Goal: Task Accomplishment & Management: Manage account settings

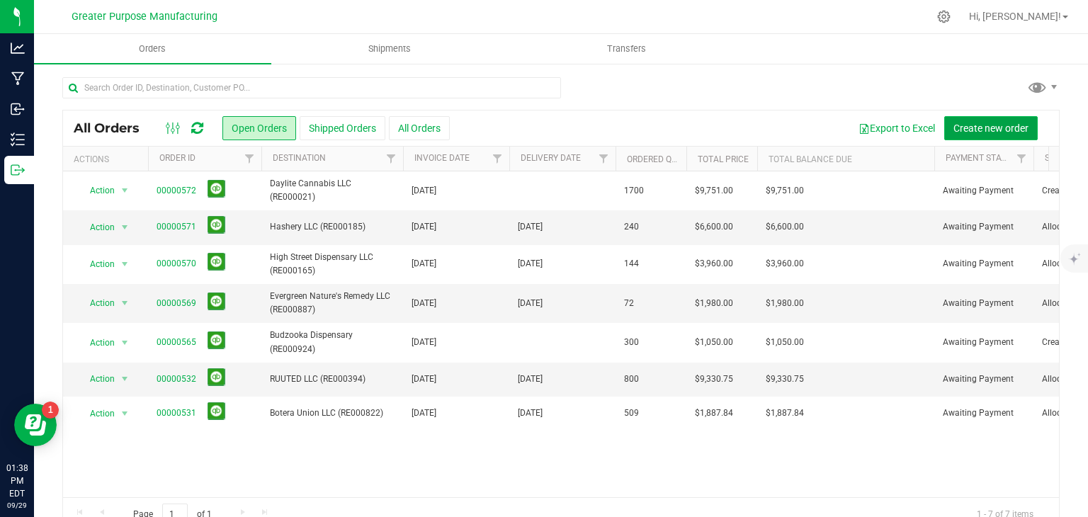
click at [959, 130] on span "Create new order" at bounding box center [991, 128] width 75 height 11
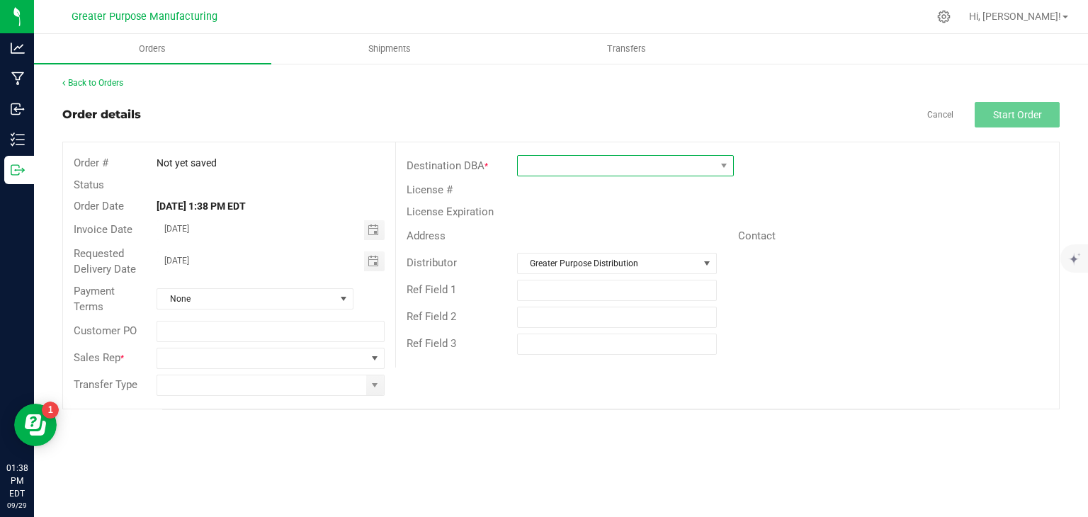
click at [579, 166] on span at bounding box center [617, 166] width 198 height 20
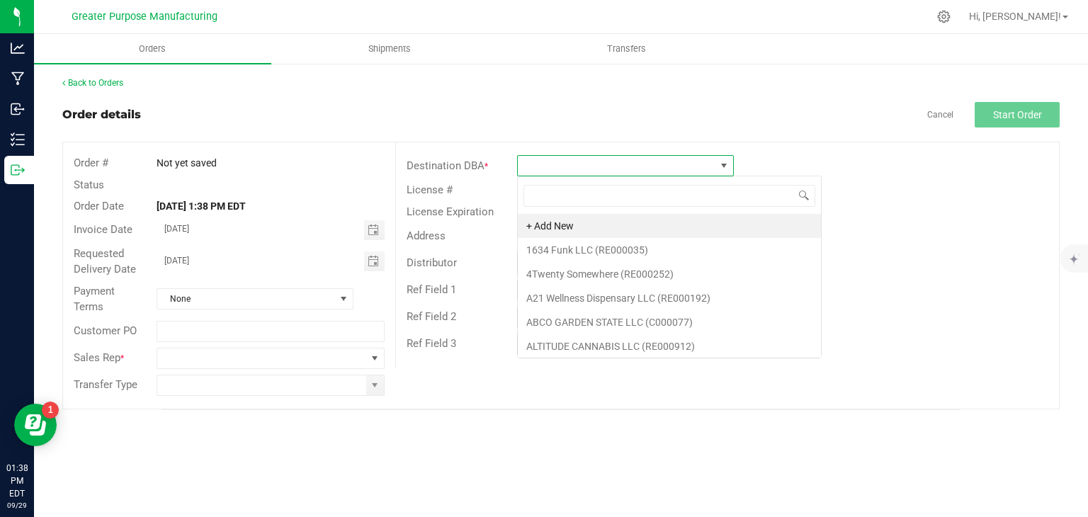
scroll to position [21, 217]
type input "hello"
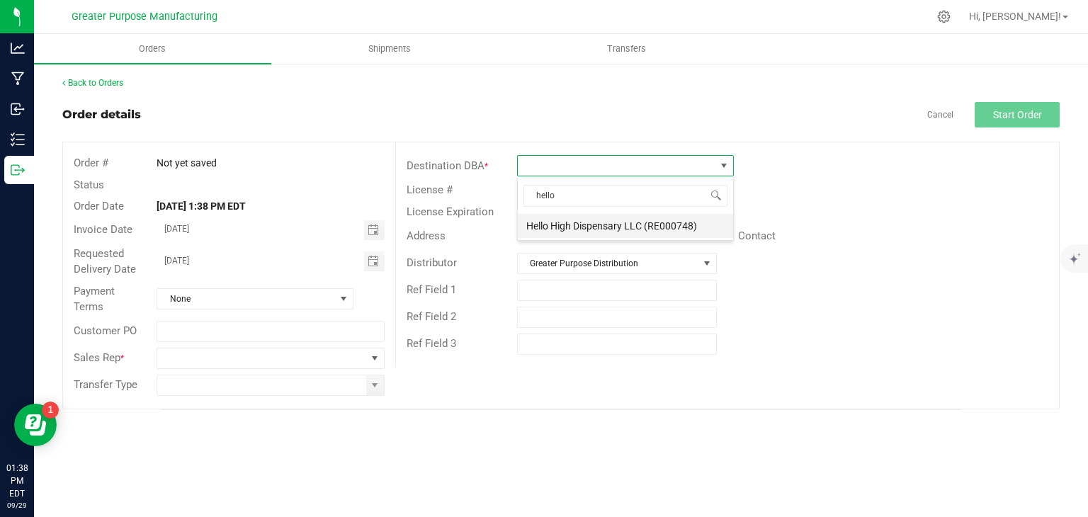
click at [560, 225] on li "Hello High Dispensary LLC (RE000748)" at bounding box center [625, 226] width 215 height 24
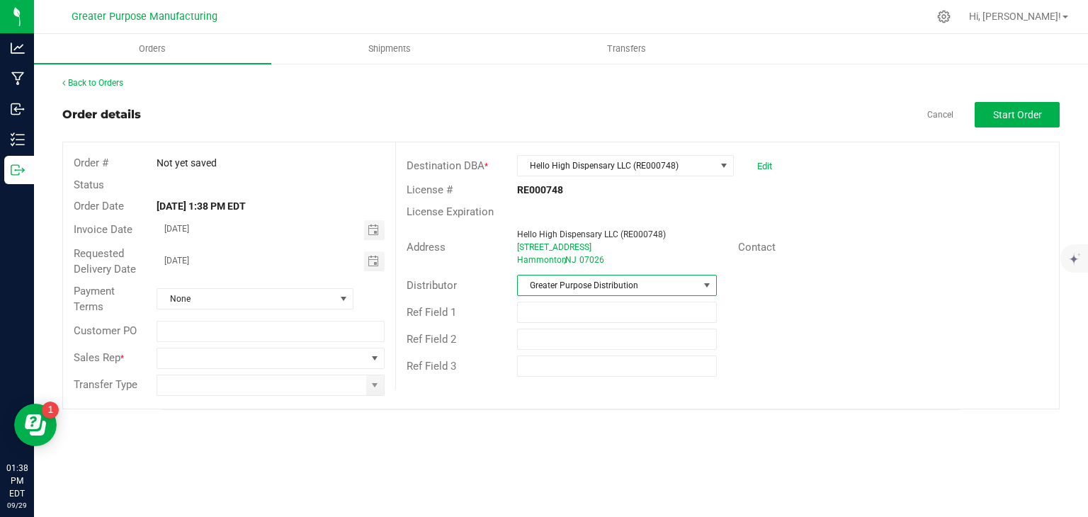
click at [564, 281] on span "Greater Purpose Distribution" at bounding box center [608, 286] width 181 height 20
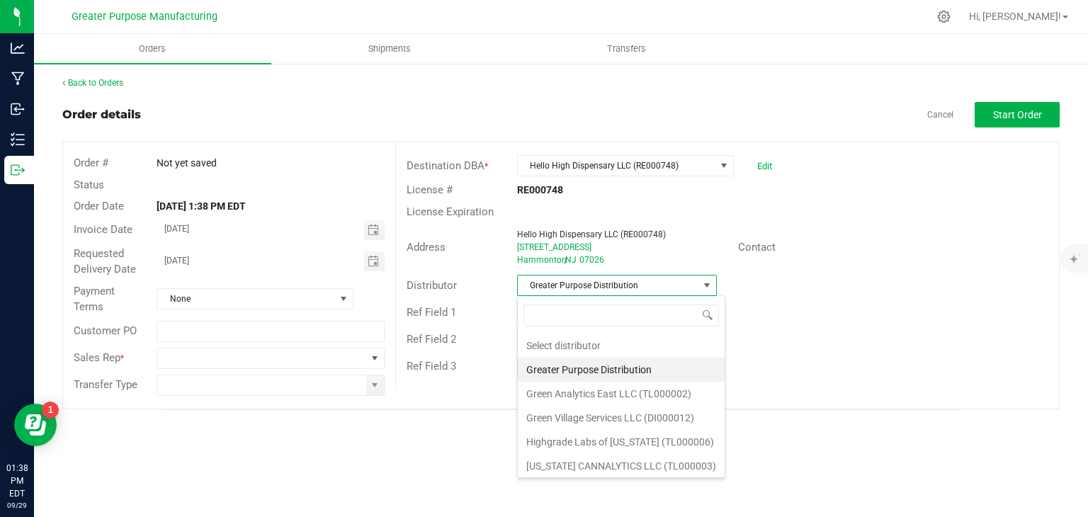
scroll to position [21, 200]
click at [582, 409] on li "Green Village Services LLC (DI000012)" at bounding box center [621, 418] width 207 height 24
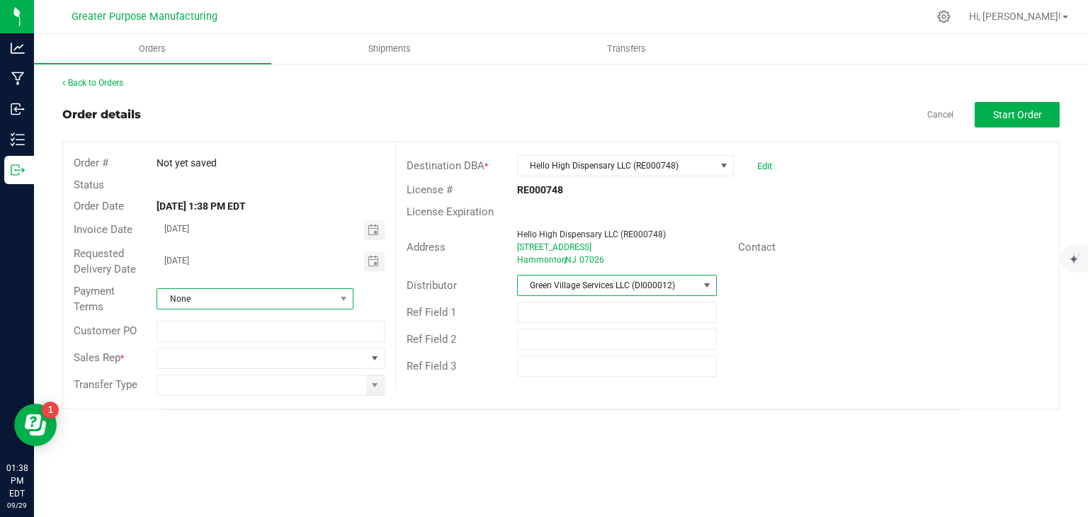
click at [271, 307] on span "None" at bounding box center [246, 299] width 178 height 20
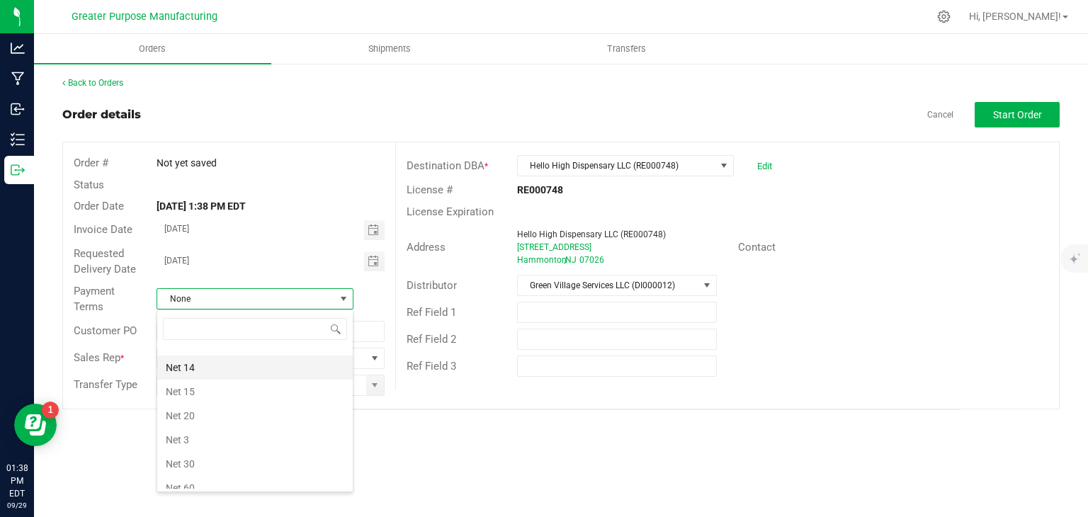
click at [202, 369] on li "Net 14" at bounding box center [255, 368] width 196 height 24
click at [190, 355] on span at bounding box center [261, 359] width 208 height 20
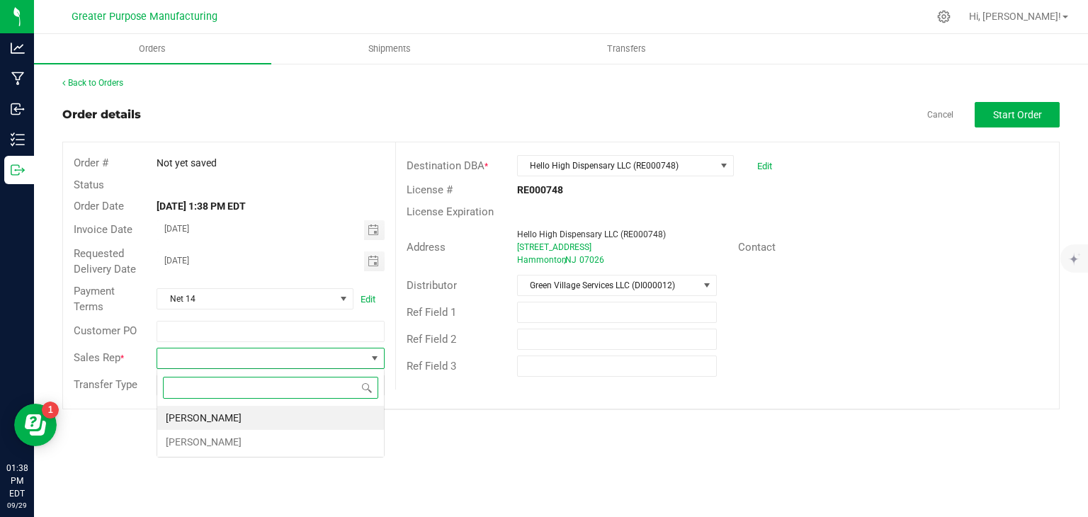
scroll to position [21, 227]
click at [183, 424] on li "[PERSON_NAME]" at bounding box center [270, 418] width 227 height 24
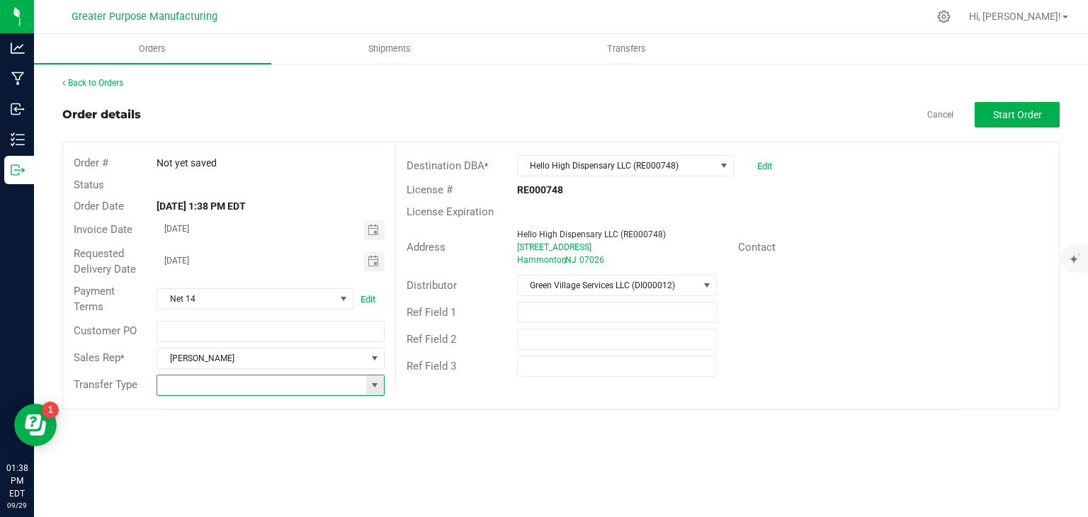
click at [194, 388] on input at bounding box center [261, 385] width 208 height 20
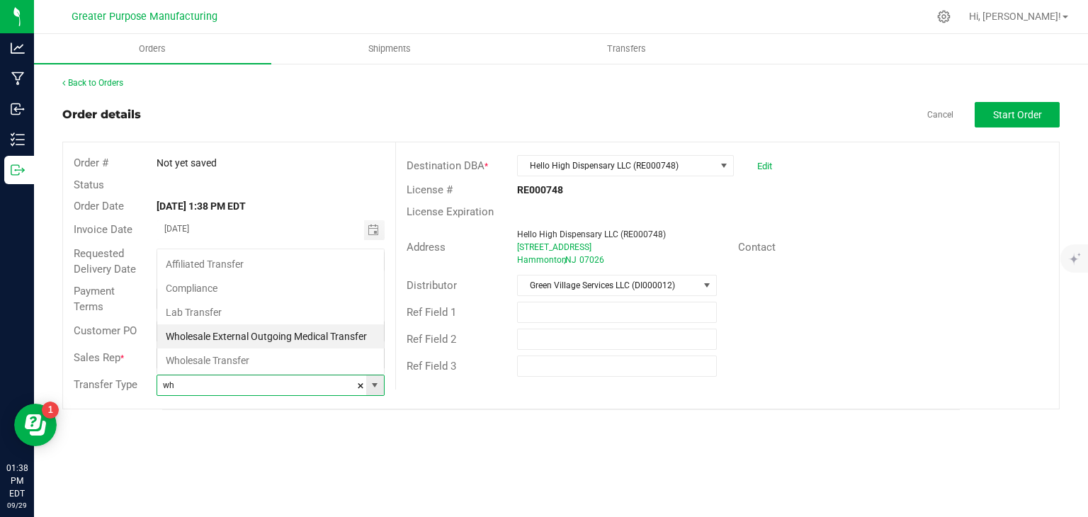
scroll to position [21, 225]
click at [214, 354] on li "Wholesale Transfer" at bounding box center [270, 361] width 227 height 24
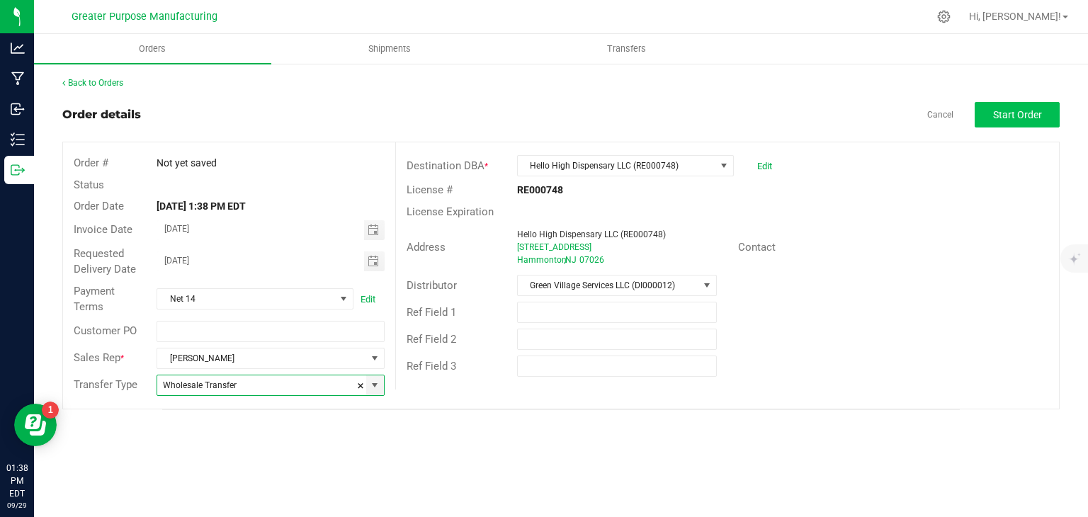
type input "Wholesale Transfer"
click at [1010, 103] on button "Start Order" at bounding box center [1017, 115] width 85 height 26
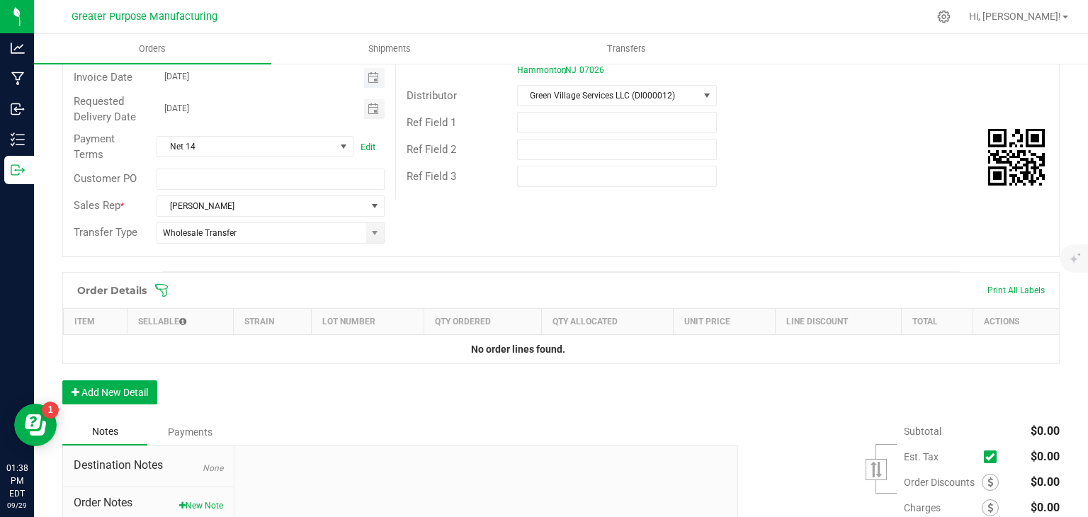
scroll to position [197, 0]
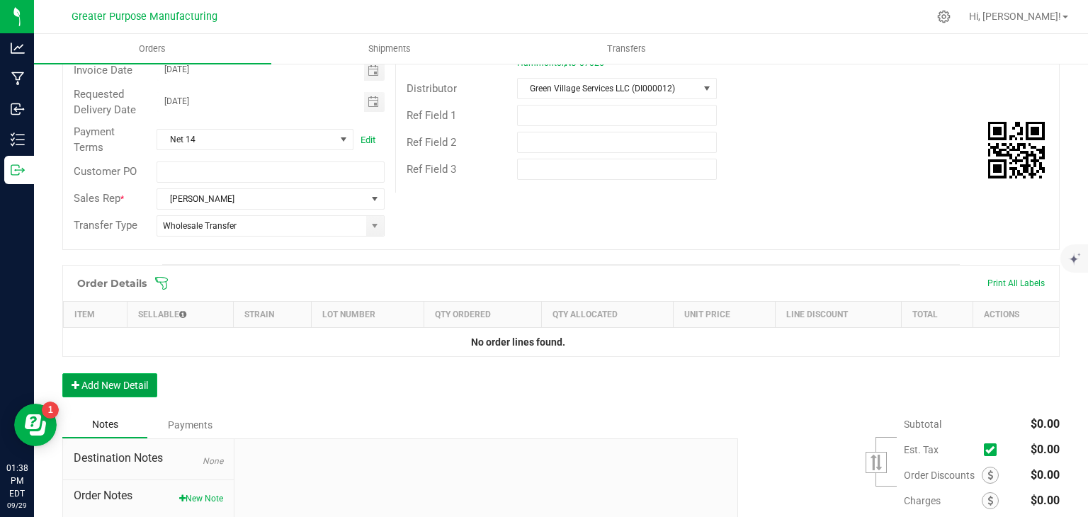
click at [145, 380] on button "Add New Detail" at bounding box center [109, 385] width 95 height 24
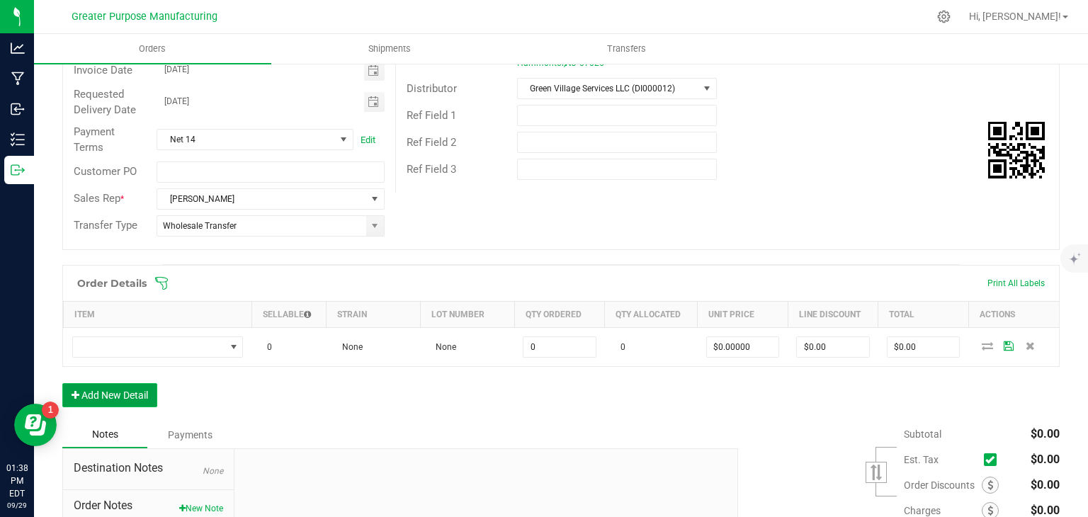
click at [125, 400] on button "Add New Detail" at bounding box center [109, 395] width 95 height 24
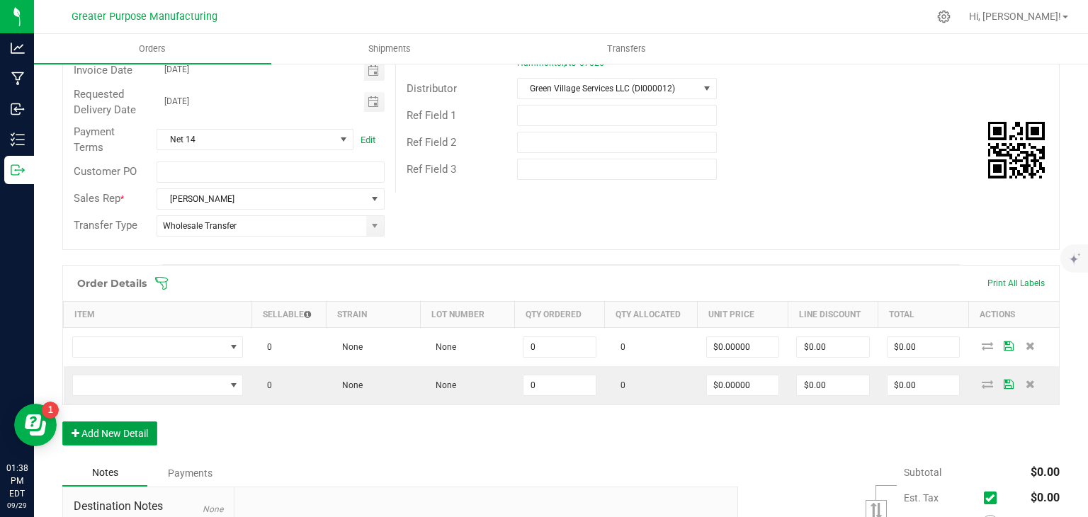
click at [114, 423] on button "Add New Detail" at bounding box center [109, 434] width 95 height 24
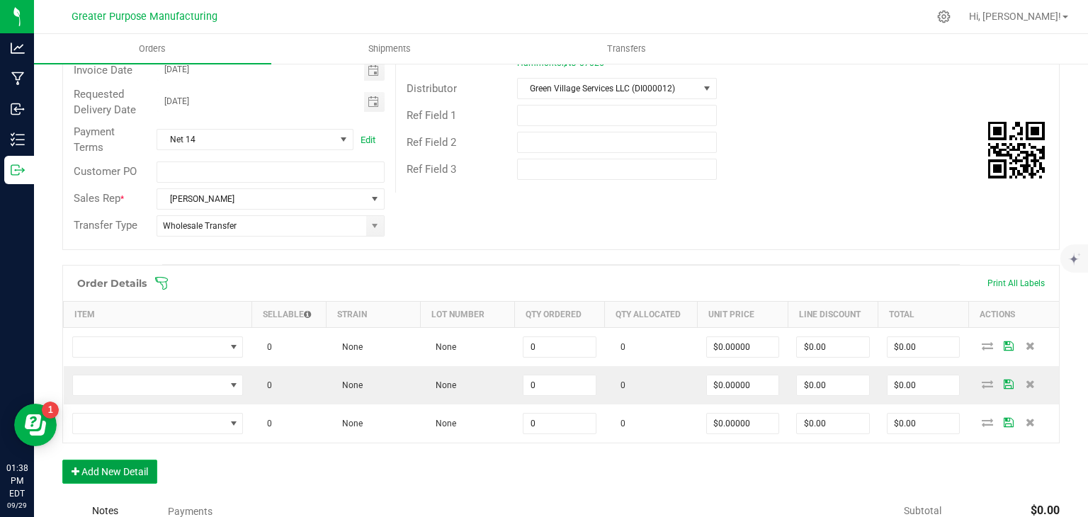
click at [105, 460] on button "Add New Detail" at bounding box center [109, 472] width 95 height 24
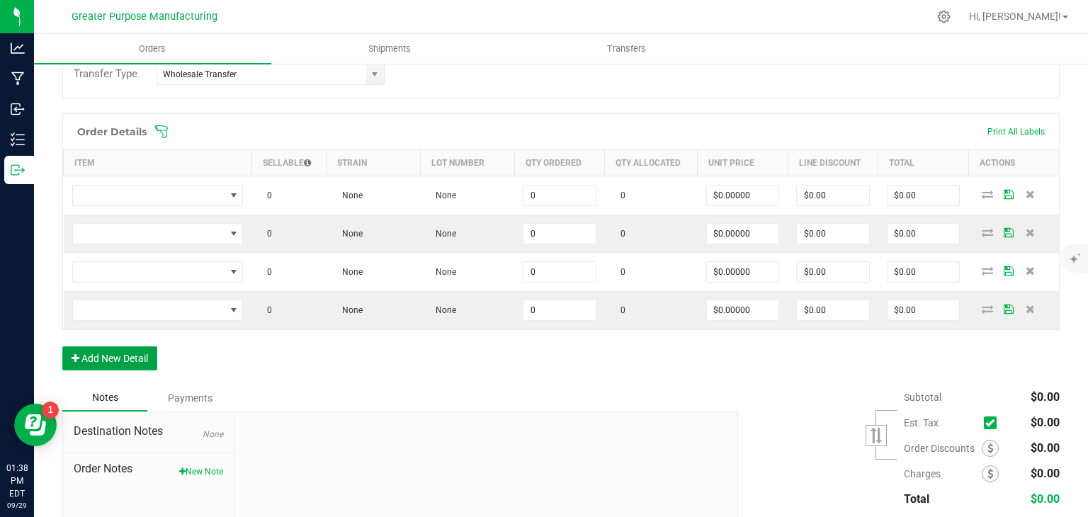
scroll to position [371, 0]
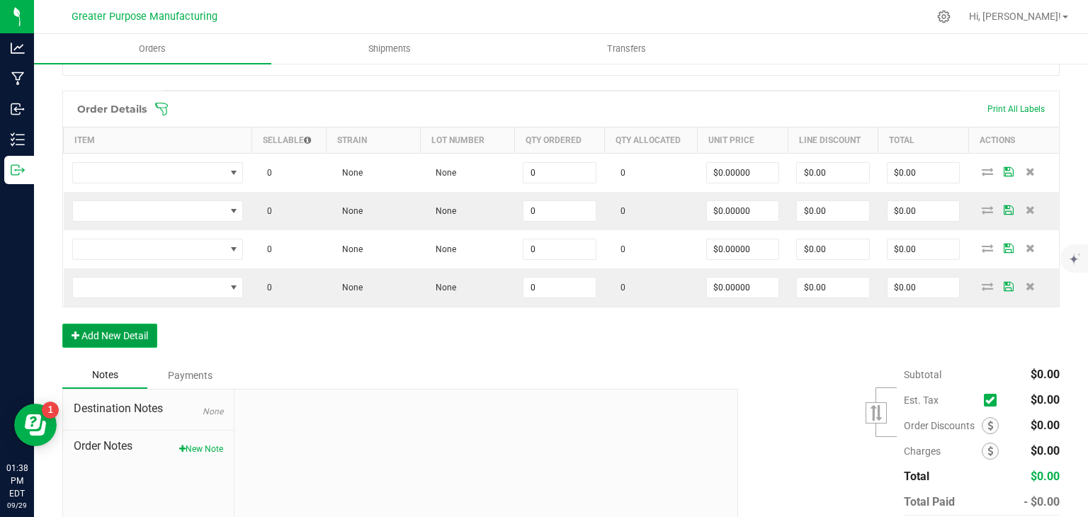
click at [130, 329] on button "Add New Detail" at bounding box center [109, 336] width 95 height 24
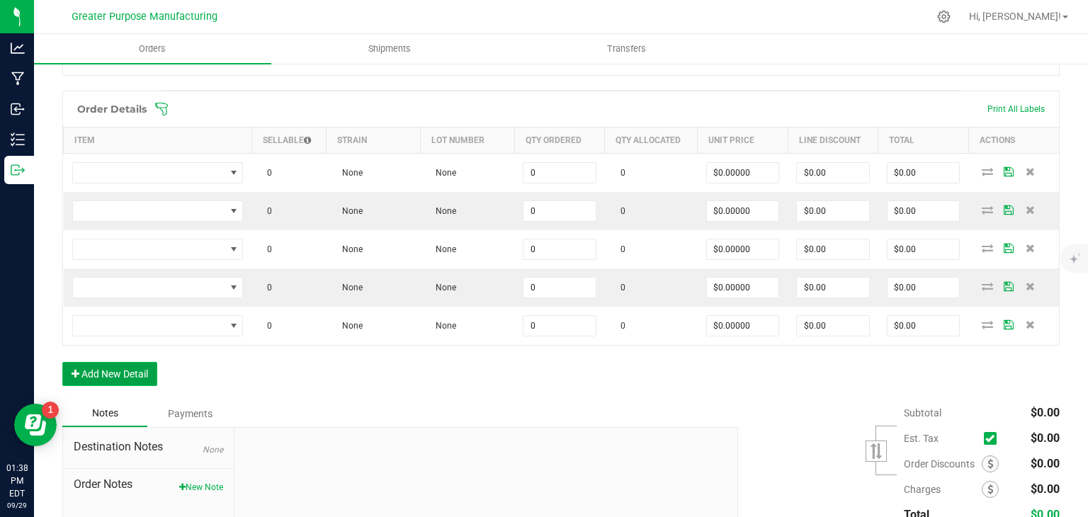
click at [124, 363] on button "Add New Detail" at bounding box center [109, 374] width 95 height 24
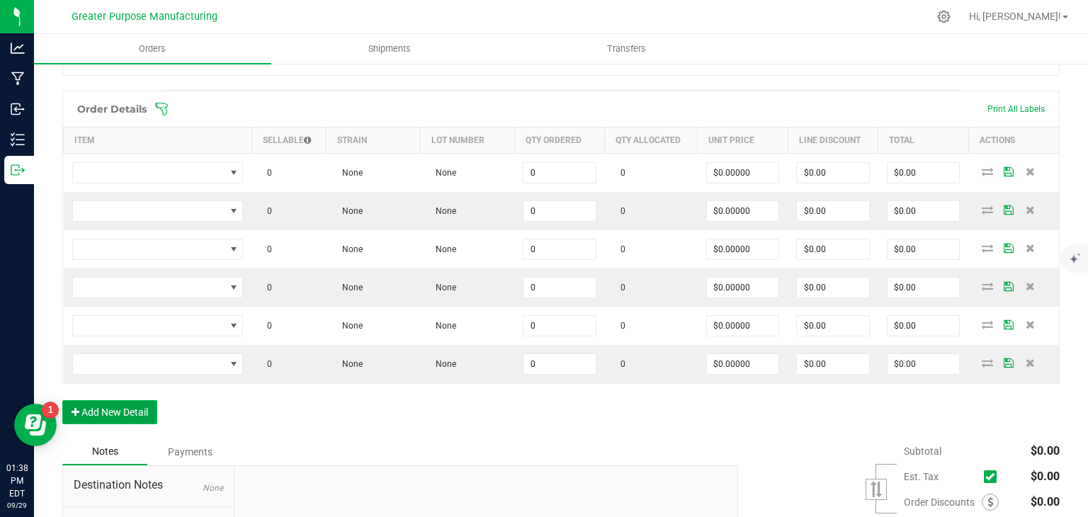
click at [114, 405] on button "Add New Detail" at bounding box center [109, 412] width 95 height 24
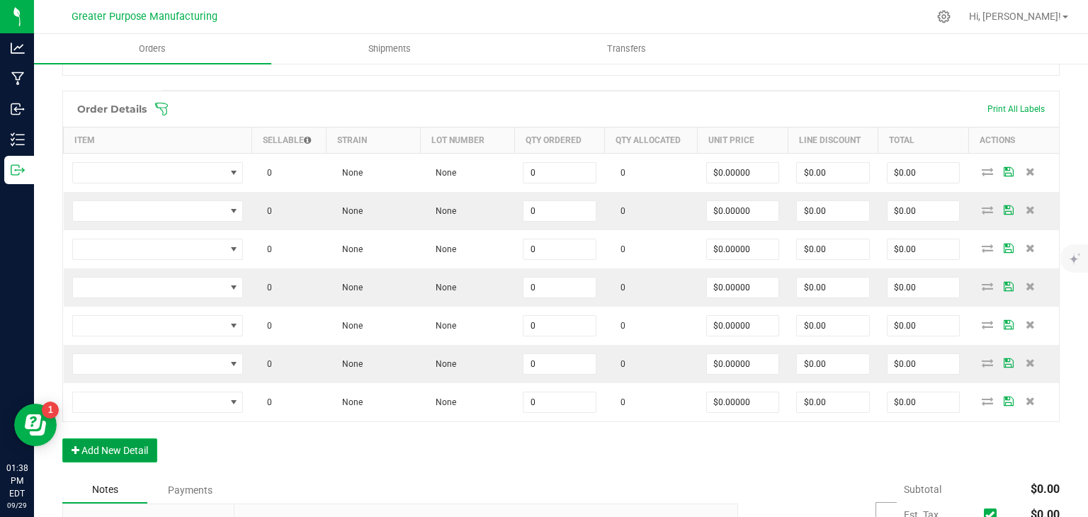
click at [119, 443] on button "Add New Detail" at bounding box center [109, 451] width 95 height 24
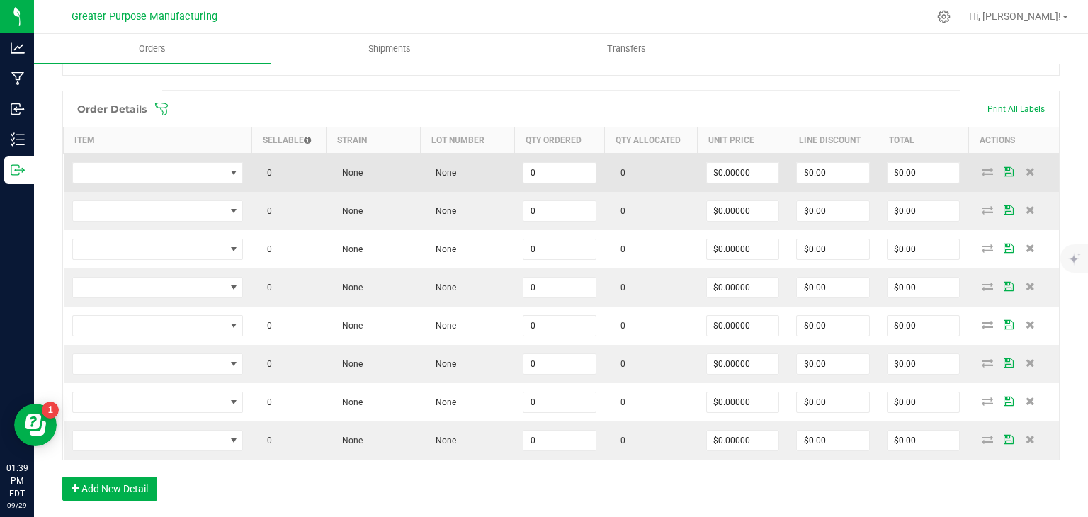
click at [162, 185] on td at bounding box center [158, 172] width 188 height 39
click at [161, 174] on span "NO DATA FOUND" at bounding box center [149, 173] width 152 height 20
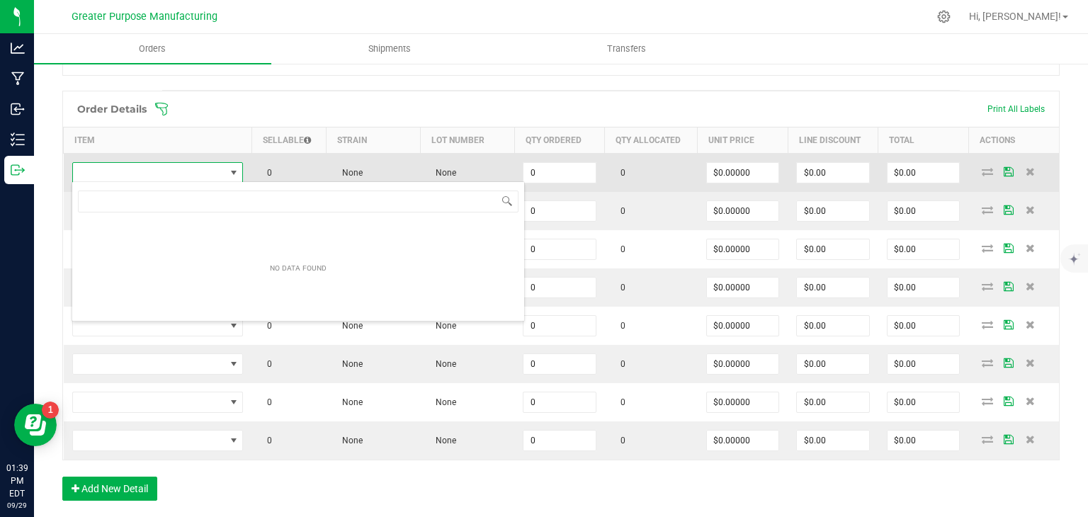
scroll to position [21, 169]
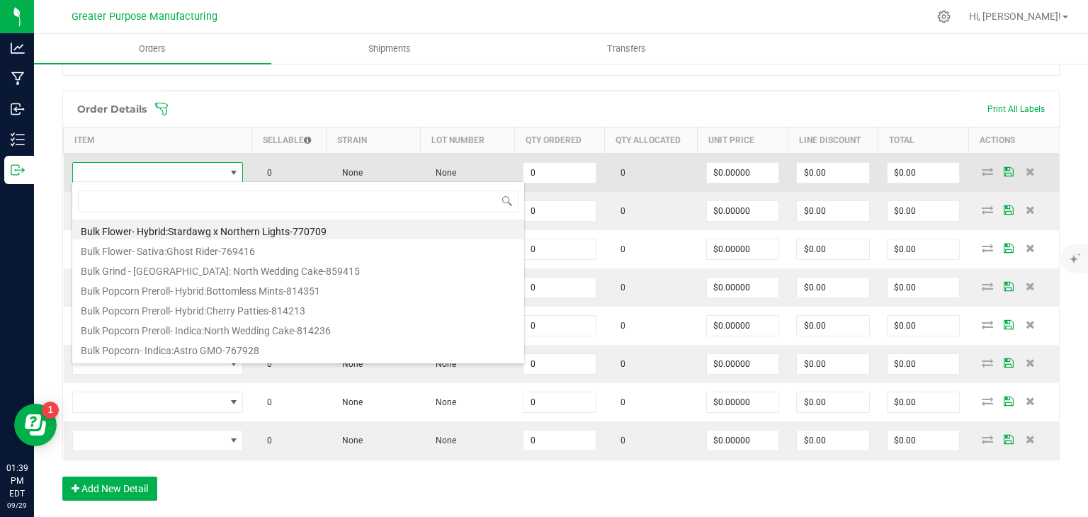
type input "1.3.13.1114.0"
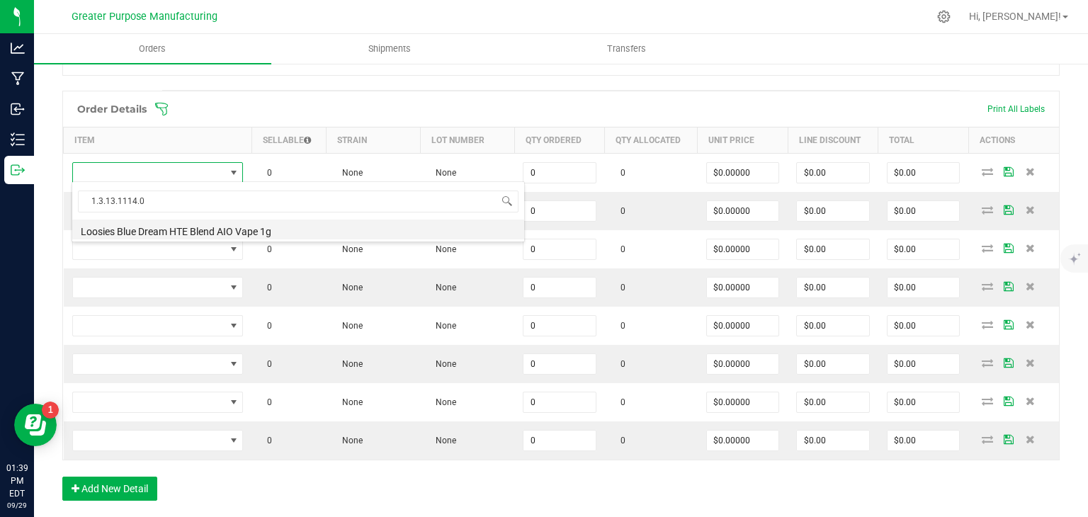
click at [153, 235] on li "Loosies Blue Dream HTE Blend AIO Vape 1g" at bounding box center [298, 230] width 452 height 20
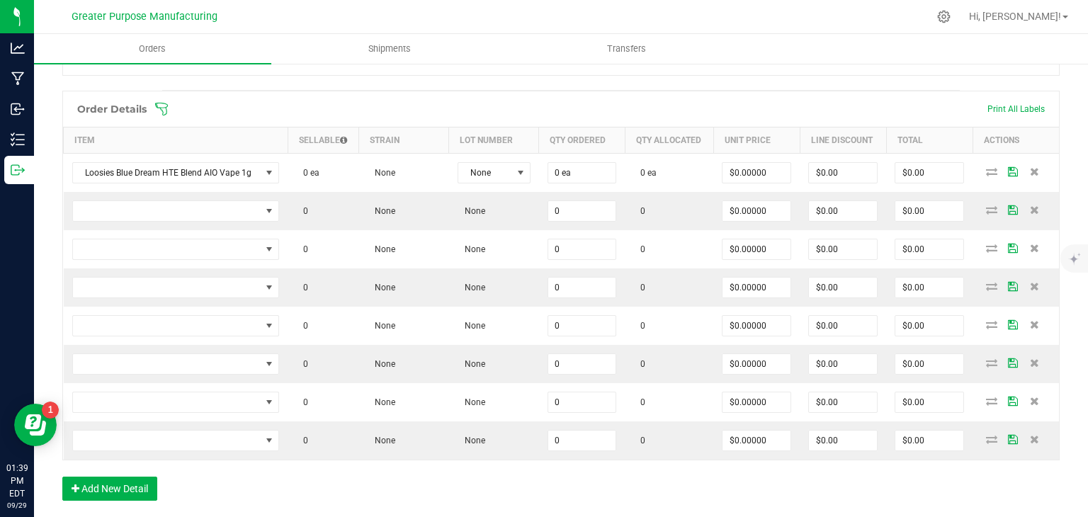
click at [153, 235] on td at bounding box center [176, 249] width 225 height 38
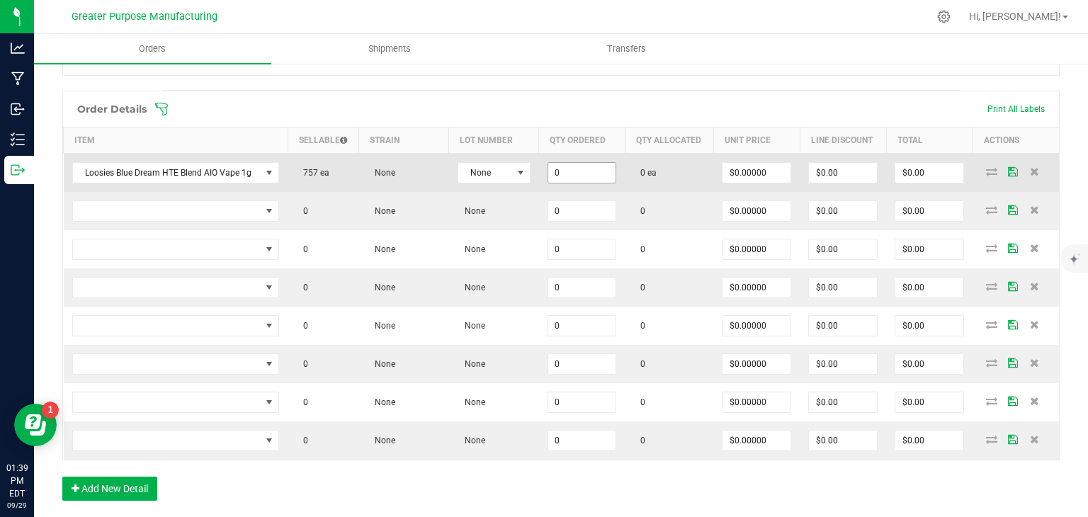
click at [573, 163] on input "0" at bounding box center [582, 173] width 68 height 20
type input "4 ea"
click at [736, 174] on input "0" at bounding box center [757, 173] width 68 height 20
type input ".01"
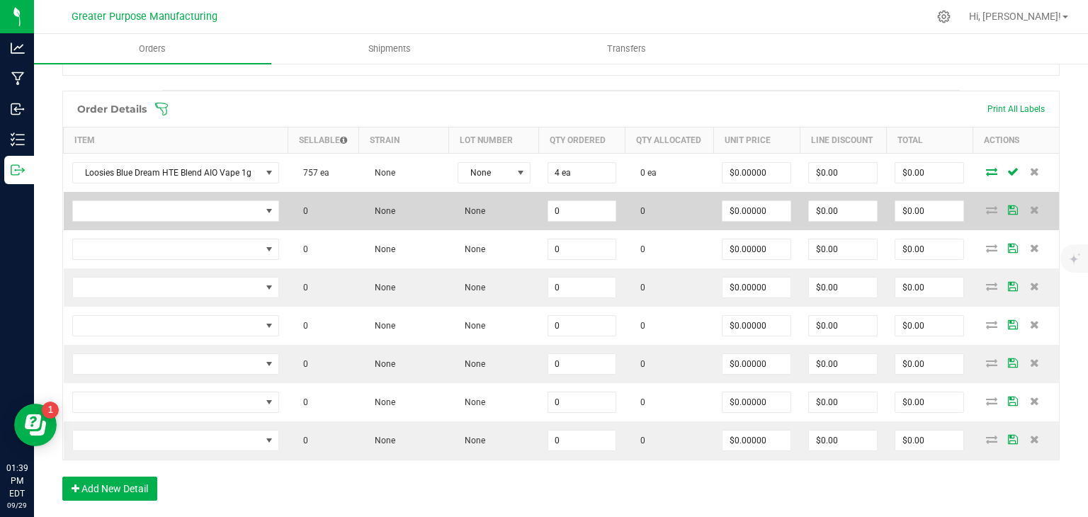
click at [683, 192] on td "0" at bounding box center [669, 211] width 89 height 38
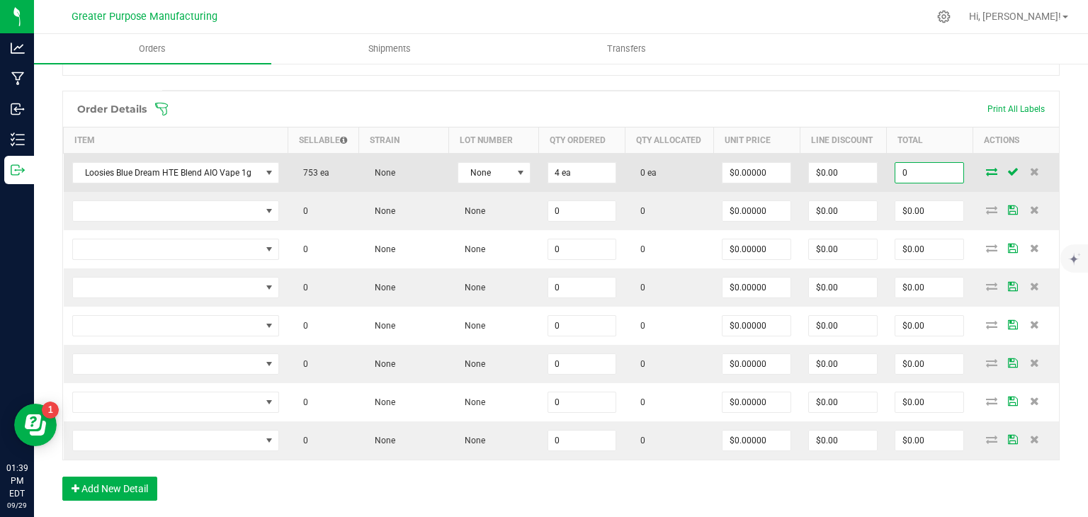
click at [910, 174] on input "0" at bounding box center [929, 173] width 68 height 20
type input ".04"
type input "$0.01000"
type input "$0.04"
click at [973, 154] on td at bounding box center [1016, 172] width 86 height 39
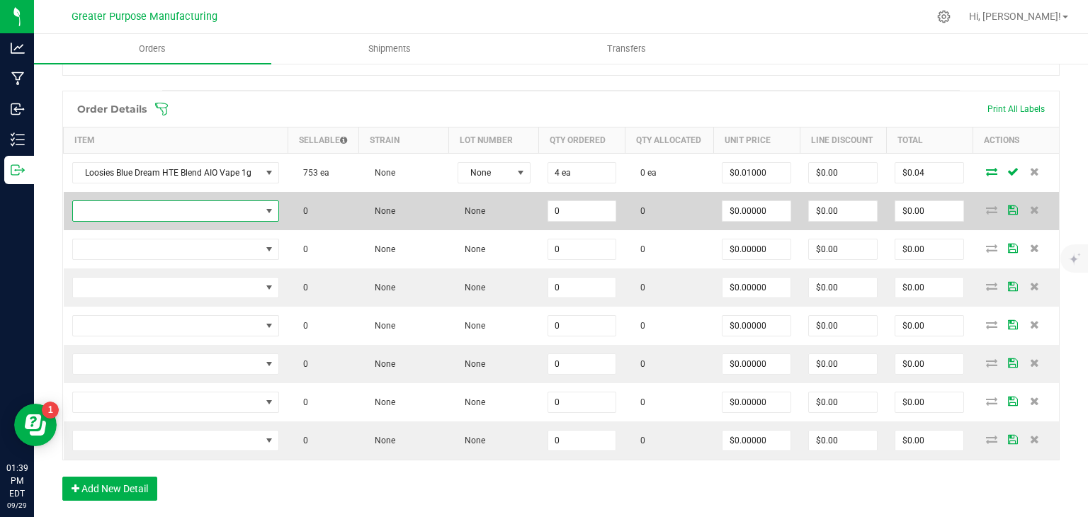
click at [201, 210] on span "NO DATA FOUND" at bounding box center [167, 211] width 188 height 20
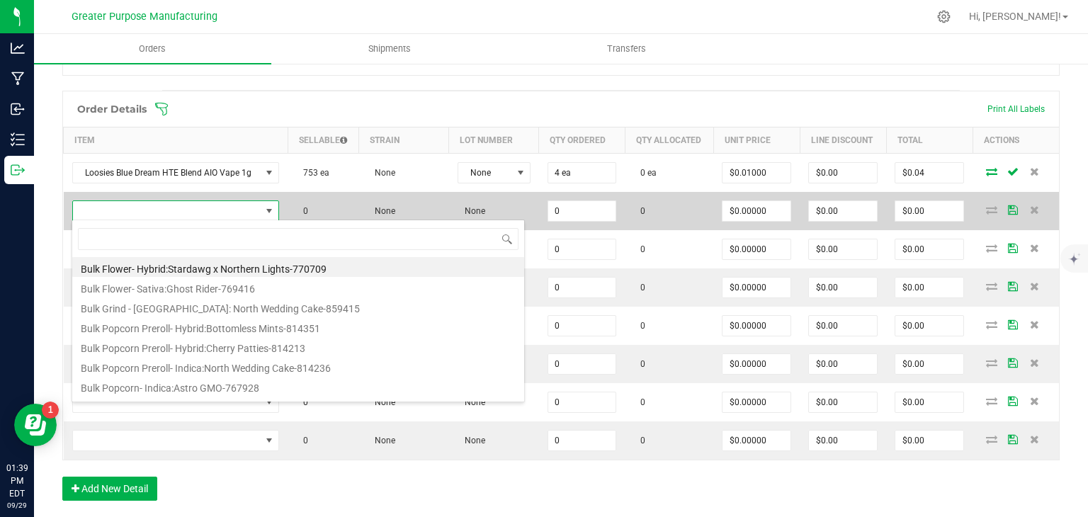
scroll to position [21, 204]
type input "1.3.13.1112.0"
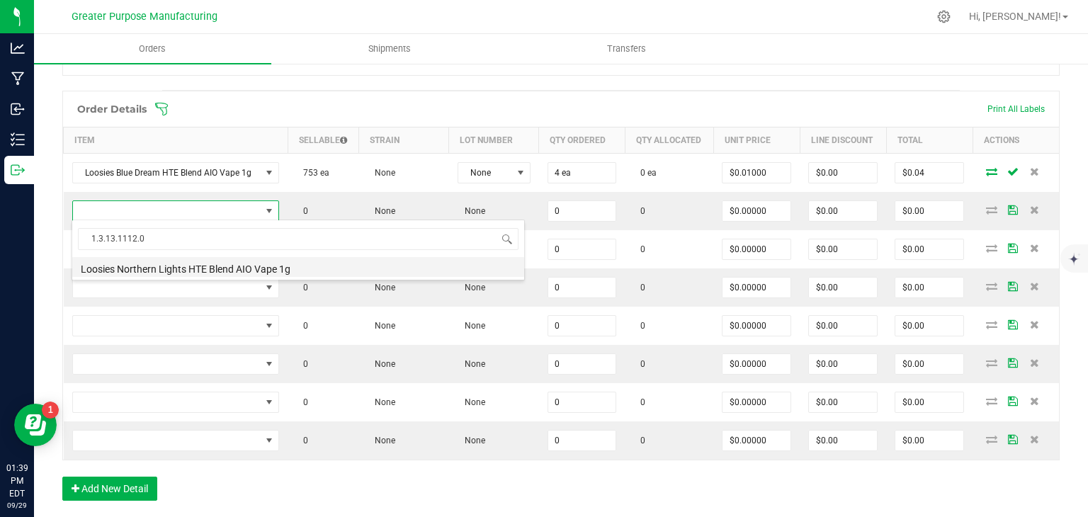
click at [199, 269] on li "Loosies Northern Lights HTE Blend AIO Vape 1g" at bounding box center [298, 267] width 452 height 20
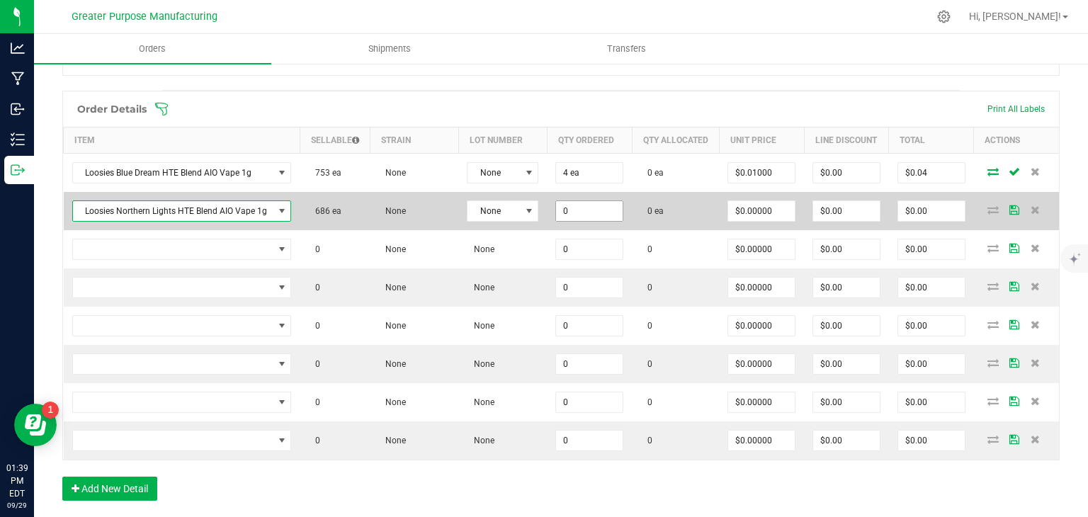
click at [570, 220] on input "0" at bounding box center [589, 211] width 67 height 20
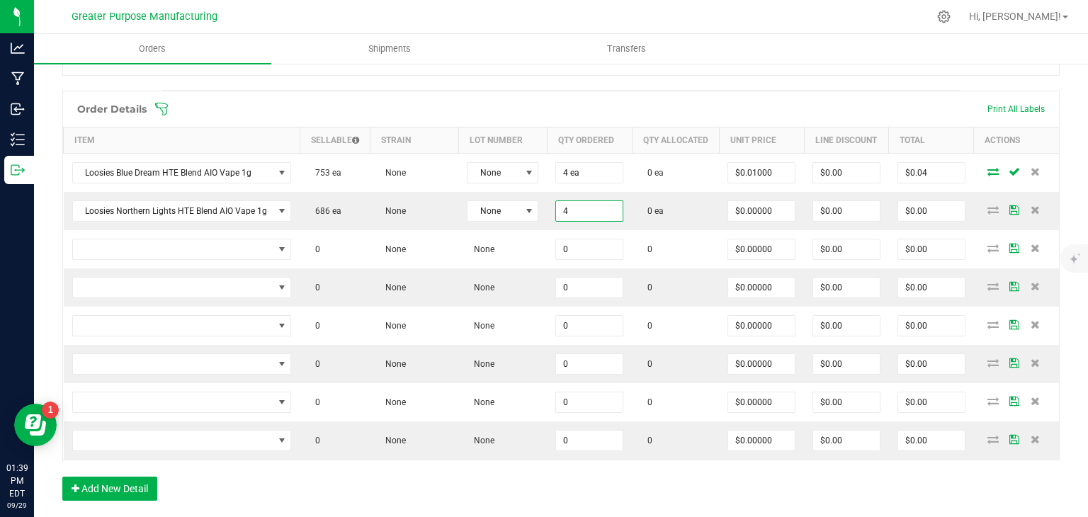
type input "4 ea"
click at [648, 93] on div "Order Details Print All Labels" at bounding box center [561, 108] width 996 height 35
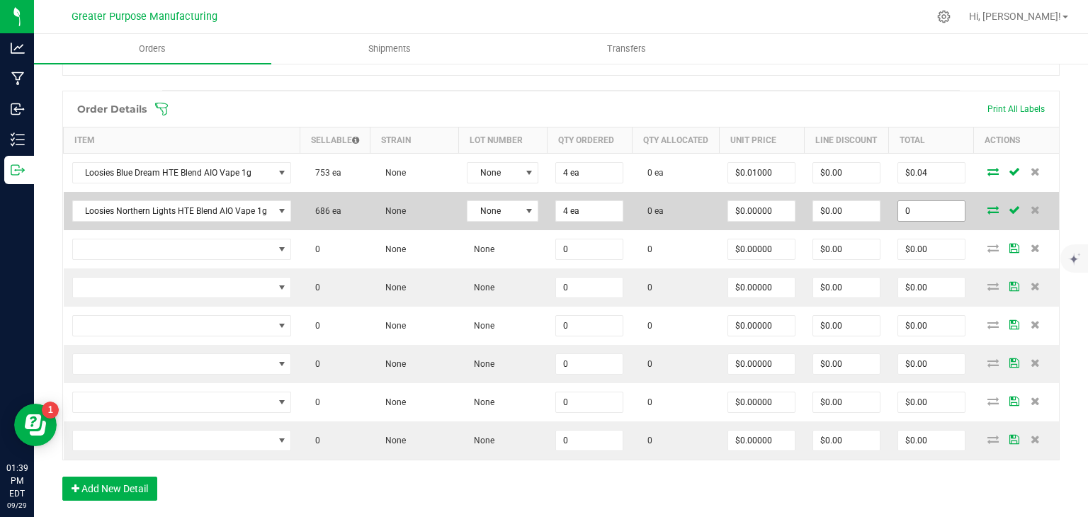
click at [910, 219] on input "0" at bounding box center [931, 211] width 67 height 20
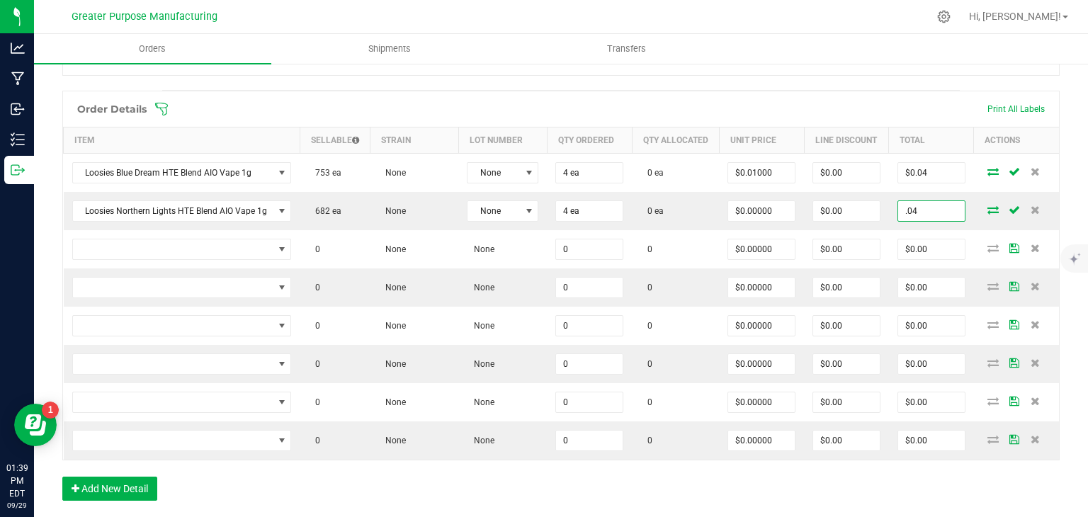
type input ".04"
type input "$0.01000"
type input "$0.04"
click at [843, 95] on div "Order Details Print All Labels" at bounding box center [561, 108] width 996 height 35
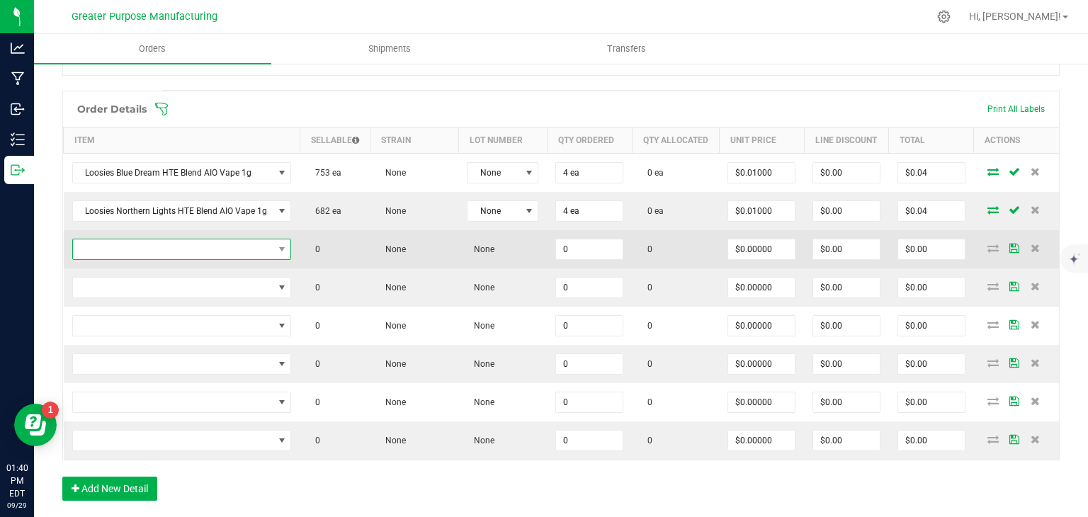
click at [175, 250] on span "NO DATA FOUND" at bounding box center [173, 249] width 200 height 20
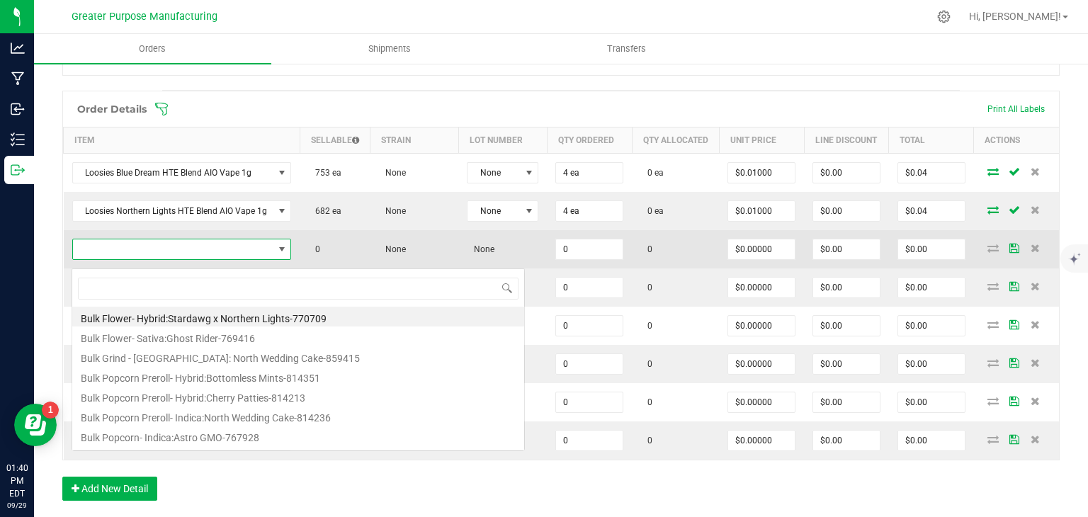
scroll to position [21, 218]
type input "1.3.13.1330.0"
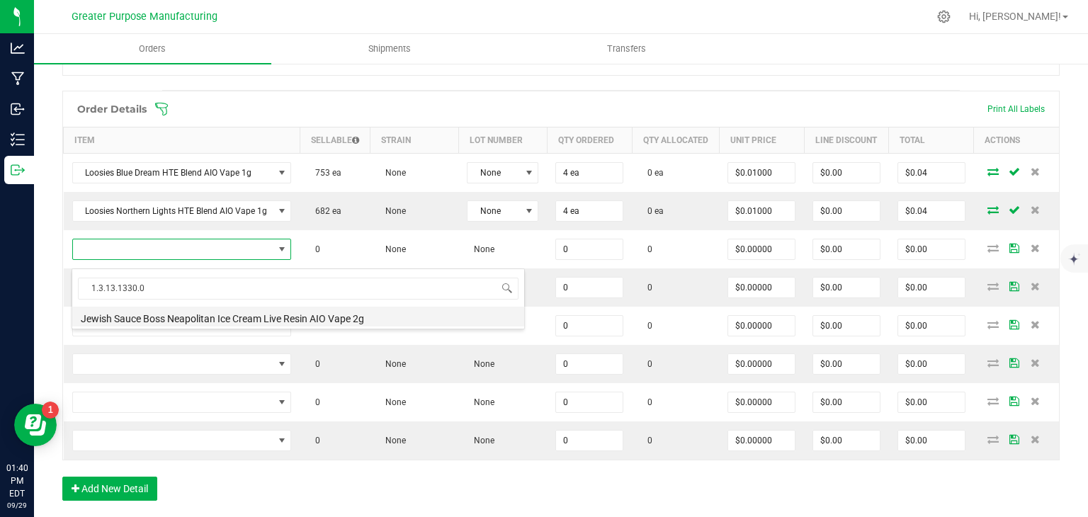
click at [173, 316] on li "Jewish Sauce Boss Neapolitan Ice Cream Live Resin AIO Vape 2g" at bounding box center [298, 317] width 452 height 20
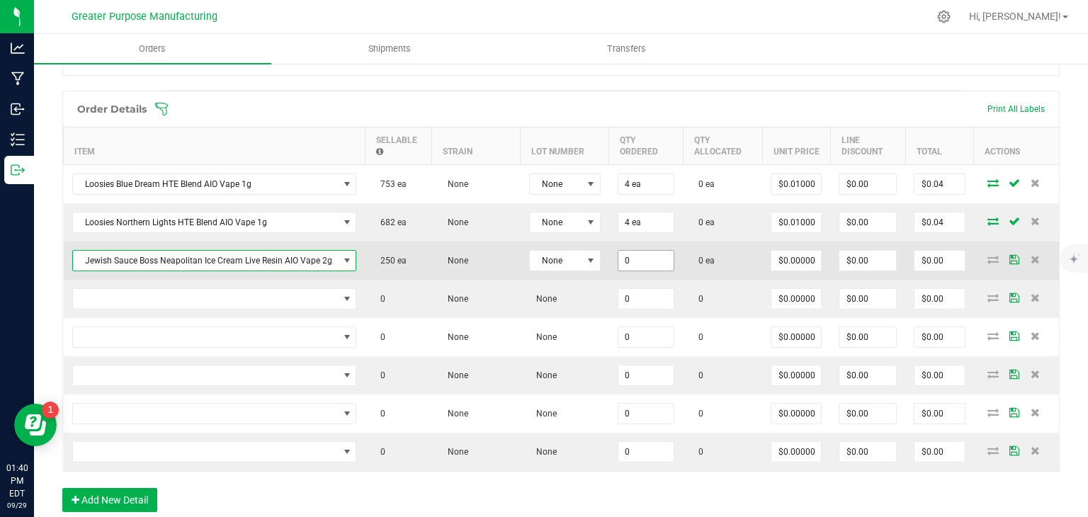
click at [632, 256] on input "0" at bounding box center [646, 261] width 56 height 20
type input "5 ea"
click at [905, 272] on td "$0.00" at bounding box center [939, 261] width 69 height 38
click at [926, 264] on input "0" at bounding box center [940, 261] width 50 height 20
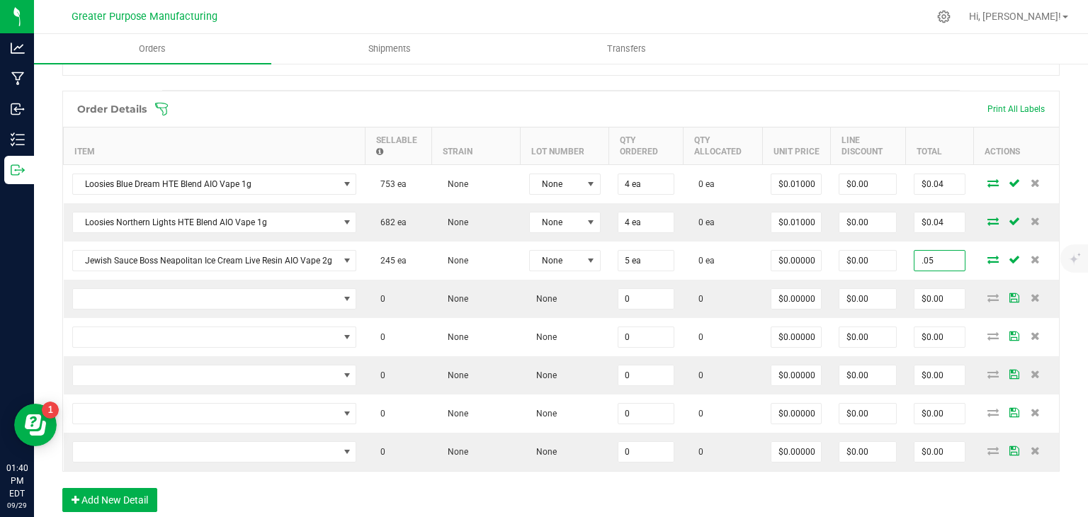
type input ".05"
type input "$0.01000"
type input "$0.05"
click at [887, 107] on span at bounding box center [652, 109] width 997 height 14
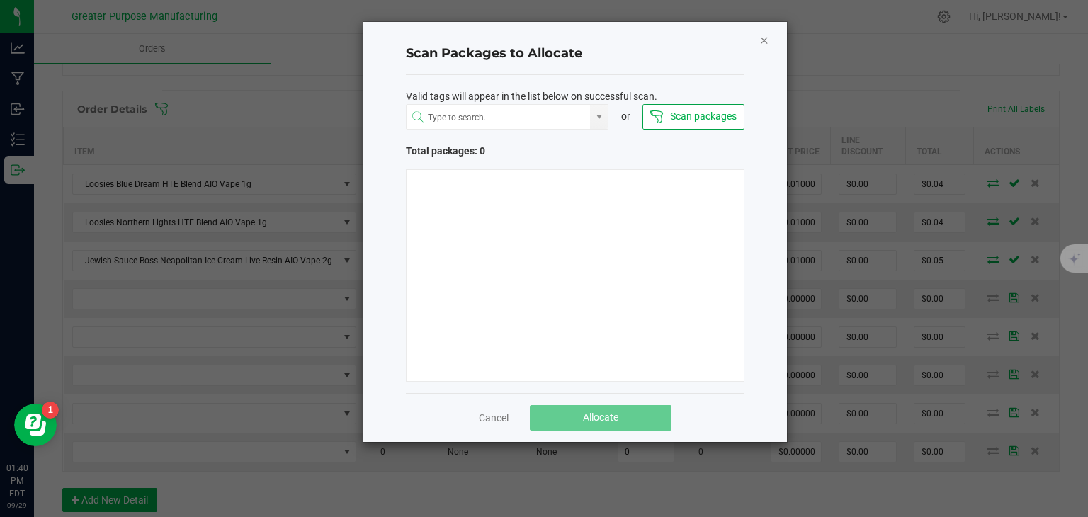
click at [765, 44] on icon "Close" at bounding box center [764, 39] width 10 height 17
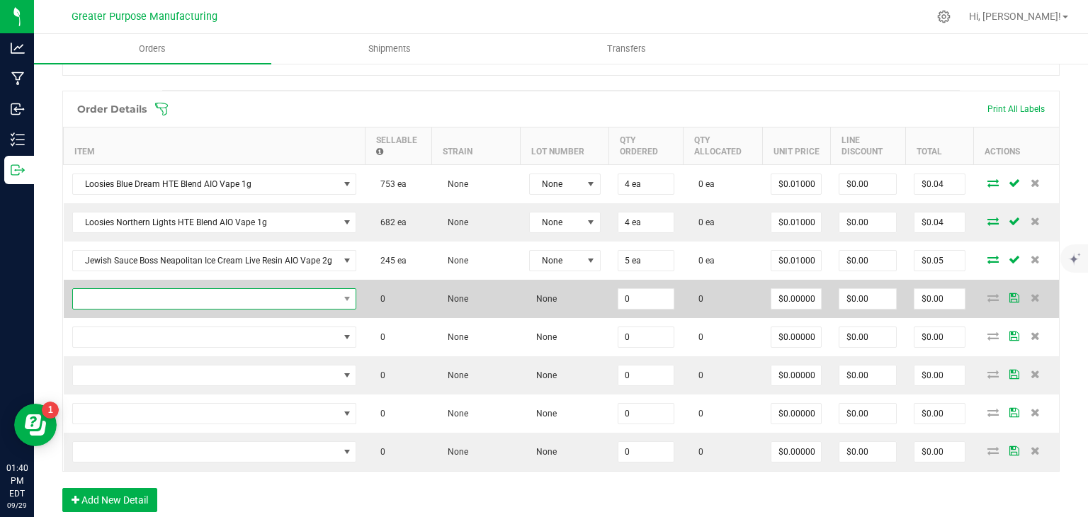
click at [175, 302] on span "NO DATA FOUND" at bounding box center [206, 299] width 266 height 20
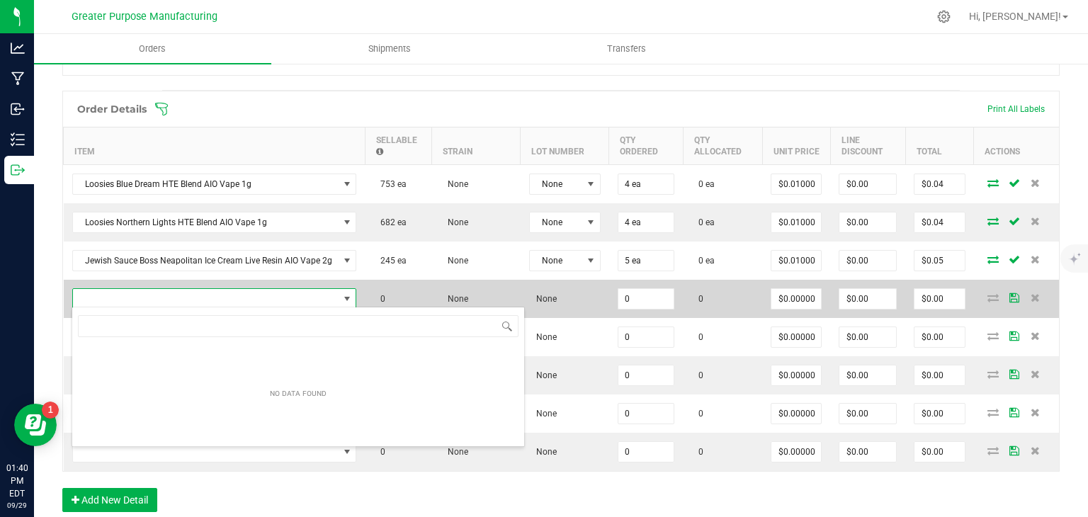
scroll to position [21, 283]
type input "1.37.61.1138.0"
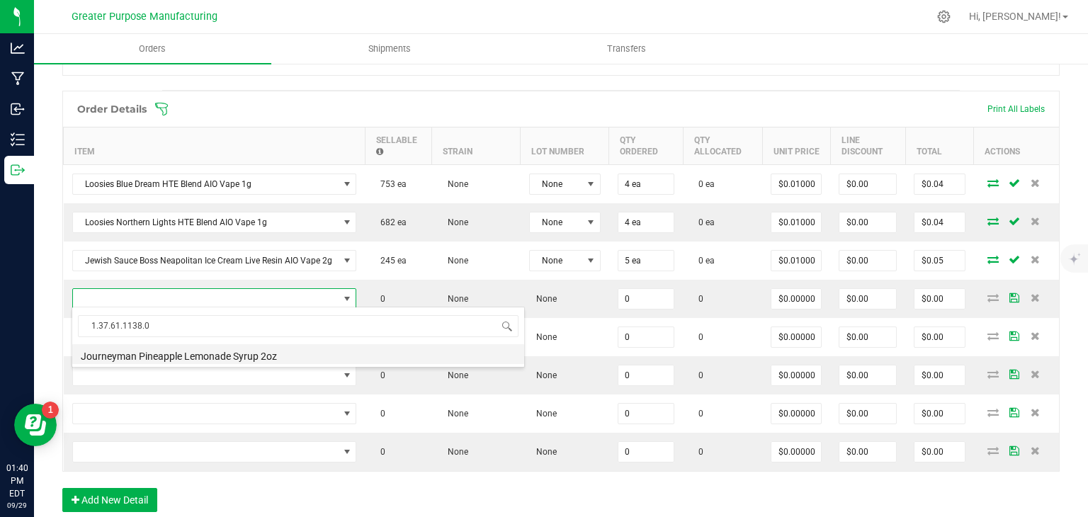
click at [171, 356] on li "Journeyman Pineapple Lemonade Syrup 2oz" at bounding box center [298, 354] width 452 height 20
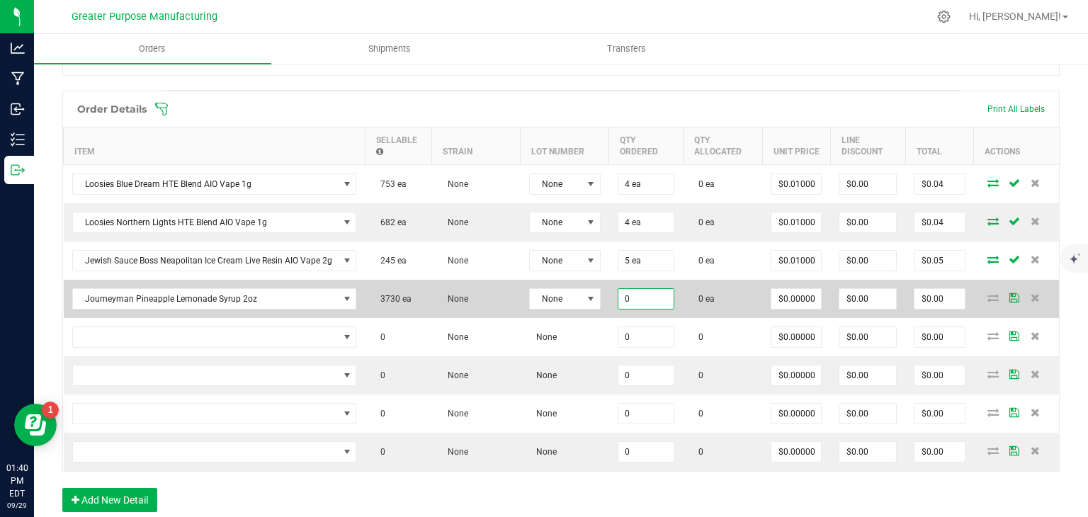
click at [649, 296] on input "0" at bounding box center [646, 299] width 56 height 20
type input "24 ea"
click at [676, 312] on td "24 ea" at bounding box center [646, 299] width 74 height 38
type input "0"
click at [932, 295] on input "0" at bounding box center [940, 299] width 50 height 20
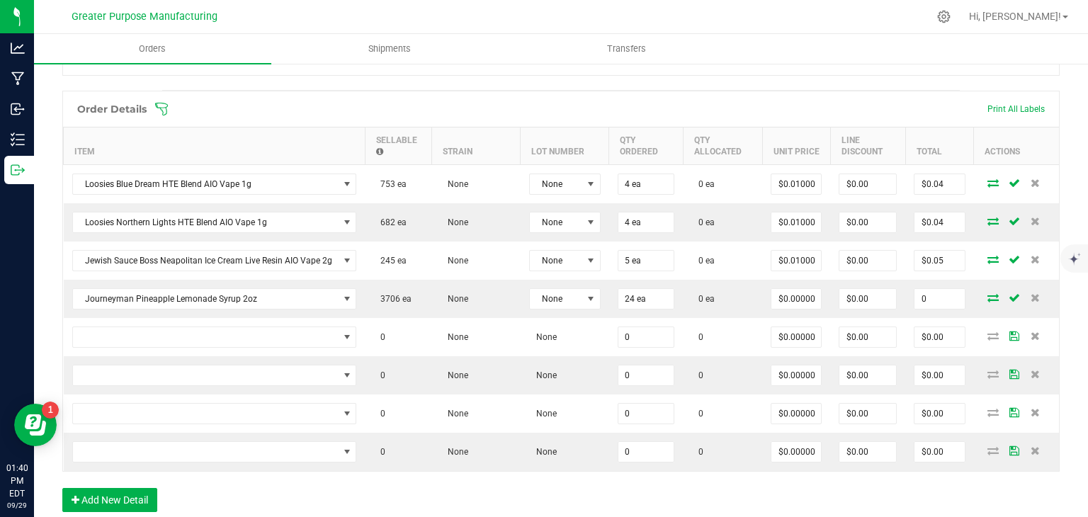
click at [932, 295] on input "0" at bounding box center [940, 299] width 50 height 20
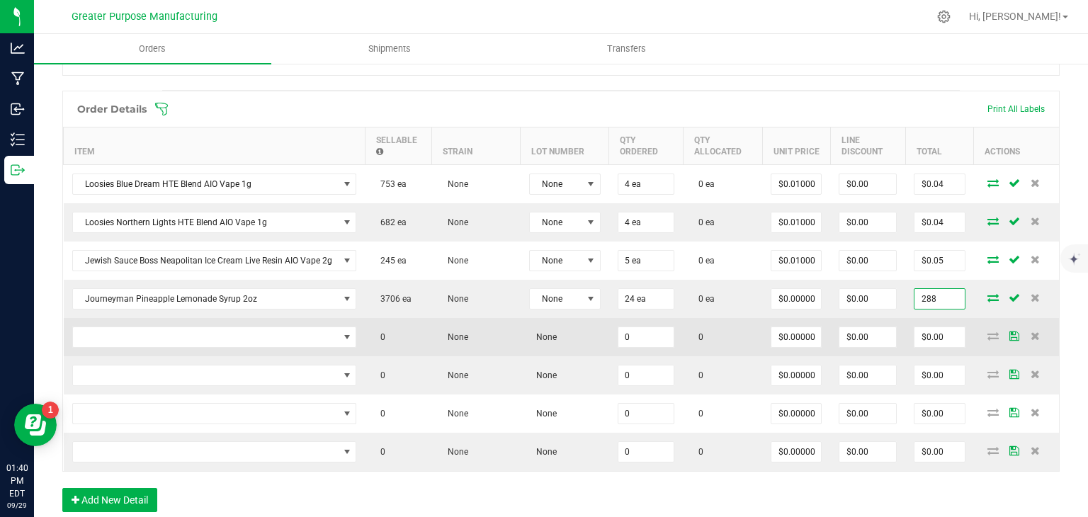
type input "288"
type input "$12.00000"
type input "$288.00"
click at [958, 318] on td "$0.00" at bounding box center [939, 337] width 69 height 38
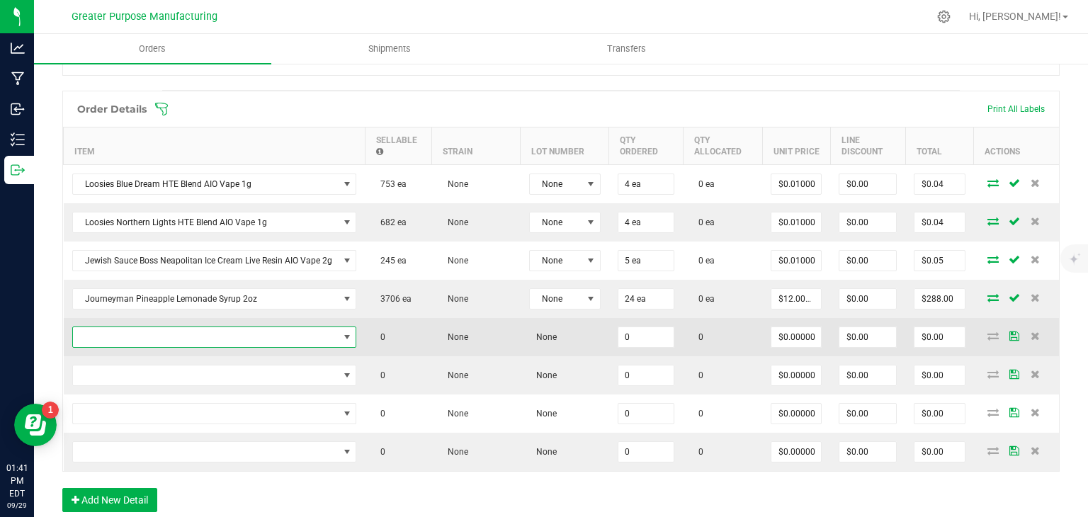
click at [198, 339] on span "NO DATA FOUND" at bounding box center [206, 337] width 266 height 20
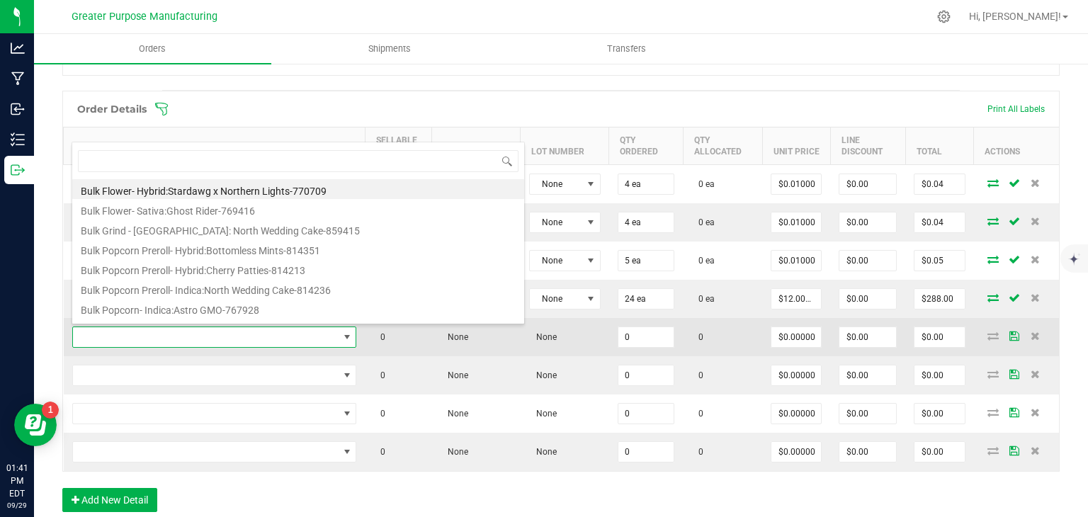
type input "1.3.29.1376.0"
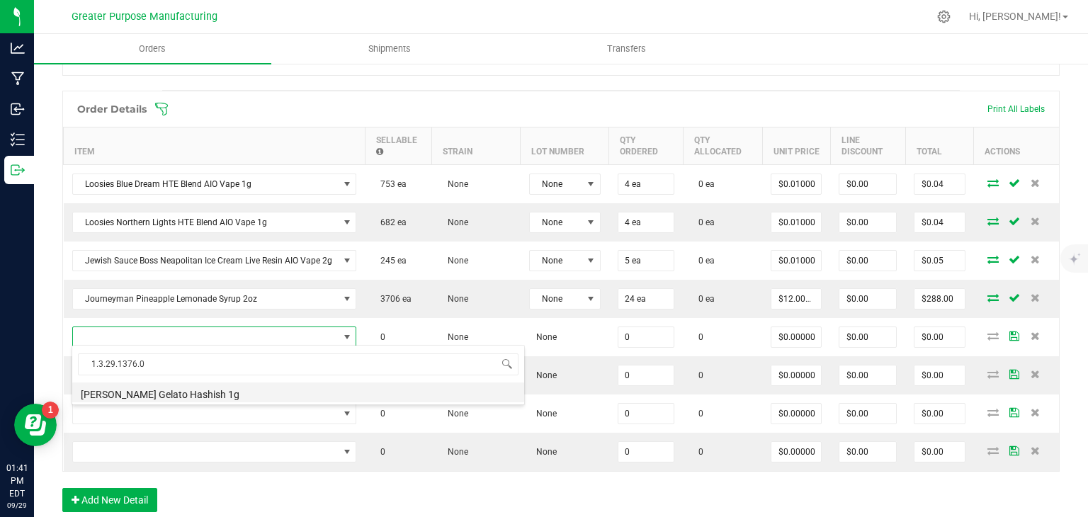
click at [200, 399] on li "[PERSON_NAME] Gelato Hashish 1g" at bounding box center [298, 393] width 452 height 20
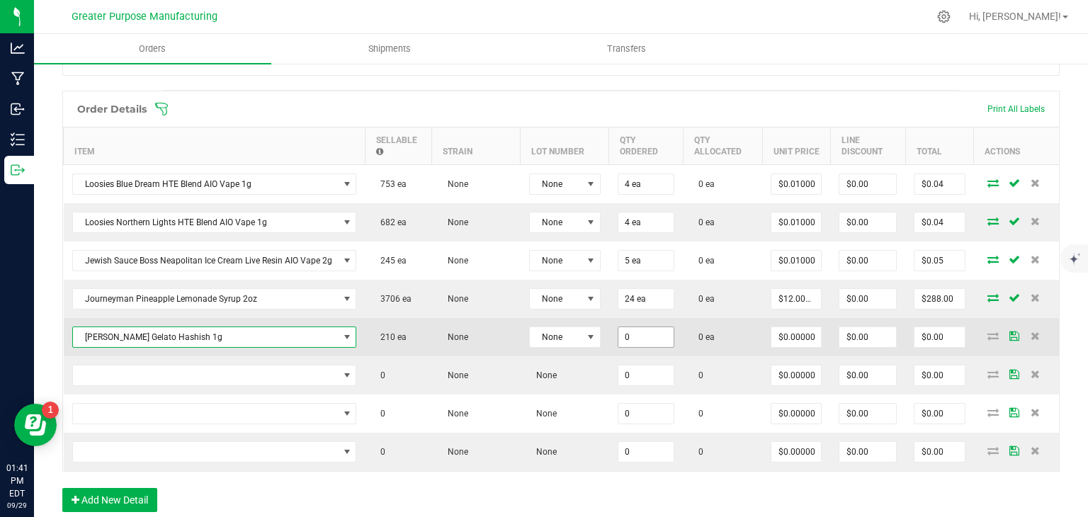
click at [640, 333] on input "0" at bounding box center [646, 337] width 56 height 20
type input "18 ea"
click at [750, 349] on td "0 ea" at bounding box center [722, 337] width 79 height 38
click at [926, 337] on input "0" at bounding box center [940, 337] width 50 height 20
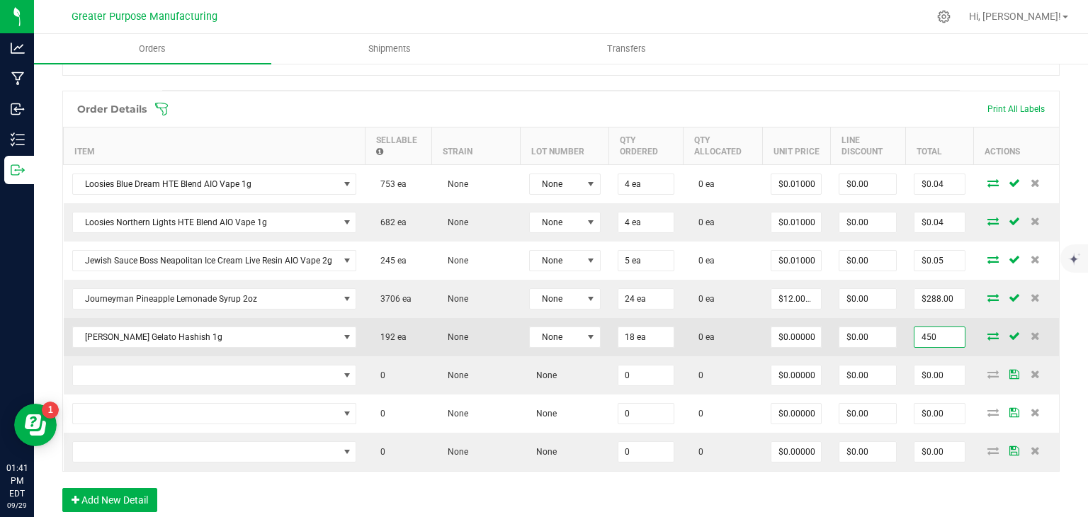
type input "450"
type input "$25.00000"
type input "$450.00"
click at [749, 347] on td "0 ea" at bounding box center [722, 337] width 79 height 38
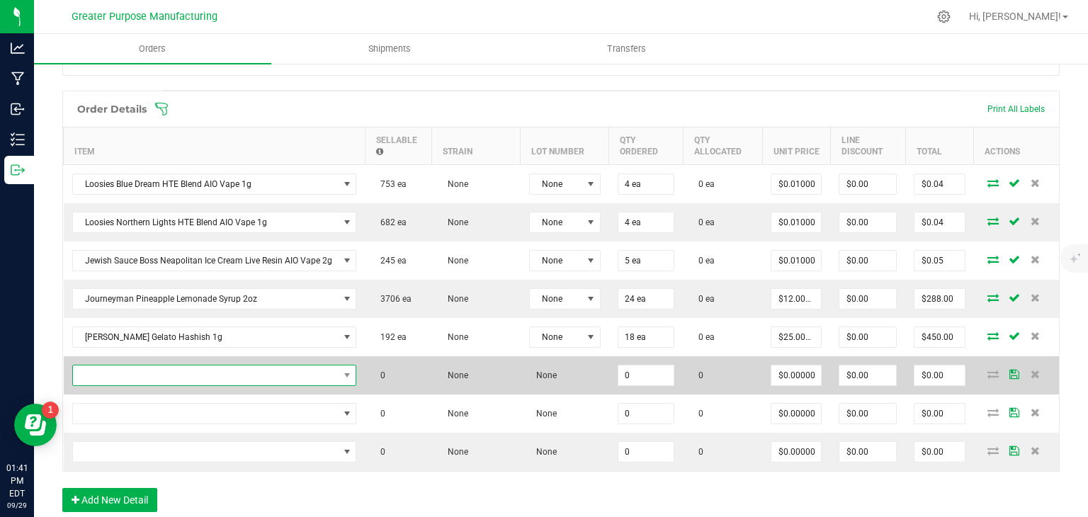
click at [176, 372] on span "NO DATA FOUND" at bounding box center [206, 376] width 266 height 20
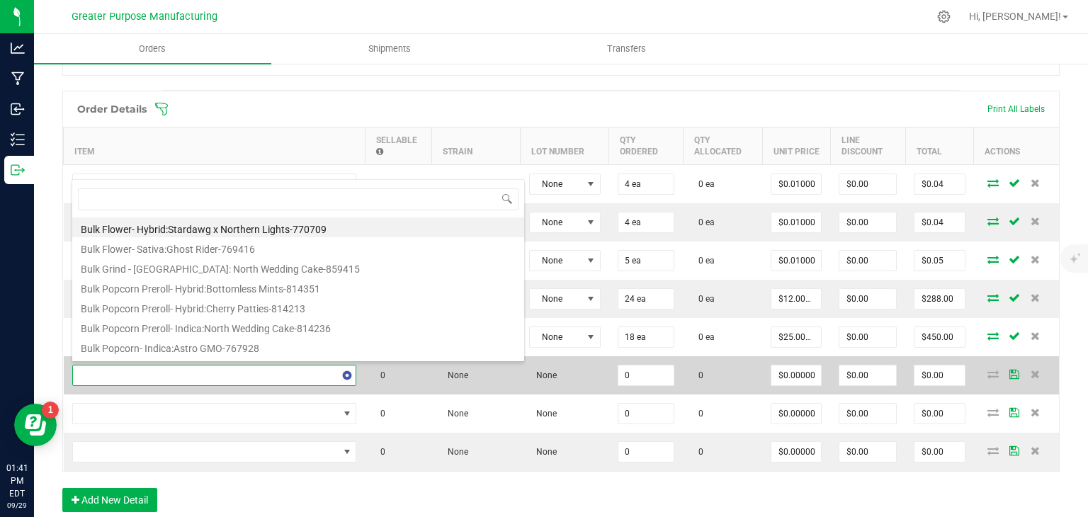
type input "1.3.13.1326.0"
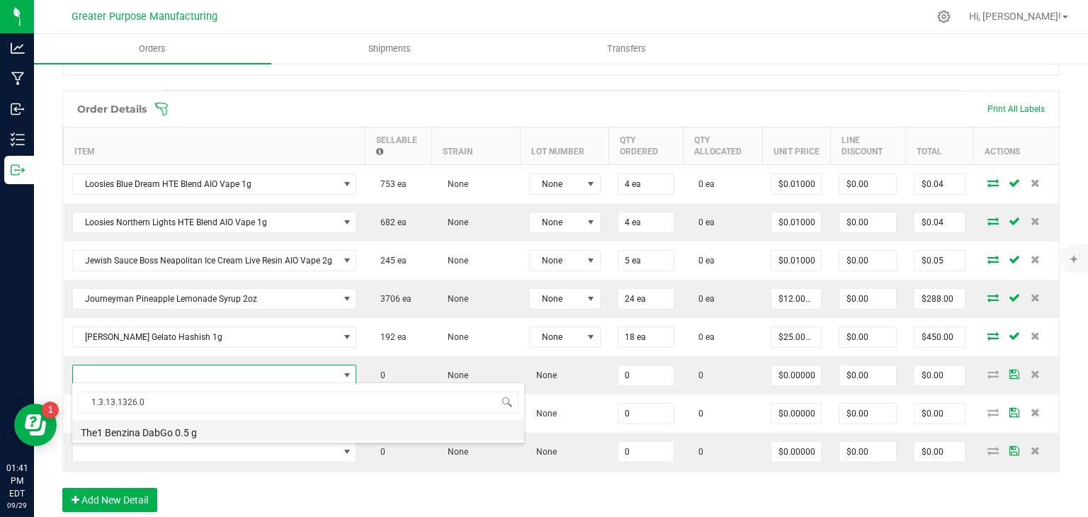
click at [173, 431] on li "The1 Benzina DabGo 0.5 g" at bounding box center [298, 431] width 452 height 20
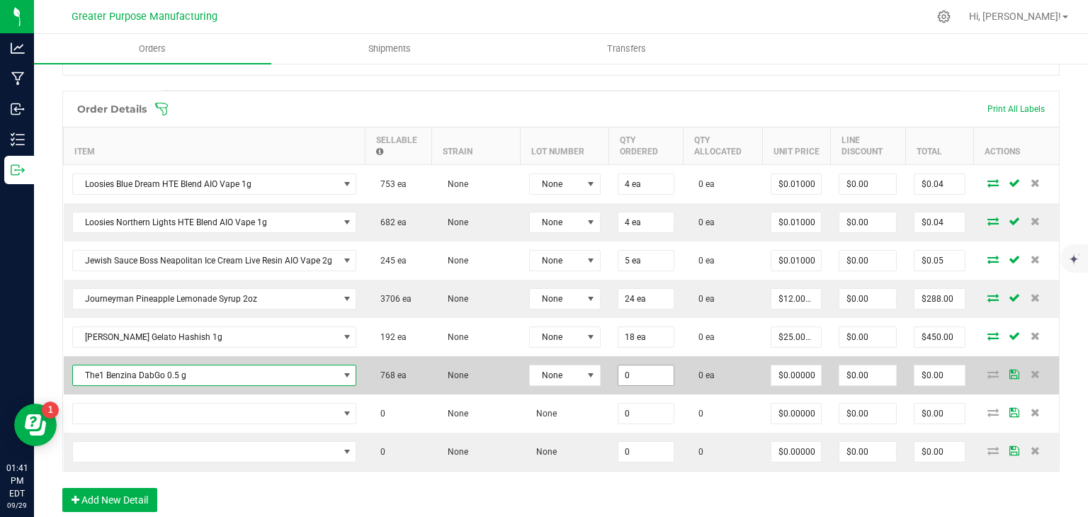
click at [626, 374] on input "0" at bounding box center [646, 376] width 56 height 20
type input "30 ea"
click at [743, 385] on td "0 ea" at bounding box center [722, 375] width 79 height 38
click at [931, 373] on input "0" at bounding box center [940, 376] width 50 height 20
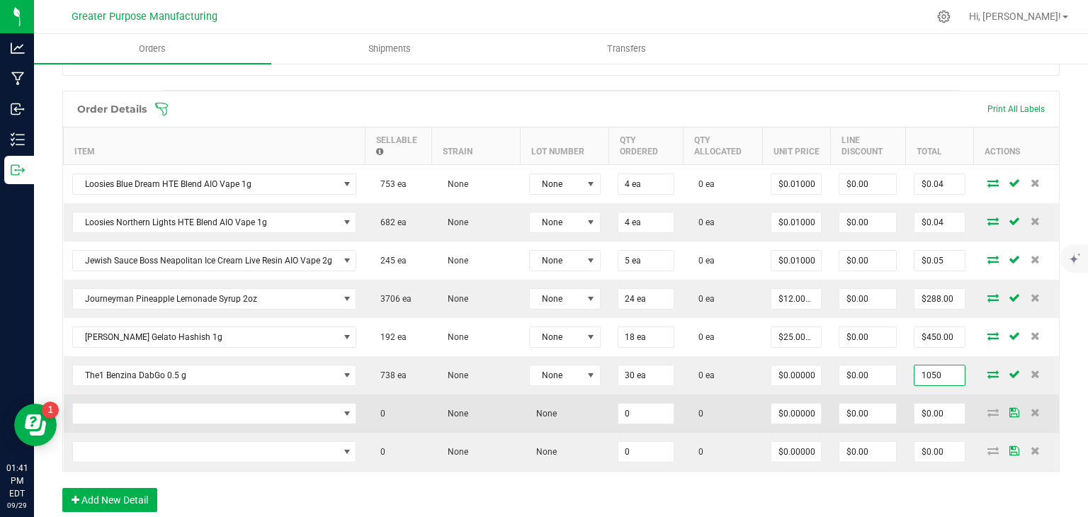
type input "1050"
type input "$35.00000"
type input "$1,050.00"
click at [974, 395] on td at bounding box center [1016, 414] width 85 height 38
click at [215, 408] on span "NO DATA FOUND" at bounding box center [206, 414] width 266 height 20
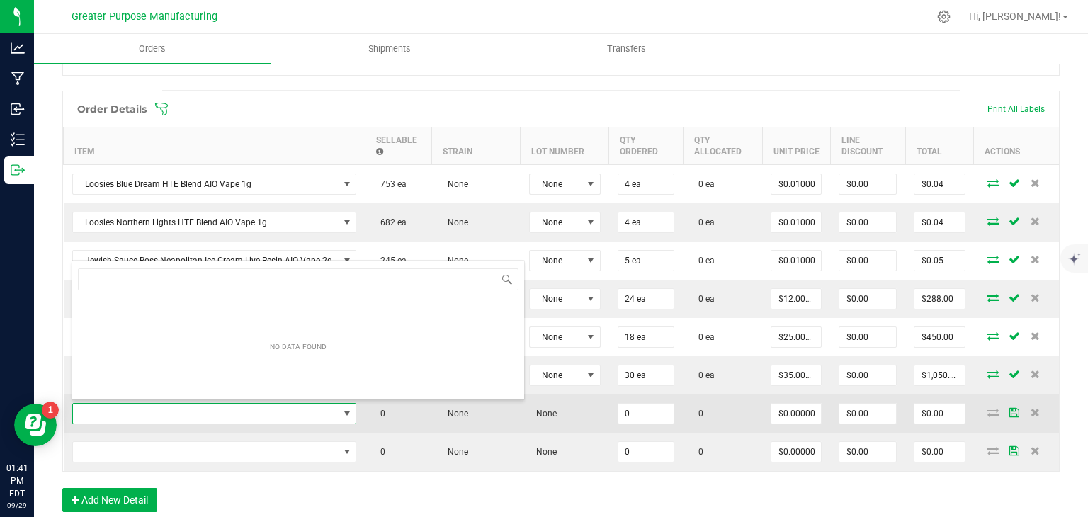
type input "1.3.13.1325.0"
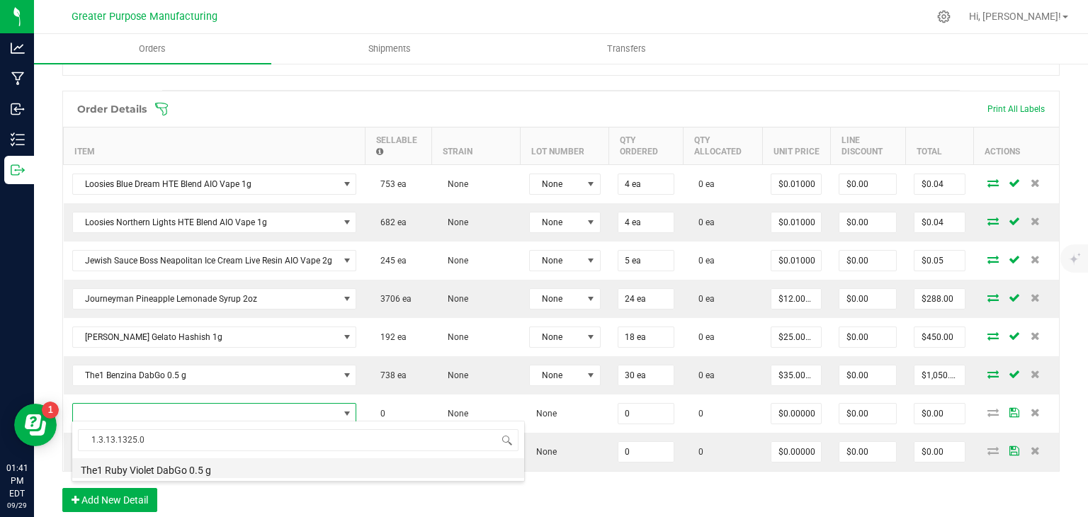
click at [200, 468] on li "The1 Ruby Violet DabGo 0.5 g" at bounding box center [298, 468] width 452 height 20
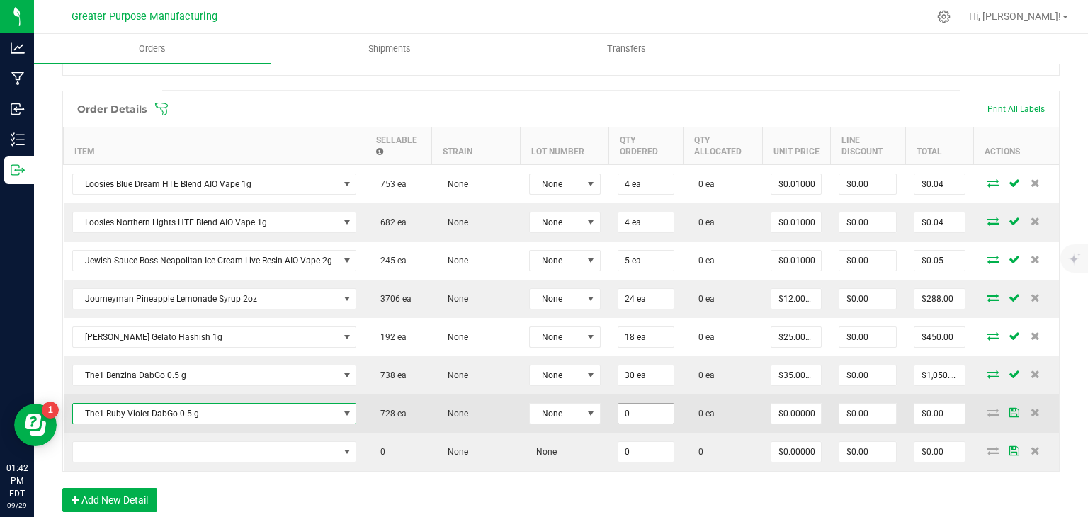
click at [624, 408] on input "0" at bounding box center [646, 414] width 56 height 20
type input "30 ea"
type input "0"
click at [944, 410] on input "0" at bounding box center [940, 414] width 50 height 20
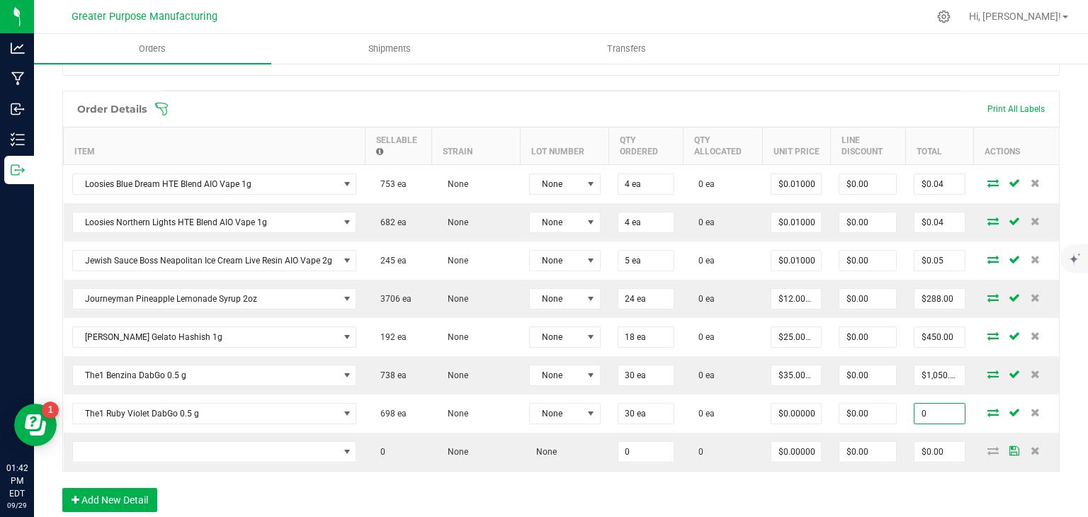
click at [944, 410] on input "0" at bounding box center [940, 414] width 50 height 20
type input "1050"
type input "$35.00000"
type input "$1,050.00"
click at [963, 482] on div "Order Details Print All Labels Item Sellable Strain Lot Number Qty Ordered Qty …" at bounding box center [560, 309] width 997 height 436
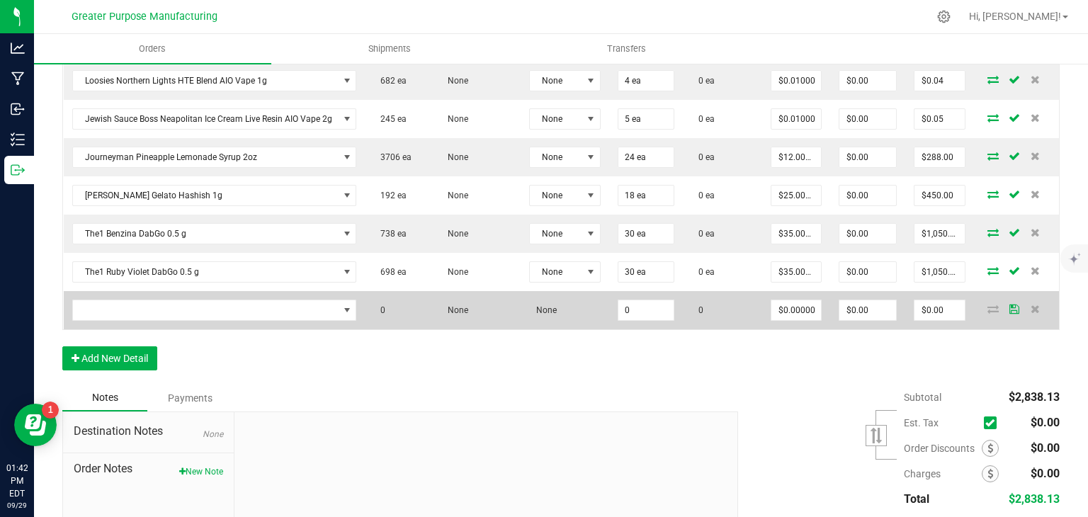
scroll to position [516, 0]
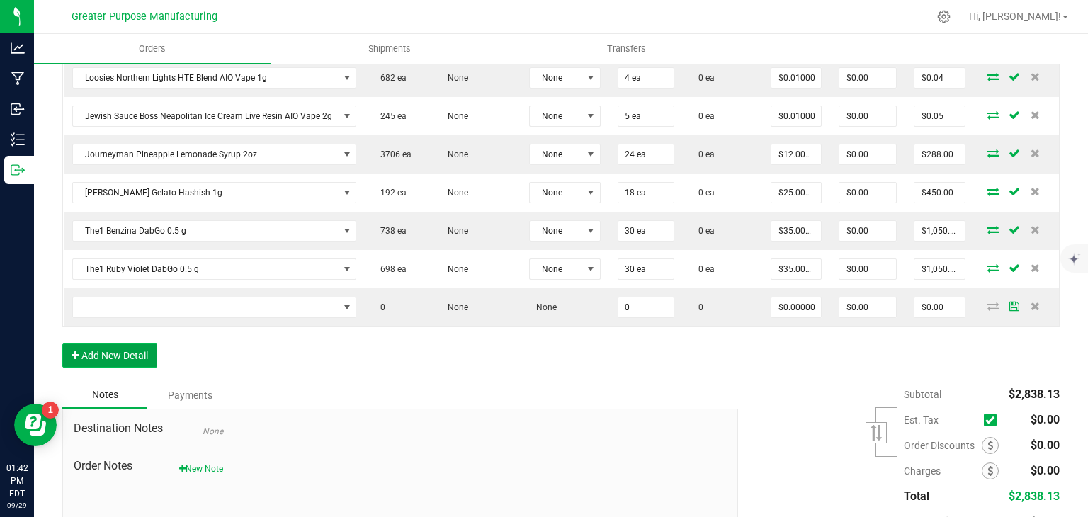
click at [137, 354] on button "Add New Detail" at bounding box center [109, 356] width 95 height 24
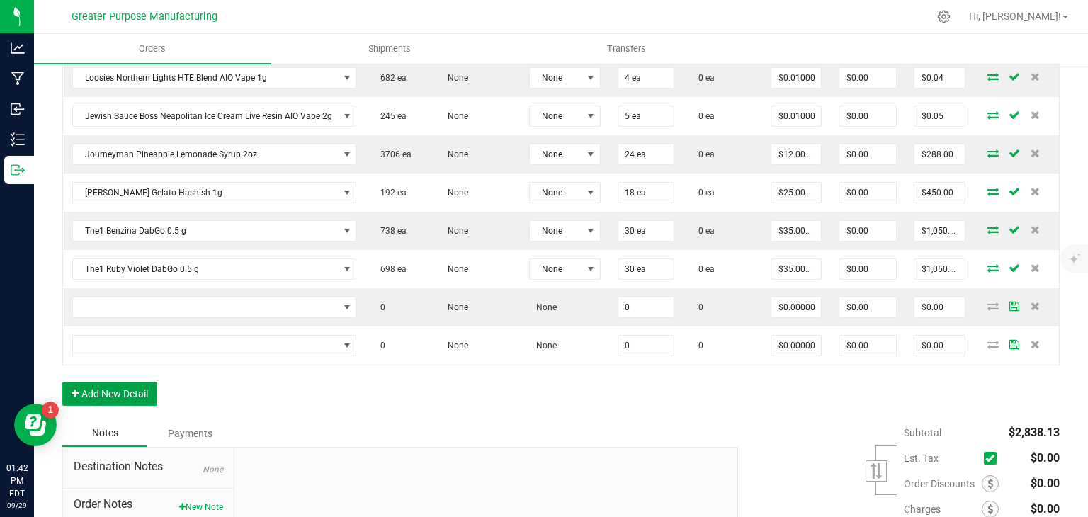
click at [131, 382] on button "Add New Detail" at bounding box center [109, 394] width 95 height 24
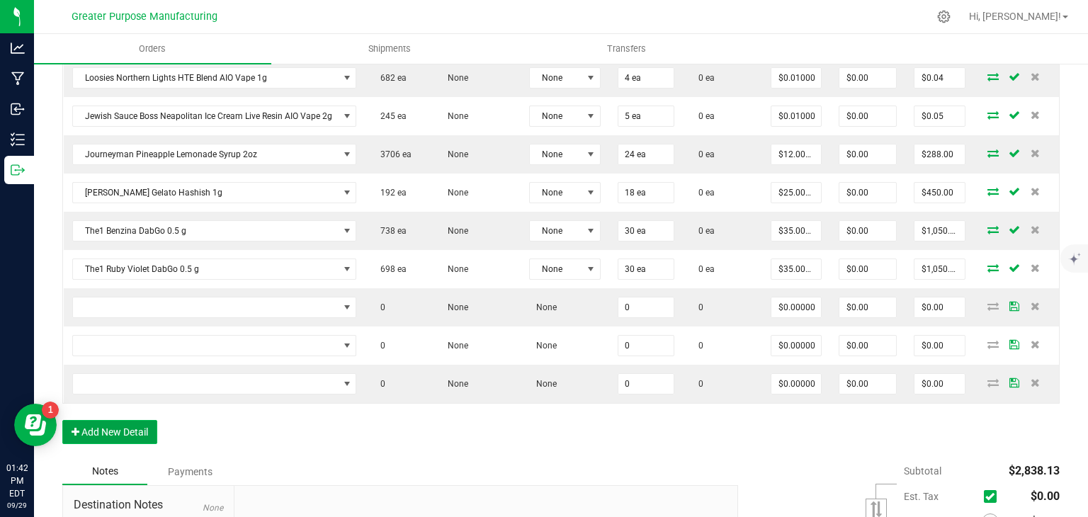
click at [126, 425] on button "Add New Detail" at bounding box center [109, 432] width 95 height 24
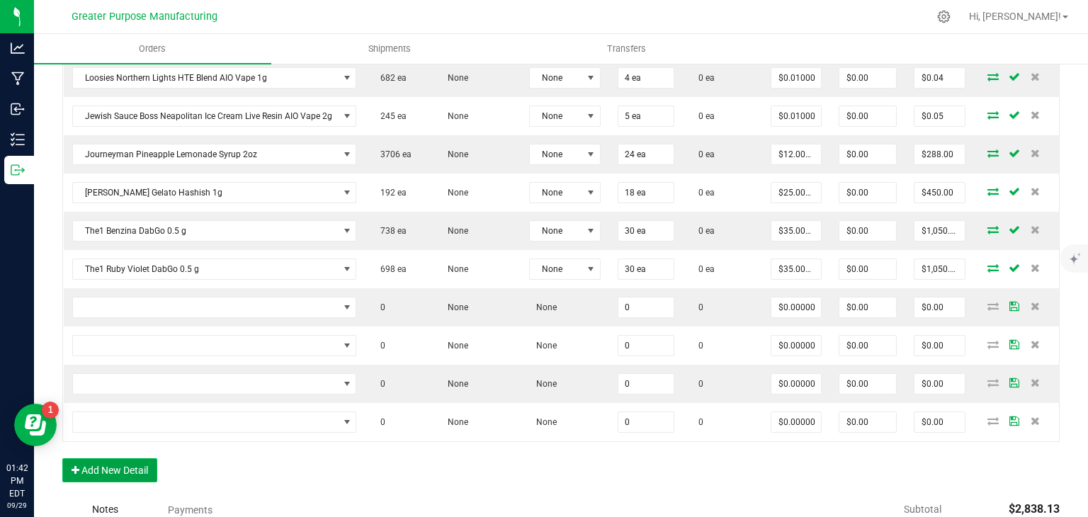
click at [127, 462] on button "Add New Detail" at bounding box center [109, 470] width 95 height 24
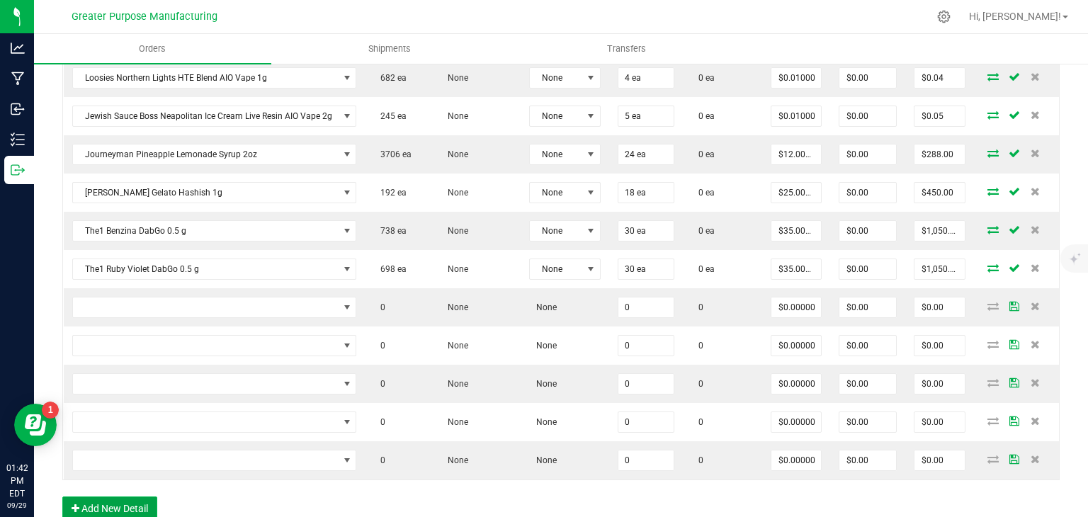
click at [124, 503] on button "Add New Detail" at bounding box center [109, 509] width 95 height 24
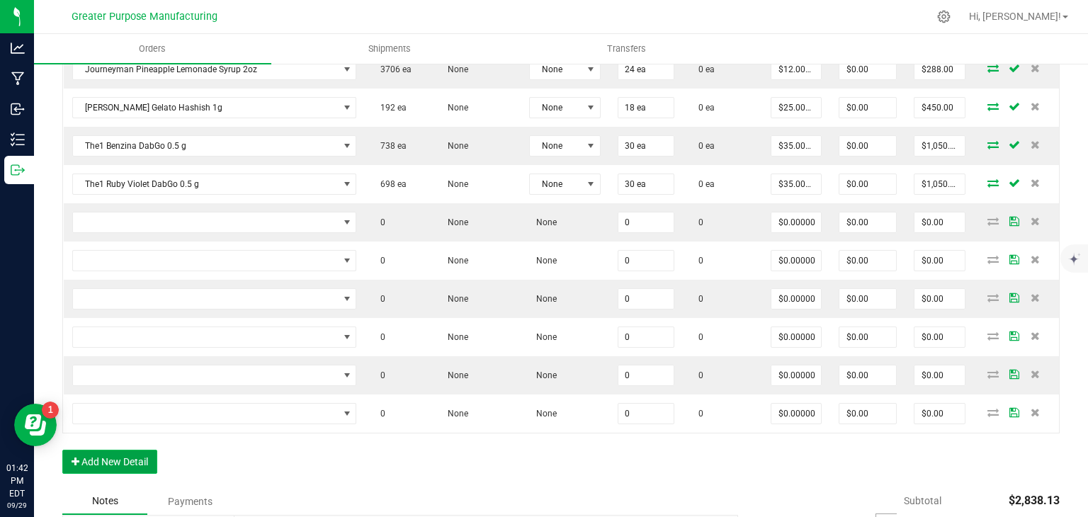
scroll to position [601, 0]
click at [133, 468] on div "Order Details Print All Labels Item Sellable Strain Lot Number Qty Ordered Qty …" at bounding box center [560, 174] width 997 height 627
click at [132, 460] on button "Add New Detail" at bounding box center [109, 462] width 95 height 24
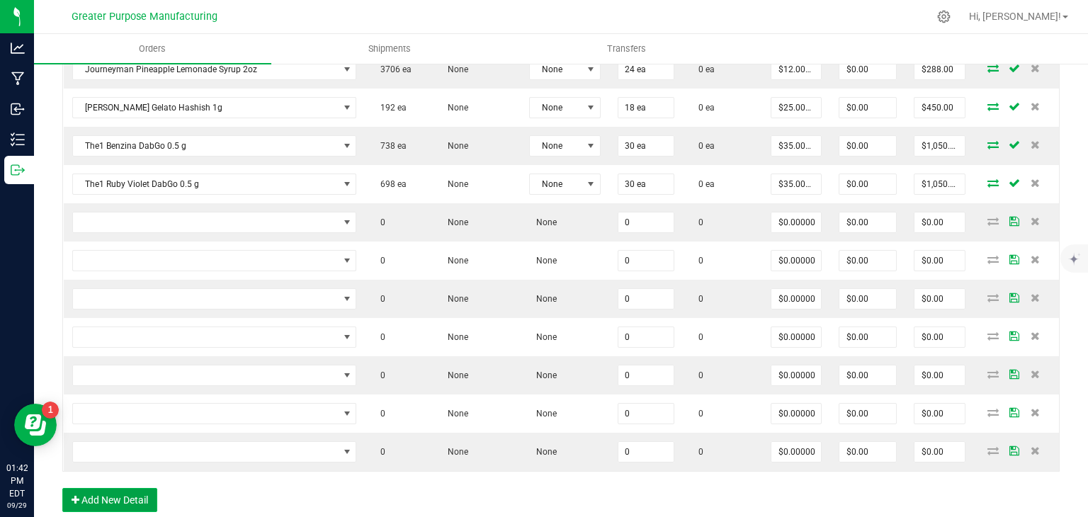
click at [125, 492] on button "Add New Detail" at bounding box center [109, 500] width 95 height 24
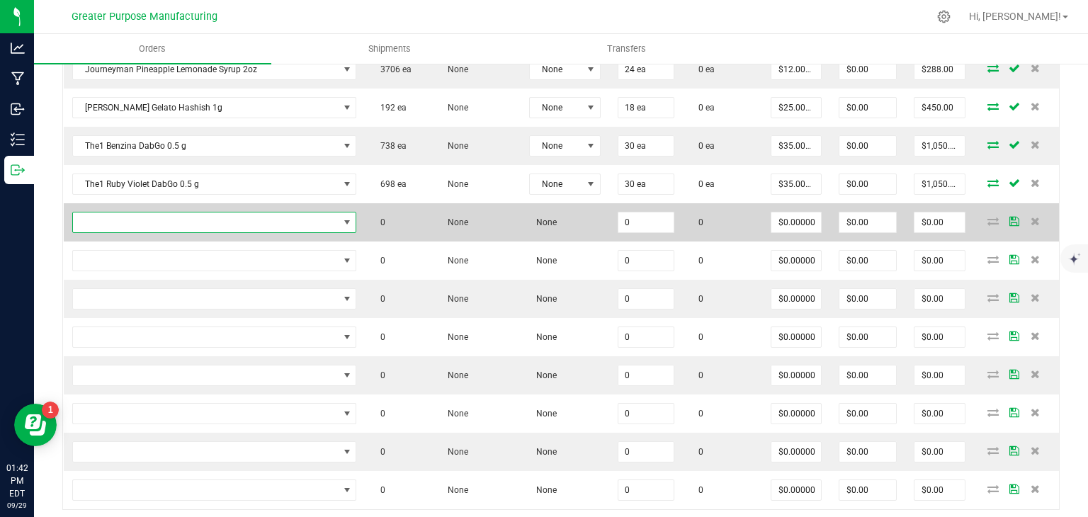
click at [185, 216] on span "NO DATA FOUND" at bounding box center [206, 223] width 266 height 20
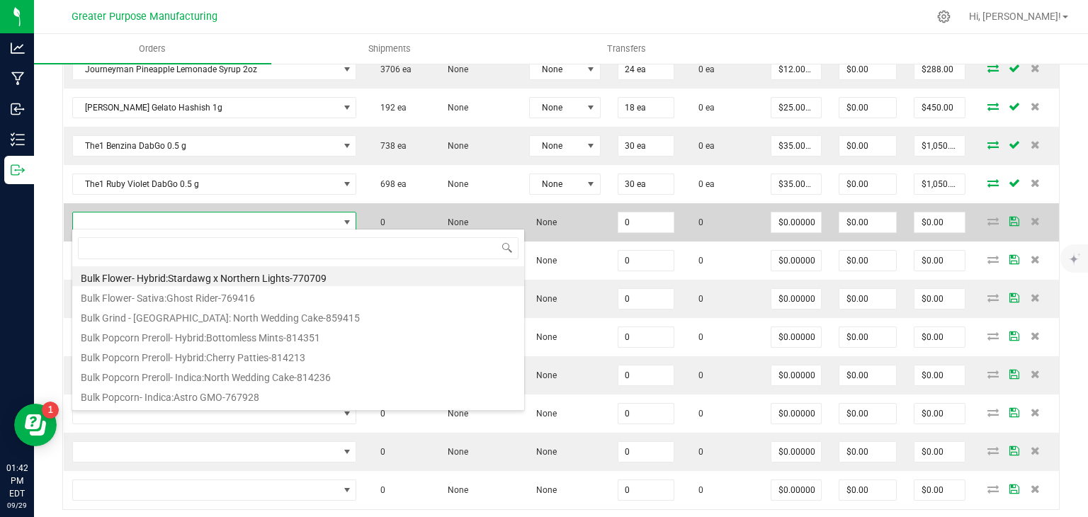
scroll to position [21, 283]
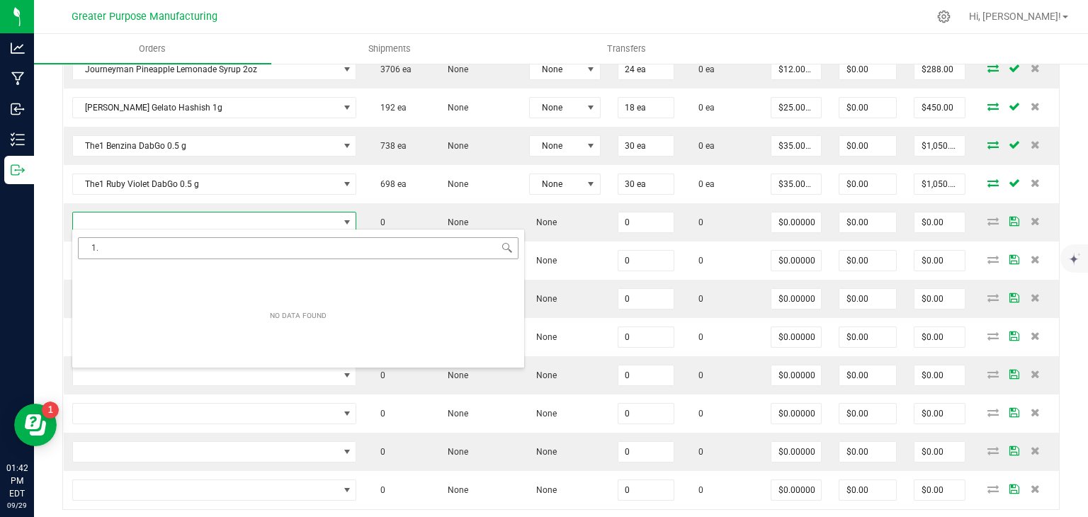
type input "1"
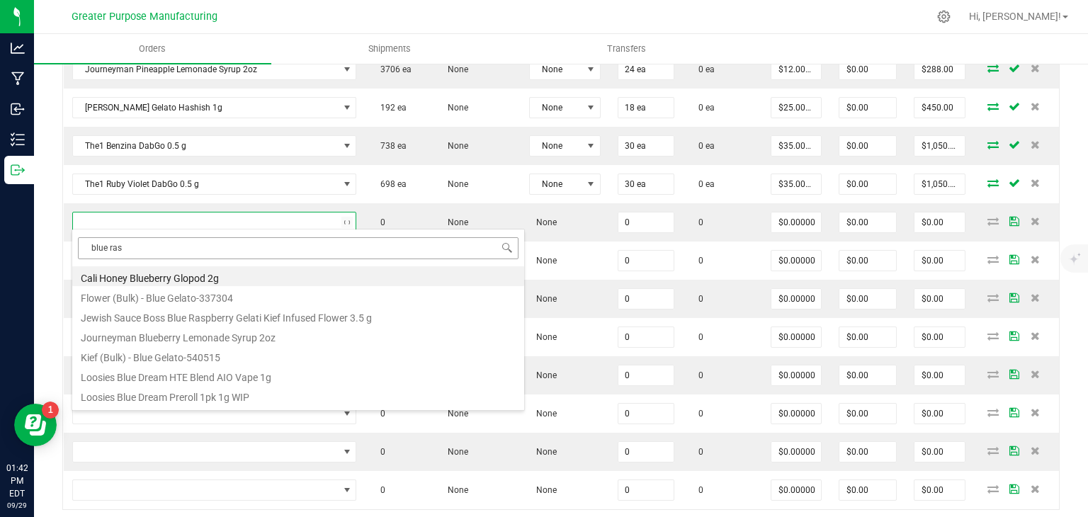
type input "blue rasp"
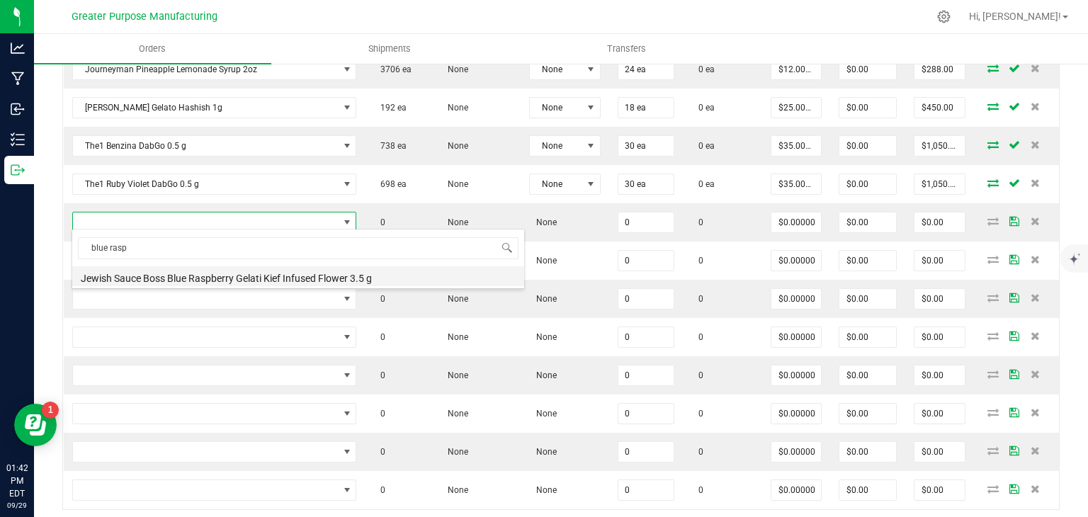
click at [199, 276] on li "Jewish Sauce Boss Blue Raspberry Gelati Kief Infused Flower 3.5 g" at bounding box center [298, 276] width 452 height 20
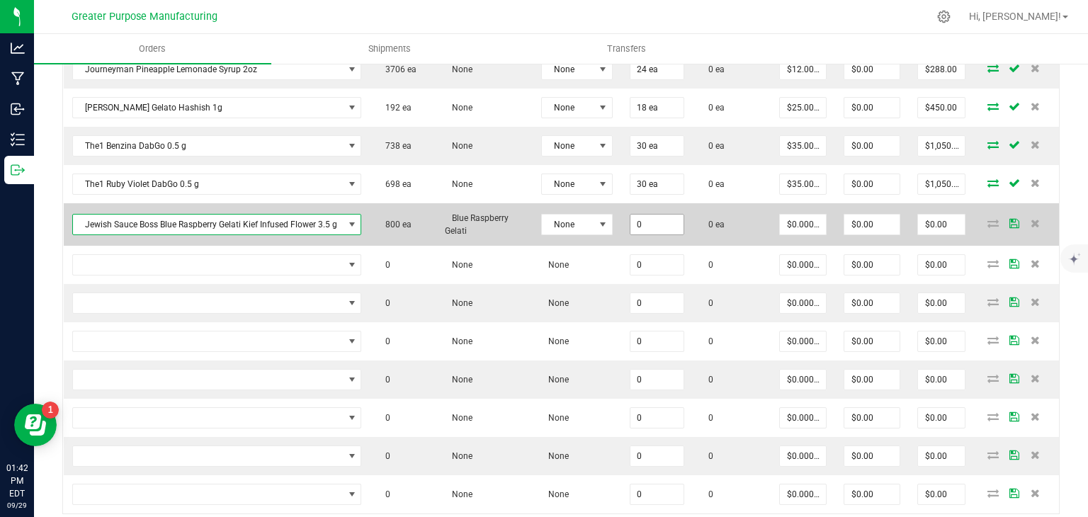
click at [648, 218] on input "0" at bounding box center [658, 225] width 54 height 20
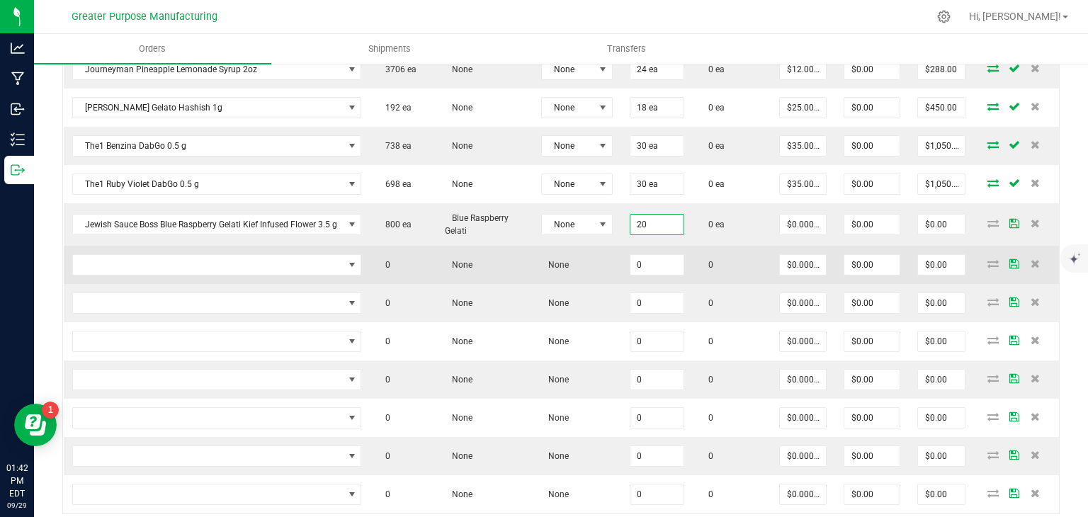
type input "20 ea"
click at [693, 246] on td "0" at bounding box center [732, 265] width 78 height 38
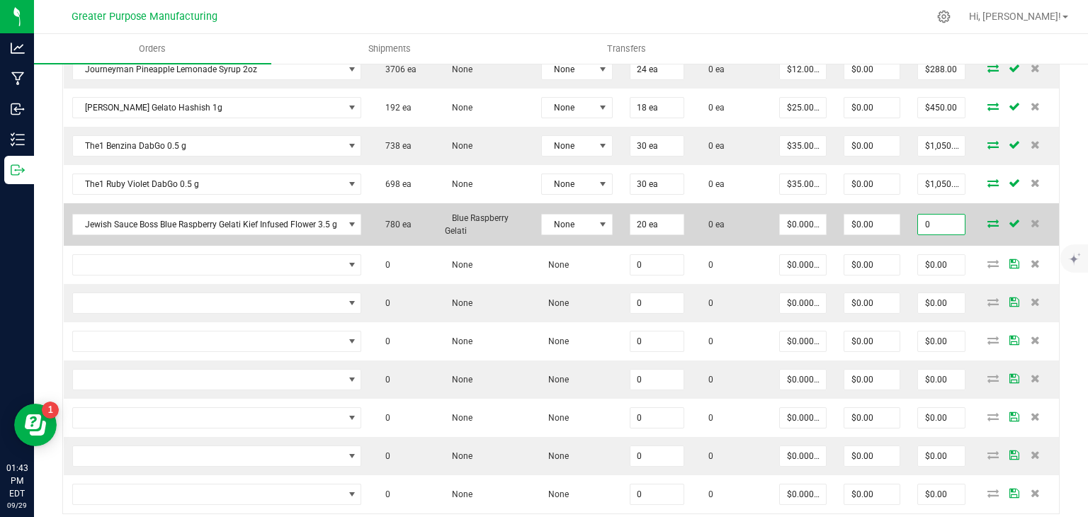
click at [923, 220] on input "0" at bounding box center [941, 225] width 47 height 20
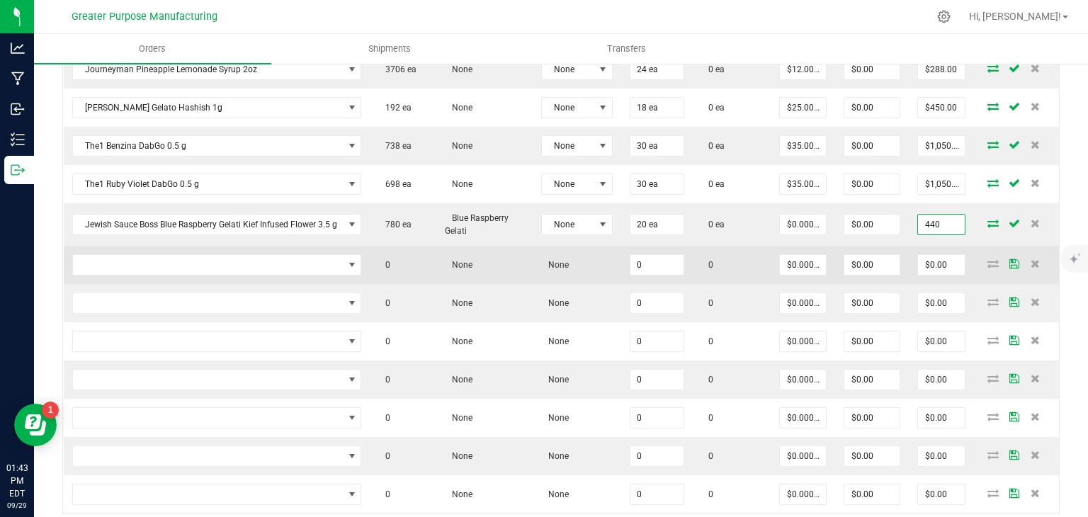
type input "440"
type input "$22.00000"
type input "$440.00"
click at [685, 246] on td "0" at bounding box center [657, 265] width 72 height 38
click at [181, 257] on span "NO DATA FOUND" at bounding box center [208, 265] width 271 height 20
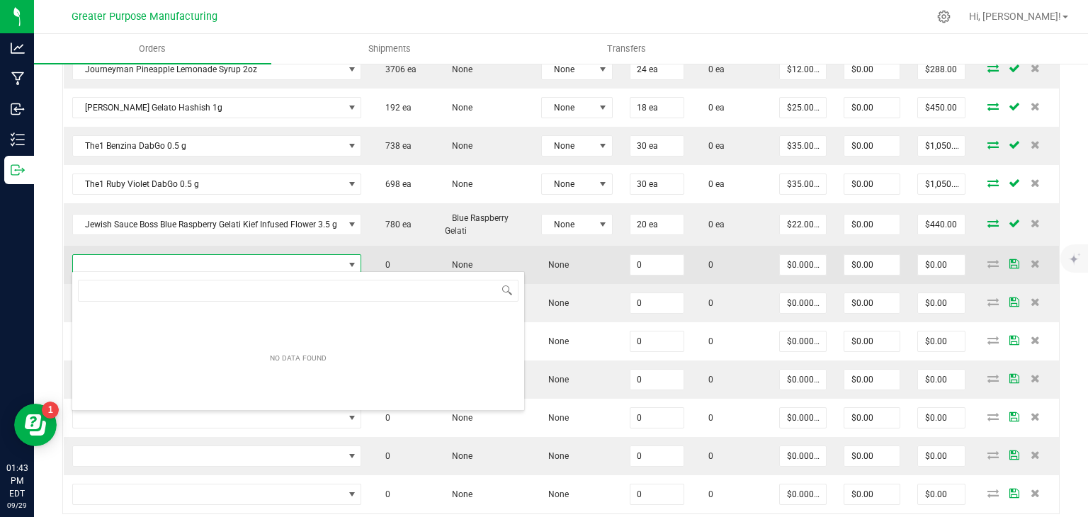
scroll to position [21, 288]
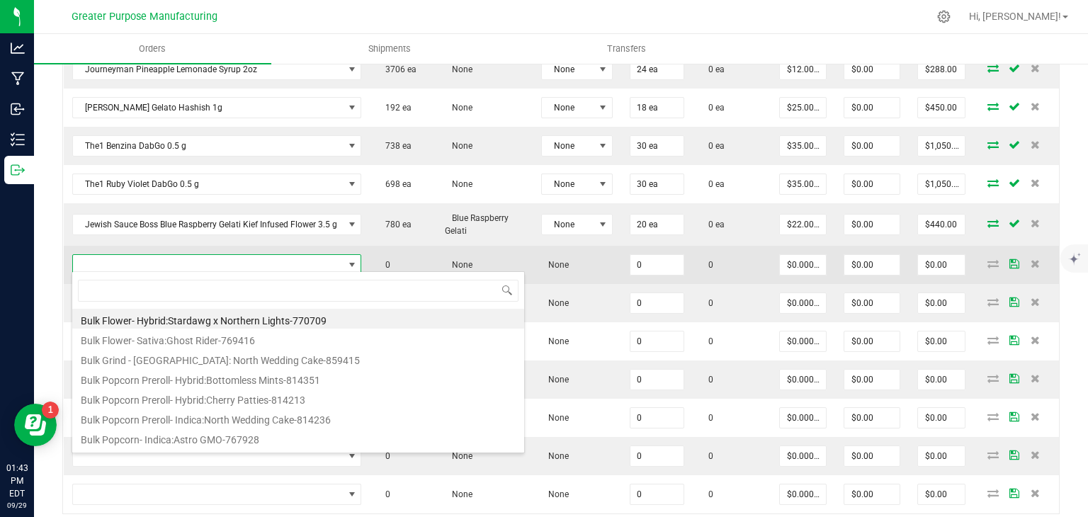
type input "1.3.29.1418.0"
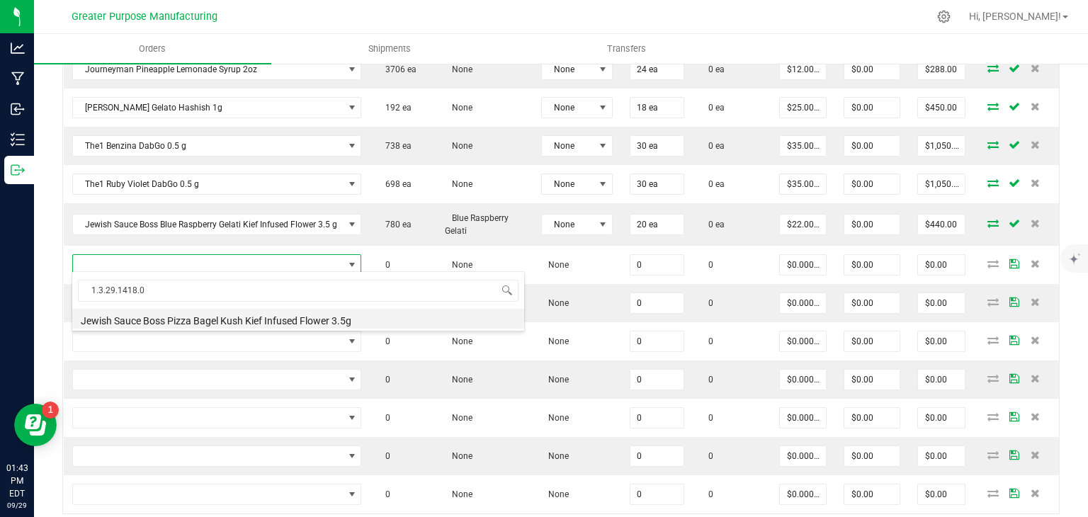
click at [177, 318] on li "Jewish Sauce Boss Pizza Bagel Kush Kief Infused Flower 3.5g" at bounding box center [298, 319] width 452 height 20
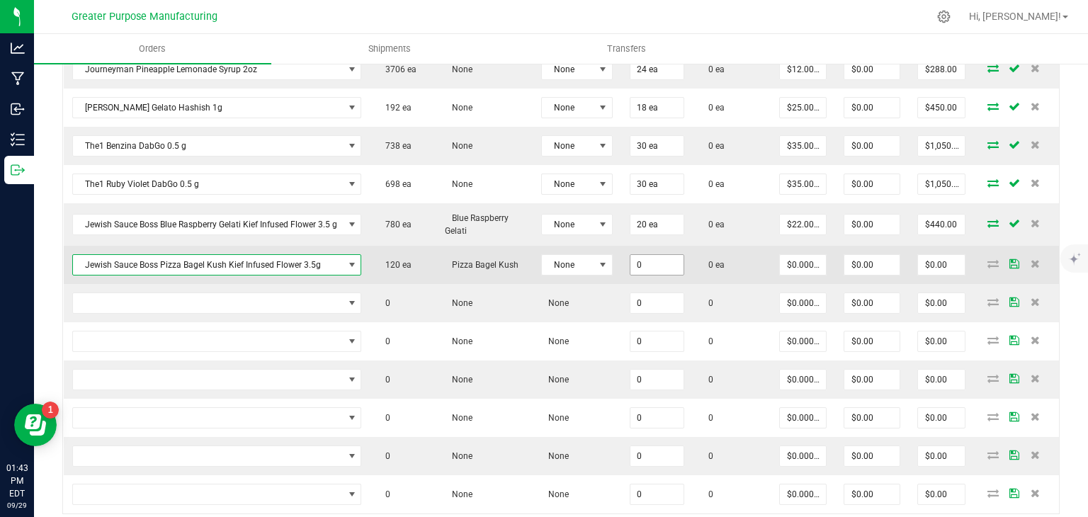
click at [645, 258] on input "0" at bounding box center [658, 265] width 54 height 20
type input "20 ea"
type input "0"
click at [925, 260] on input "0" at bounding box center [941, 265] width 47 height 20
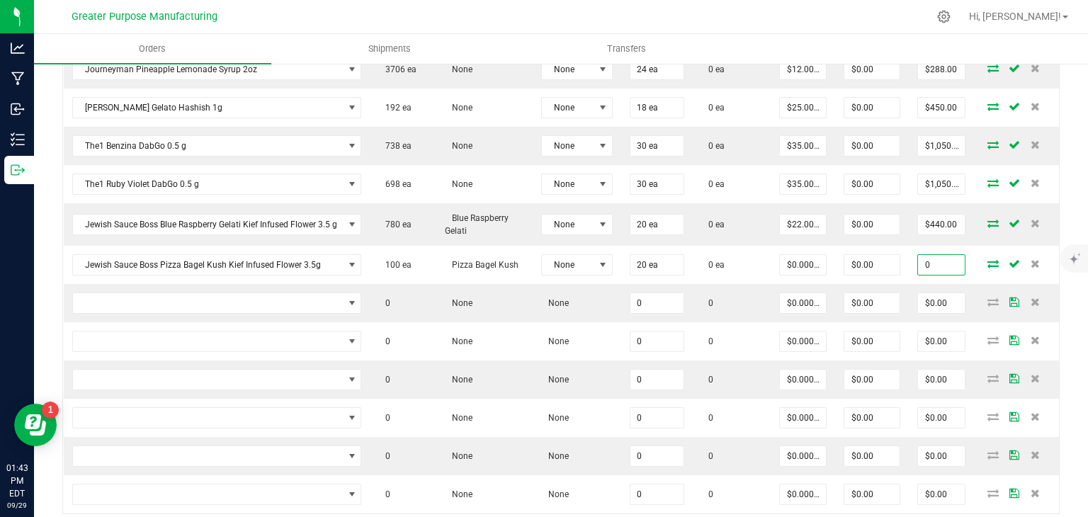
click at [925, 260] on input "0" at bounding box center [941, 265] width 47 height 20
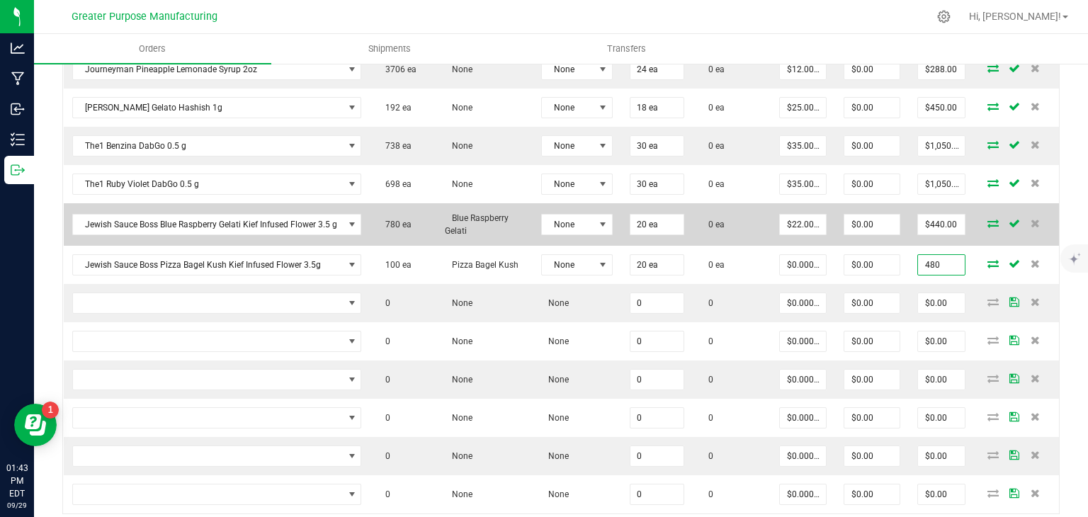
type input "480"
type input "$24.00000"
type input "$480.00"
click at [1046, 235] on td at bounding box center [1016, 224] width 85 height 43
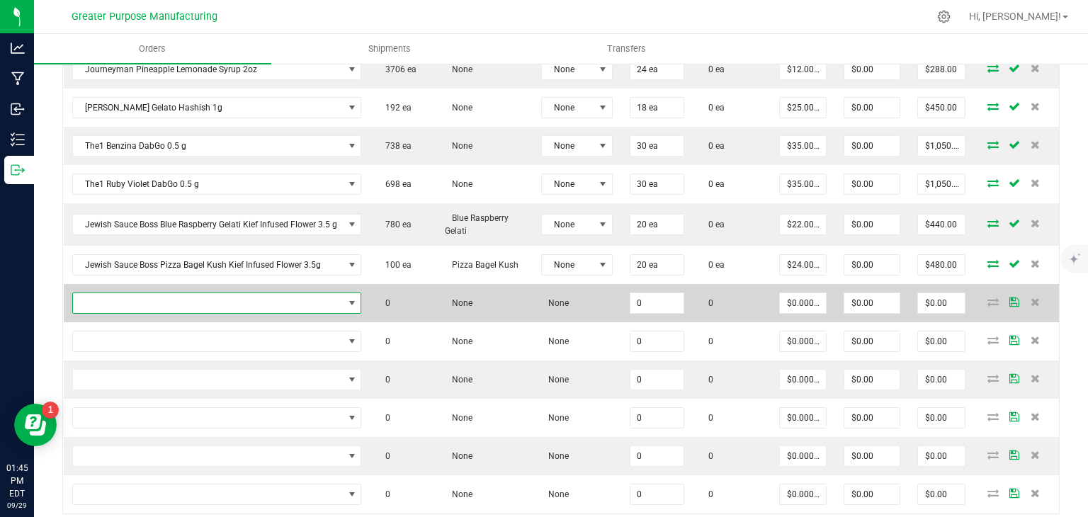
click at [163, 293] on span "NO DATA FOUND" at bounding box center [208, 303] width 271 height 20
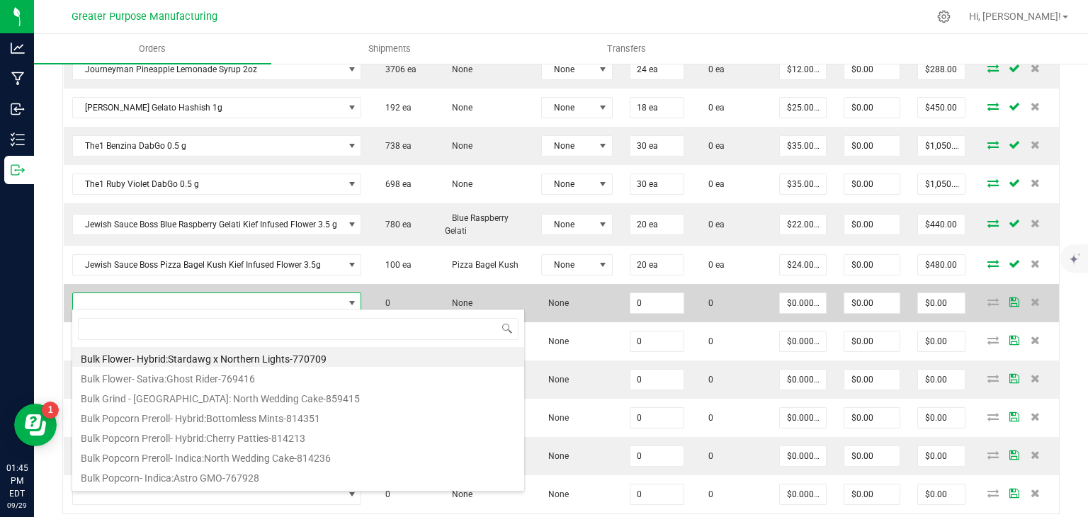
type input "1.3.29.1419.0"
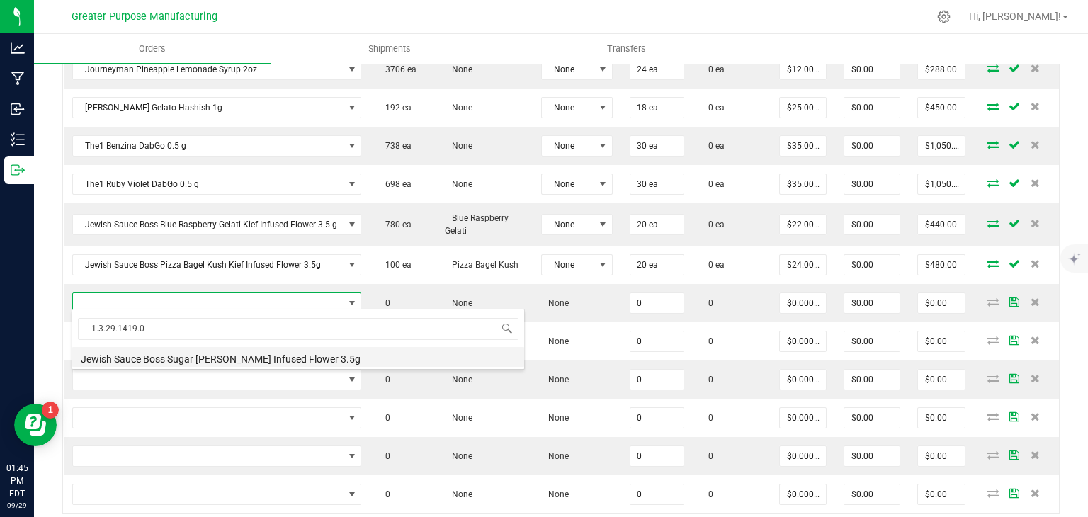
click at [196, 360] on li "Jewish Sauce Boss Sugar [PERSON_NAME] Infused Flower 3.5g" at bounding box center [298, 357] width 452 height 20
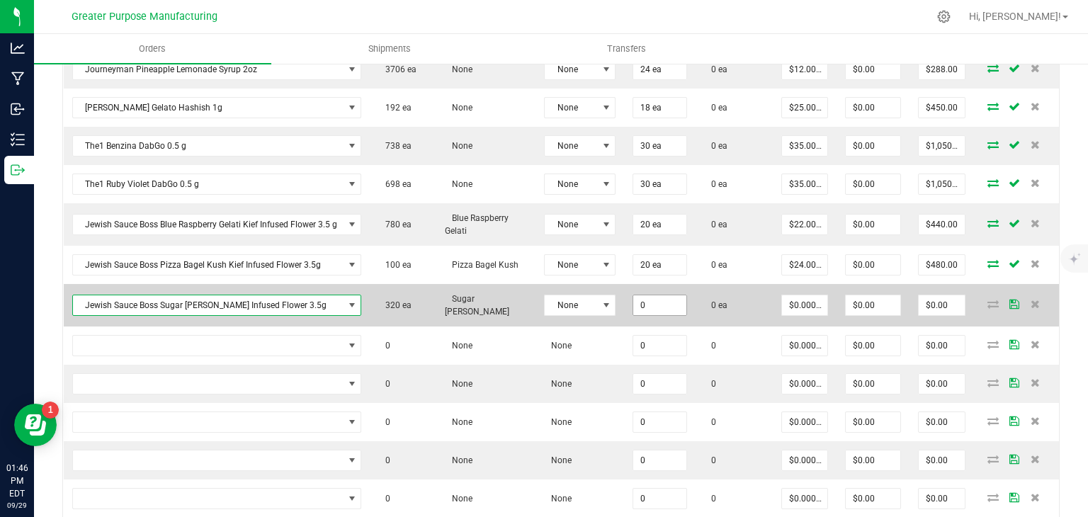
click at [646, 298] on input "0" at bounding box center [659, 305] width 53 height 20
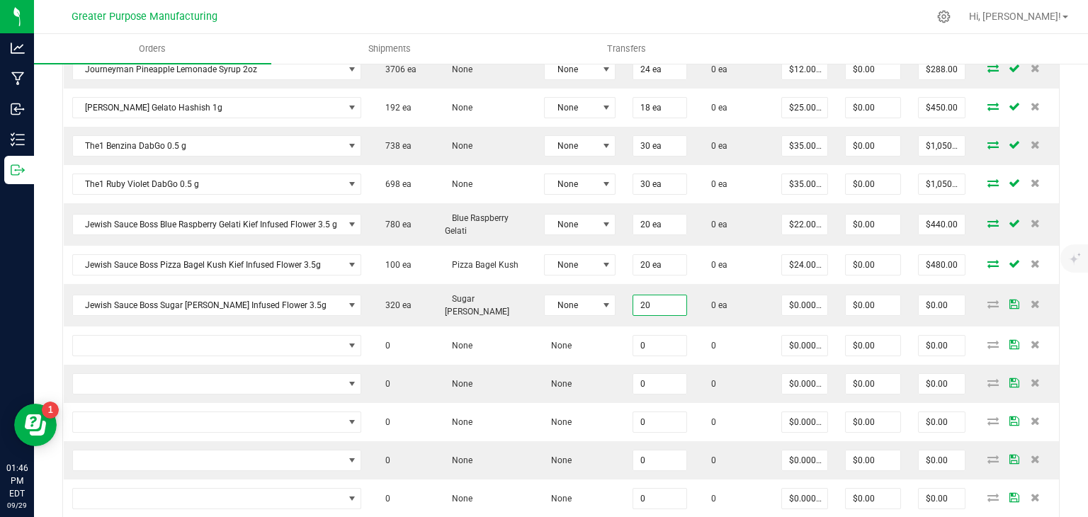
type input "20 ea"
click at [1056, 188] on div "Back to Orders Order details Export PDF Done Editing Order # 00000573 Status Cr…" at bounding box center [561, 134] width 1054 height 1344
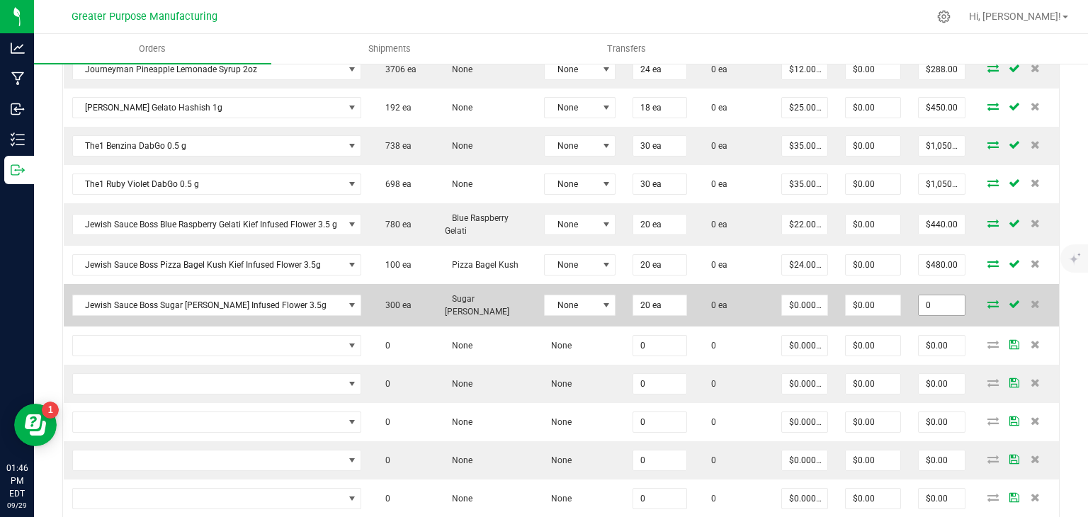
click at [927, 300] on input "0" at bounding box center [942, 305] width 46 height 20
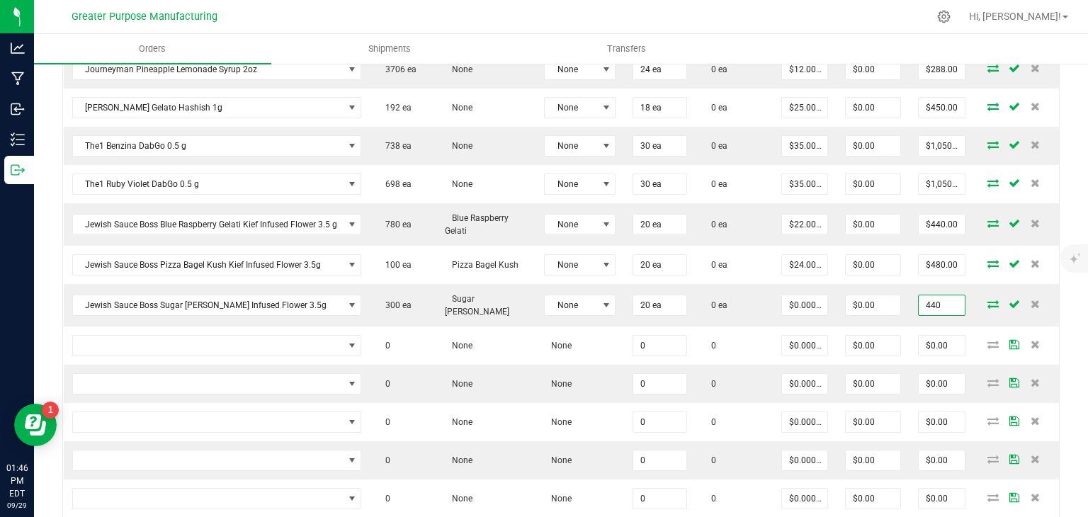
type input "440"
type input "$22.00000"
type input "$440.00"
click at [1054, 230] on div "Back to Orders Order details Export PDF Done Editing Order # 00000573 Status Cr…" at bounding box center [561, 134] width 1054 height 1344
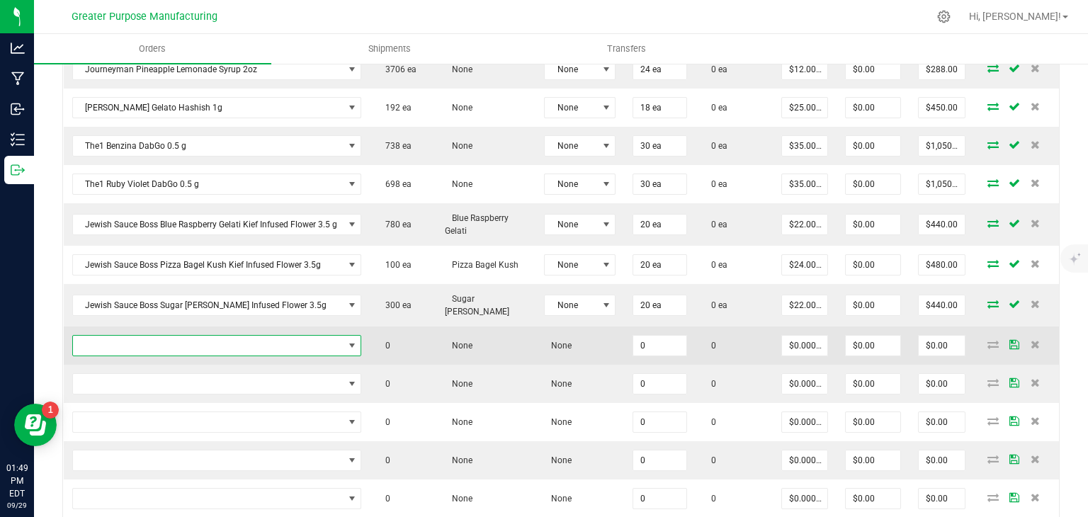
click at [161, 336] on span "NO DATA FOUND" at bounding box center [208, 346] width 271 height 20
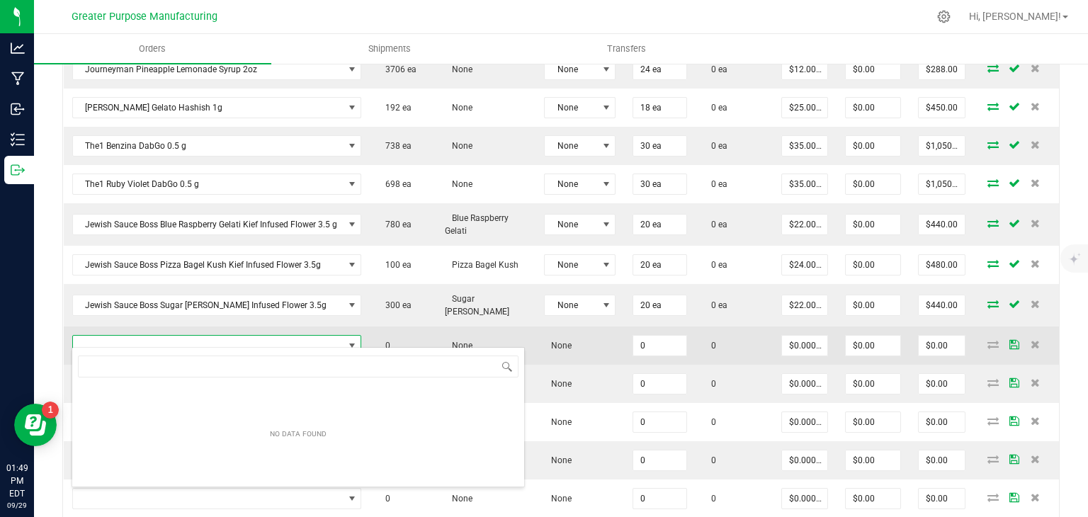
type input "1.5.7.1473.0"
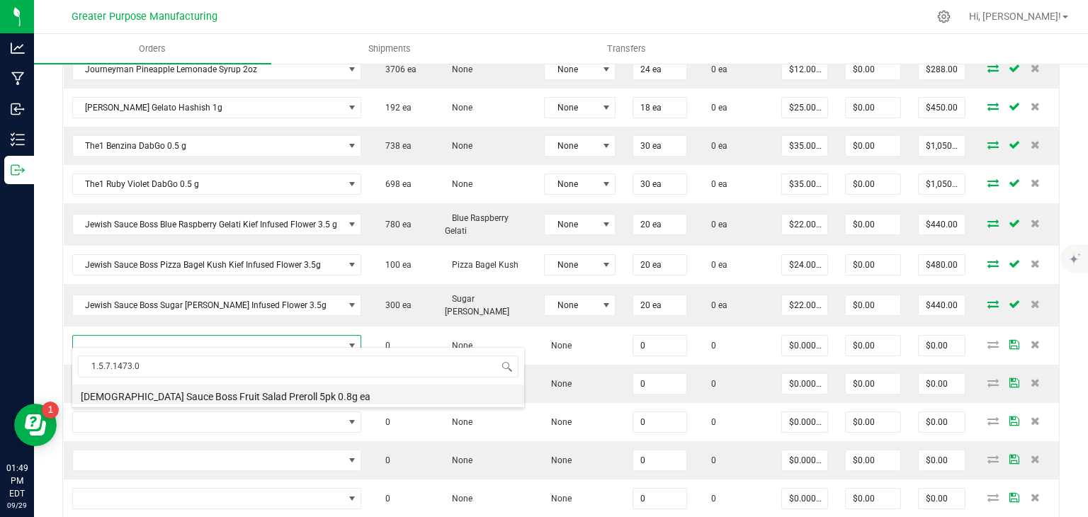
click at [171, 397] on li "[DEMOGRAPHIC_DATA] Sauce Boss Fruit Salad Preroll 5pk 0.8g ea" at bounding box center [298, 395] width 452 height 20
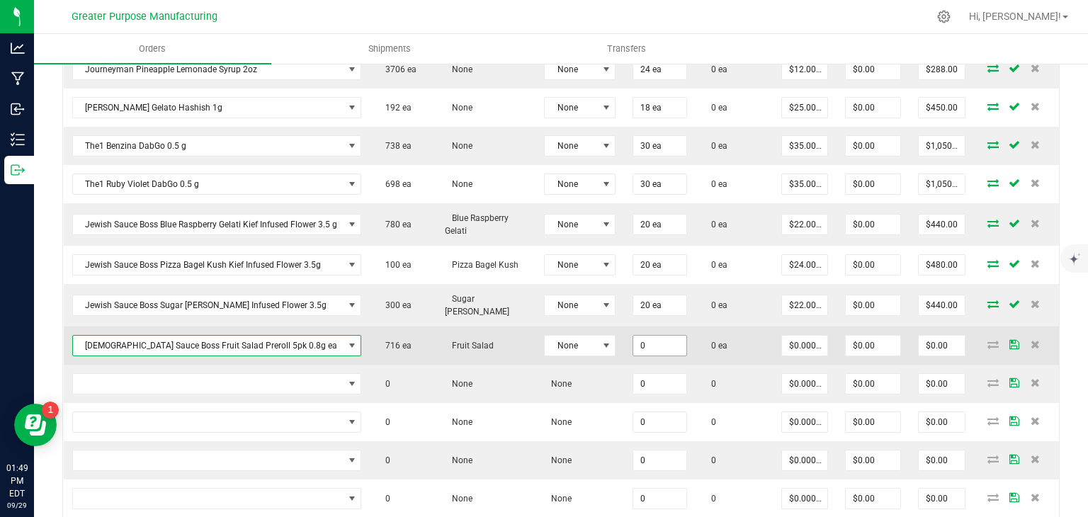
click at [635, 336] on input "0" at bounding box center [659, 346] width 53 height 20
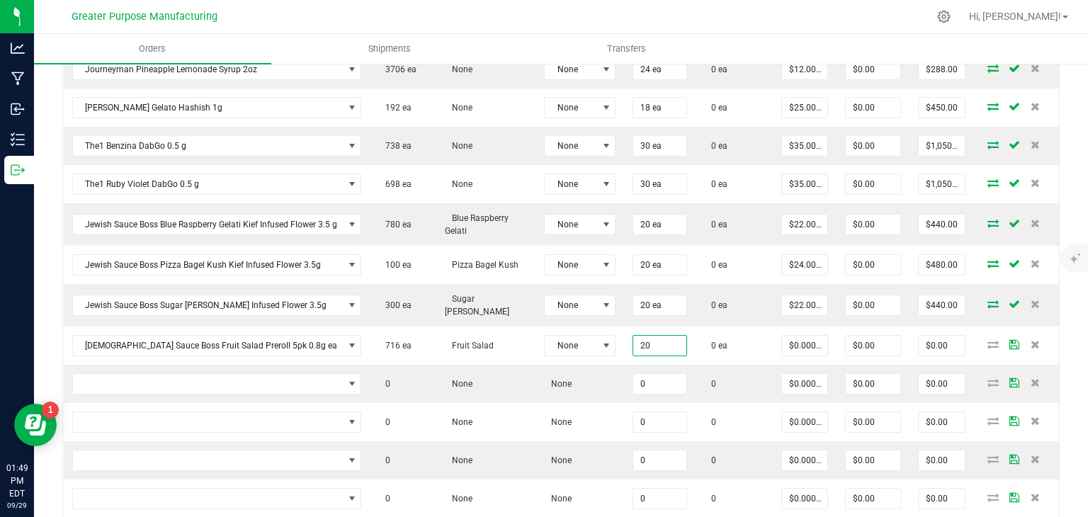
type input "20 ea"
click at [55, 340] on div "Back to Orders Order details Export PDF Done Editing Order # 00000573 Status Cr…" at bounding box center [561, 134] width 1054 height 1344
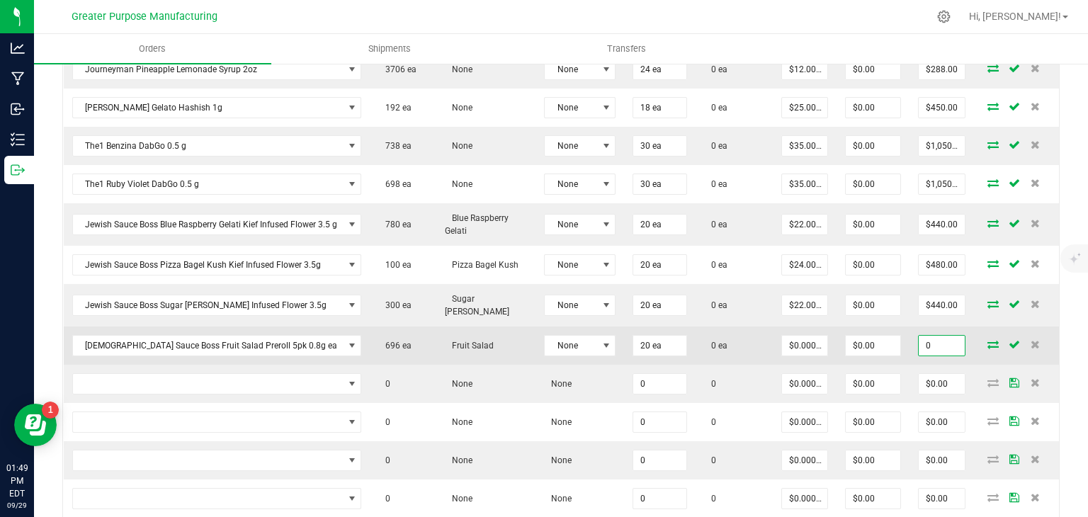
click at [924, 336] on input "0" at bounding box center [942, 346] width 46 height 20
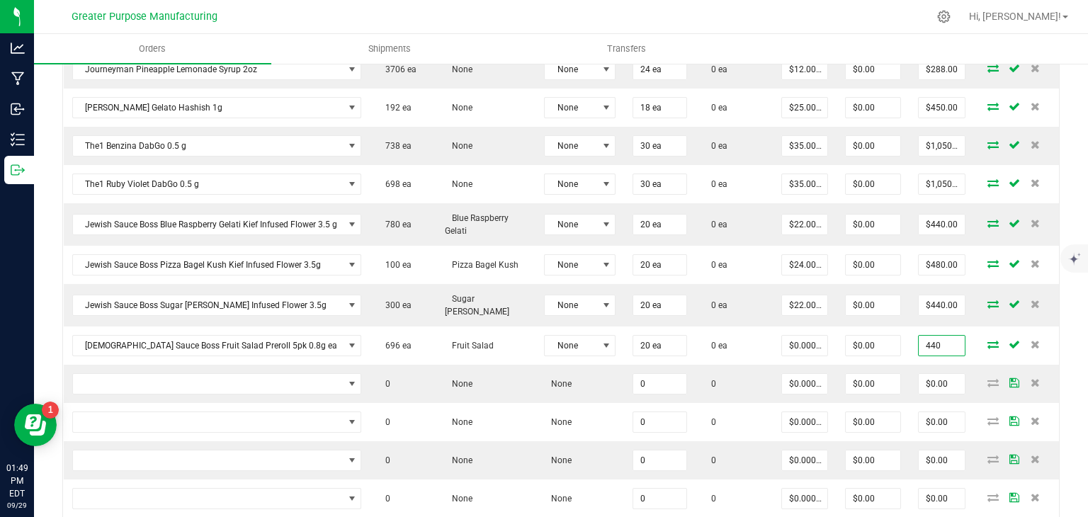
type input "440"
type input "$22.00000"
type input "$440.00"
click at [1070, 290] on div "Back to Orders Order details Export PDF Done Editing Order # 00000573 Status Cr…" at bounding box center [561, 134] width 1054 height 1344
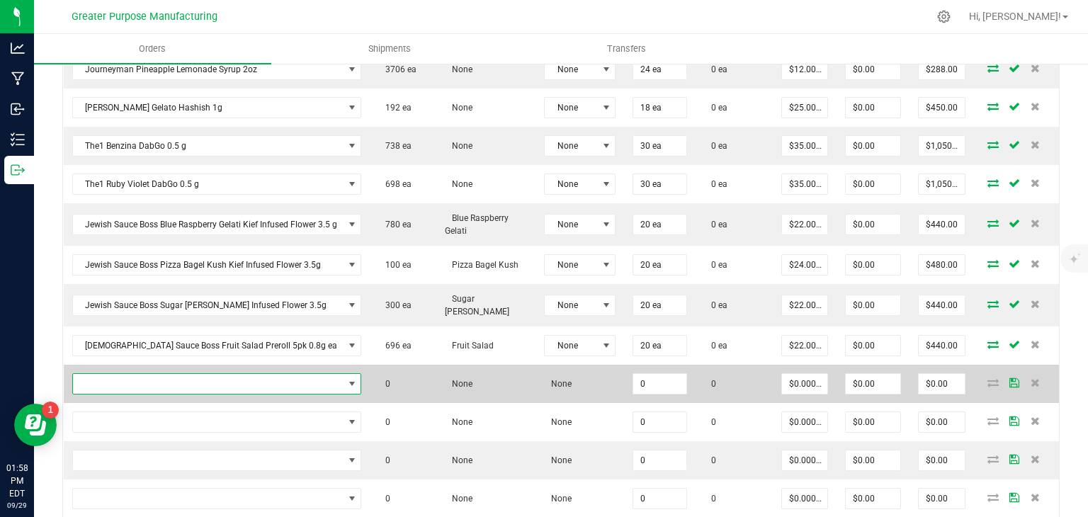
click at [147, 374] on span "NO DATA FOUND" at bounding box center [208, 384] width 271 height 20
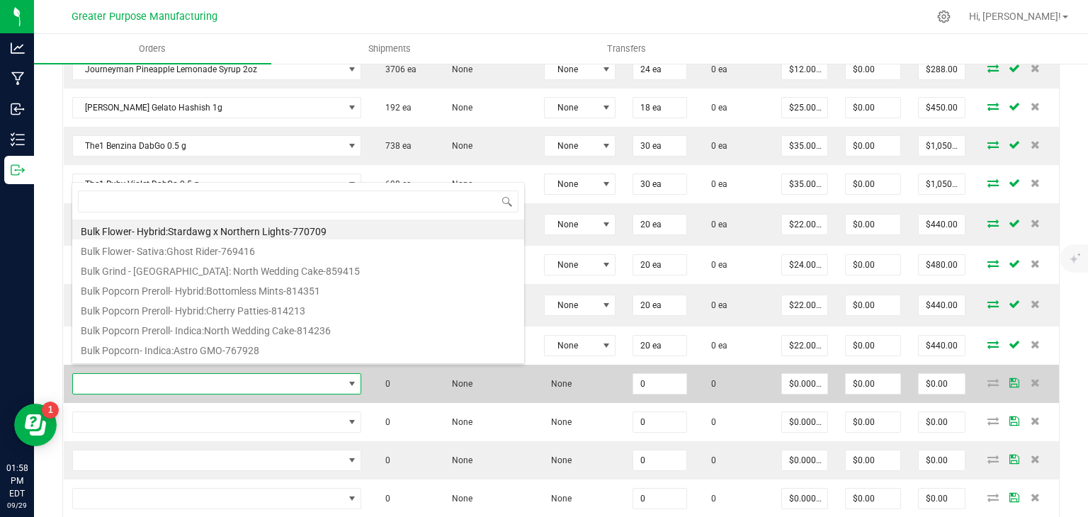
type input "1.5.7.1471.0"
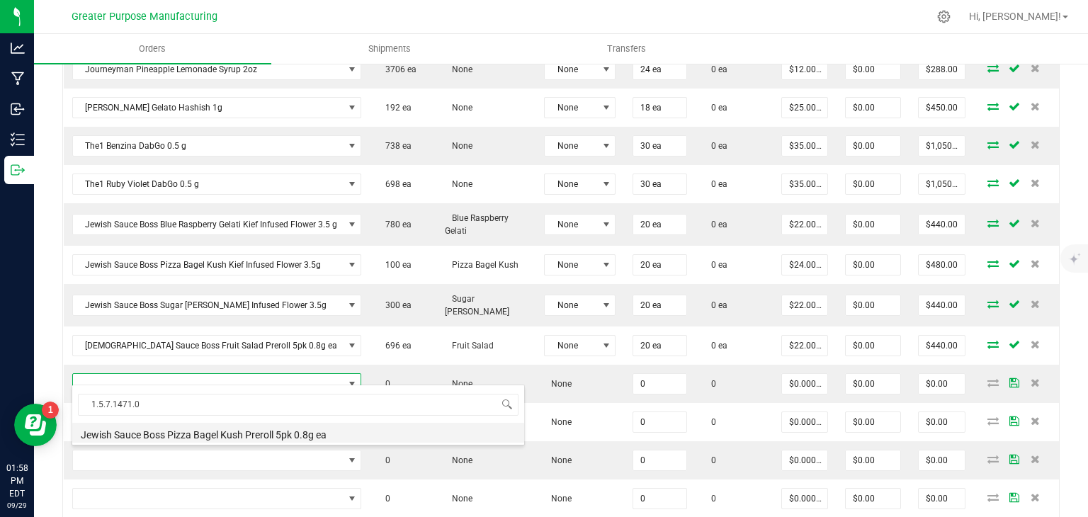
click at [155, 434] on li "Jewish Sauce Boss Pizza Bagel Kush Preroll 5pk 0.8g ea" at bounding box center [298, 433] width 452 height 20
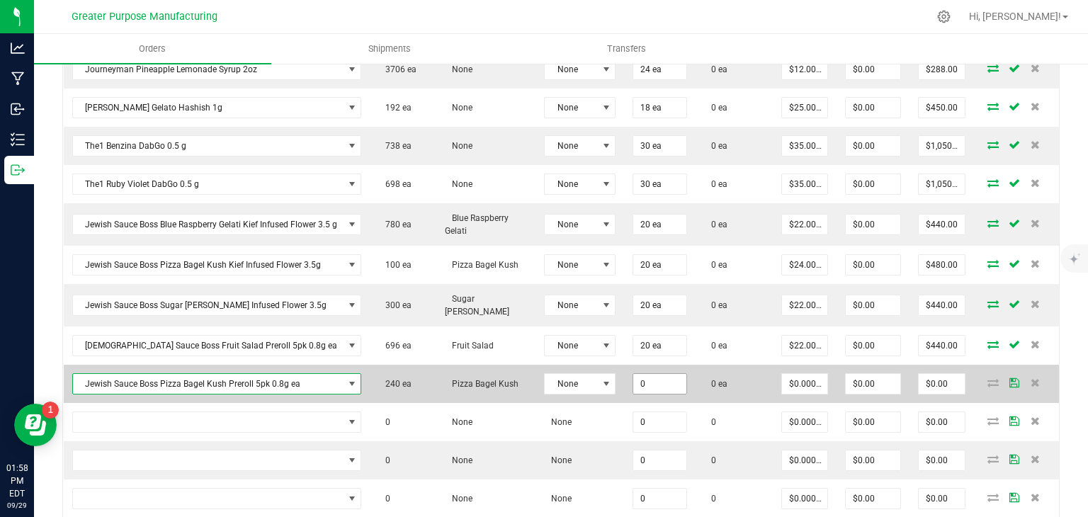
click at [643, 374] on input "0" at bounding box center [659, 384] width 53 height 20
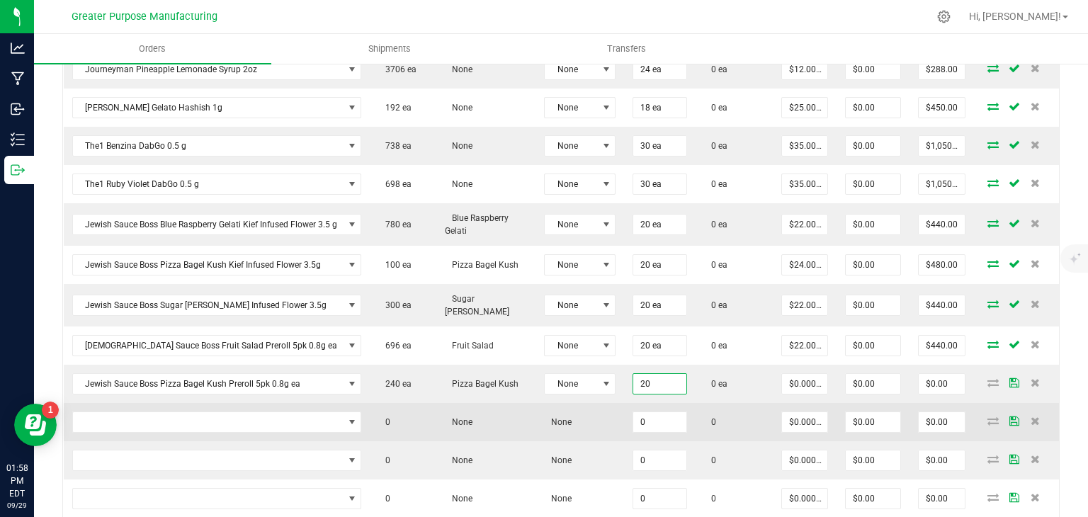
type input "20 ea"
click at [696, 403] on td "0" at bounding box center [734, 422] width 77 height 38
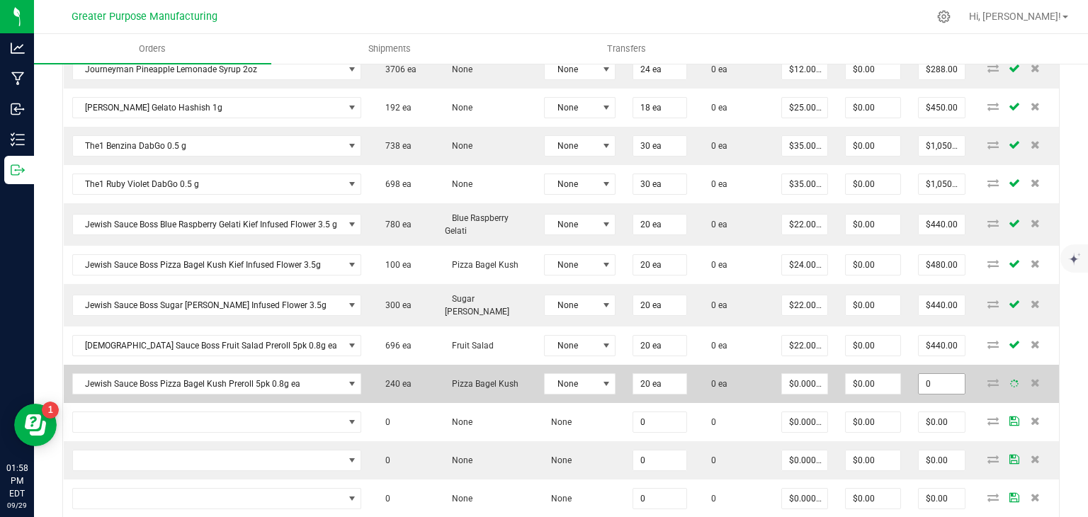
click at [924, 374] on input "0" at bounding box center [942, 384] width 46 height 20
type input "440"
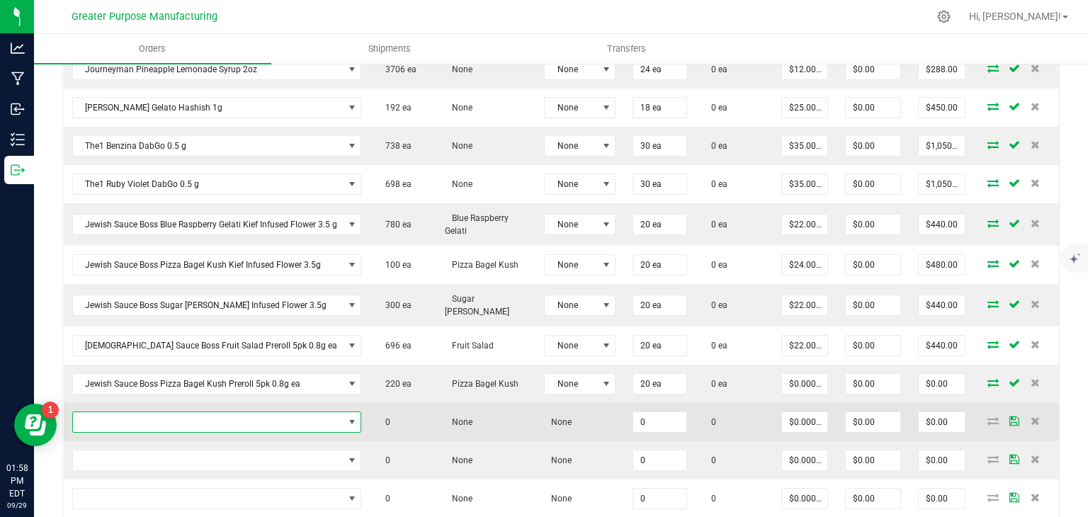
click at [351, 417] on span "NO DATA FOUND" at bounding box center [351, 422] width 11 height 11
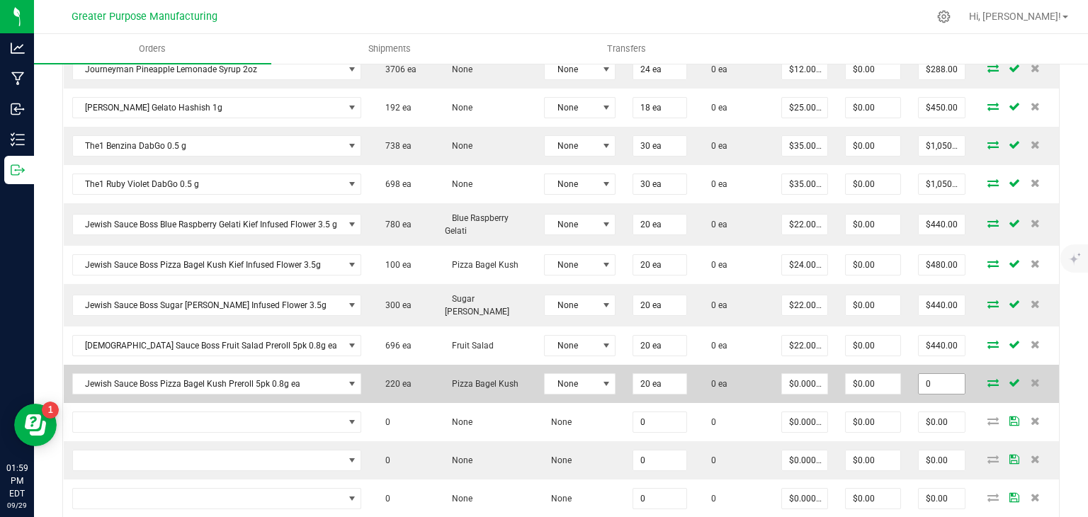
click at [919, 374] on input "0" at bounding box center [942, 384] width 46 height 20
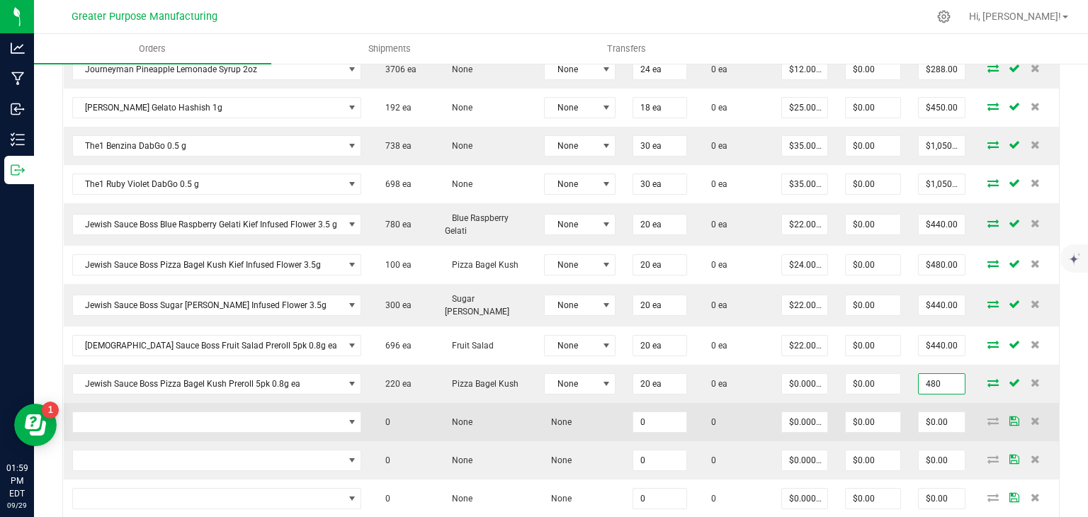
type input "480"
type input "$24.00000"
type input "$480.00"
click at [366, 418] on td at bounding box center [217, 422] width 307 height 38
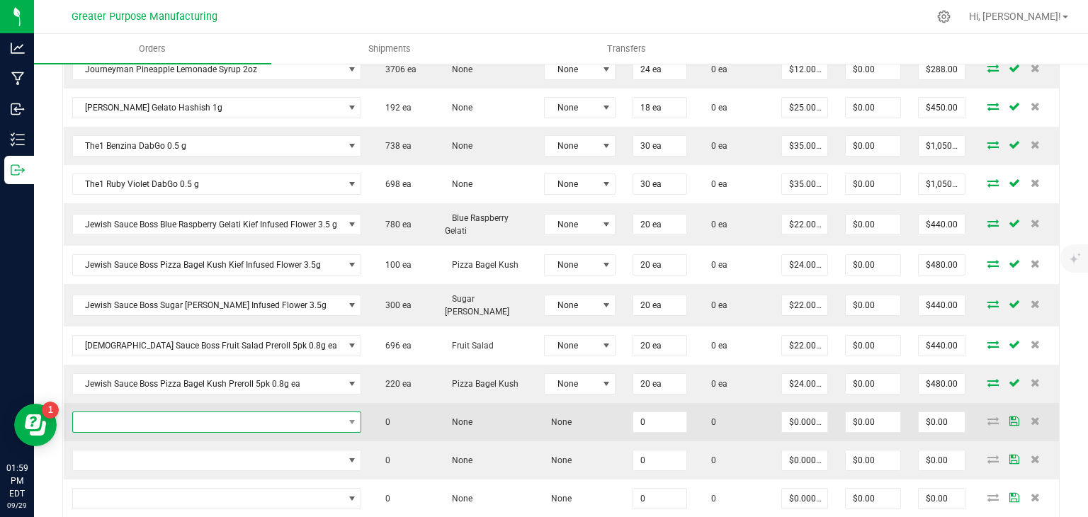
click at [329, 412] on span "NO DATA FOUND" at bounding box center [208, 422] width 271 height 20
click at [220, 412] on span "NO DATA FOUND" at bounding box center [208, 422] width 271 height 20
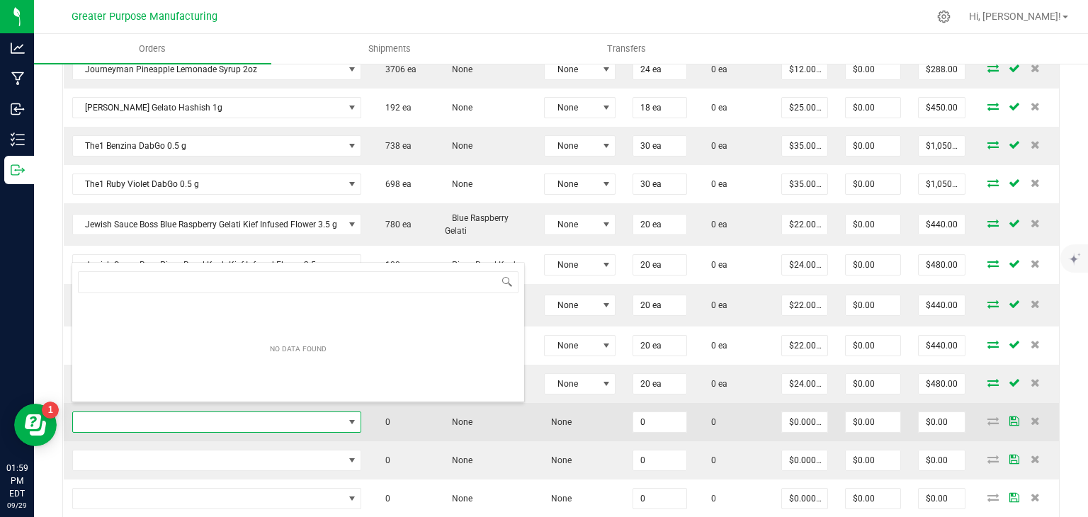
type input "1.5.7.1053.0"
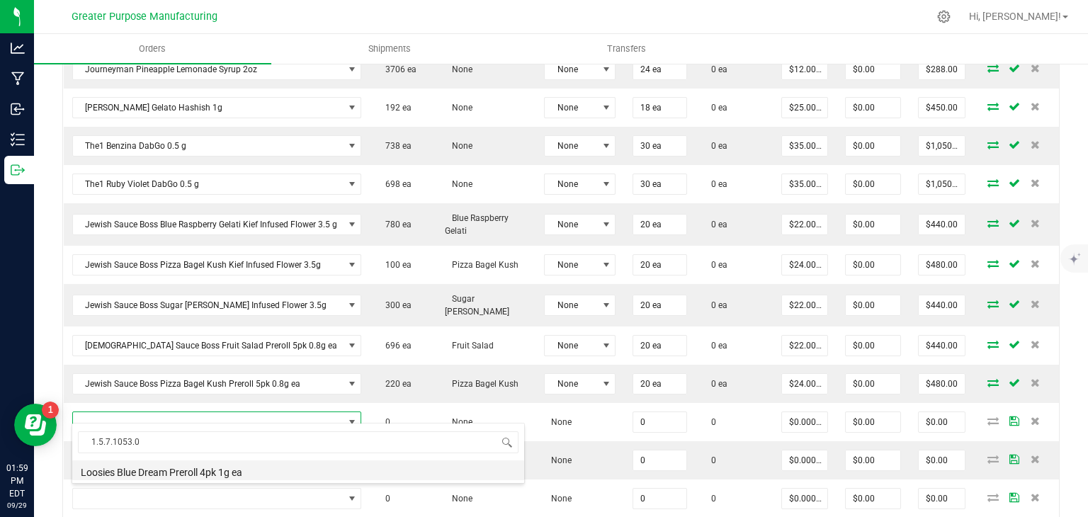
click at [203, 471] on li "Loosies Blue Dream Preroll 4pk 1g ea" at bounding box center [298, 470] width 452 height 20
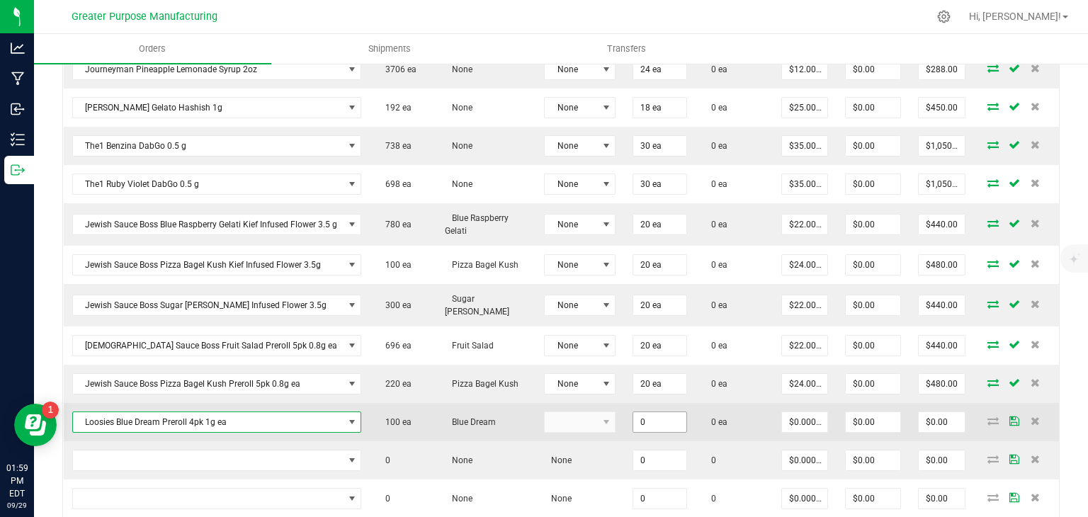
click at [650, 417] on input "0" at bounding box center [659, 422] width 53 height 20
type input "25 ea"
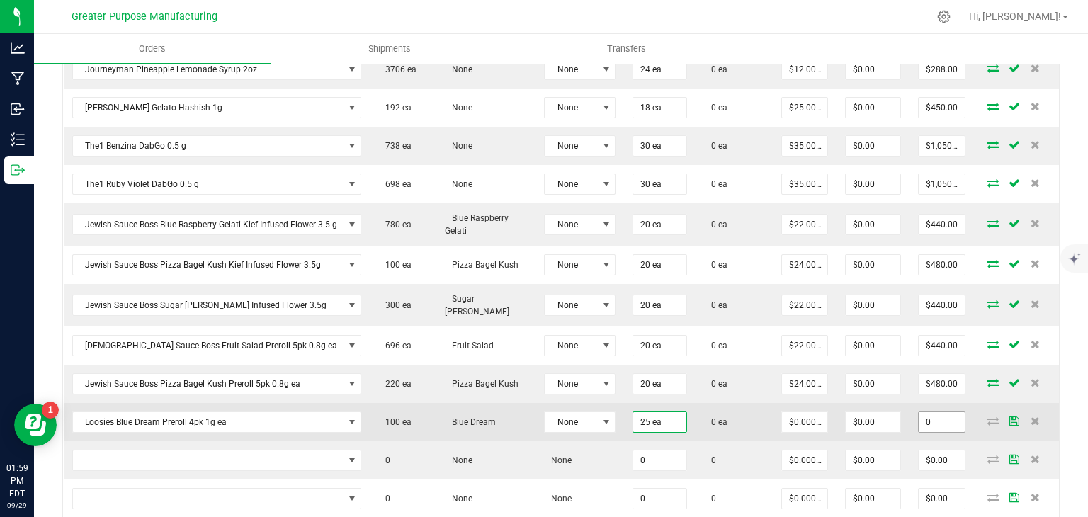
click at [919, 412] on input "0" at bounding box center [942, 422] width 46 height 20
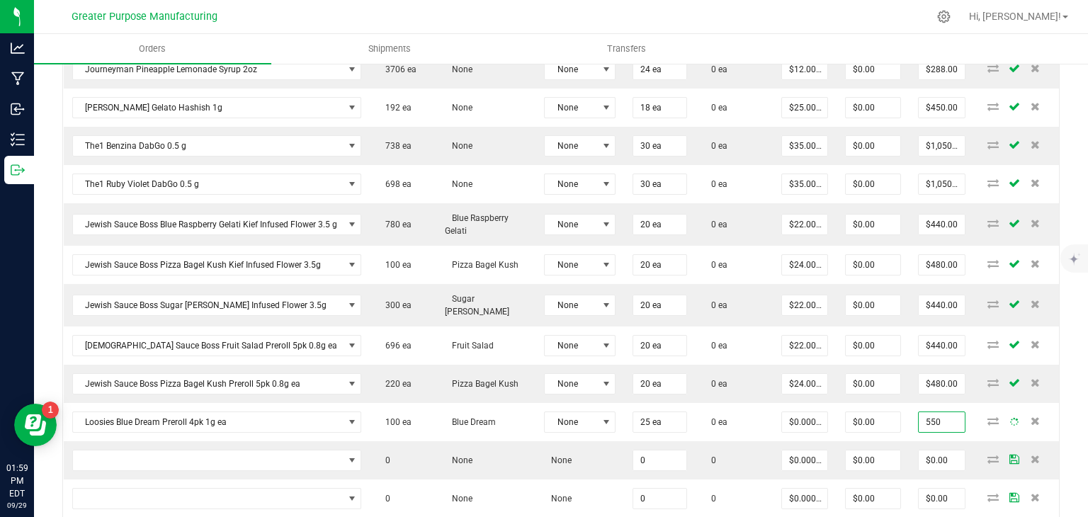
type input "550"
type input "$22.00000"
type input "$550.00"
click at [1052, 400] on div "Back to Orders Order details Export PDF Done Editing Order # 00000573 Status Cr…" at bounding box center [561, 134] width 1054 height 1344
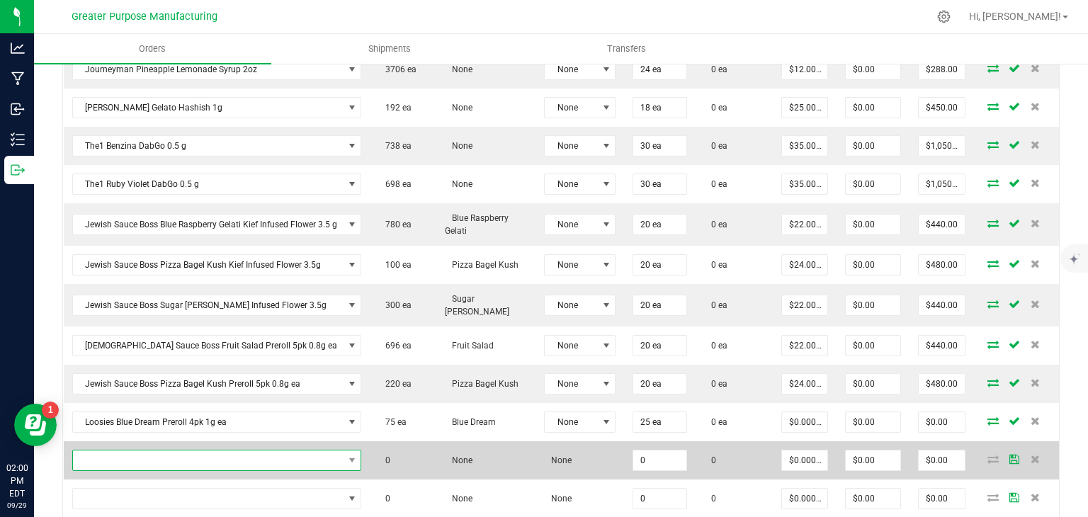
click at [198, 451] on span "NO DATA FOUND" at bounding box center [208, 461] width 271 height 20
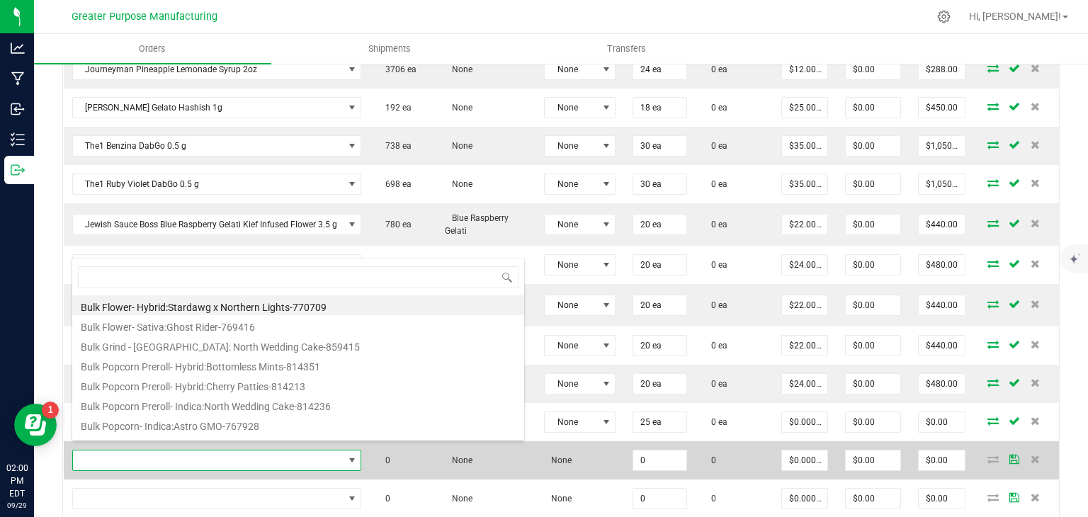
type input "1.5.7.1275.0"
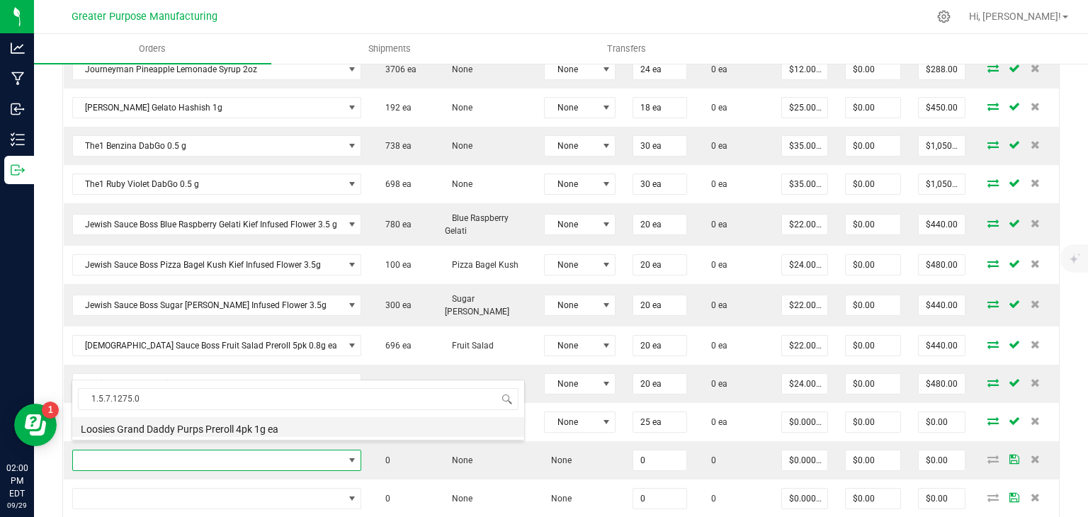
click at [195, 435] on li "Loosies Grand Daddy Purps Preroll 4pk 1g ea" at bounding box center [298, 427] width 452 height 20
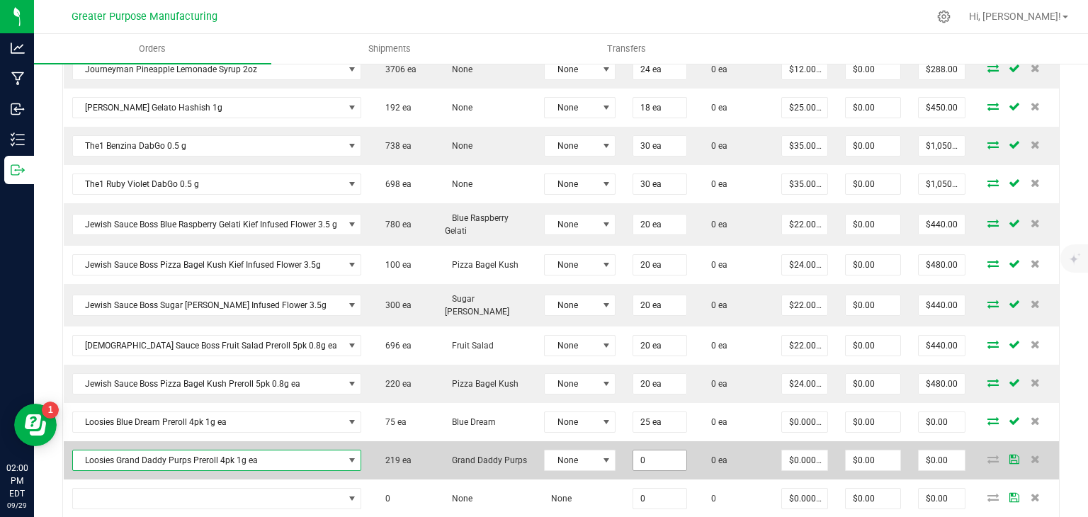
click at [647, 457] on input "0" at bounding box center [659, 461] width 53 height 20
type input "25 ea"
click at [919, 456] on input "0" at bounding box center [942, 461] width 46 height 20
type input "600"
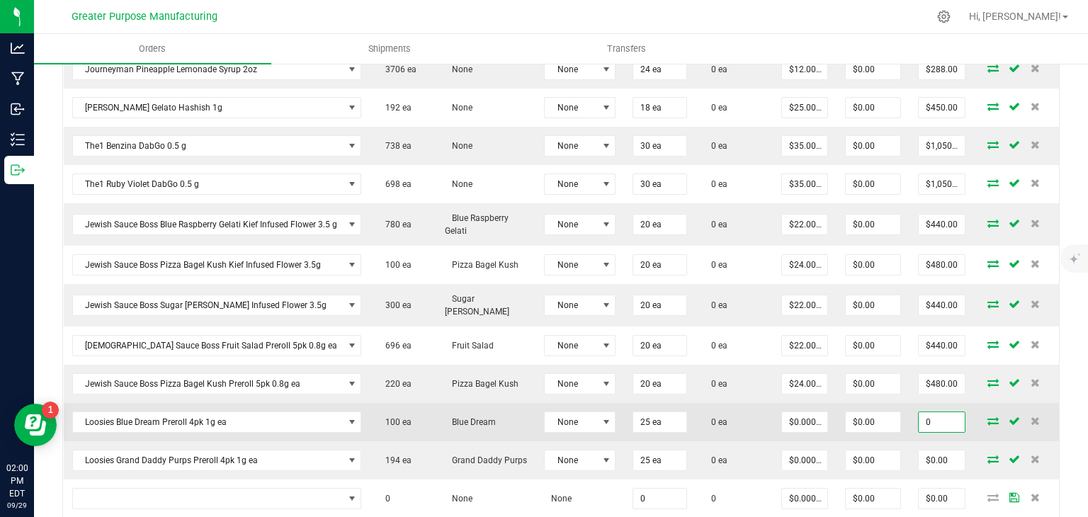
click at [935, 412] on input "0" at bounding box center [942, 422] width 46 height 20
type input "550"
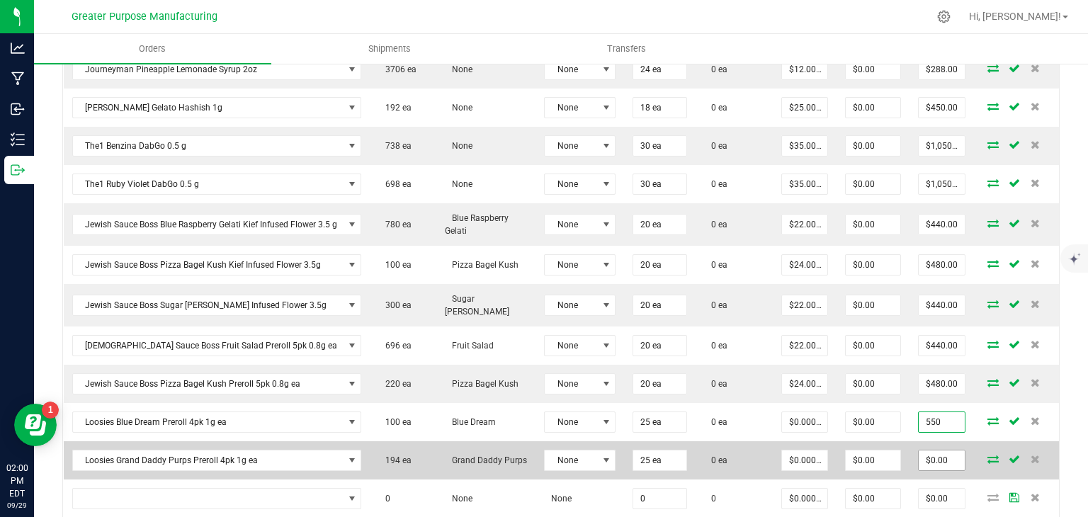
type input "$22.00000"
type input "$550.00"
click at [944, 453] on input "0" at bounding box center [942, 461] width 46 height 20
type input "600"
type input "$24.00000"
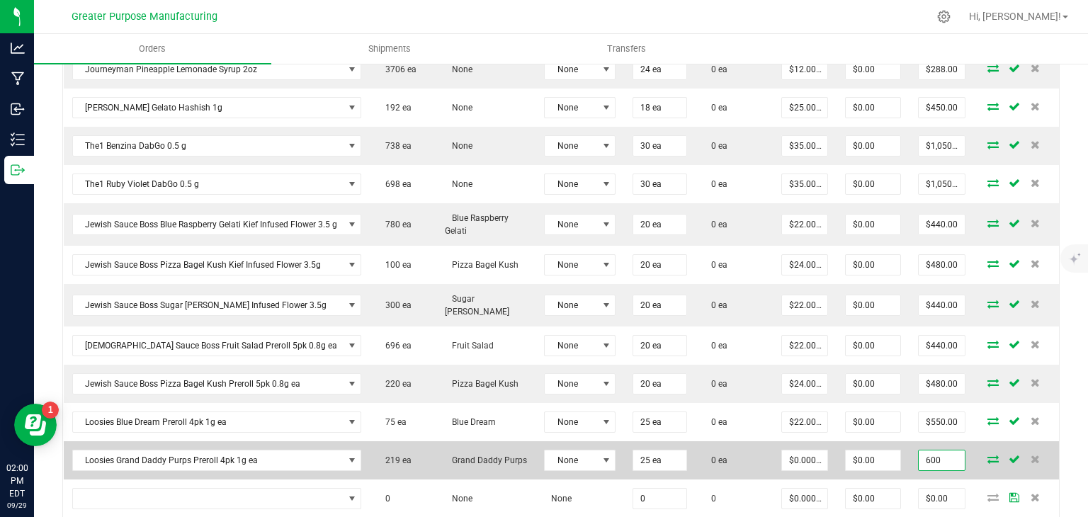
type input "$600.00"
click at [1043, 442] on td at bounding box center [1016, 460] width 85 height 38
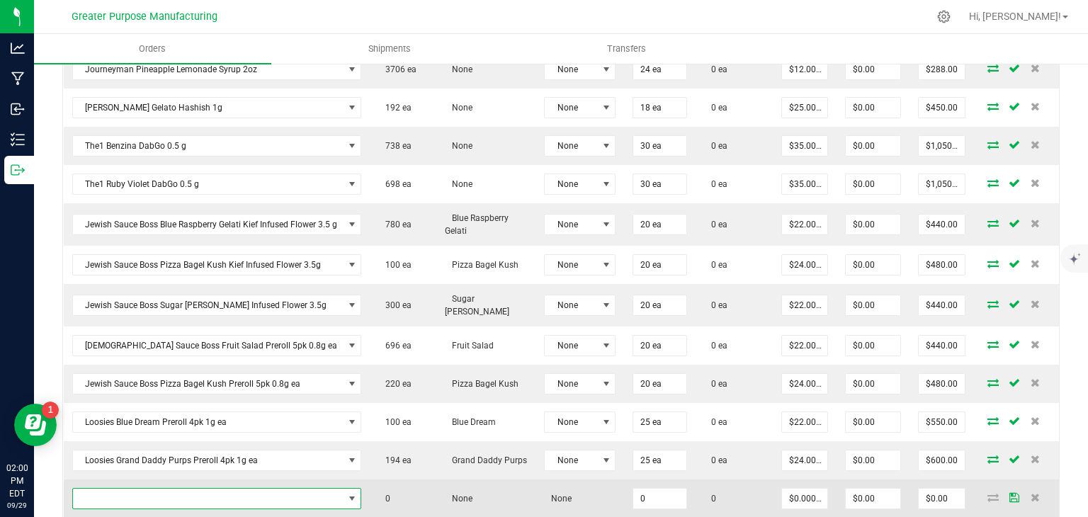
click at [190, 489] on span "NO DATA FOUND" at bounding box center [208, 499] width 271 height 20
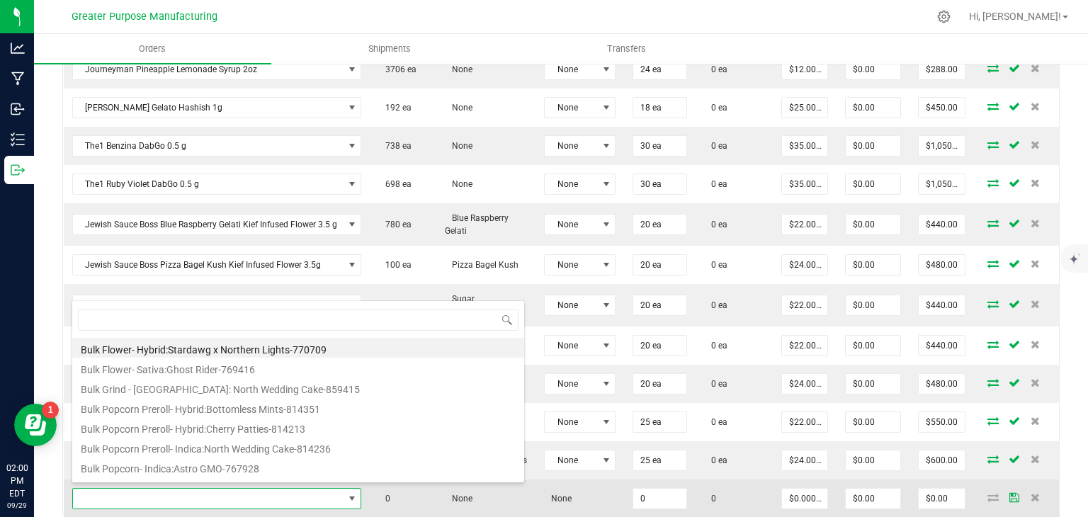
type input "1.5.7.1052.0"
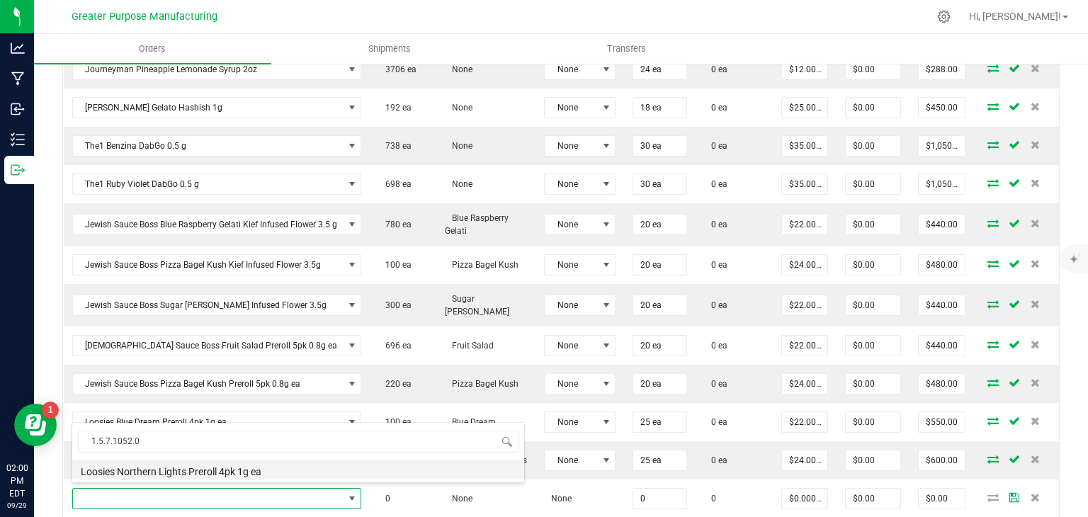
click at [184, 476] on li "Loosies Northern Lights Preroll 4pk 1g ea" at bounding box center [298, 470] width 452 height 20
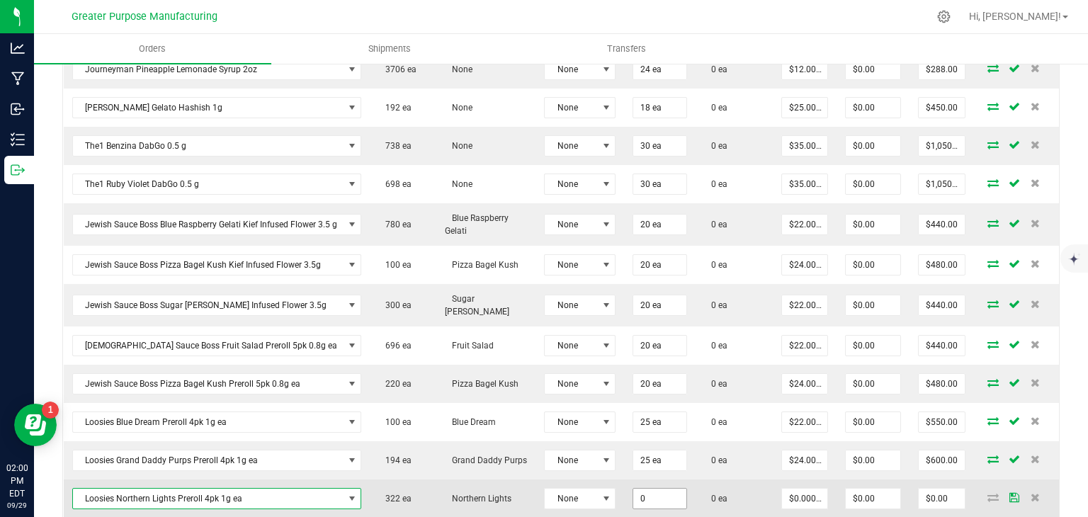
click at [640, 489] on input "0" at bounding box center [659, 499] width 53 height 20
type input "25 ea"
click at [688, 488] on td "25 ea" at bounding box center [660, 499] width 72 height 38
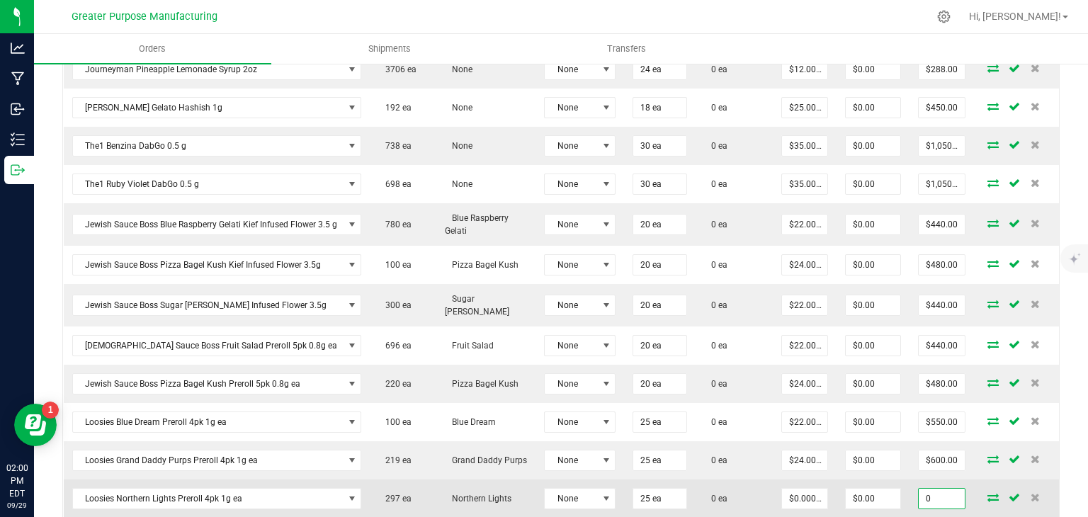
click at [932, 493] on input "0" at bounding box center [942, 499] width 46 height 20
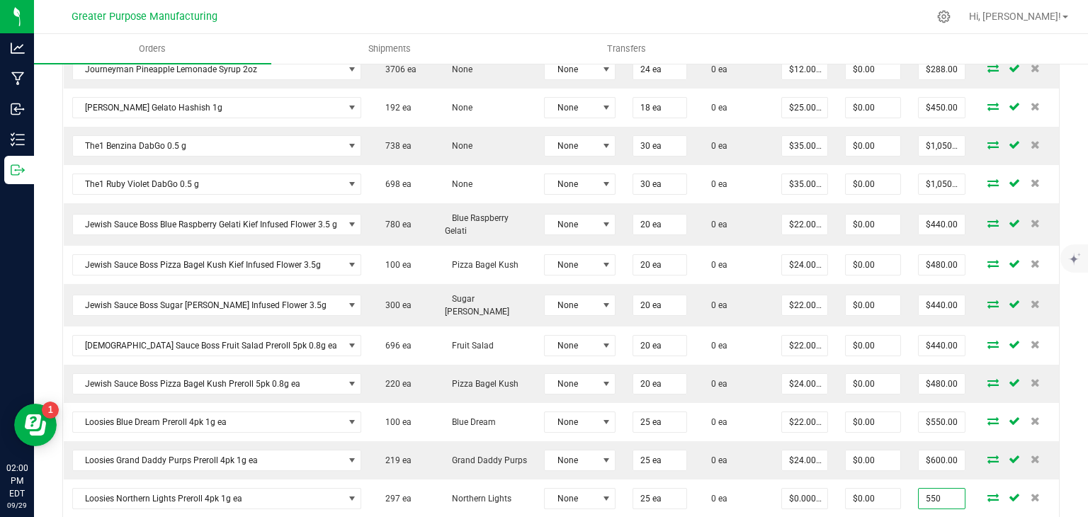
type input "550"
type input "$22.00000"
type input "$550.00"
click at [1068, 466] on div "Back to Orders Order details Export PDF Done Editing Order # 00000573 Status Cr…" at bounding box center [561, 134] width 1054 height 1344
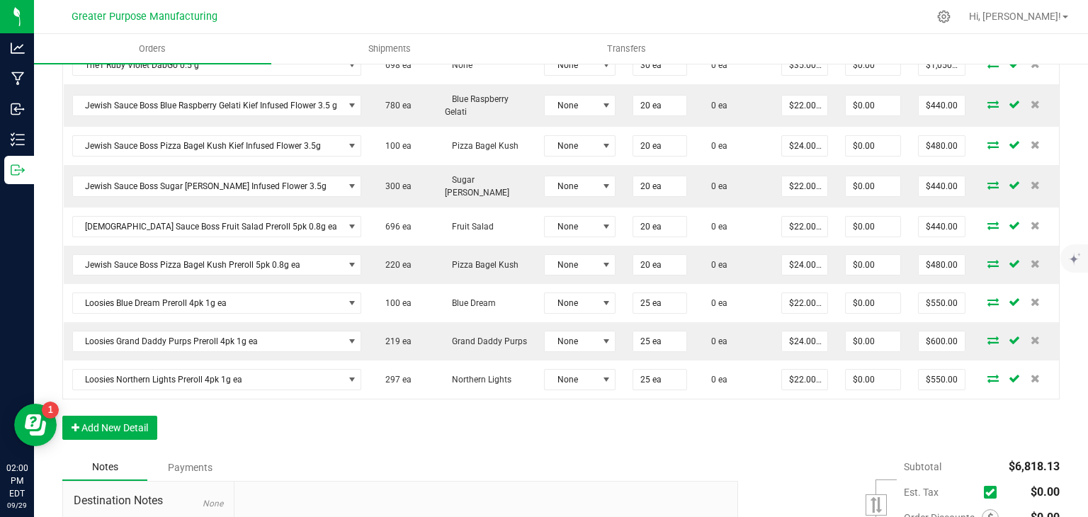
scroll to position [737, 0]
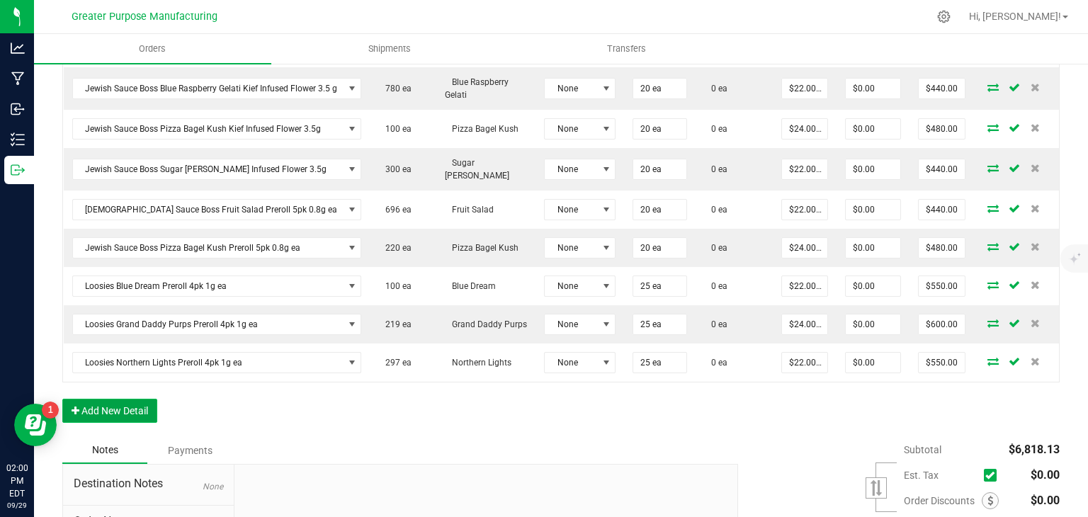
click at [138, 400] on button "Add New Detail" at bounding box center [109, 411] width 95 height 24
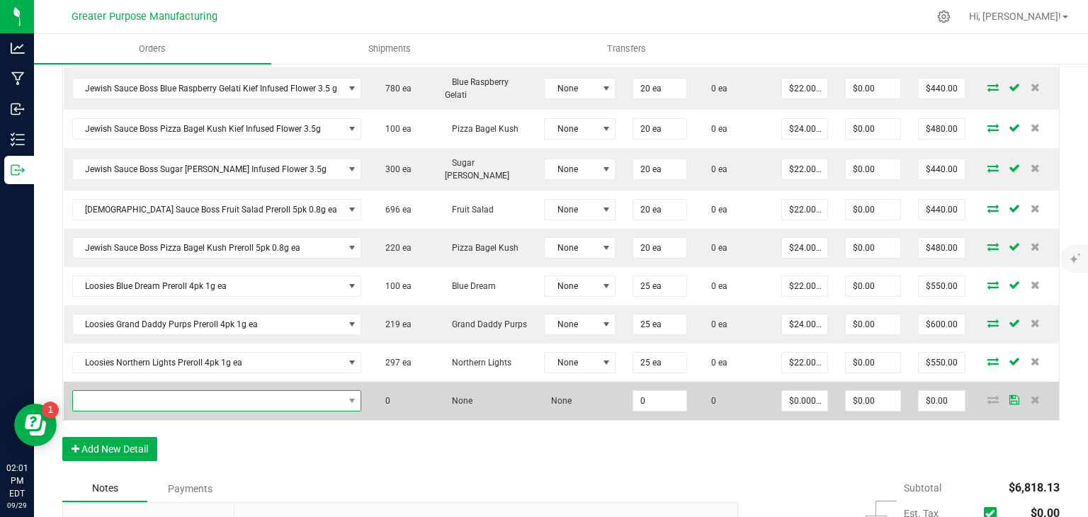
click at [173, 391] on span "NO DATA FOUND" at bounding box center [208, 401] width 271 height 20
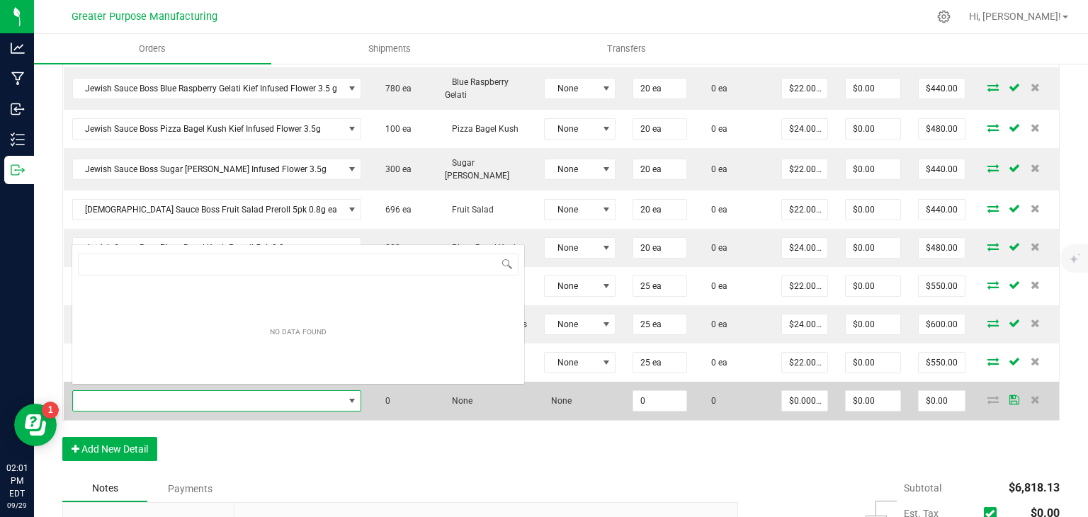
scroll to position [21, 288]
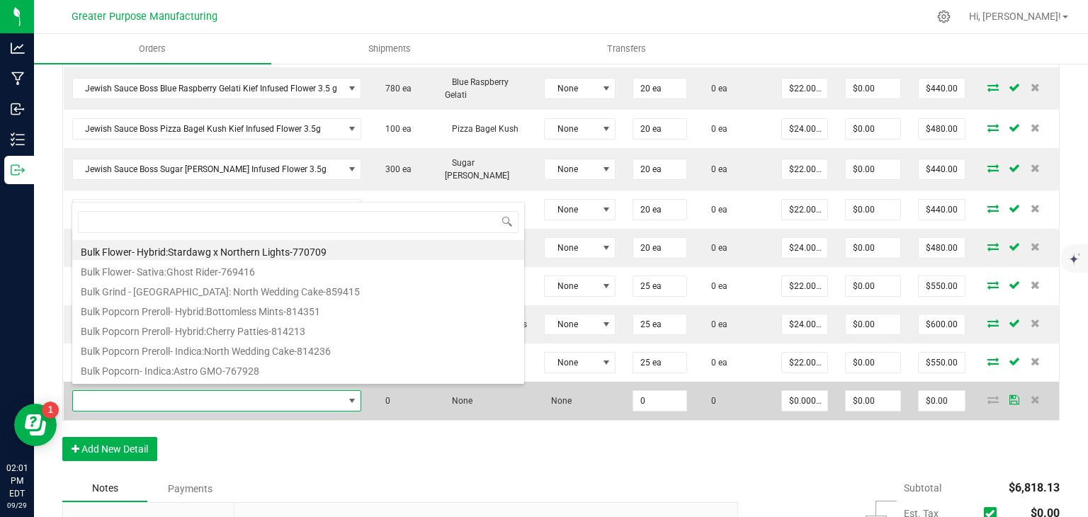
type input "1.5.7.1224.0"
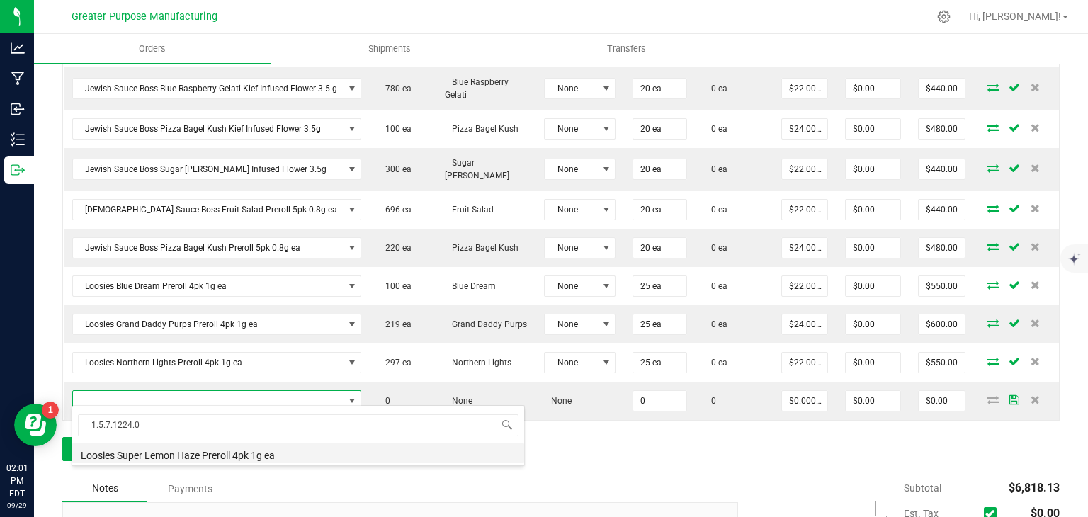
click at [179, 451] on li "Loosies Super Lemon Haze Preroll 4pk 1g ea" at bounding box center [298, 453] width 452 height 20
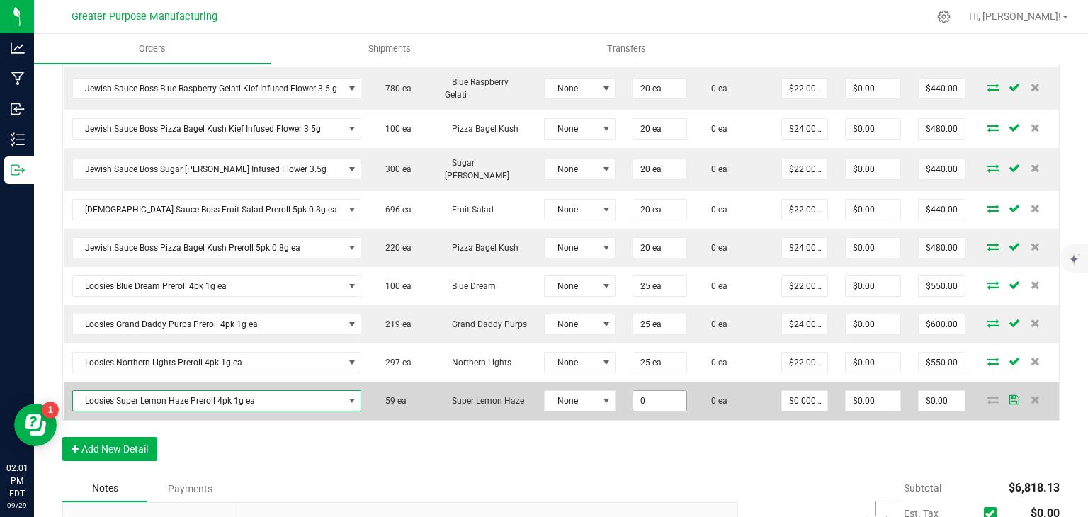
click at [635, 399] on input "0" at bounding box center [659, 401] width 53 height 20
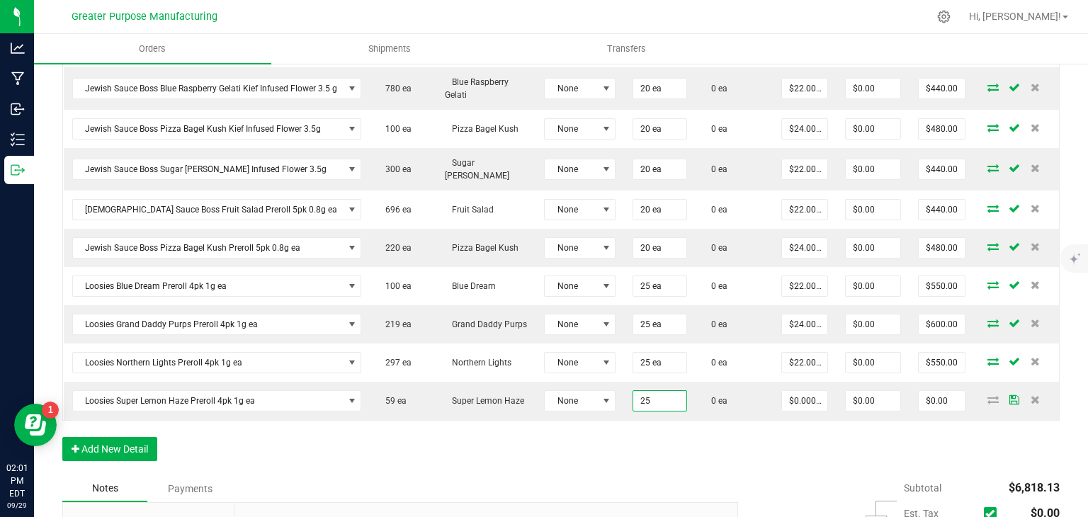
type input "25 ea"
click at [655, 431] on div "Order Details Print All Labels Item Sellable Strain Lot Number Qty Ordered Qty …" at bounding box center [560, 100] width 997 height 750
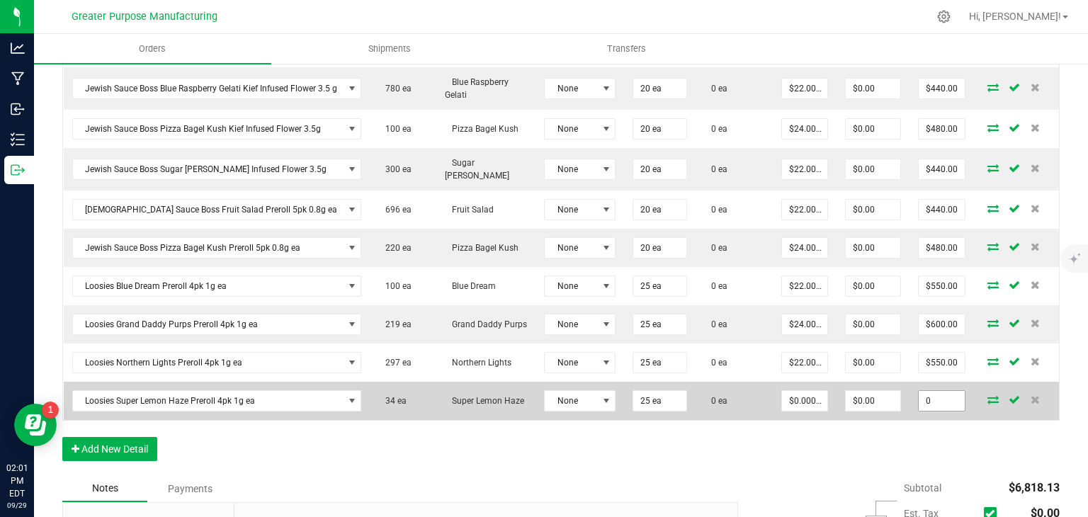
click at [930, 401] on input "0" at bounding box center [942, 401] width 46 height 20
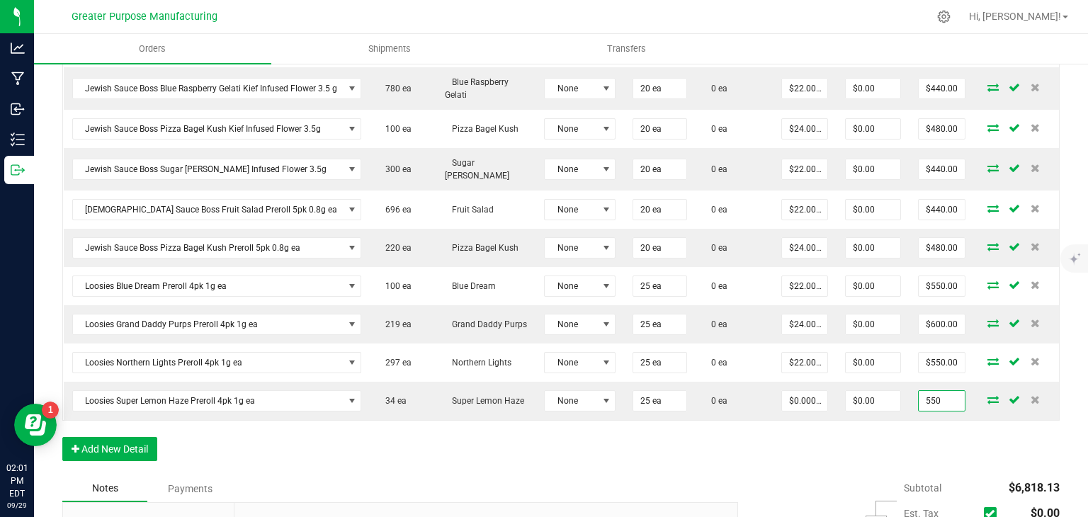
type input "550"
type input "$22.00000"
type input "$550.00"
click at [895, 441] on div "Order Details Print All Labels Item Sellable Strain Lot Number Qty Ordered Qty …" at bounding box center [560, 100] width 997 height 750
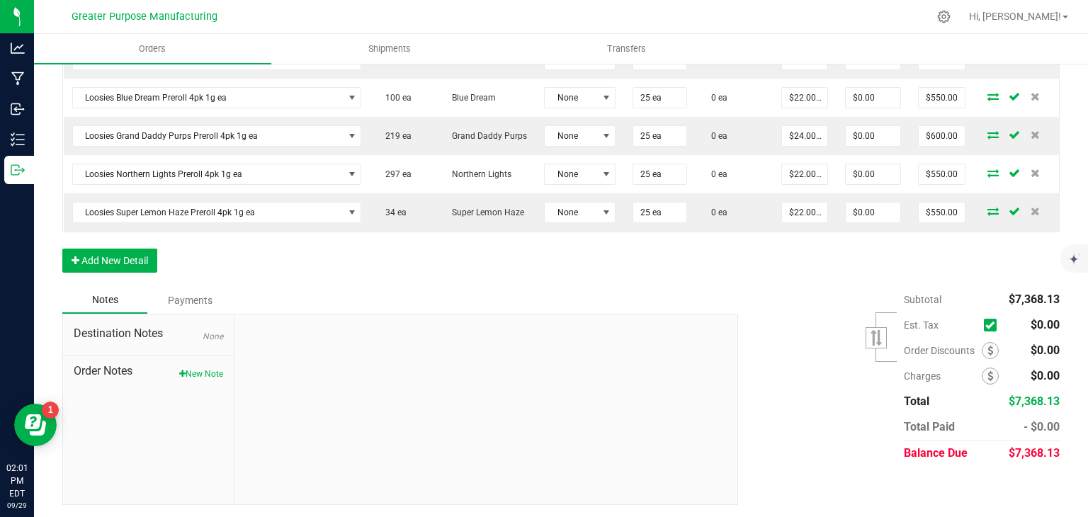
scroll to position [0, 0]
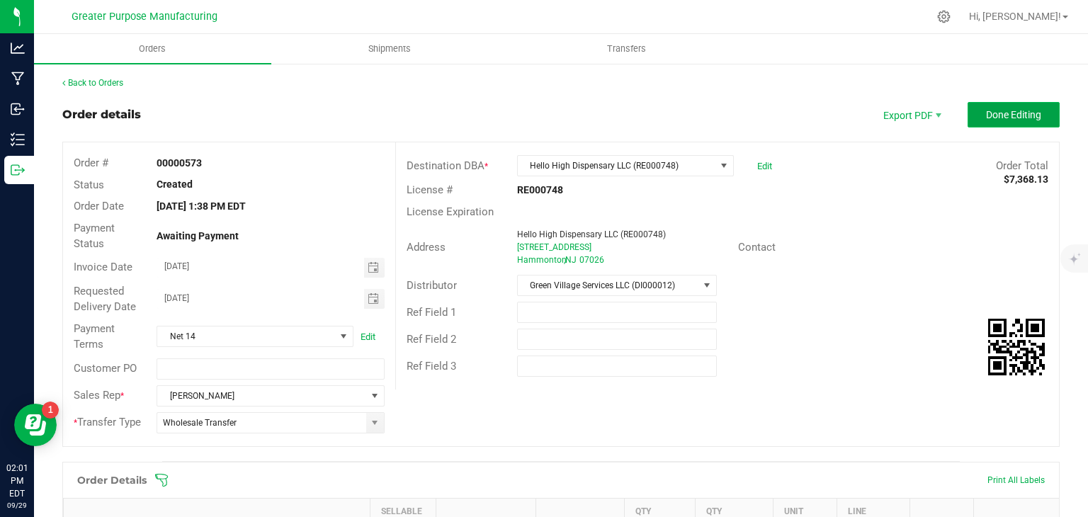
click at [999, 123] on button "Done Editing" at bounding box center [1014, 115] width 92 height 26
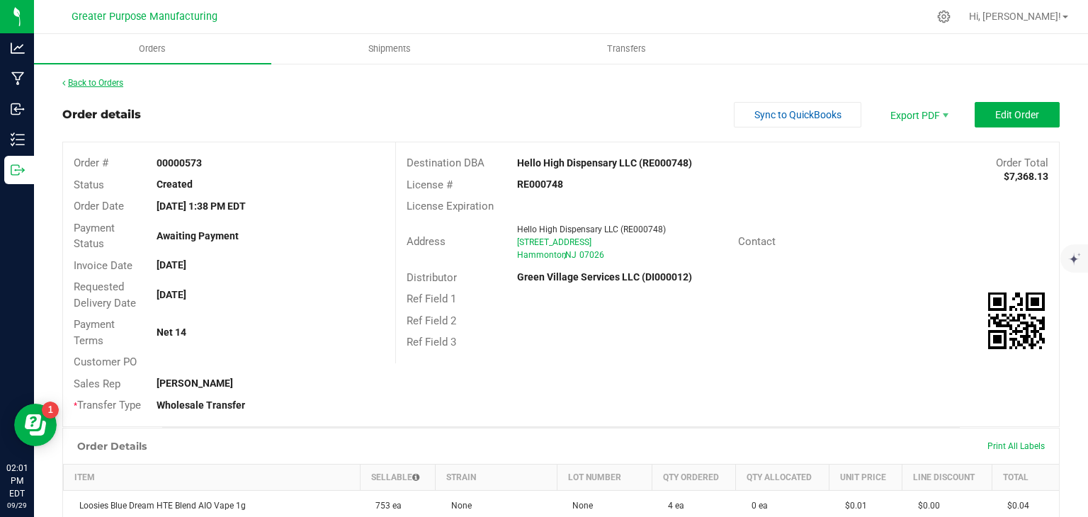
click at [110, 83] on link "Back to Orders" at bounding box center [92, 83] width 61 height 10
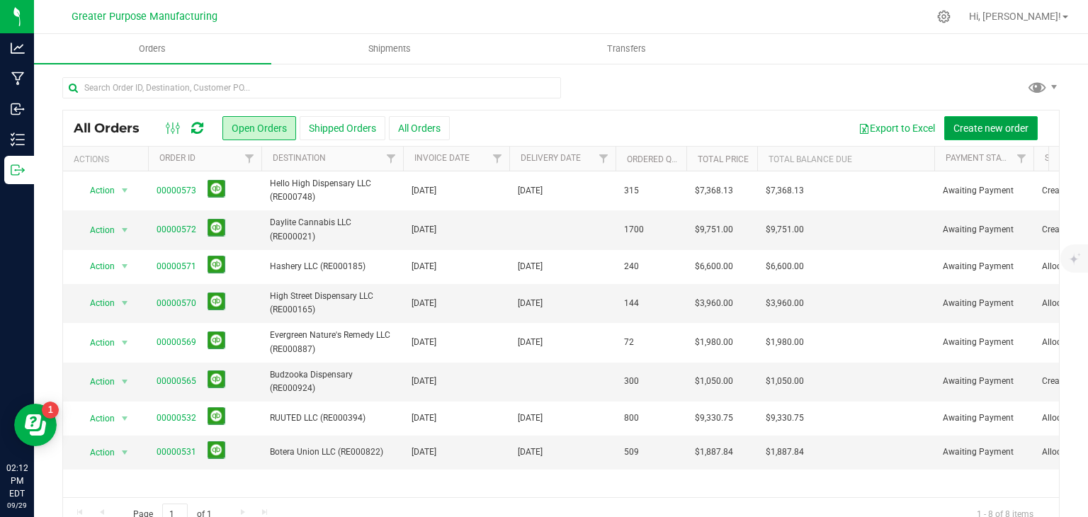
click at [969, 131] on span "Create new order" at bounding box center [991, 128] width 75 height 11
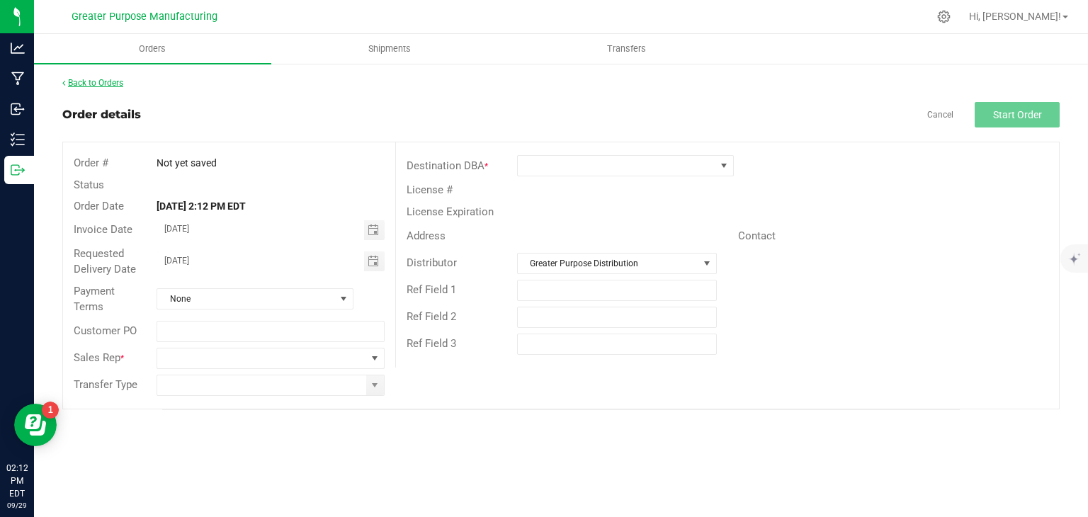
click at [120, 80] on link "Back to Orders" at bounding box center [92, 83] width 61 height 10
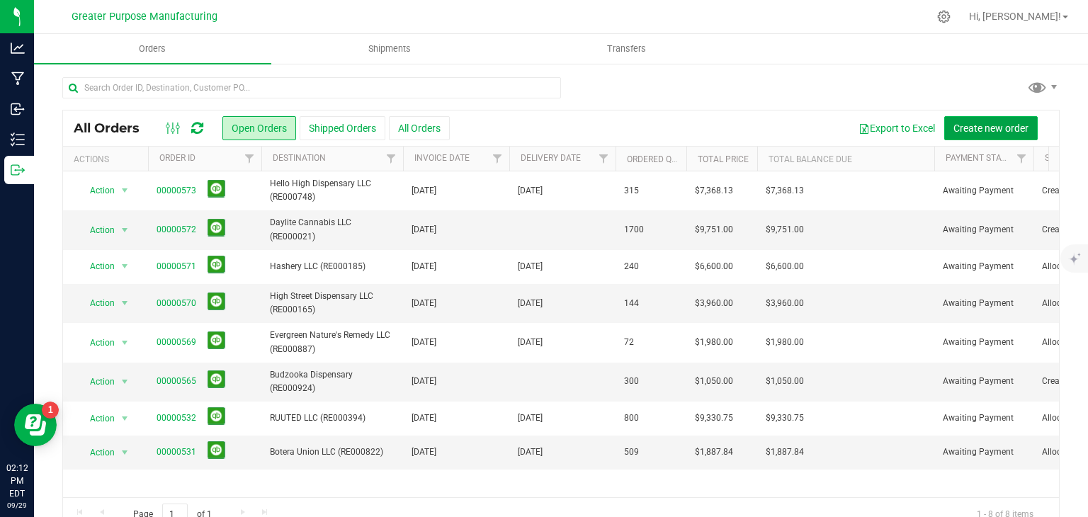
click at [992, 123] on span "Create new order" at bounding box center [991, 128] width 75 height 11
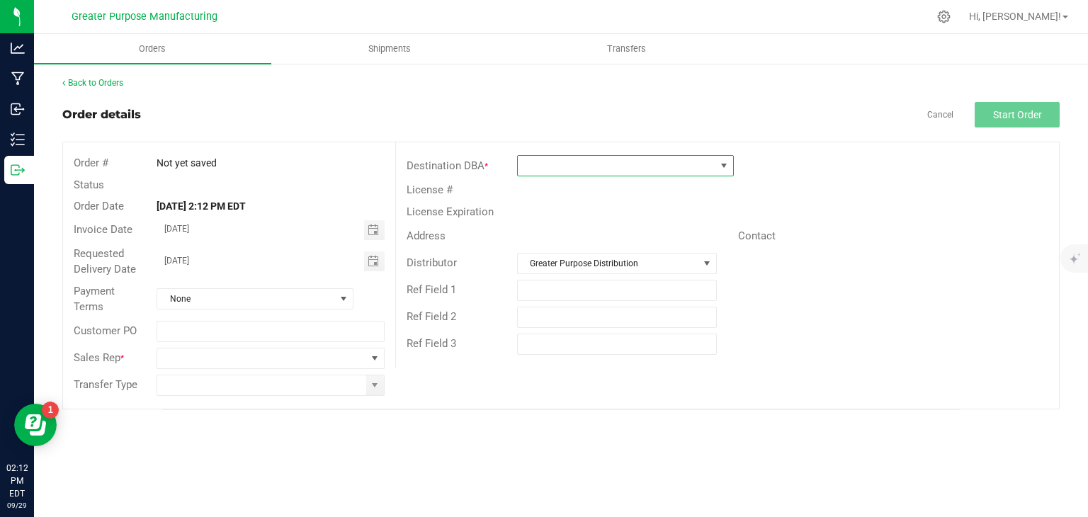
click at [592, 166] on span at bounding box center [617, 166] width 198 height 20
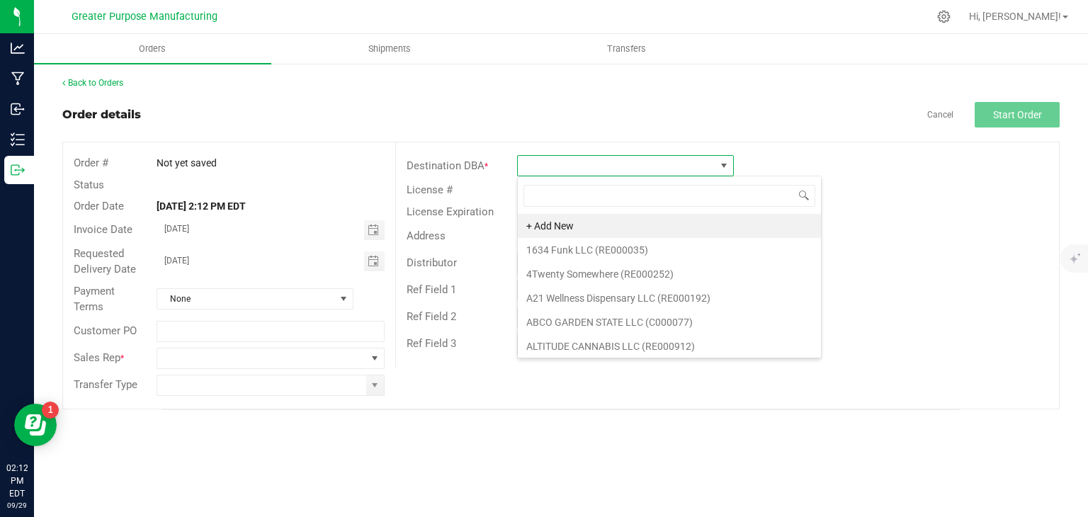
scroll to position [21, 217]
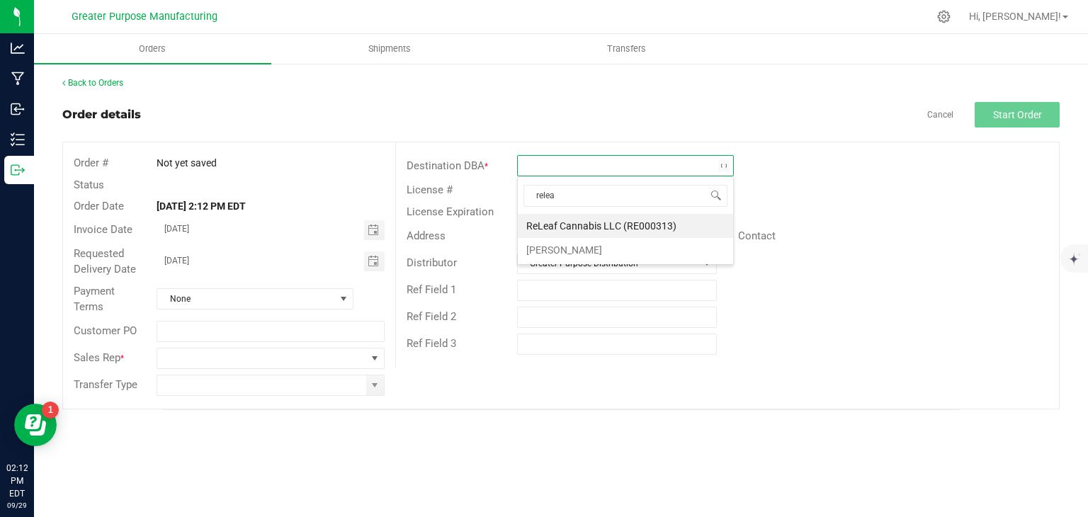
type input "releaf"
click at [592, 220] on li "ReLeaf Cannabis LLC (RE000313)" at bounding box center [625, 226] width 215 height 24
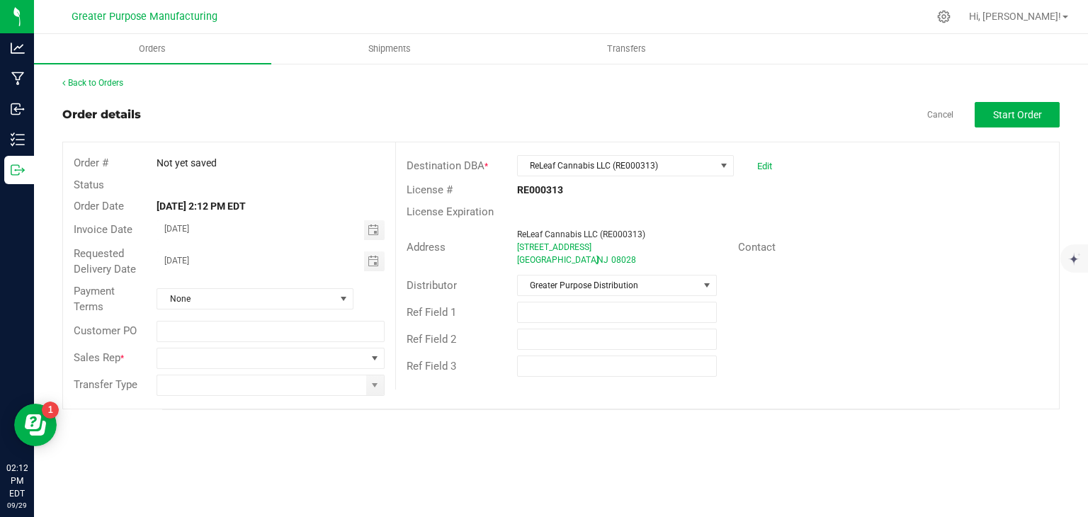
click at [592, 220] on div "License Expiration" at bounding box center [727, 212] width 663 height 22
click at [595, 283] on span "Greater Purpose Distribution" at bounding box center [608, 286] width 181 height 20
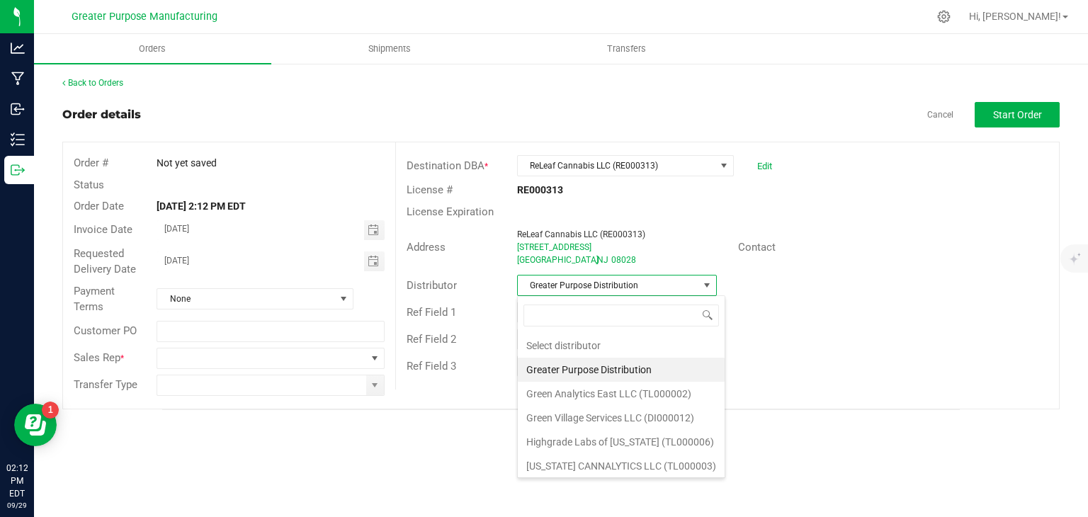
scroll to position [21, 200]
type input "green"
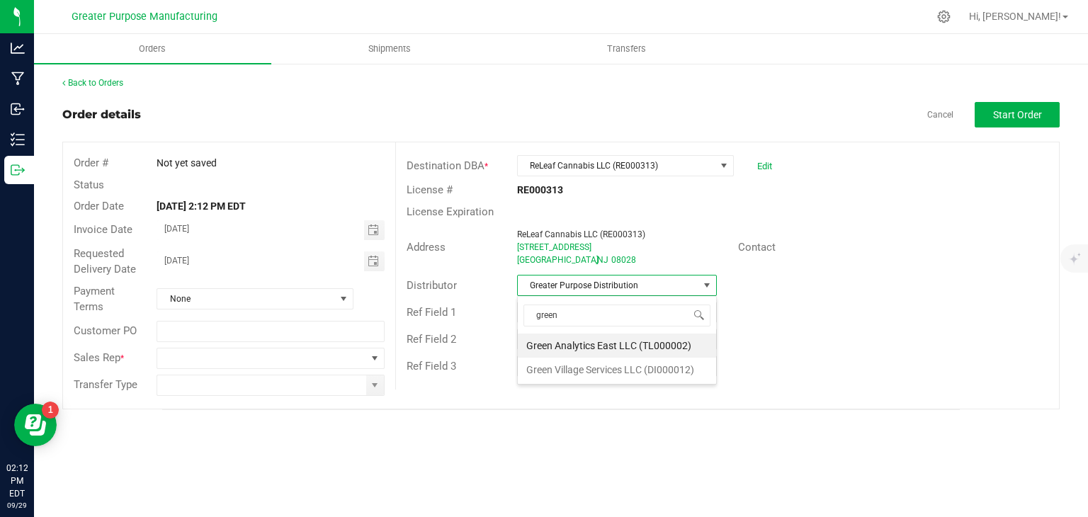
drag, startPoint x: 547, startPoint y: 436, endPoint x: 451, endPoint y: 550, distance: 148.9
click at [451, 516] on html "Analytics Manufacturing Inbound Inventory Outbound 02:12 PM EDT 09/29/2025 09/2…" at bounding box center [544, 258] width 1088 height 517
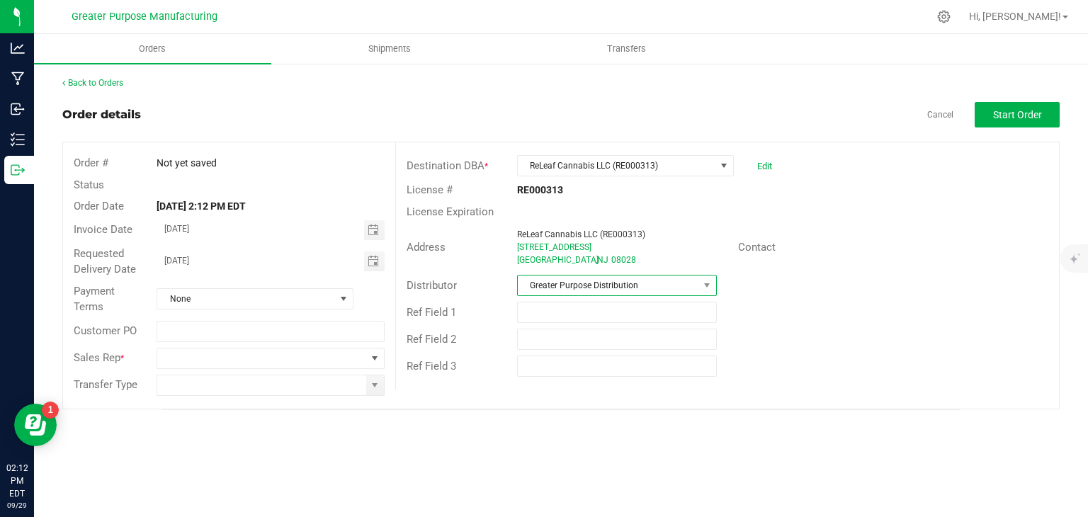
click at [650, 293] on span "Greater Purpose Distribution" at bounding box center [608, 286] width 181 height 20
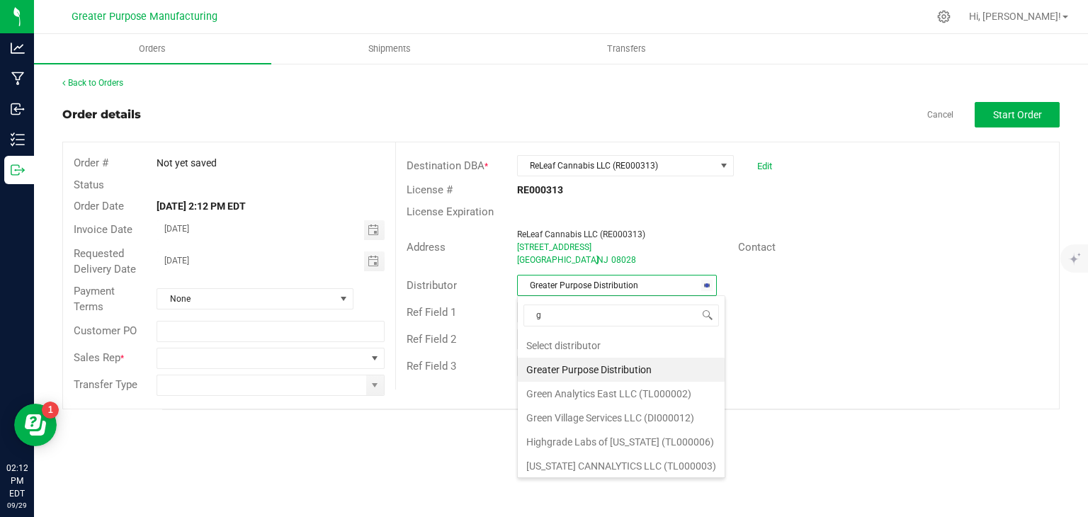
type input "gr"
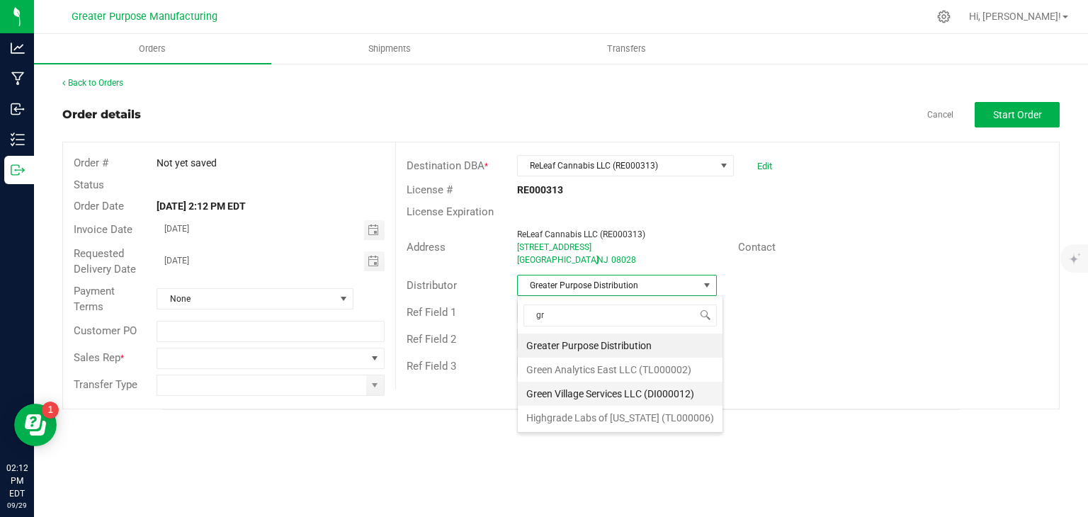
click at [606, 385] on li "Green Village Services LLC (DI000012)" at bounding box center [620, 394] width 205 height 24
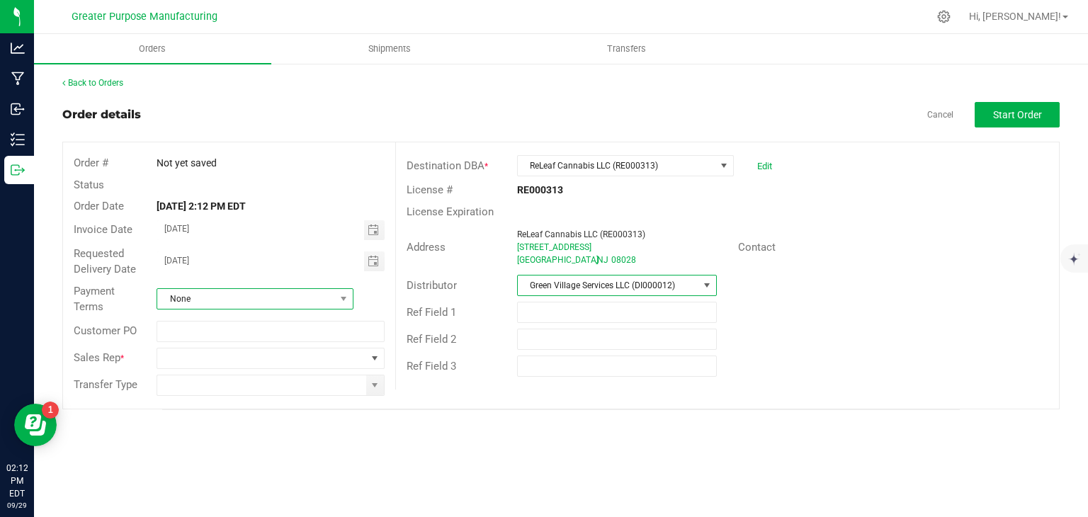
click at [302, 304] on span "None" at bounding box center [246, 299] width 178 height 20
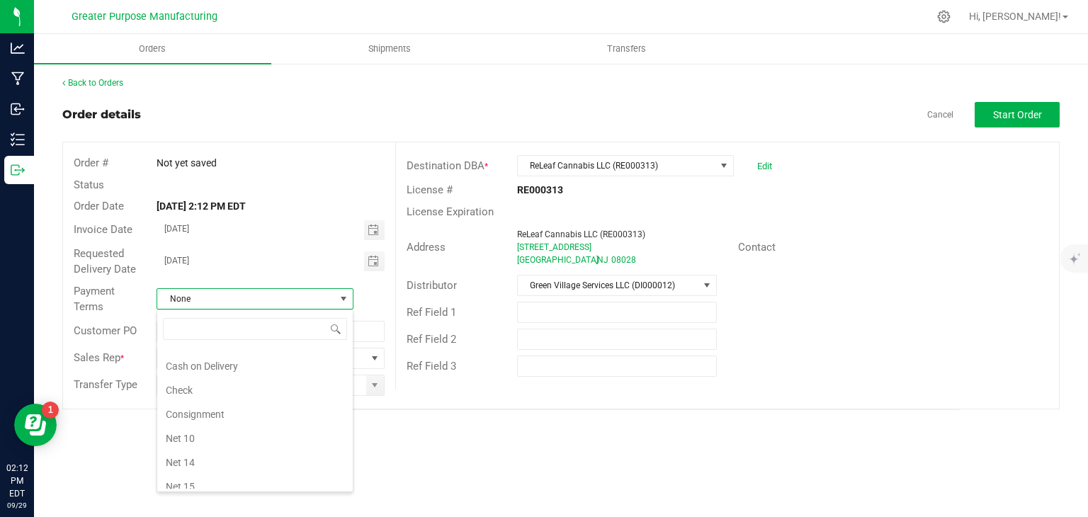
scroll to position [17, 0]
click at [215, 367] on li "Cash on Delivery" at bounding box center [255, 366] width 196 height 24
click at [219, 361] on span at bounding box center [261, 359] width 208 height 20
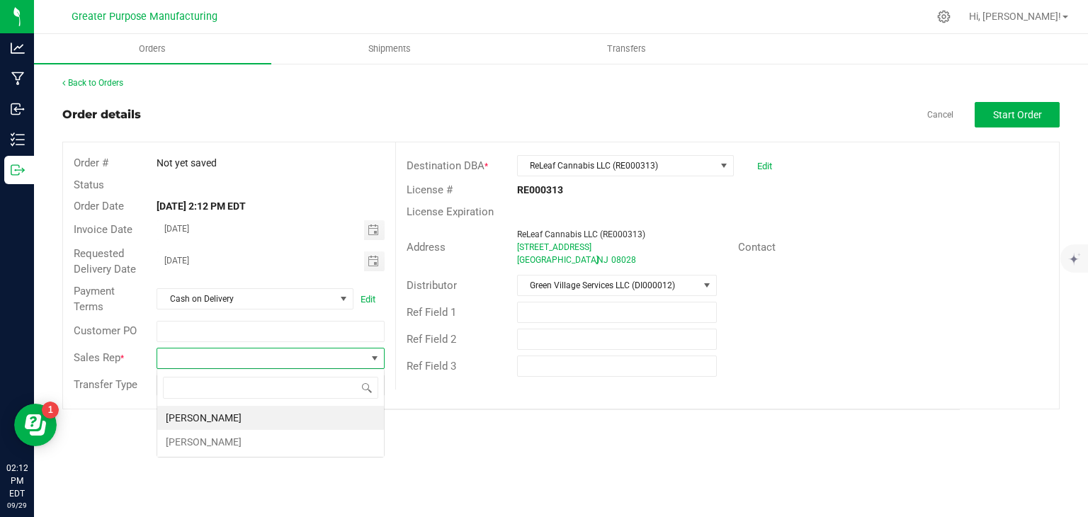
scroll to position [21, 227]
click at [204, 426] on li "[PERSON_NAME]" at bounding box center [270, 418] width 227 height 24
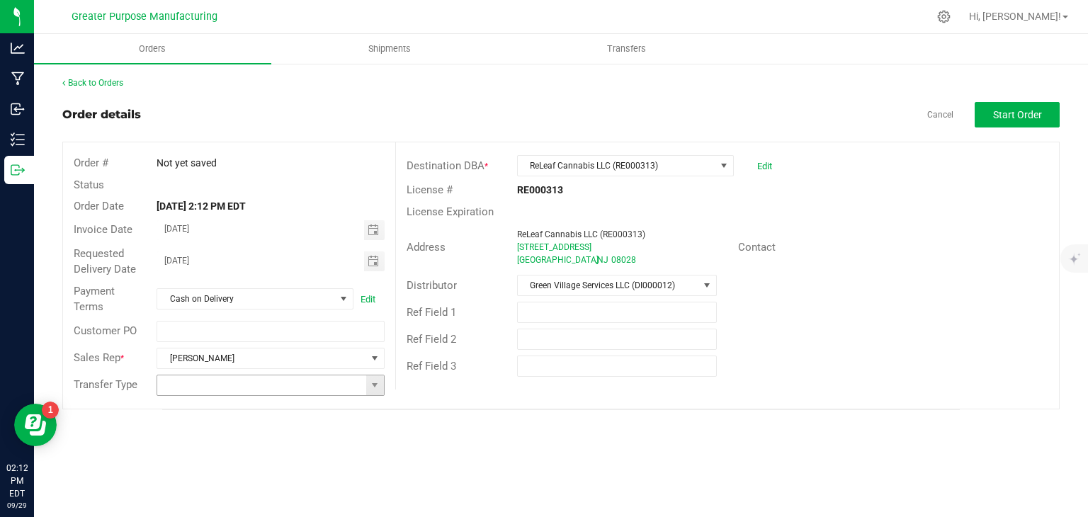
click at [221, 395] on span at bounding box center [270, 385] width 227 height 21
click at [230, 389] on input at bounding box center [261, 385] width 208 height 20
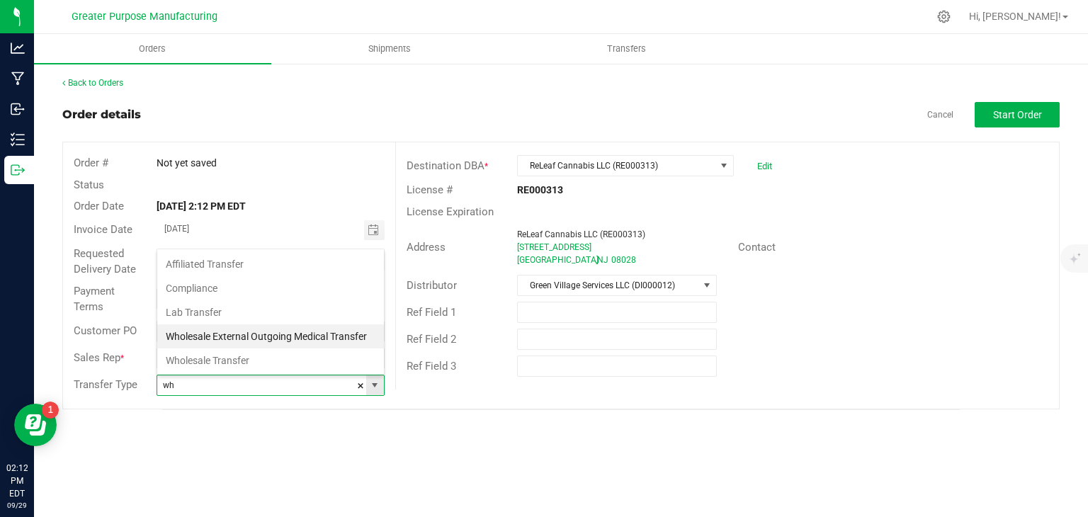
scroll to position [21, 225]
click at [243, 358] on li "Wholesale Transfer" at bounding box center [270, 361] width 227 height 24
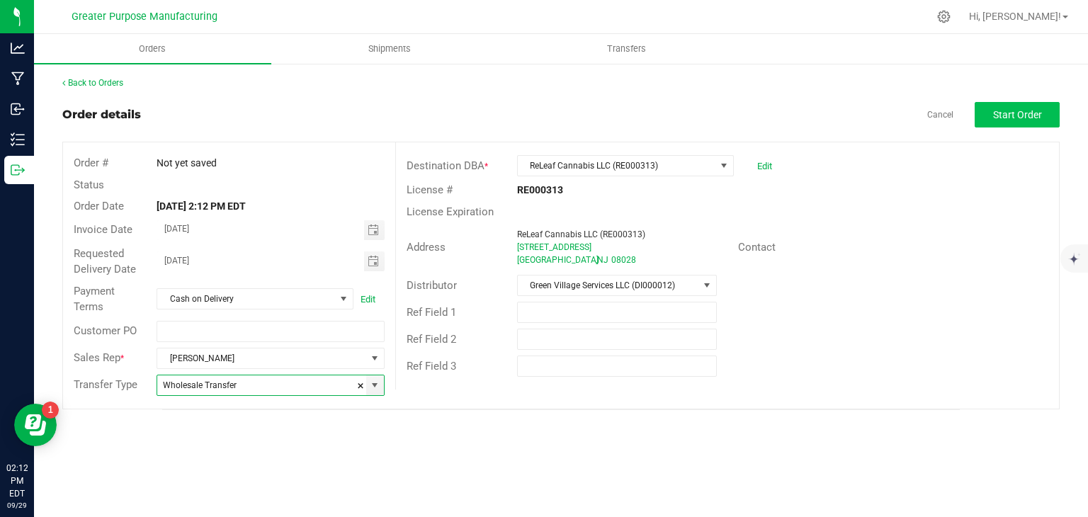
type input "Wholesale Transfer"
click at [997, 117] on span "Start Order" at bounding box center [1017, 114] width 49 height 11
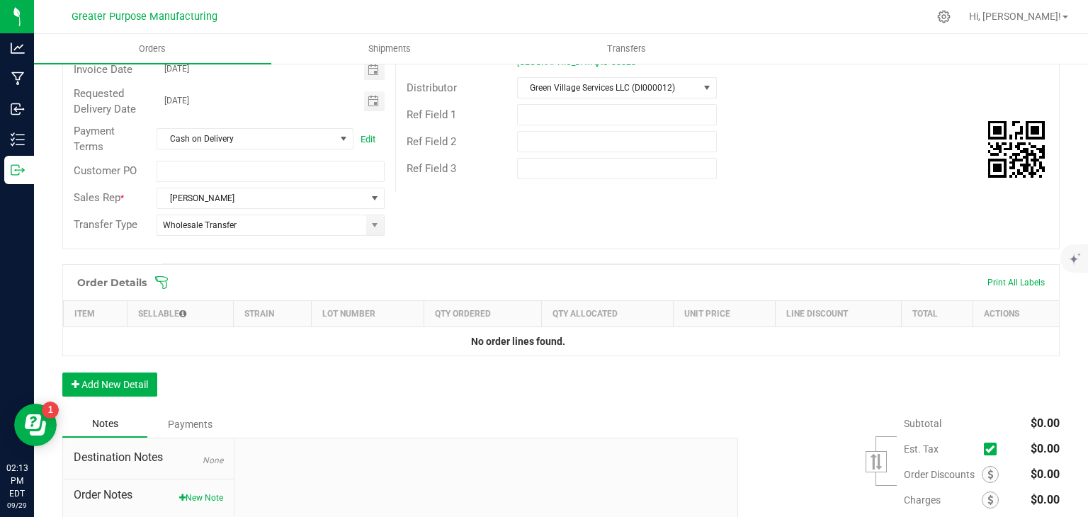
scroll to position [200, 0]
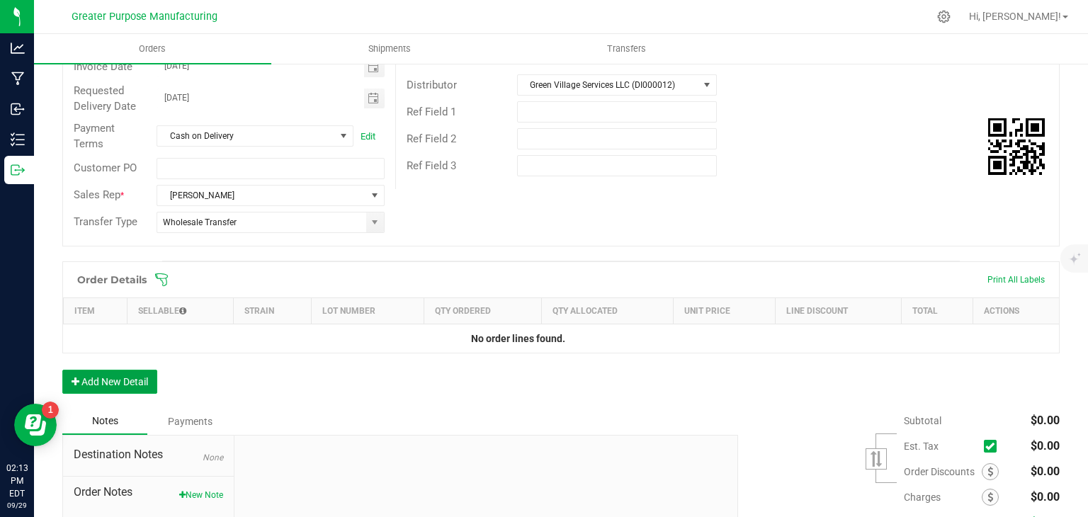
click at [128, 372] on button "Add New Detail" at bounding box center [109, 382] width 95 height 24
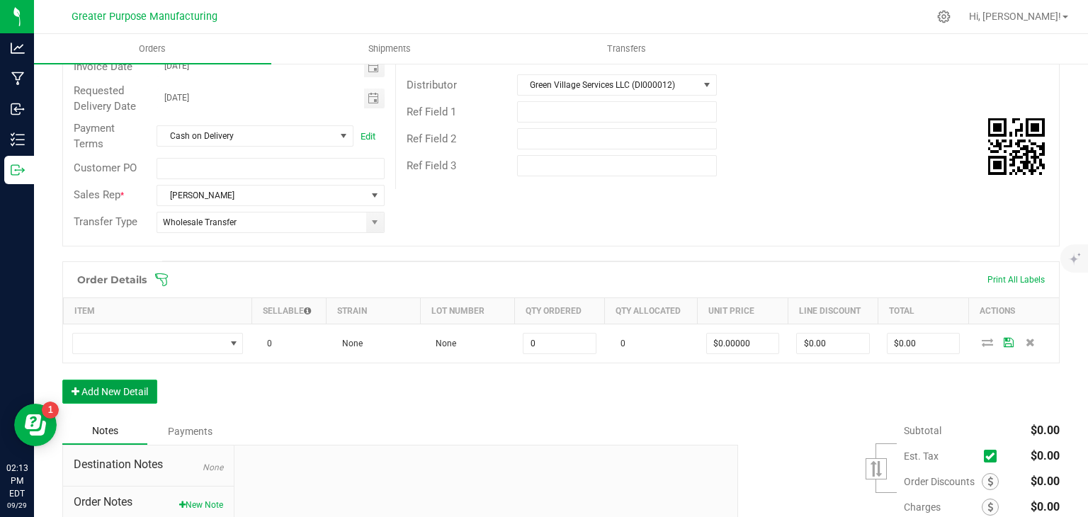
click at [119, 383] on button "Add New Detail" at bounding box center [109, 392] width 95 height 24
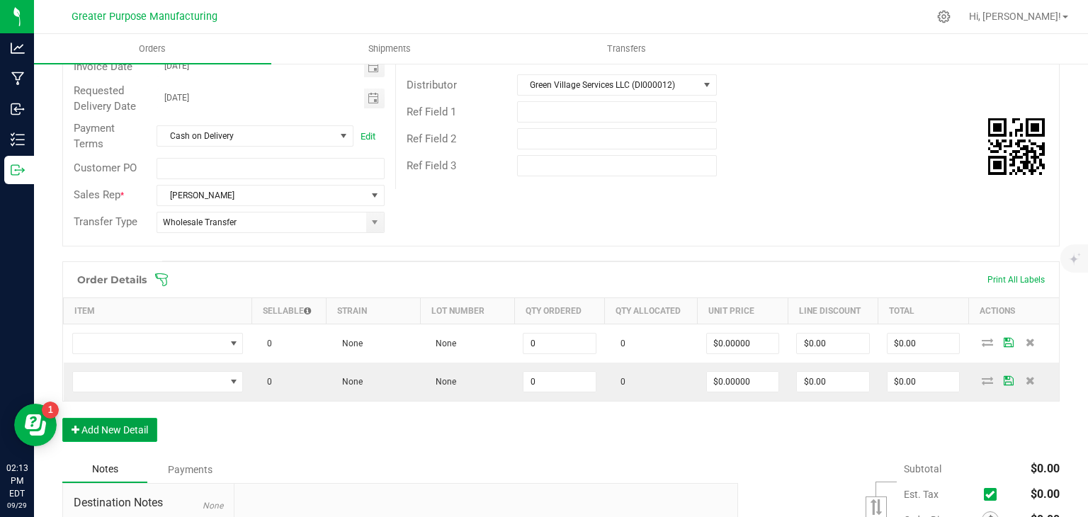
click at [105, 419] on button "Add New Detail" at bounding box center [109, 430] width 95 height 24
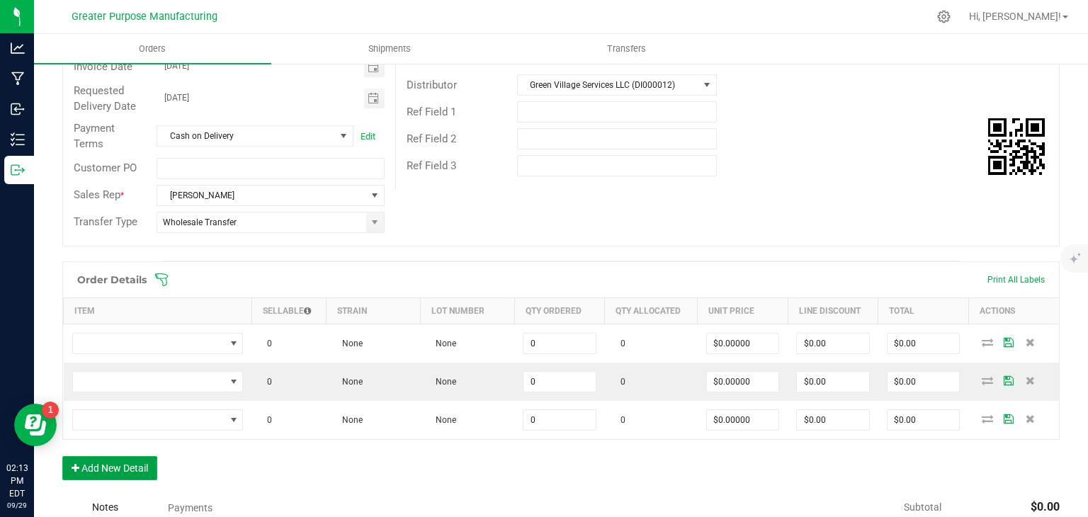
click at [98, 456] on button "Add New Detail" at bounding box center [109, 468] width 95 height 24
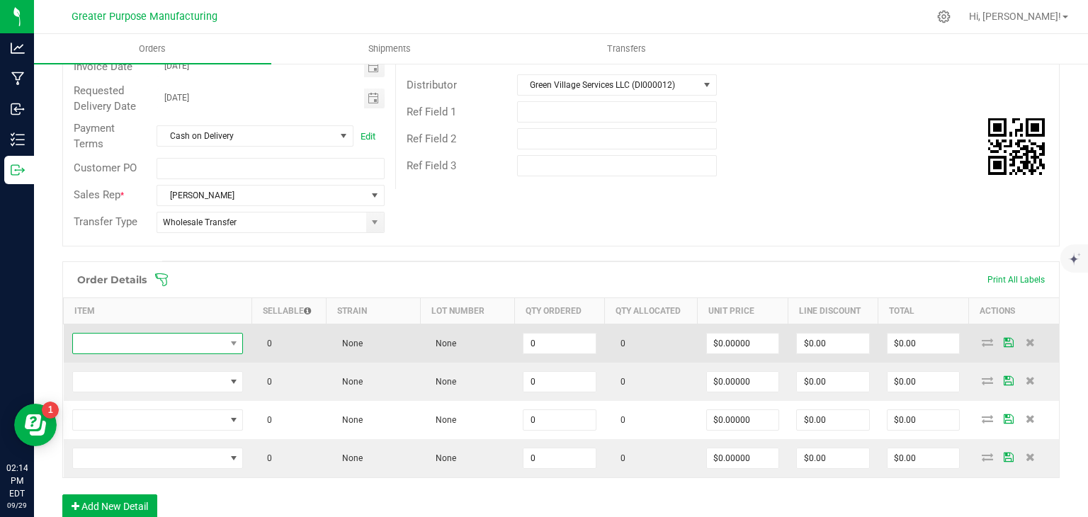
click at [180, 338] on span "NO DATA FOUND" at bounding box center [149, 344] width 152 height 20
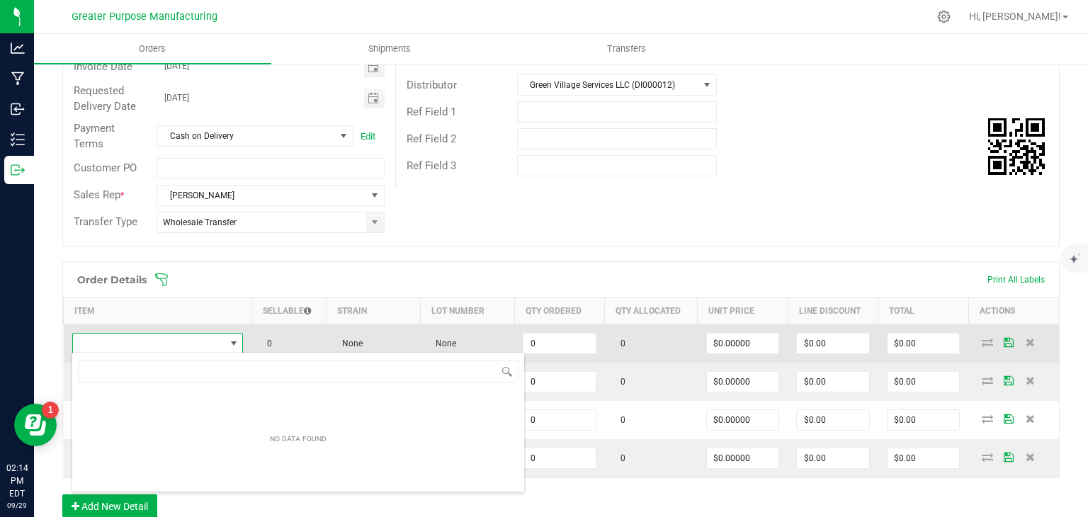
scroll to position [21, 167]
type input "1.5.7.1053.0"
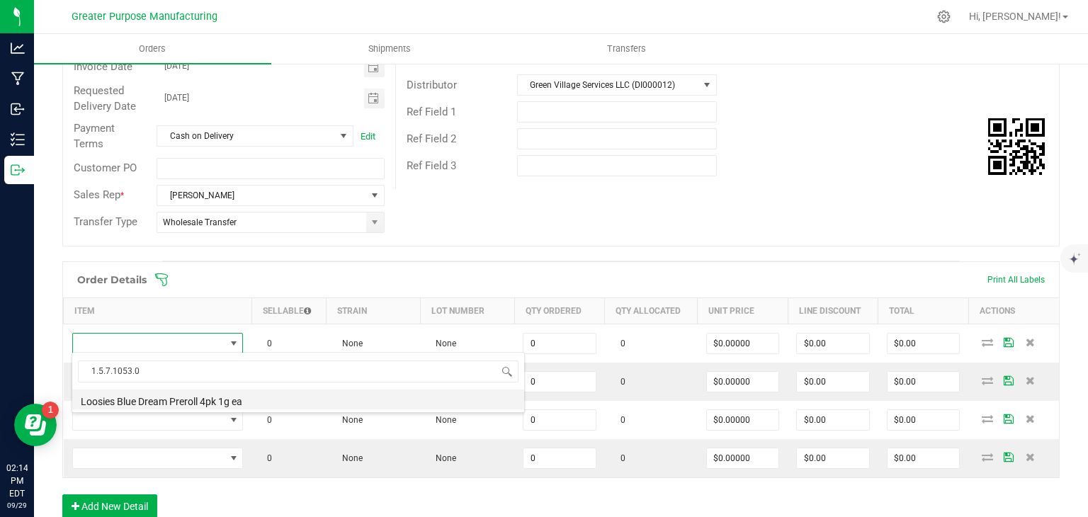
click at [198, 395] on li "Loosies Blue Dream Preroll 4pk 1g ea" at bounding box center [298, 400] width 452 height 20
type input "0 ea"
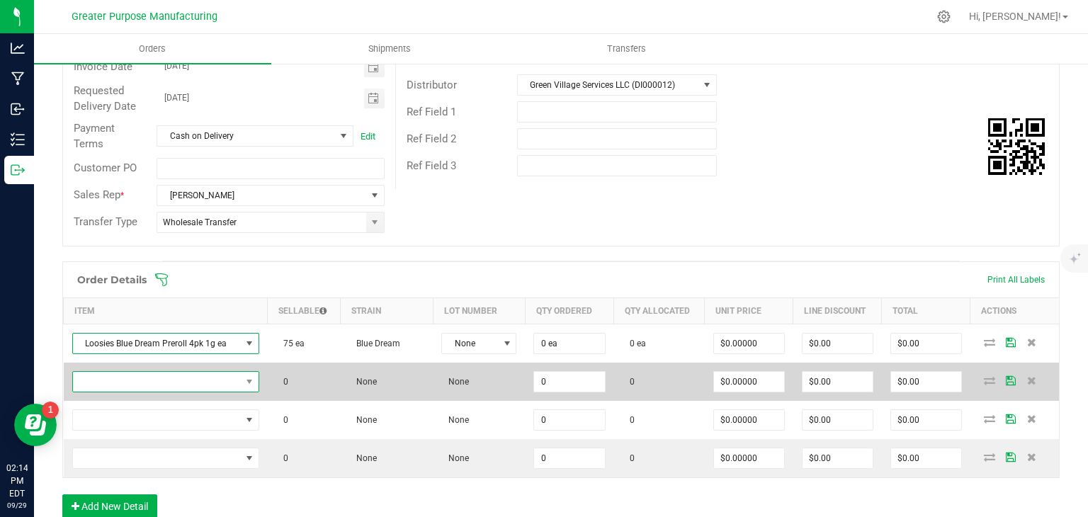
click at [205, 378] on span "NO DATA FOUND" at bounding box center [157, 382] width 168 height 20
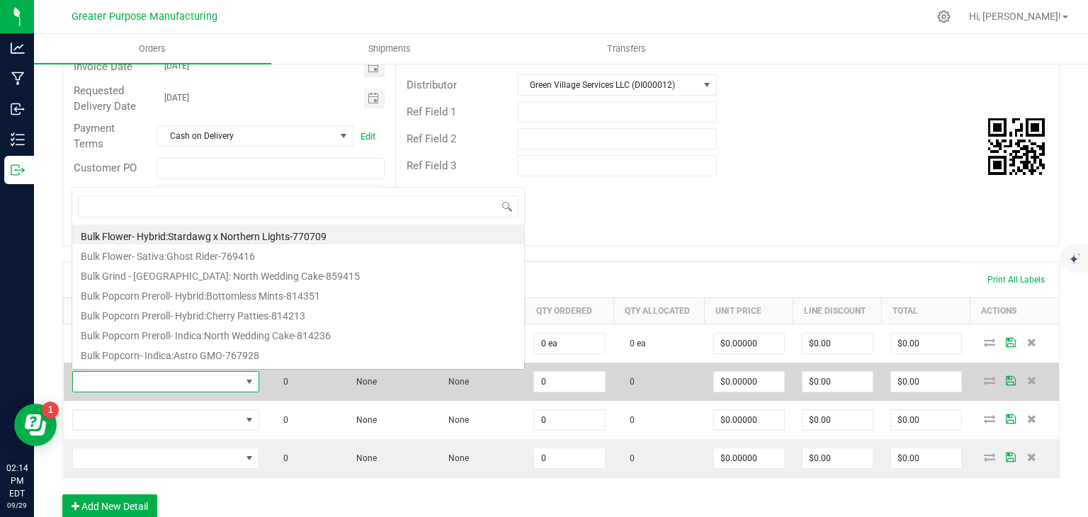
scroll to position [21, 181]
type input "1.5.7.1052.0"
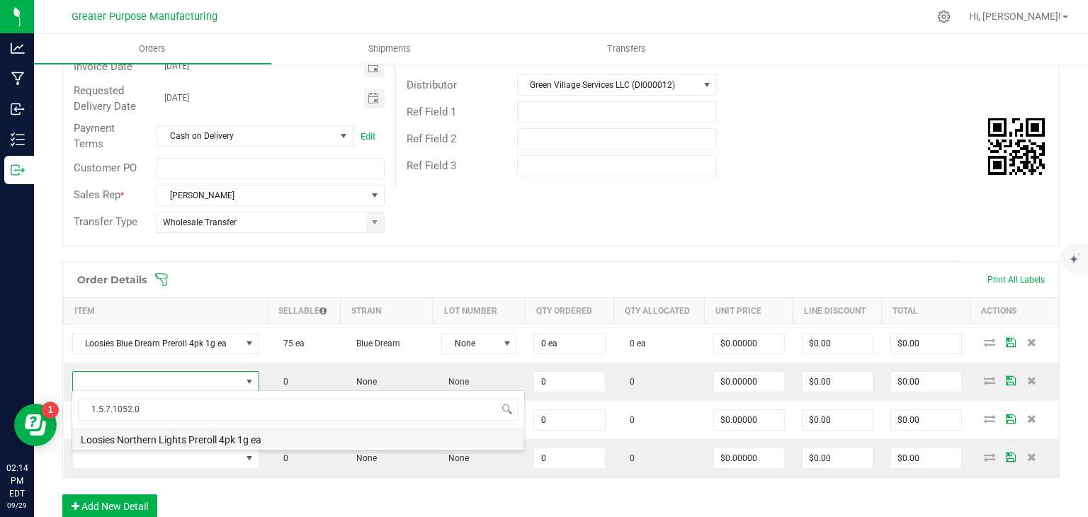
click at [191, 434] on li "Loosies Northern Lights Preroll 4pk 1g ea" at bounding box center [298, 438] width 452 height 20
type input "0 ea"
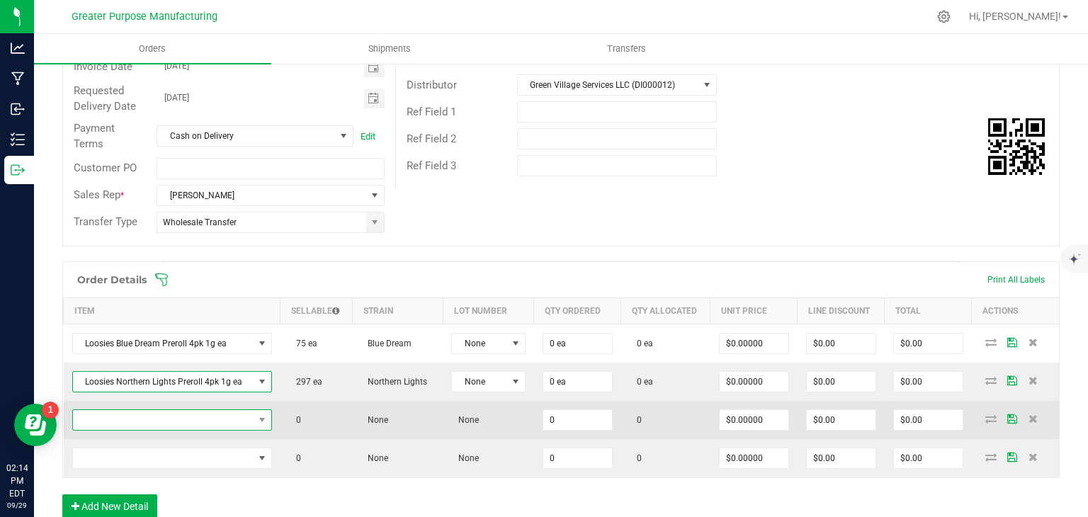
click at [222, 420] on span "NO DATA FOUND" at bounding box center [163, 420] width 181 height 20
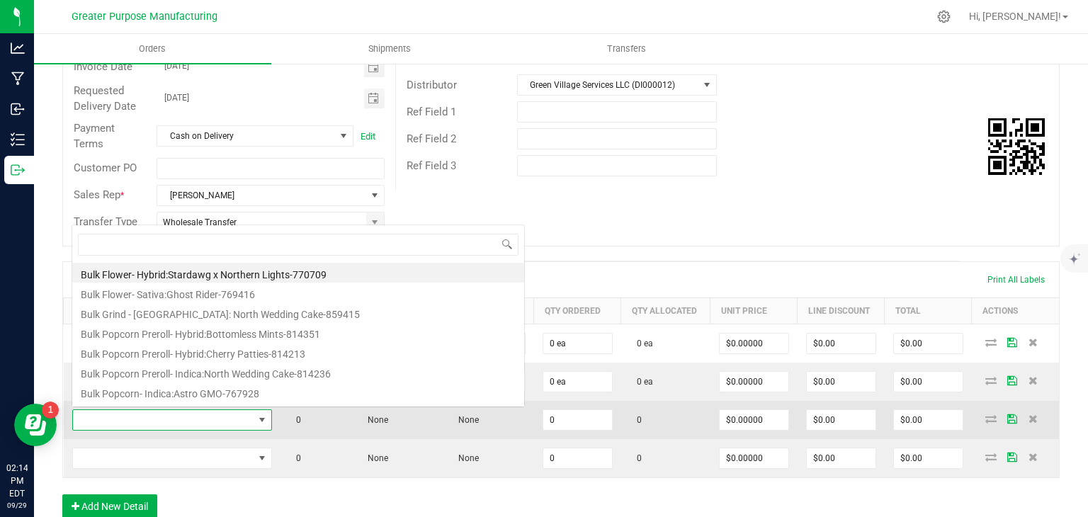
scroll to position [21, 194]
type input "1.5.7.1224.0"
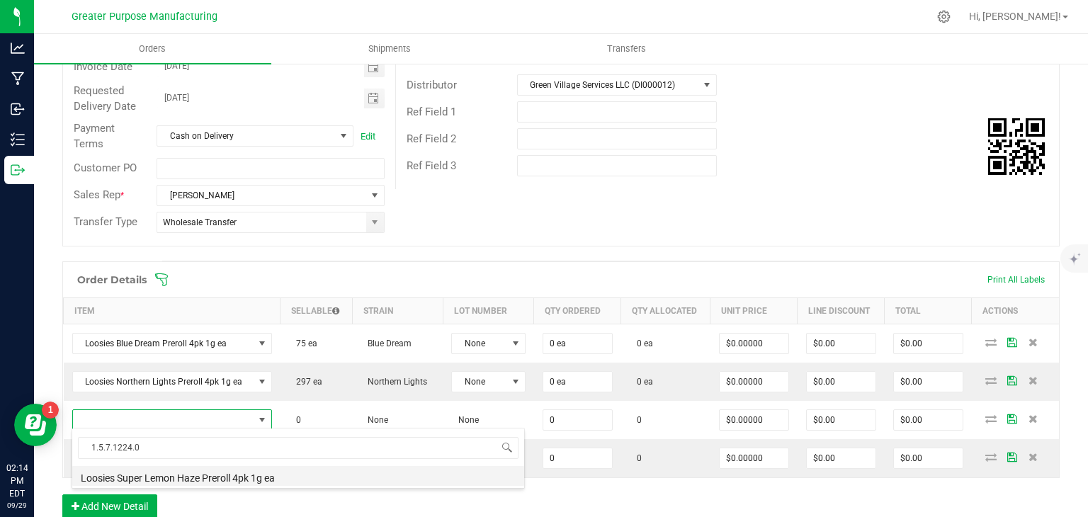
click at [213, 476] on li "Loosies Super Lemon Haze Preroll 4pk 1g ea" at bounding box center [298, 476] width 452 height 20
type input "0 ea"
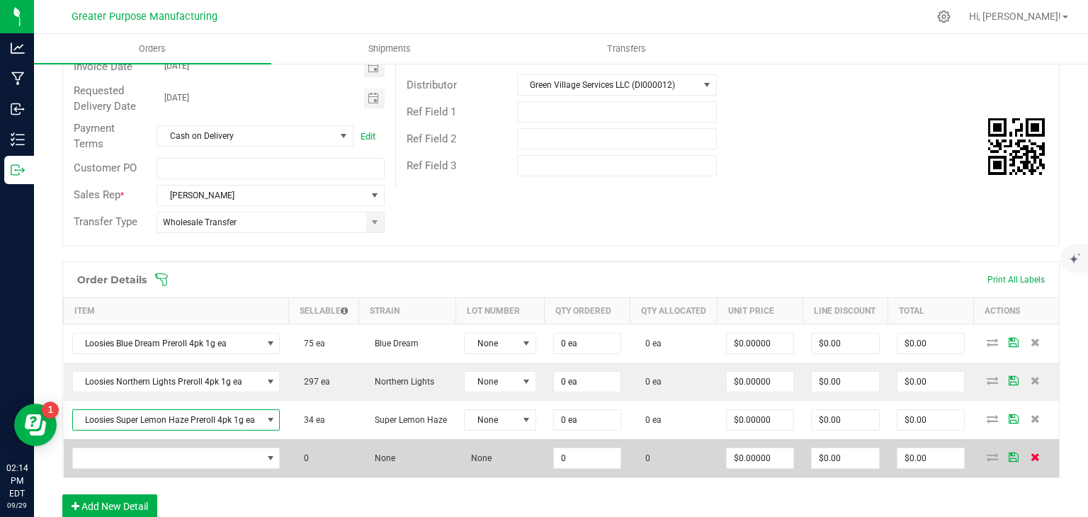
click at [1031, 461] on icon at bounding box center [1035, 457] width 9 height 9
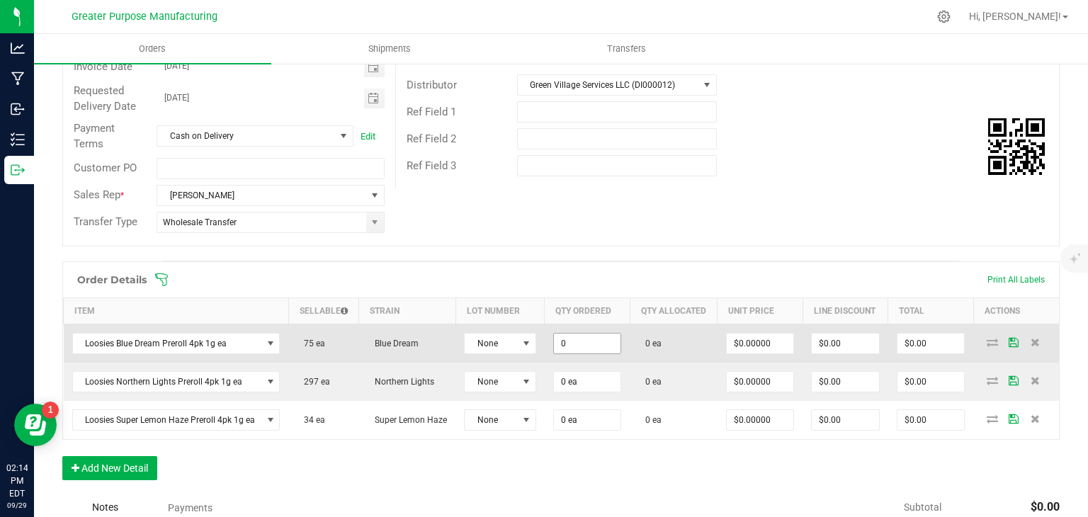
click at [575, 354] on input "0" at bounding box center [587, 344] width 67 height 20
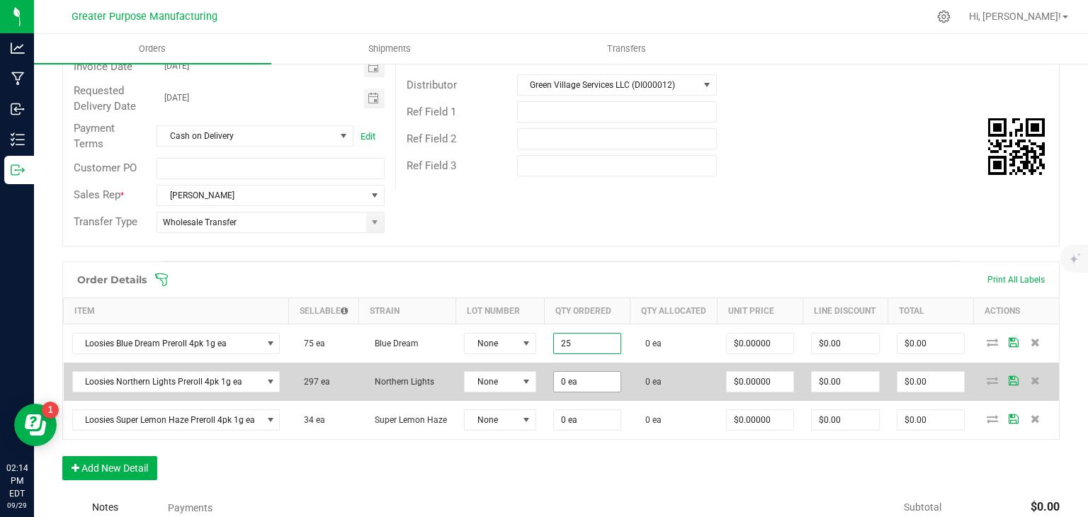
type input "25 ea"
click at [571, 386] on input "0" at bounding box center [587, 382] width 67 height 20
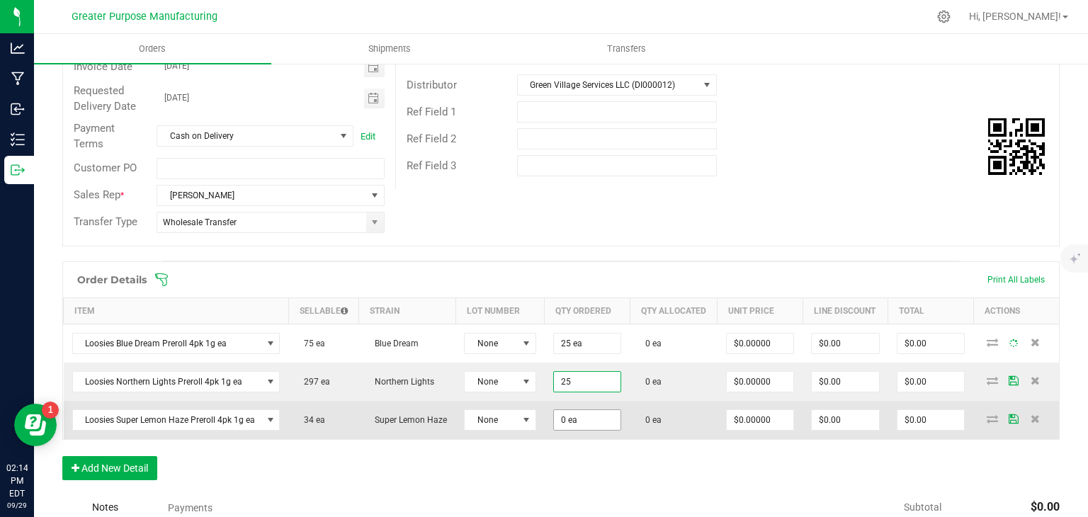
type input "25 ea"
click at [572, 424] on input "0" at bounding box center [587, 420] width 67 height 20
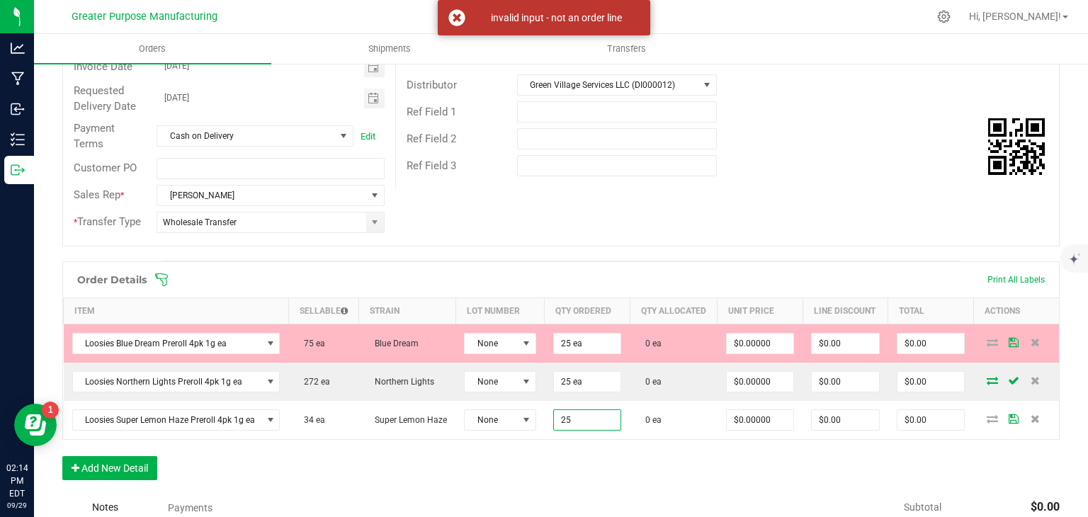
type input "25 ea"
click at [569, 470] on div "Order Details Print All Labels Item Sellable Strain Lot Number Qty Ordered Qty …" at bounding box center [560, 377] width 997 height 233
click at [460, 281] on span at bounding box center [652, 280] width 997 height 14
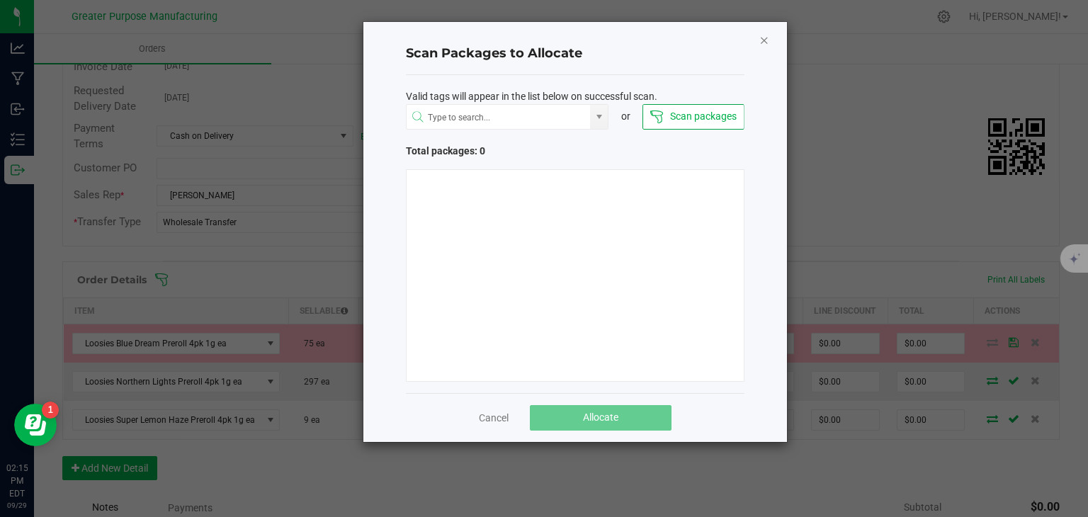
click at [764, 40] on icon "Close" at bounding box center [764, 39] width 10 height 17
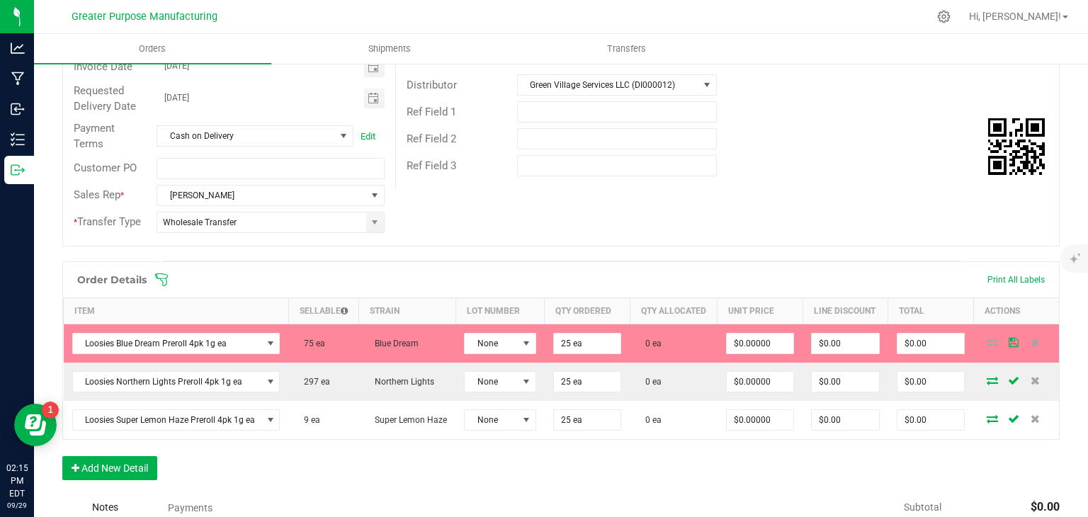
click at [330, 349] on td "75 ea" at bounding box center [323, 343] width 70 height 39
click at [572, 354] on input "25" at bounding box center [587, 344] width 67 height 20
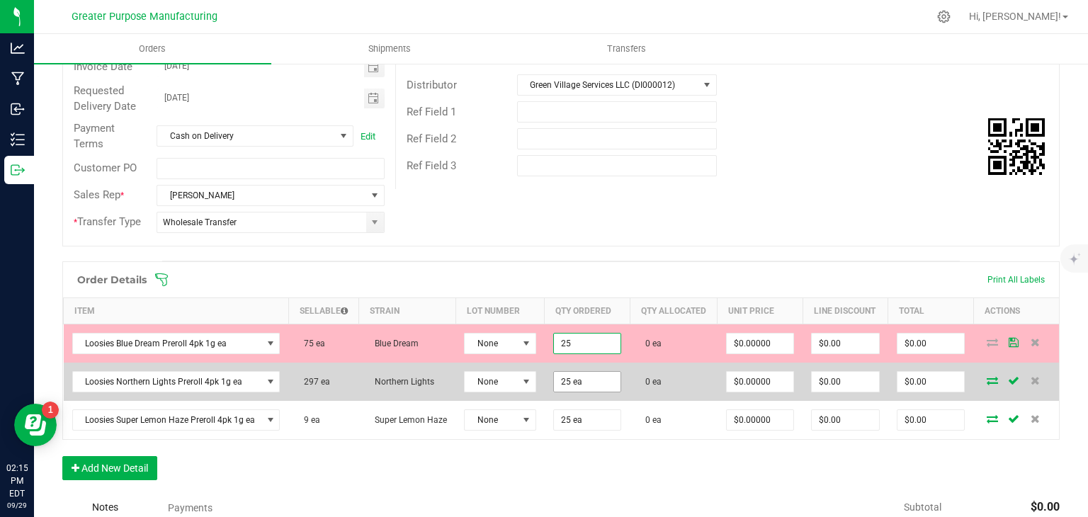
type input "25 ea"
click at [589, 392] on input "25" at bounding box center [587, 382] width 67 height 20
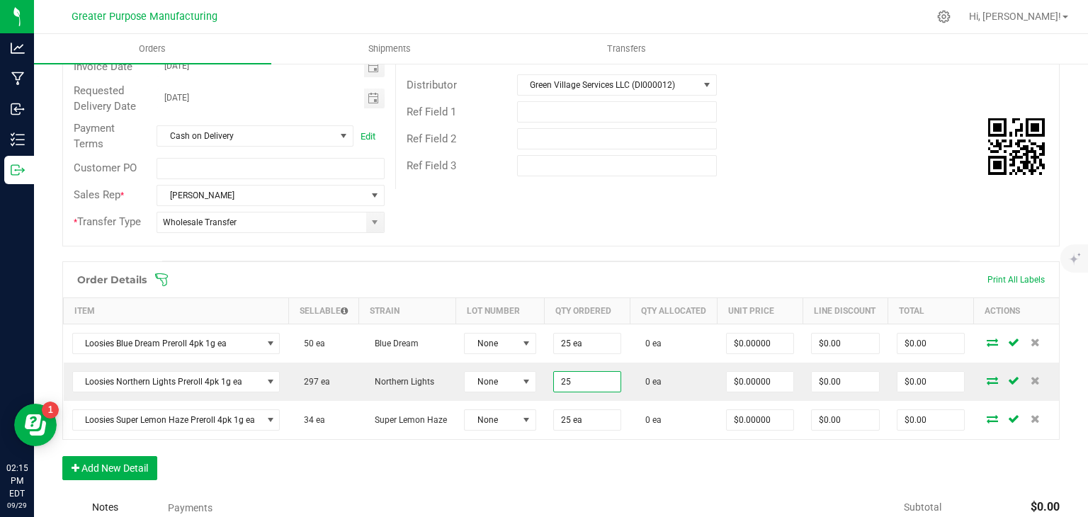
type input "25 ea"
click at [360, 477] on div "Order Details Print All Labels Item Sellable Strain Lot Number Qty Ordered Qty …" at bounding box center [560, 377] width 997 height 233
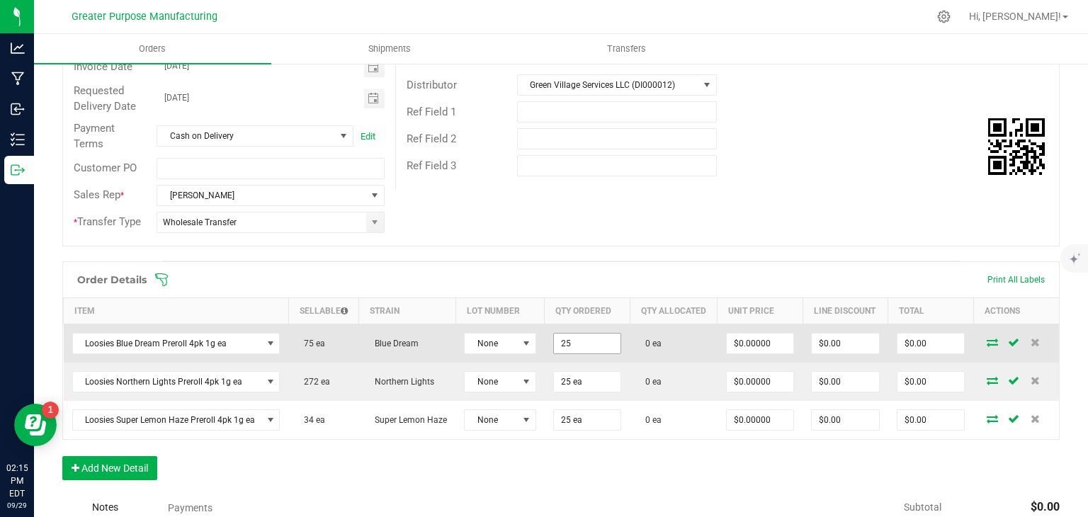
click at [593, 351] on input "25" at bounding box center [587, 344] width 67 height 20
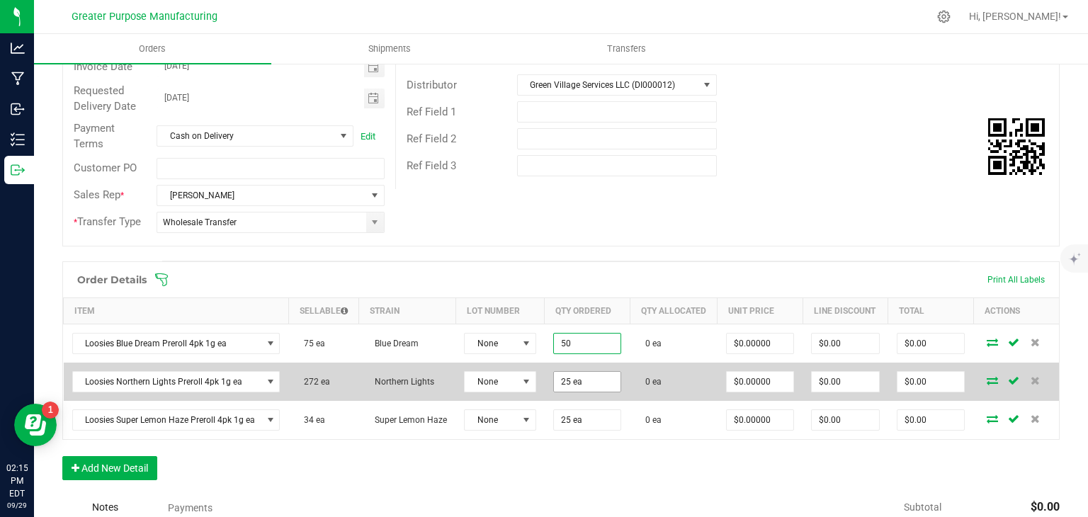
type input "50 ea"
click at [587, 385] on input "25" at bounding box center [587, 382] width 67 height 20
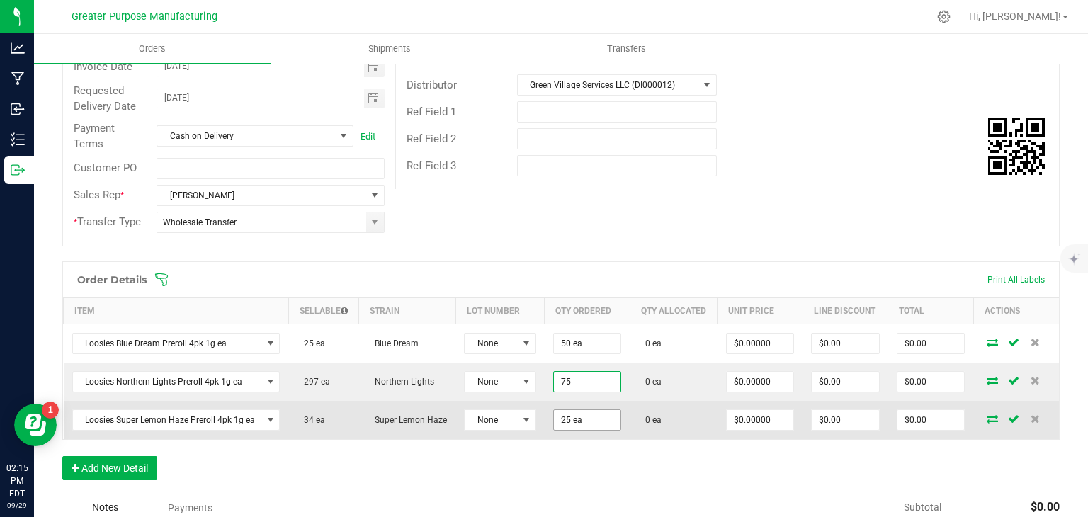
type input "75"
type input "25"
type input "75 ea"
click at [584, 426] on input "25" at bounding box center [587, 420] width 67 height 20
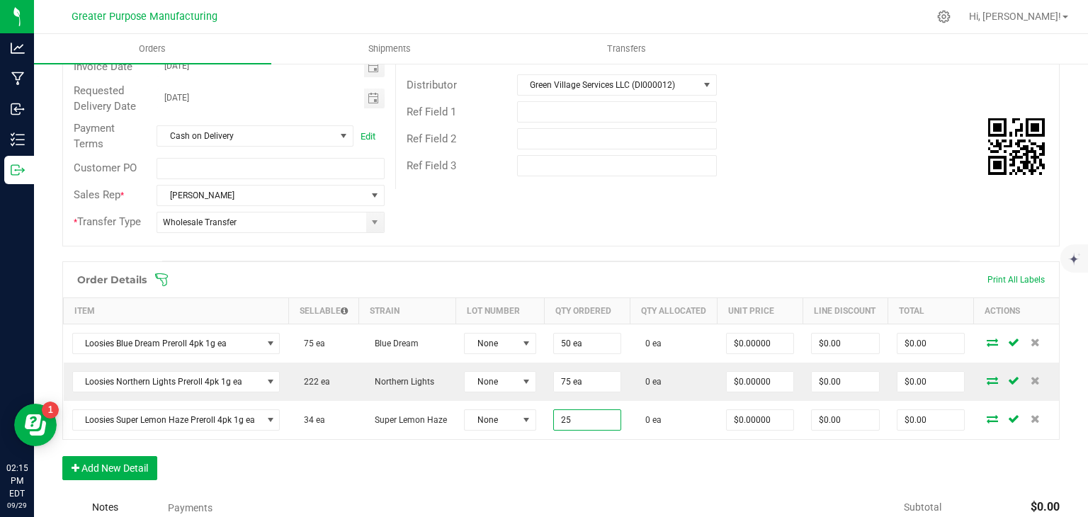
type input "25 ea"
click at [621, 474] on div "Order Details Print All Labels Item Sellable Strain Lot Number Qty Ordered Qty …" at bounding box center [560, 377] width 997 height 233
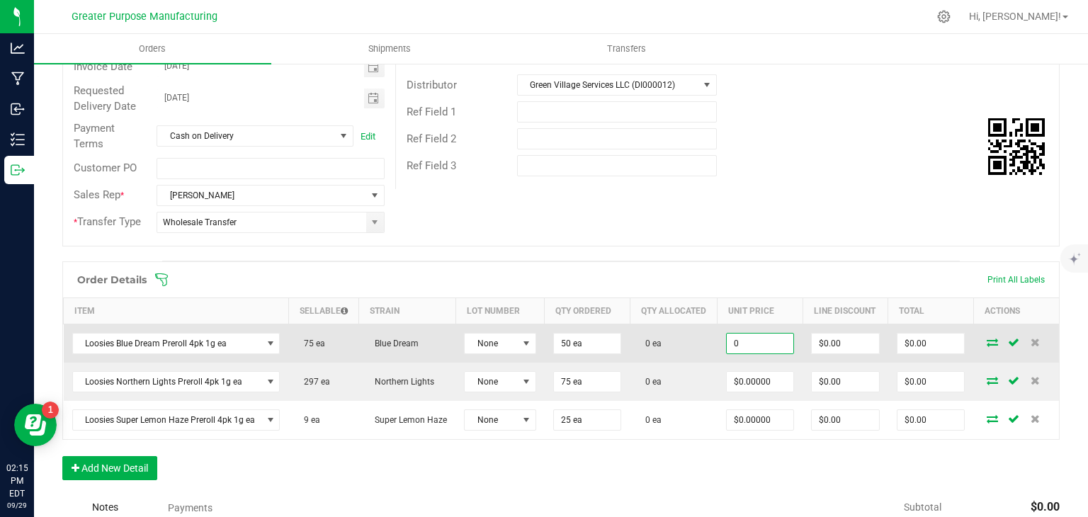
click at [753, 352] on input "0" at bounding box center [760, 344] width 67 height 20
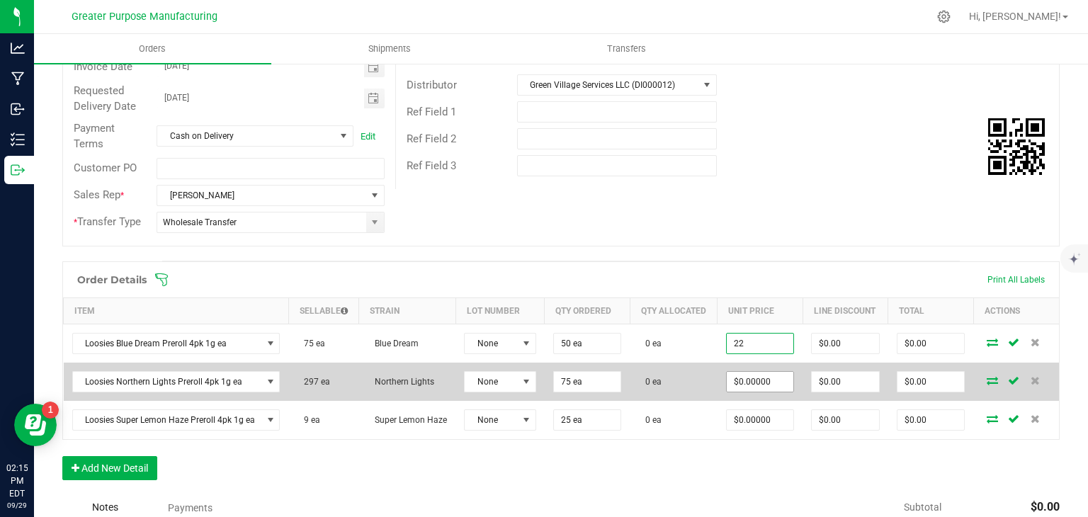
type input "$22.00000"
type input "$1,100.00"
click at [750, 390] on input "0" at bounding box center [760, 382] width 67 height 20
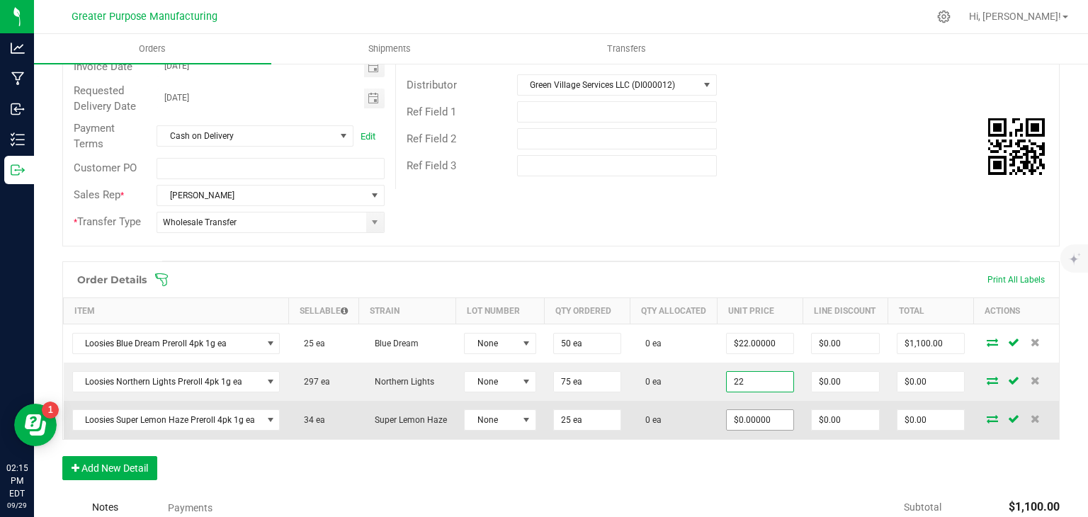
type input "$22.00000"
type input "$1,650.00"
click at [743, 430] on input "0" at bounding box center [760, 420] width 67 height 20
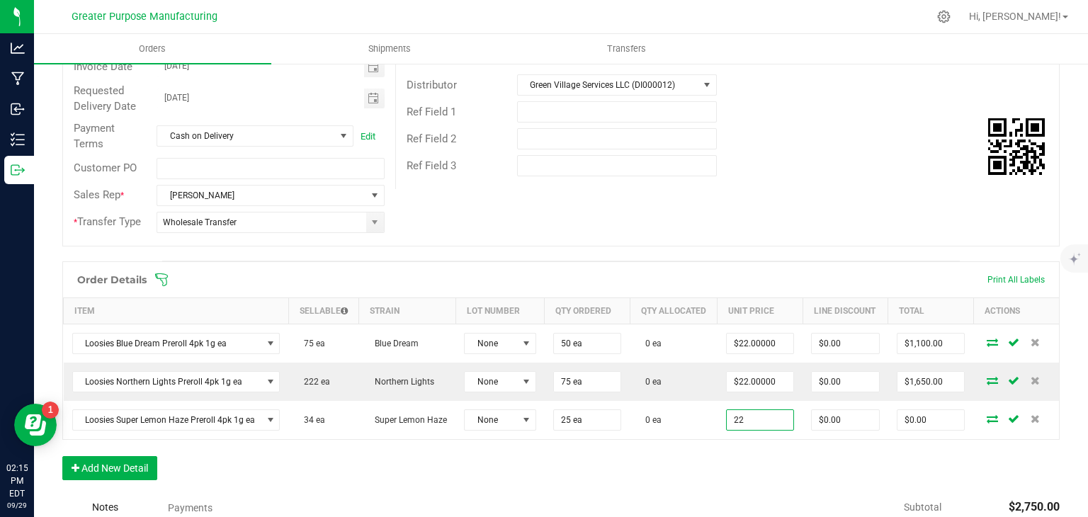
type input "$22.00000"
type input "$550.00"
click at [732, 479] on div "Order Details Print All Labels Item Sellable Strain Lot Number Qty Ordered Qty …" at bounding box center [560, 377] width 997 height 233
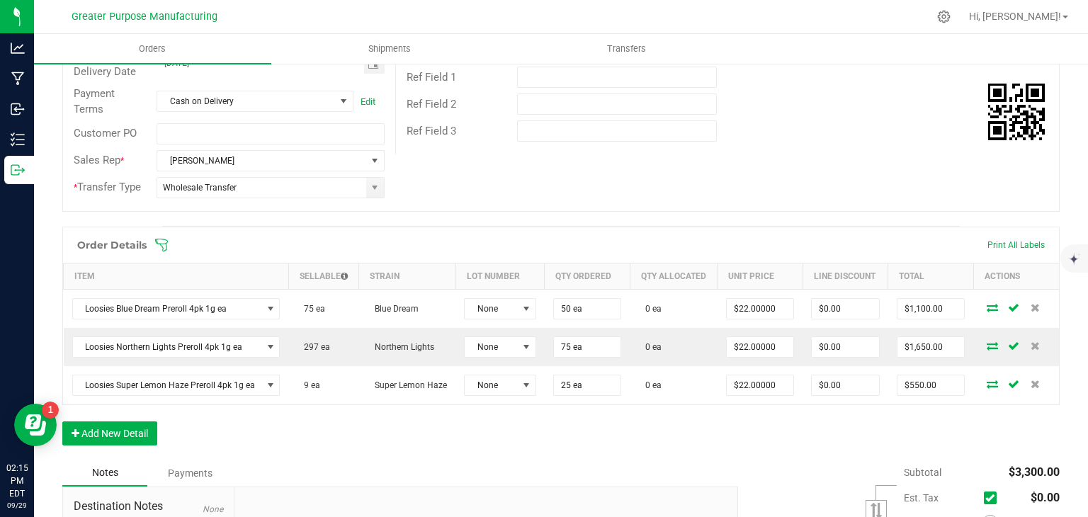
scroll to position [232, 0]
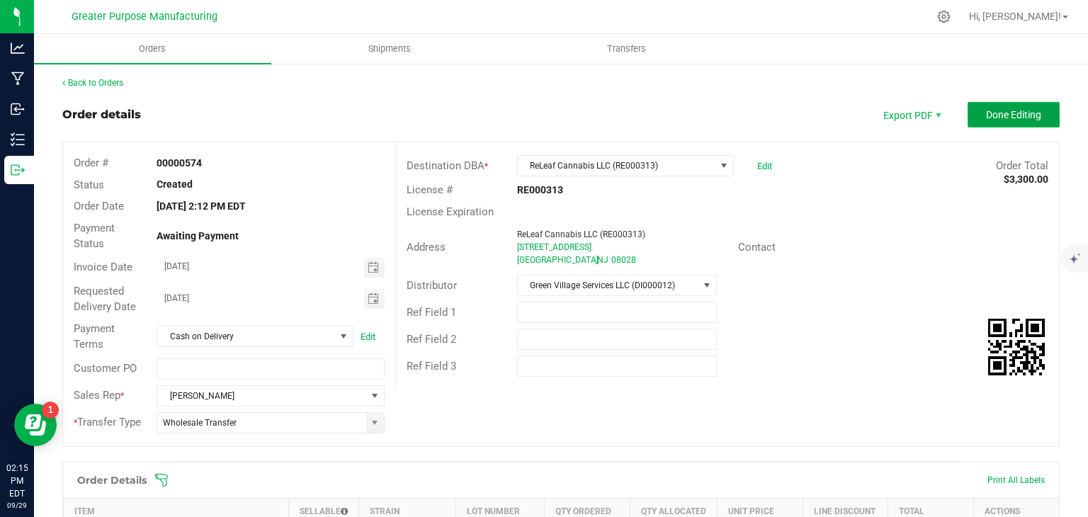
click at [987, 113] on span "Done Editing" at bounding box center [1013, 114] width 55 height 11
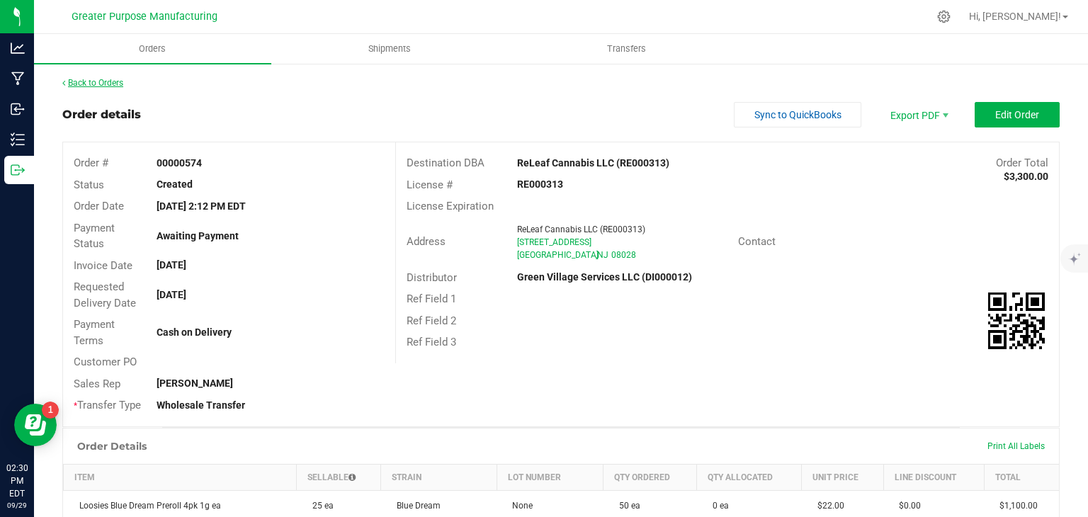
click at [101, 81] on link "Back to Orders" at bounding box center [92, 83] width 61 height 10
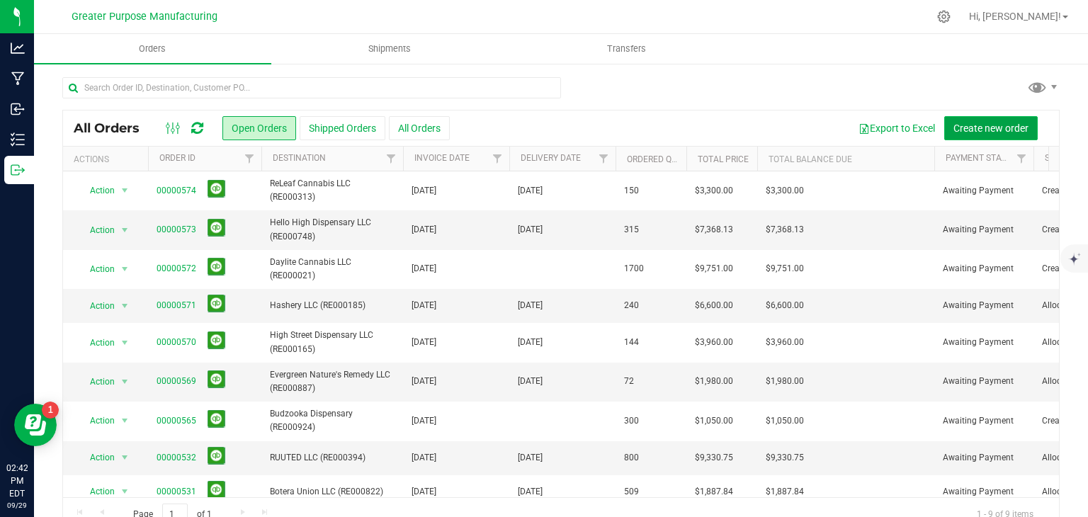
click at [990, 120] on button "Create new order" at bounding box center [991, 128] width 94 height 24
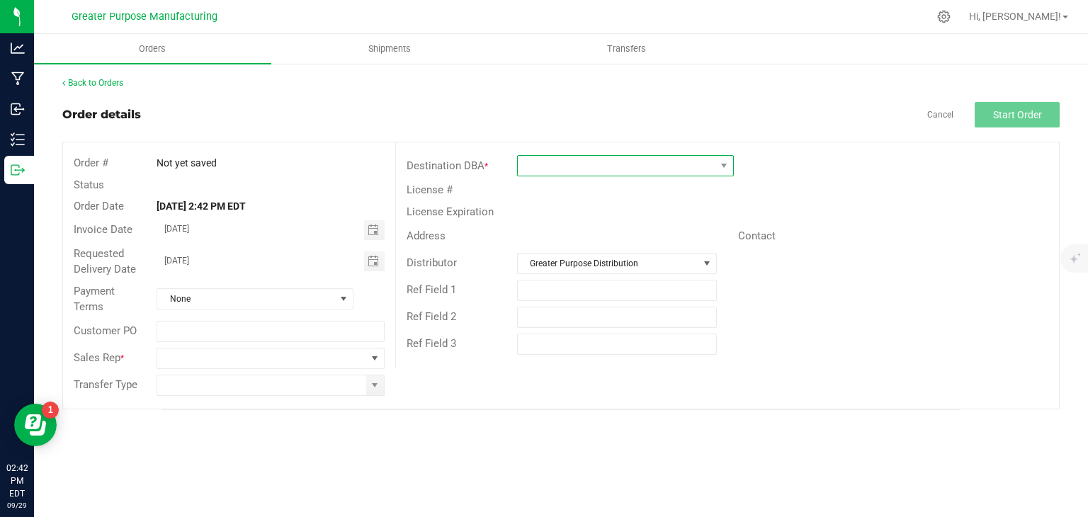
click at [555, 169] on span at bounding box center [617, 166] width 198 height 20
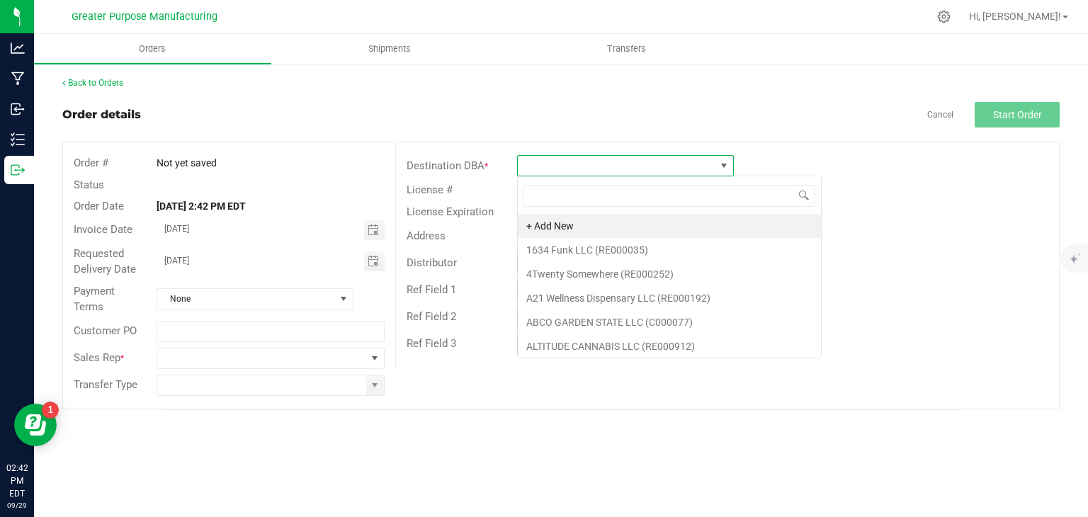
scroll to position [21, 217]
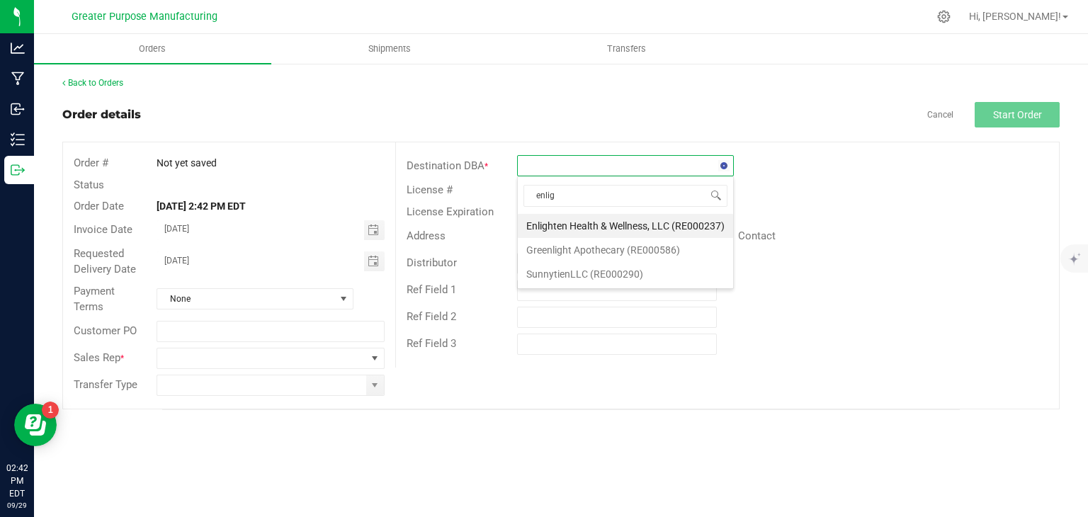
type input "enligh"
click at [571, 224] on li "Enlighten Health & Wellness, LLC (RE000237)" at bounding box center [625, 226] width 215 height 24
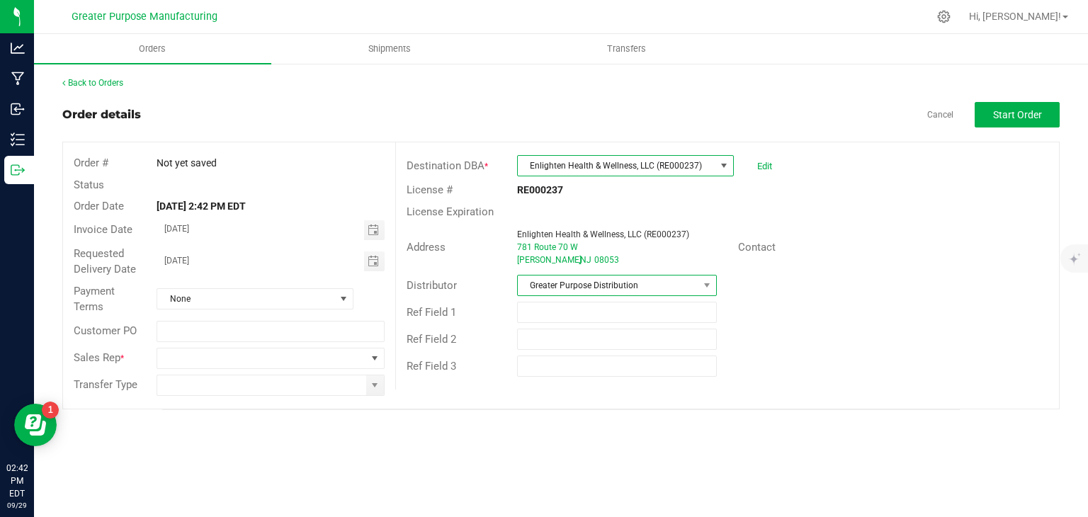
click at [585, 284] on span "Greater Purpose Distribution" at bounding box center [608, 286] width 181 height 20
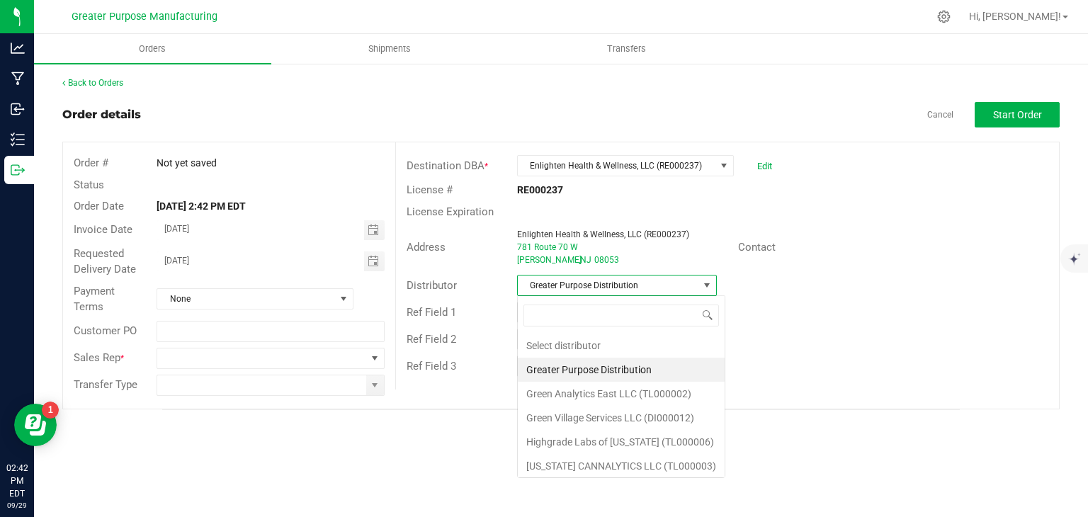
scroll to position [21, 200]
click at [604, 423] on li "Green Village Services LLC (DI000012)" at bounding box center [621, 418] width 207 height 24
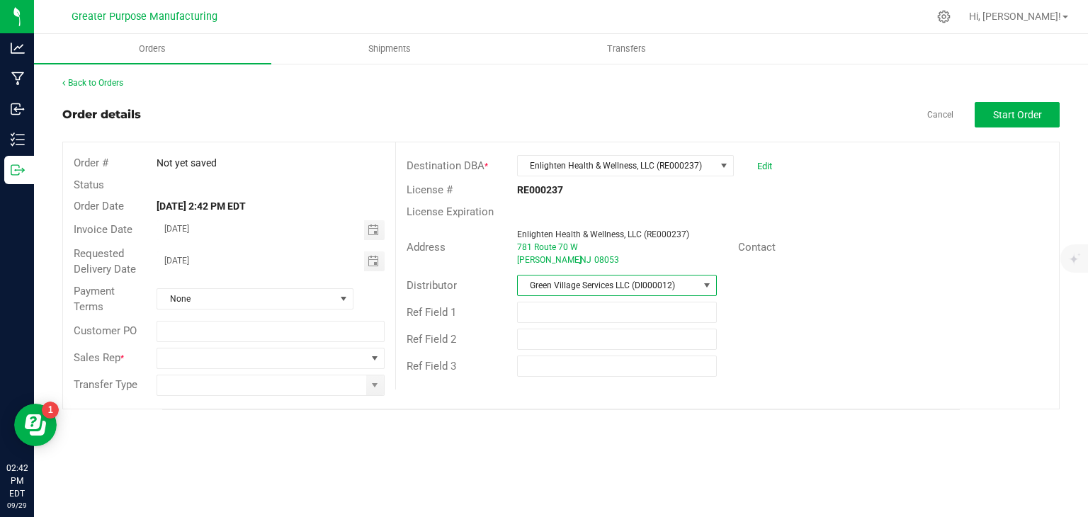
click at [225, 369] on div "Sales Rep *" at bounding box center [229, 358] width 332 height 27
click at [249, 356] on span at bounding box center [261, 359] width 208 height 20
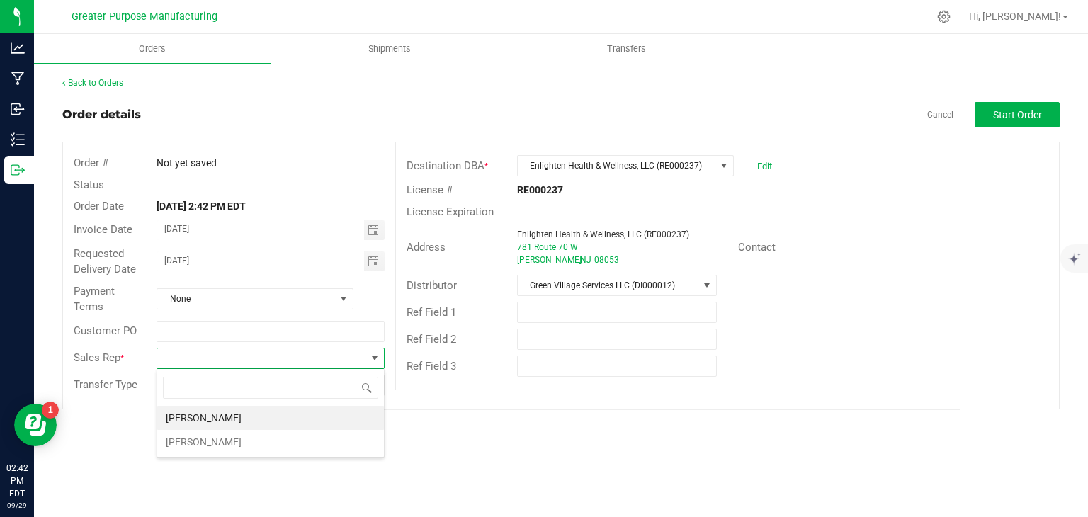
scroll to position [21, 227]
click at [217, 419] on li "[PERSON_NAME]" at bounding box center [270, 418] width 227 height 24
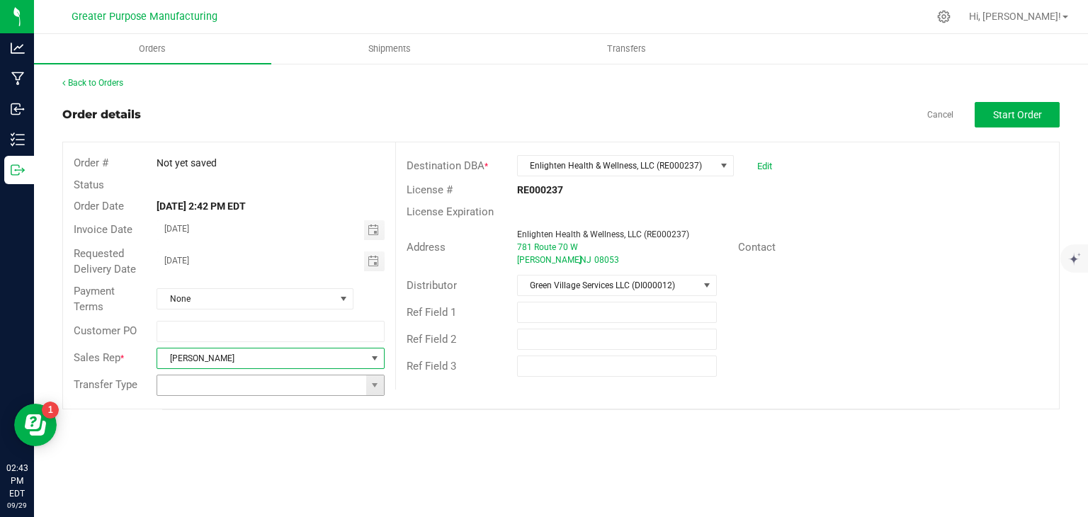
click at [205, 385] on input at bounding box center [261, 385] width 208 height 20
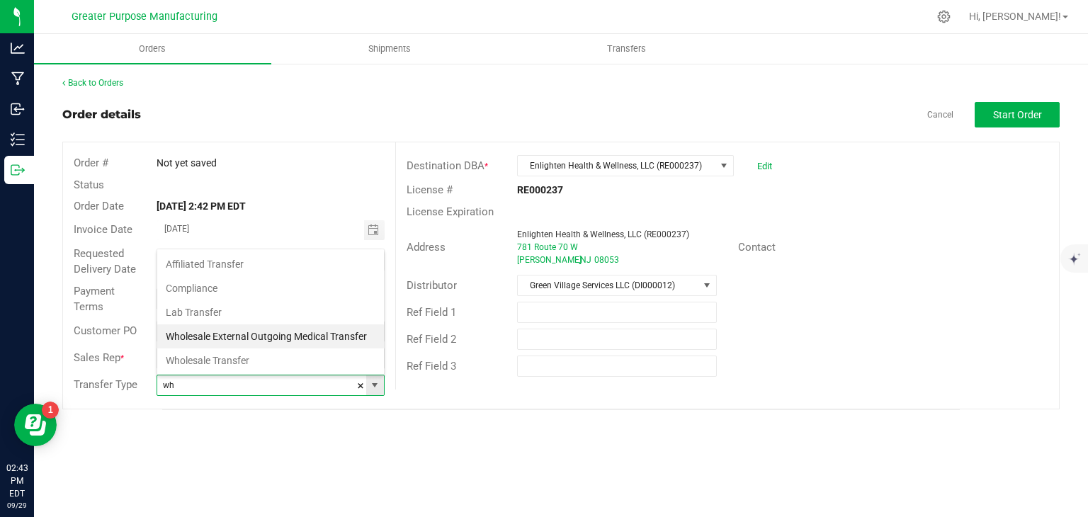
scroll to position [21, 225]
click at [220, 354] on li "Wholesale Transfer" at bounding box center [270, 361] width 227 height 24
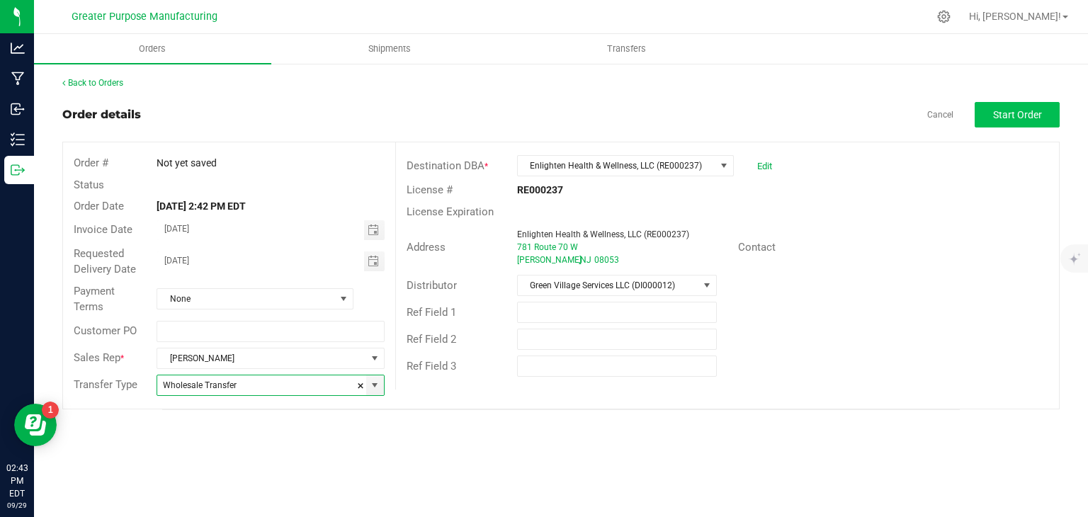
type input "Wholesale Transfer"
click at [1011, 117] on span "Start Order" at bounding box center [1017, 114] width 49 height 11
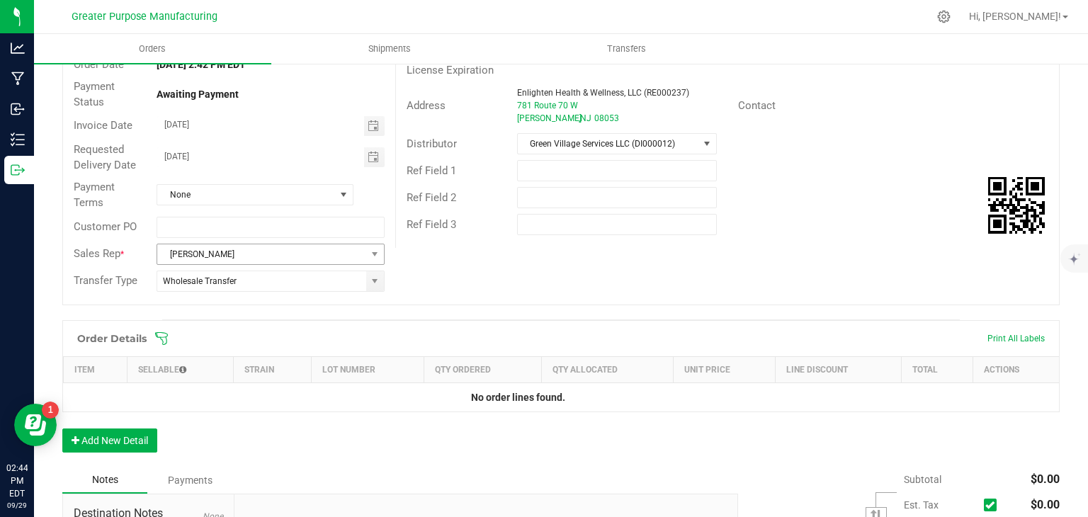
scroll to position [147, 0]
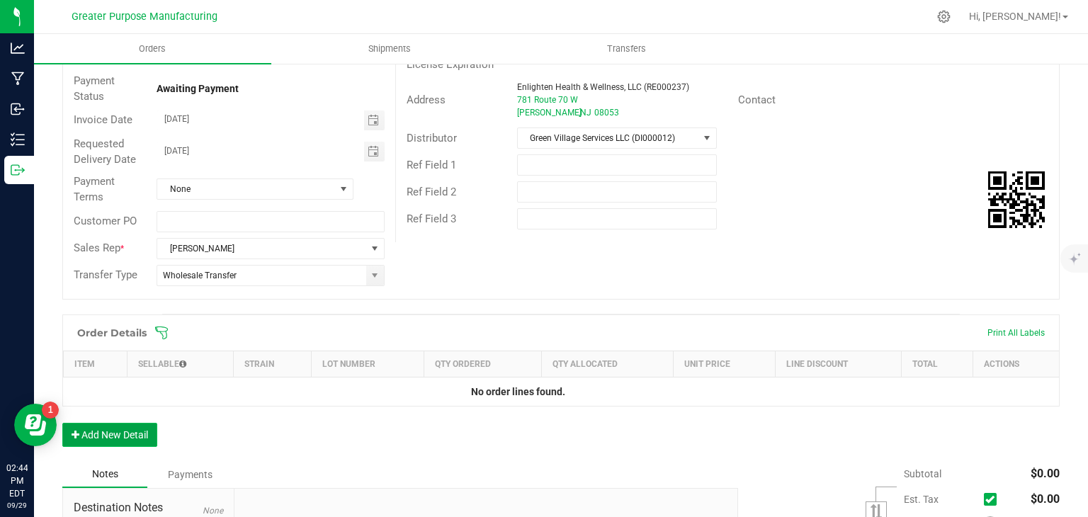
click at [130, 432] on button "Add New Detail" at bounding box center [109, 435] width 95 height 24
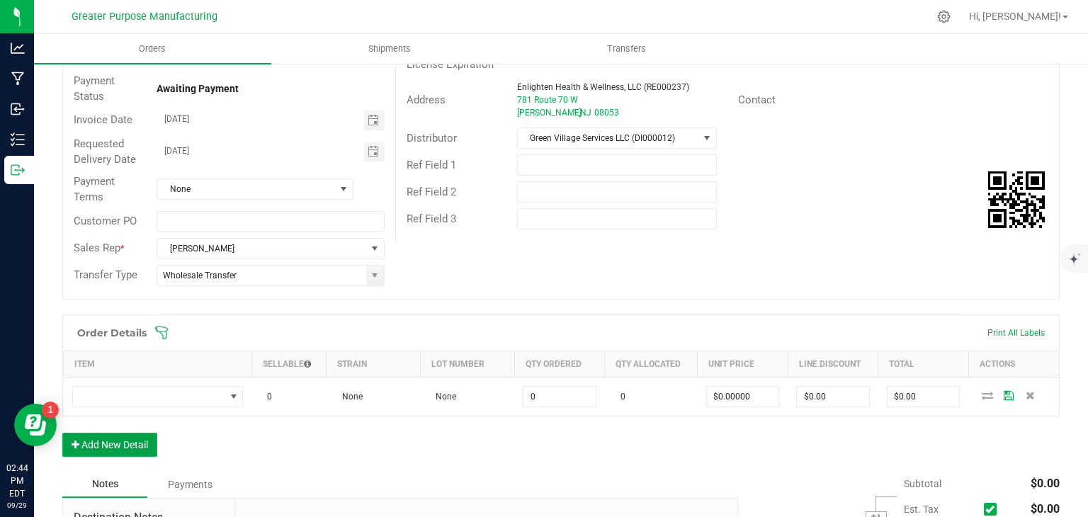
click at [123, 437] on button "Add New Detail" at bounding box center [109, 445] width 95 height 24
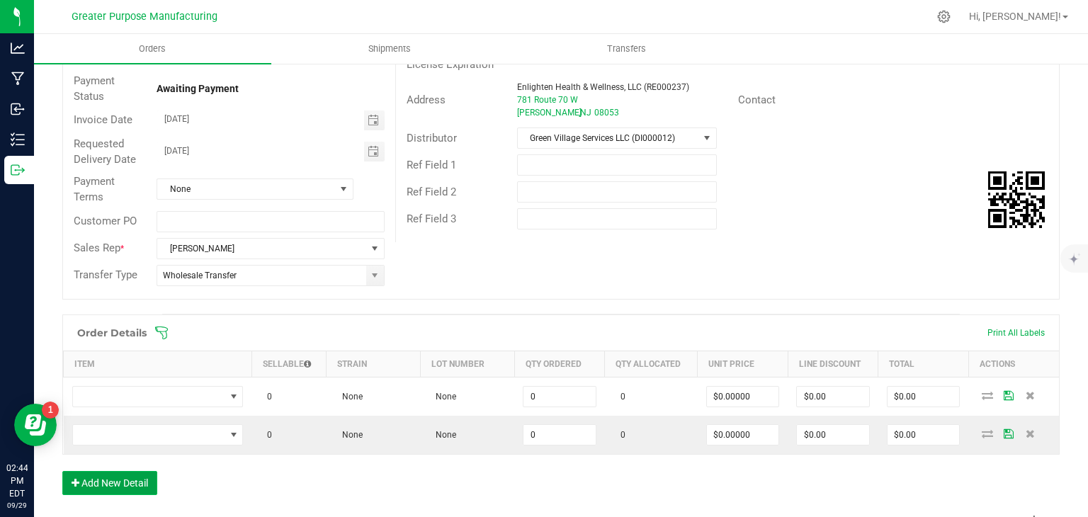
click at [112, 480] on button "Add New Detail" at bounding box center [109, 483] width 95 height 24
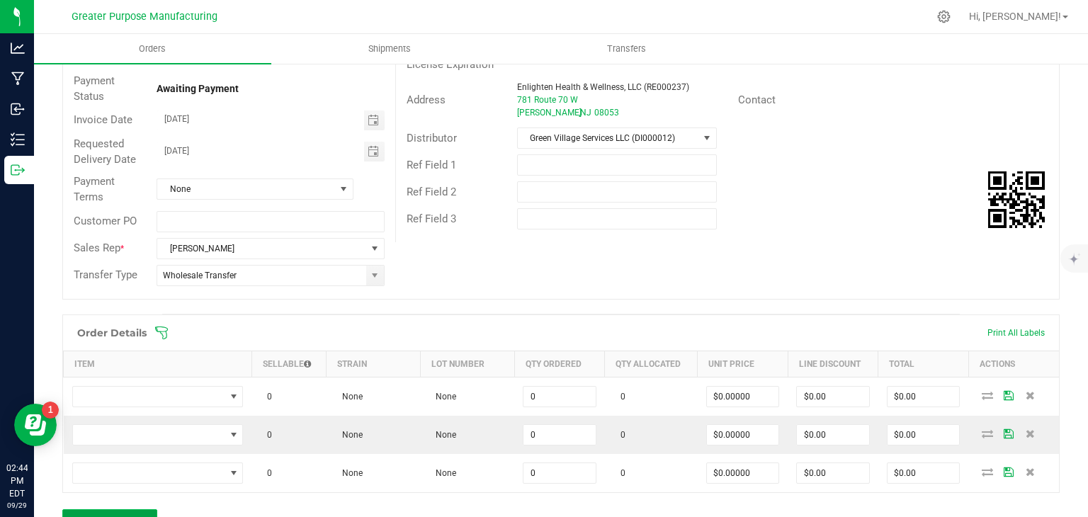
click at [125, 511] on button "Add New Detail" at bounding box center [109, 521] width 95 height 24
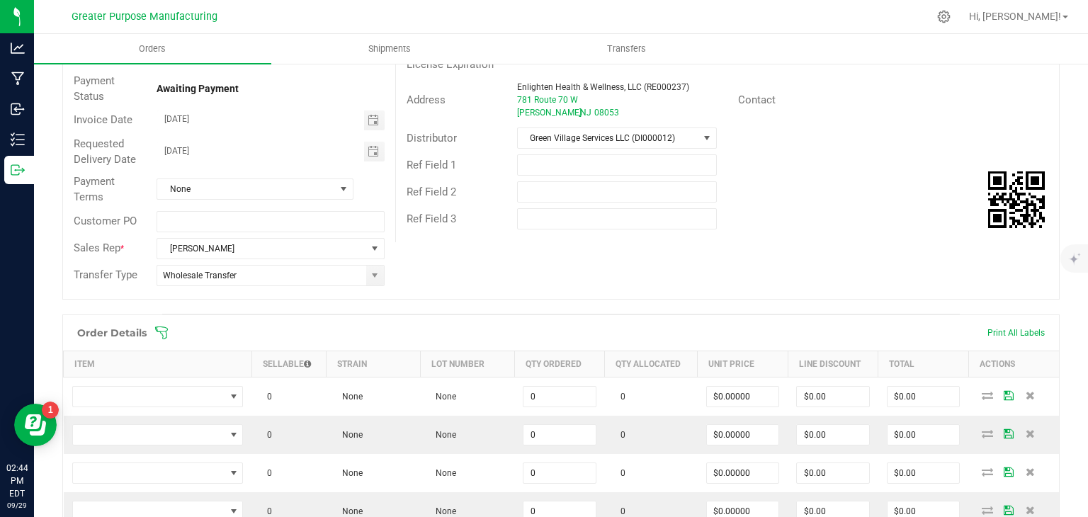
scroll to position [357, 0]
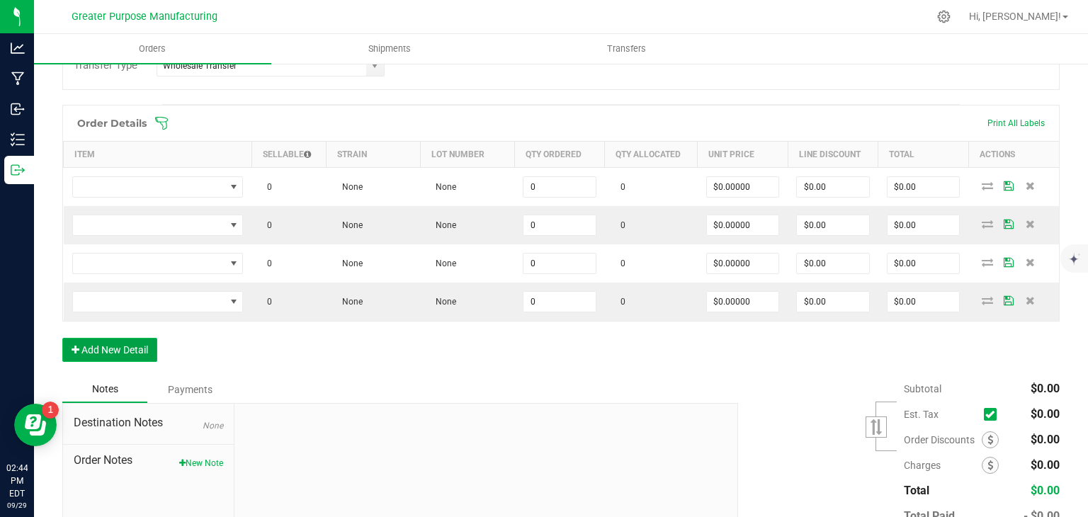
click at [136, 340] on button "Add New Detail" at bounding box center [109, 350] width 95 height 24
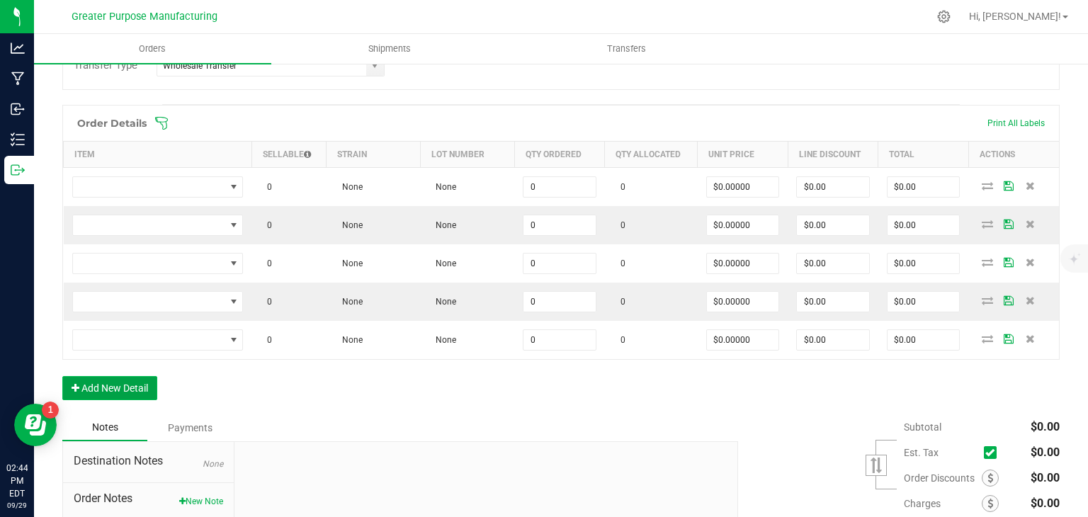
click at [128, 376] on button "Add New Detail" at bounding box center [109, 388] width 95 height 24
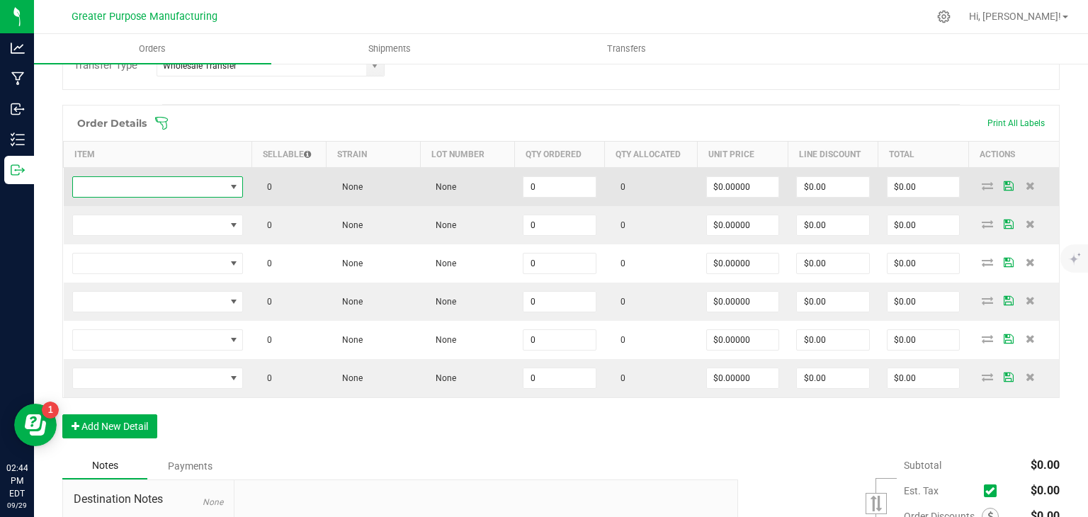
click at [179, 191] on span "NO DATA FOUND" at bounding box center [149, 187] width 152 height 20
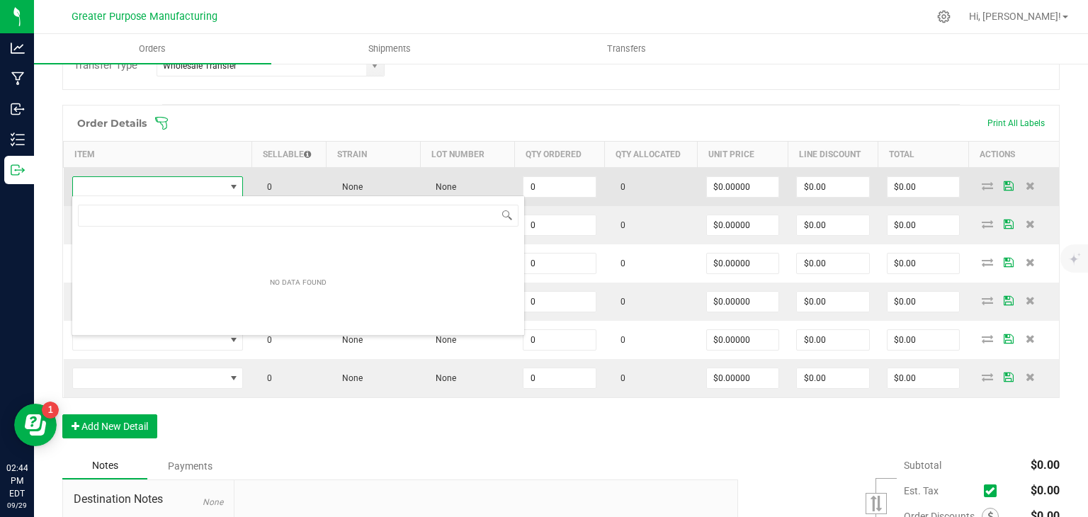
scroll to position [21, 169]
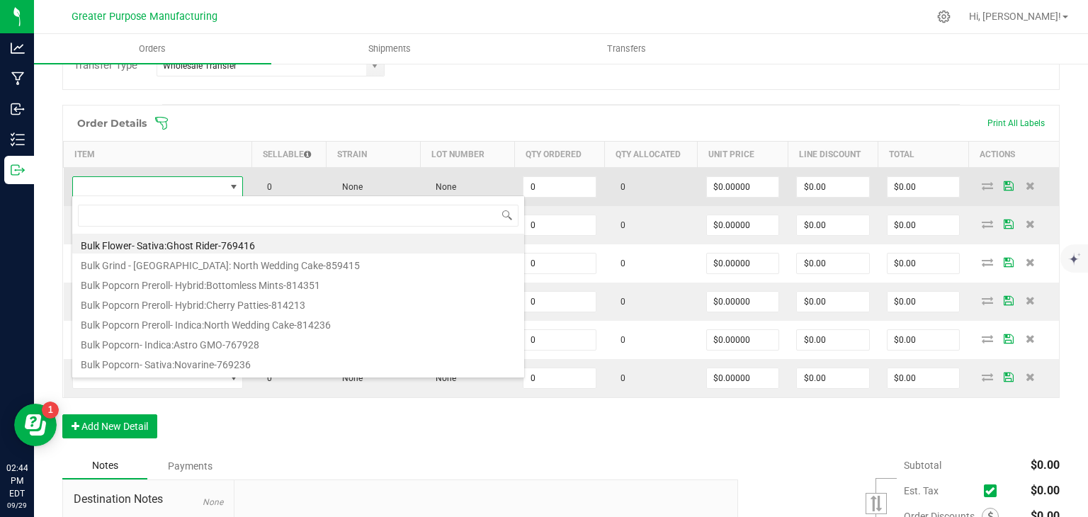
type input "1.3.13.1012.0"
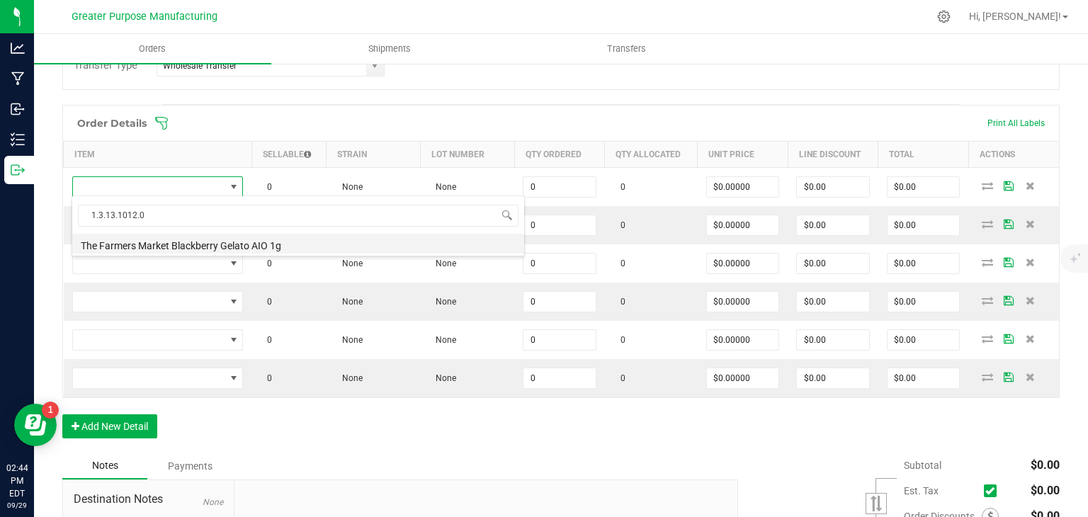
click at [196, 244] on li "The Farmers Market Blackberry Gelato AIO 1g" at bounding box center [298, 244] width 452 height 20
type input "0 ea"
type input "$30.00000"
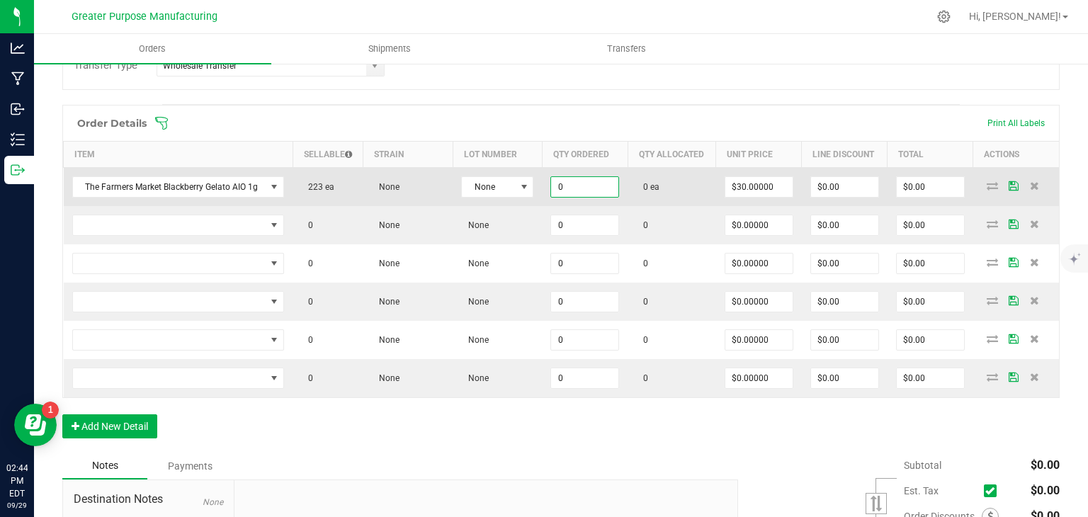
click at [592, 197] on input "0" at bounding box center [584, 187] width 67 height 20
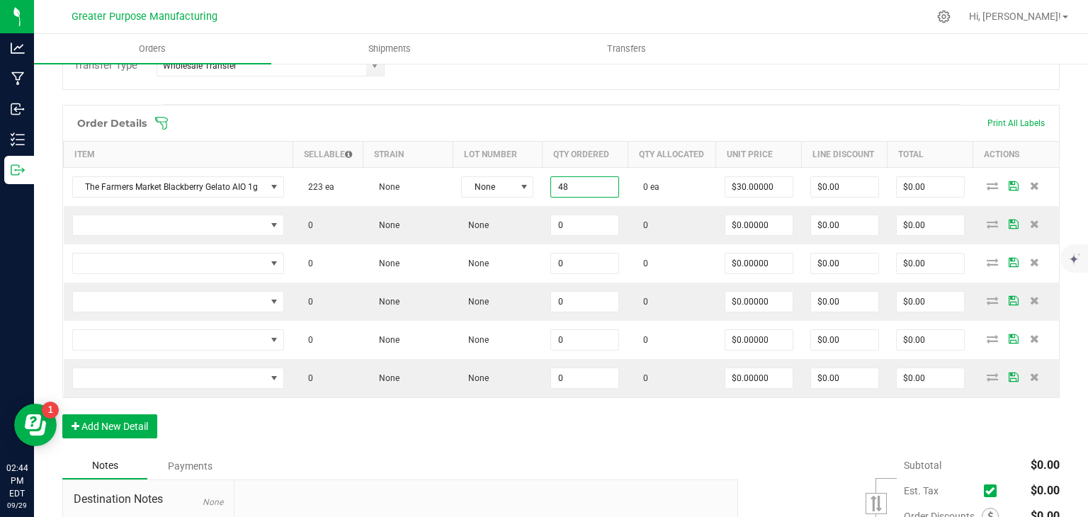
type input "48 ea"
type input "$1,440.00"
click at [645, 423] on div "Order Details Print All Labels Item Sellable Strain Lot Number Qty Ordered Qty …" at bounding box center [560, 279] width 997 height 348
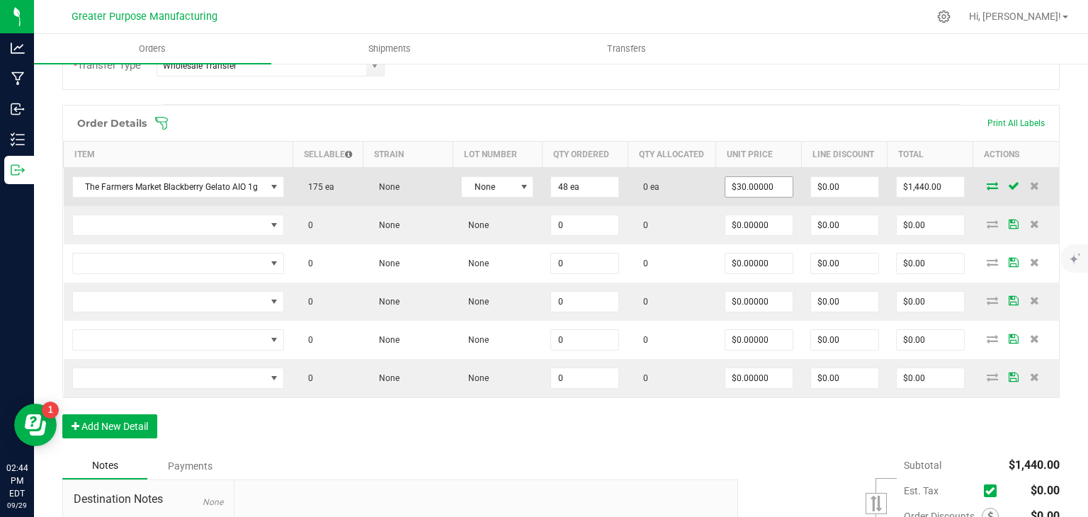
type input "30"
click at [743, 196] on input "30" at bounding box center [758, 187] width 67 height 20
click at [907, 197] on input "1440" at bounding box center [930, 187] width 67 height 20
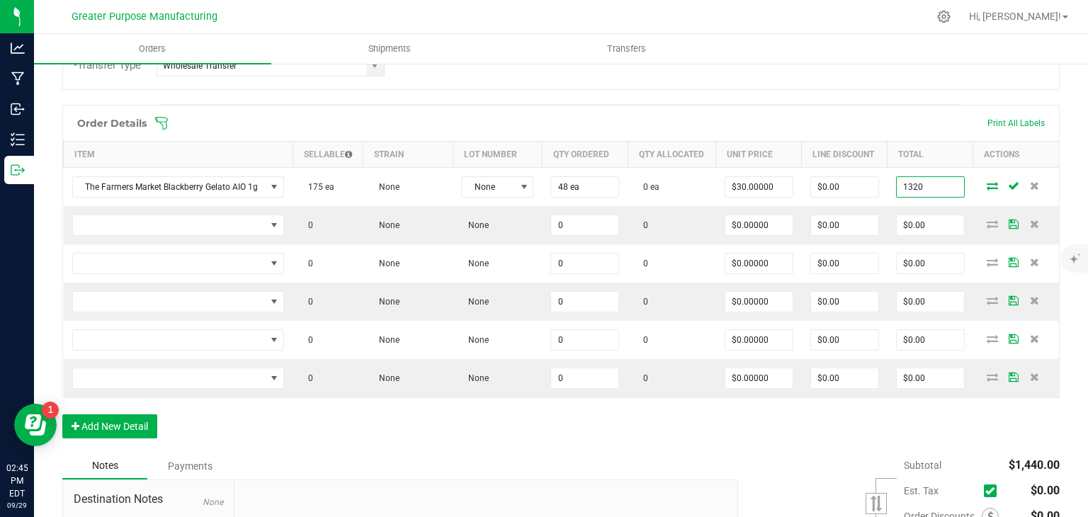
type input "1320"
type input "$27.50000"
type input "$1,320.00"
click at [850, 132] on div "Order Details Print All Labels" at bounding box center [561, 123] width 996 height 35
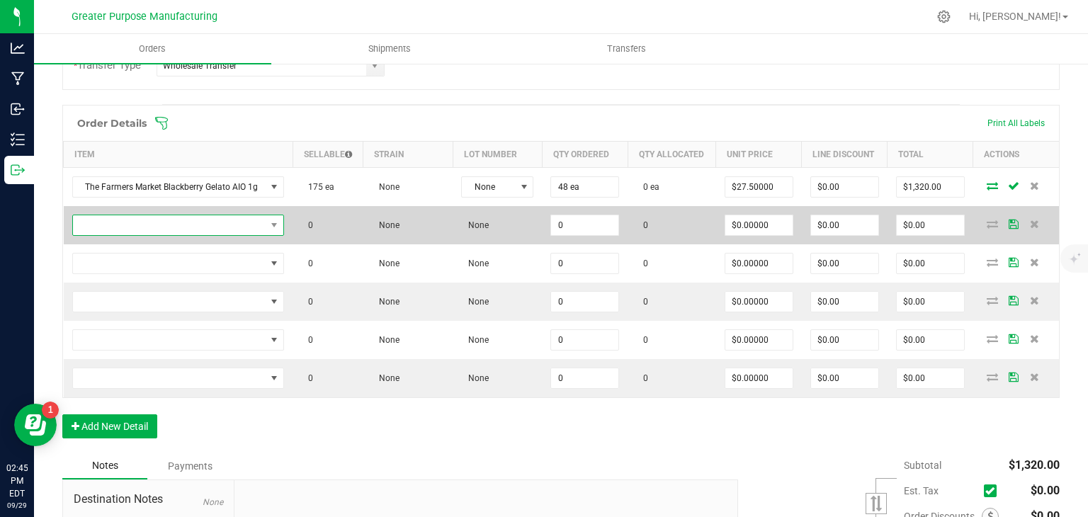
click at [173, 233] on span "NO DATA FOUND" at bounding box center [169, 225] width 193 height 20
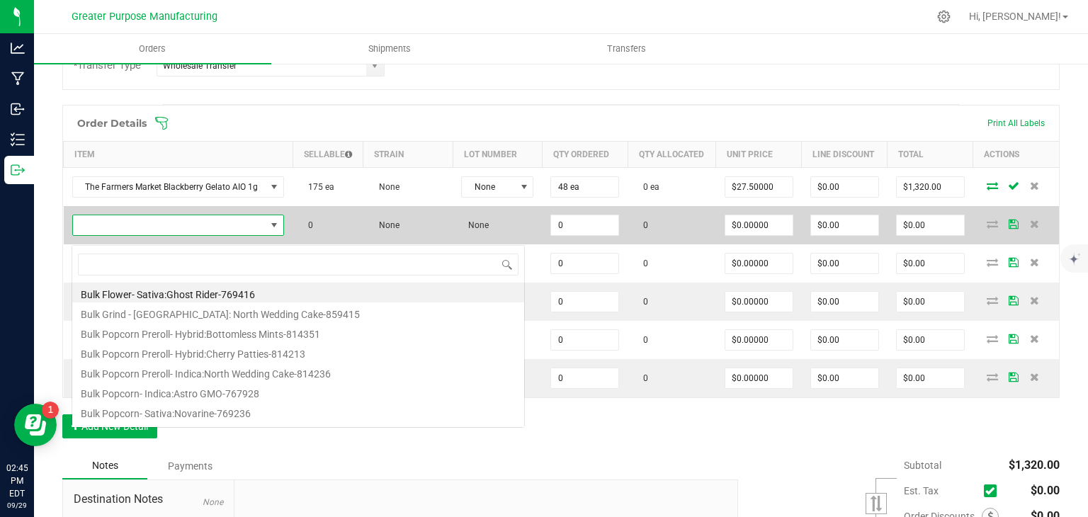
scroll to position [21, 210]
type input "1.3.13.1014.0"
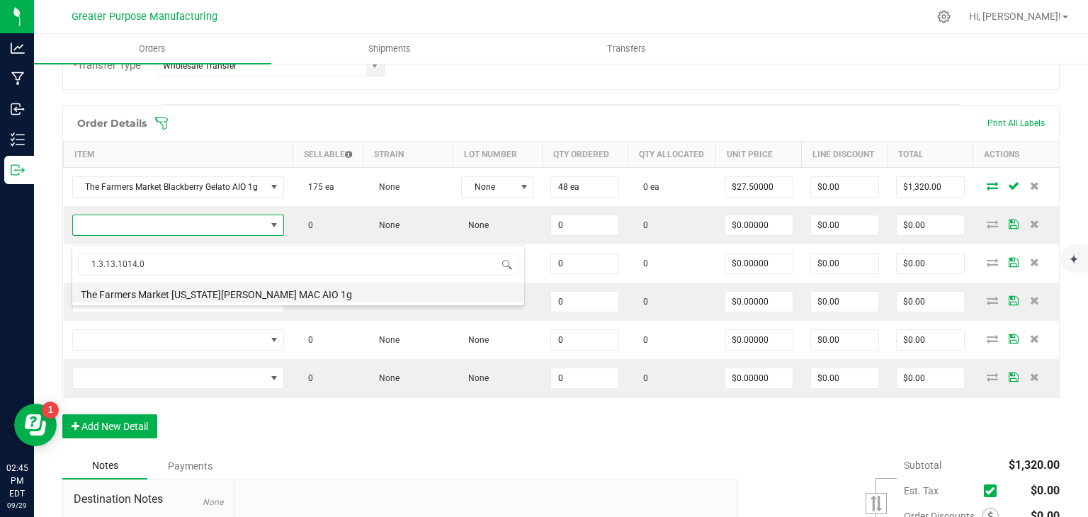
click at [198, 290] on li "The Farmers Market Georgia Peach MAC AIO 1g" at bounding box center [298, 293] width 452 height 20
type input "0 ea"
type input "$30.00000"
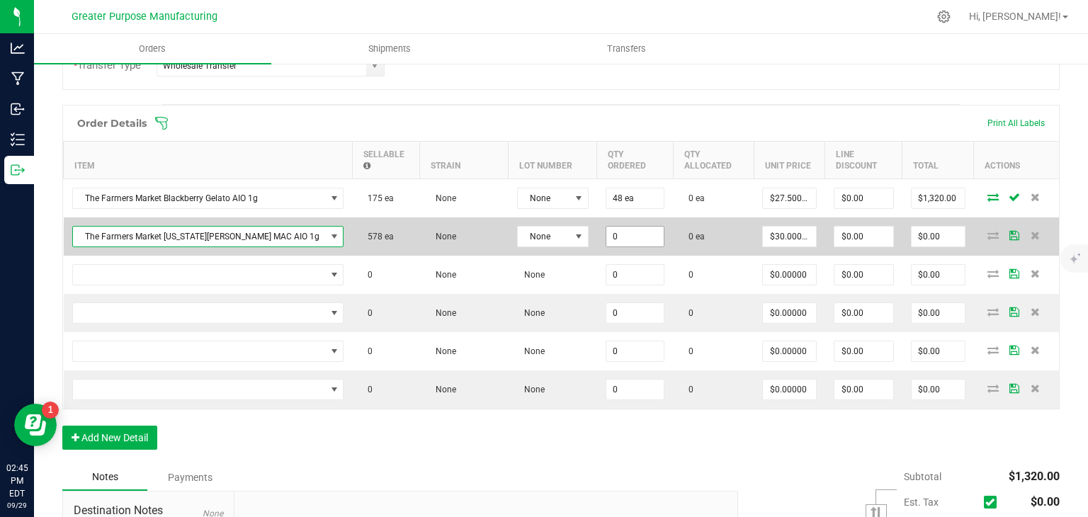
click at [606, 236] on input "0" at bounding box center [635, 237] width 58 height 20
type input "24 ea"
type input "720"
click at [918, 231] on input "720" at bounding box center [938, 237] width 53 height 20
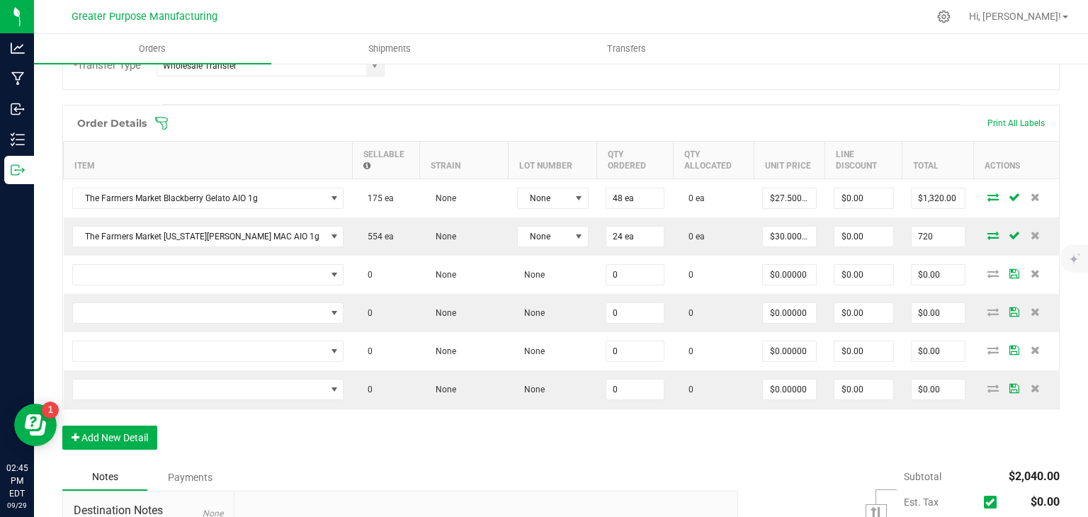
click at [918, 231] on input "720" at bounding box center [938, 237] width 53 height 20
type input "660"
type input "$27.50000"
type input "$660.00"
click at [575, 443] on div "Order Details Print All Labels Item Sellable Strain Lot Number Qty Ordered Qty …" at bounding box center [560, 284] width 997 height 359
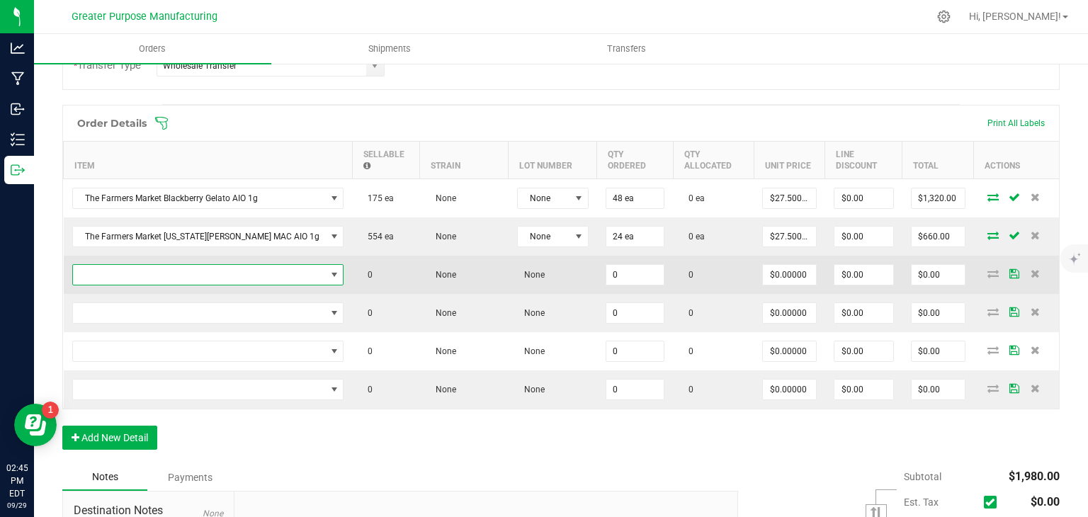
click at [176, 267] on span "NO DATA FOUND" at bounding box center [199, 275] width 253 height 20
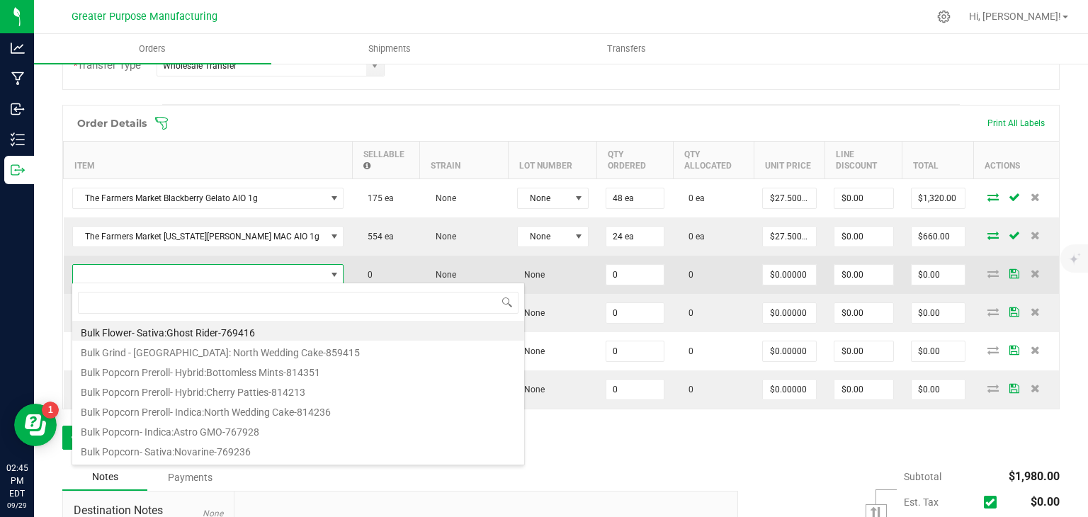
scroll to position [21, 218]
type input "1.3.13.1015.0"
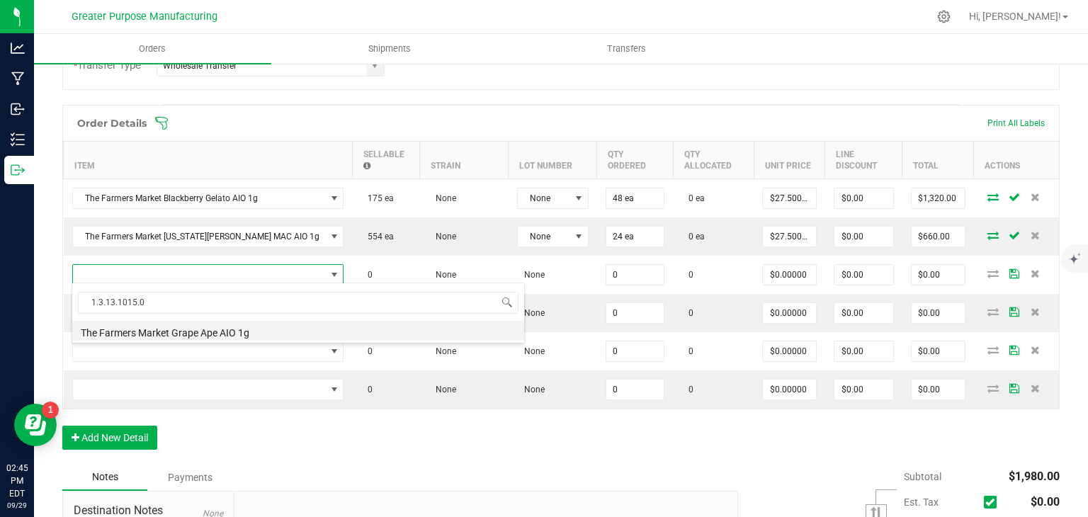
click at [191, 332] on li "The Farmers Market Grape Ape AIO 1g" at bounding box center [298, 331] width 452 height 20
type input "0 ea"
type input "$30.00000"
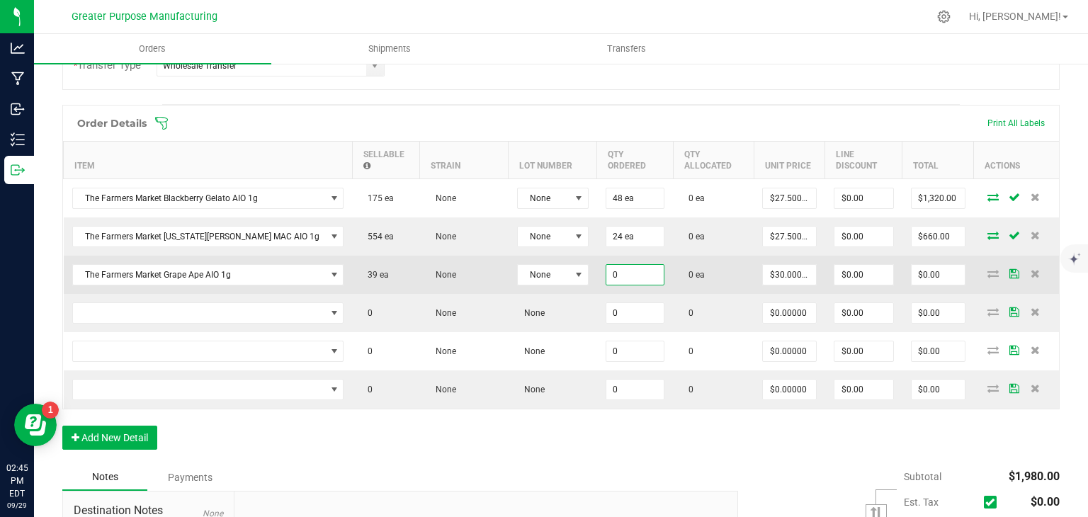
click at [606, 266] on input "0" at bounding box center [635, 275] width 58 height 20
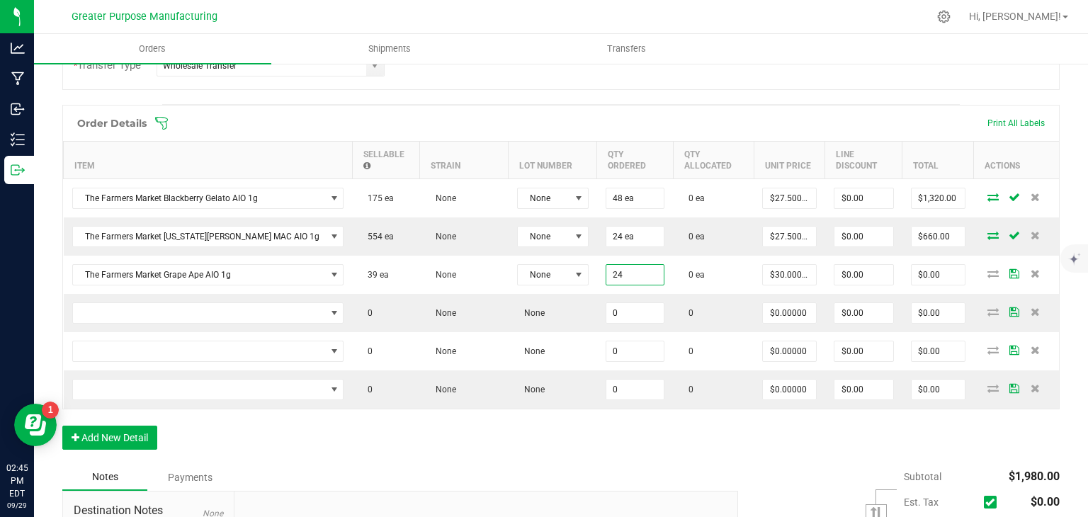
type input "24 ea"
type input "$720.00"
click at [607, 435] on div "Order Details Print All Labels Item Sellable Strain Lot Number Qty Ordered Qty …" at bounding box center [560, 284] width 997 height 359
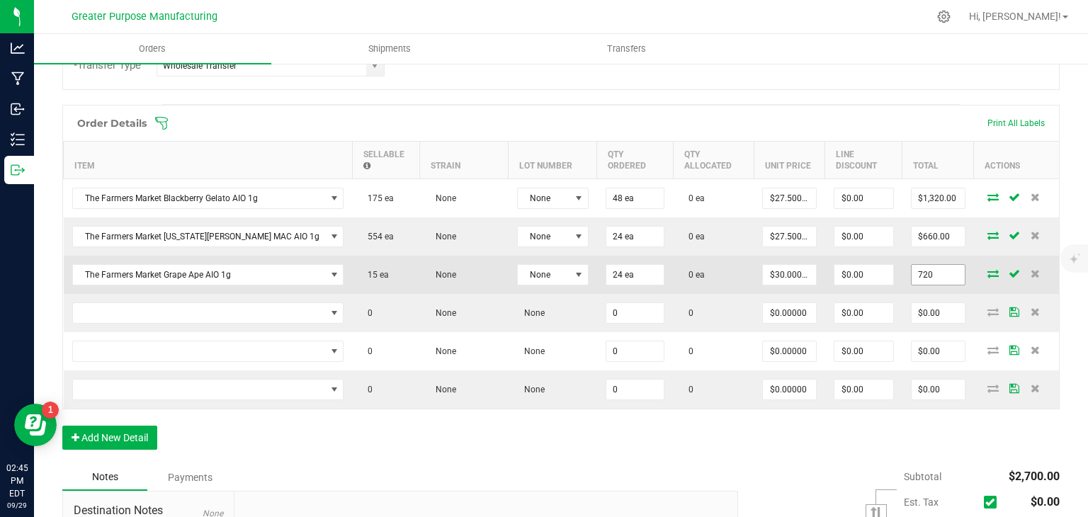
click at [915, 281] on input "720" at bounding box center [938, 275] width 53 height 20
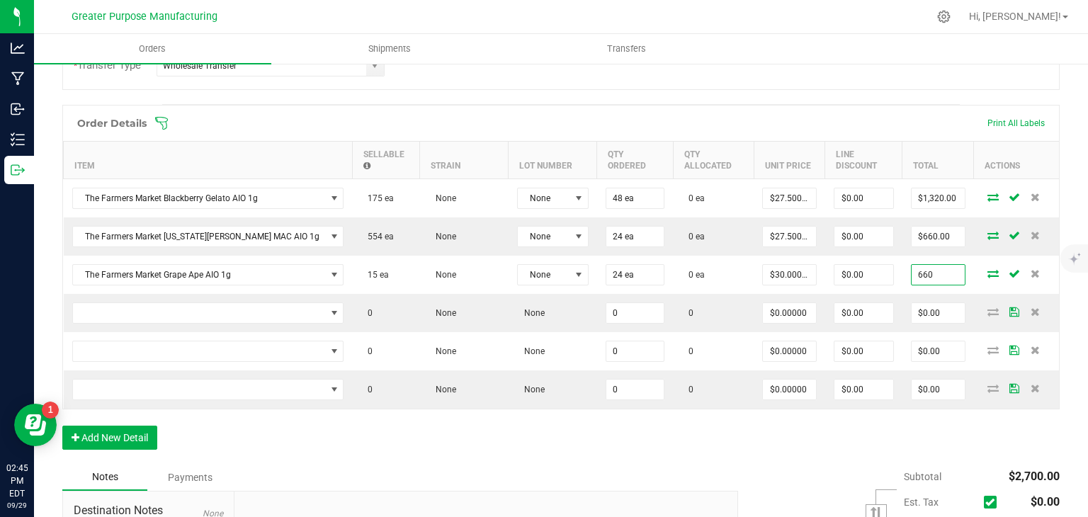
type input "660"
type input "$27.50000"
type input "$660.00"
click at [632, 428] on div "Order Details Print All Labels Item Sellable Strain Lot Number Qty Ordered Qty …" at bounding box center [560, 284] width 997 height 359
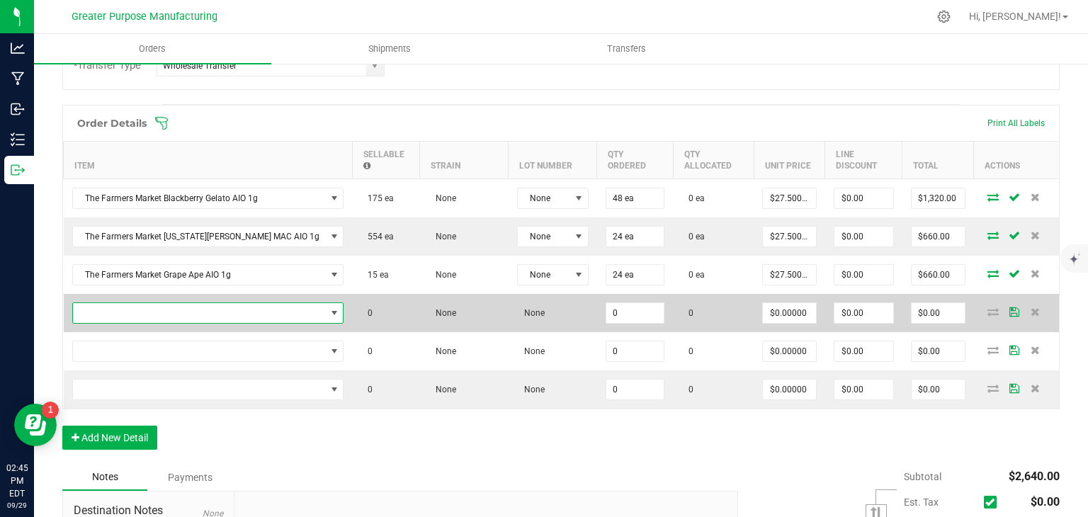
click at [150, 307] on span "NO DATA FOUND" at bounding box center [199, 313] width 253 height 20
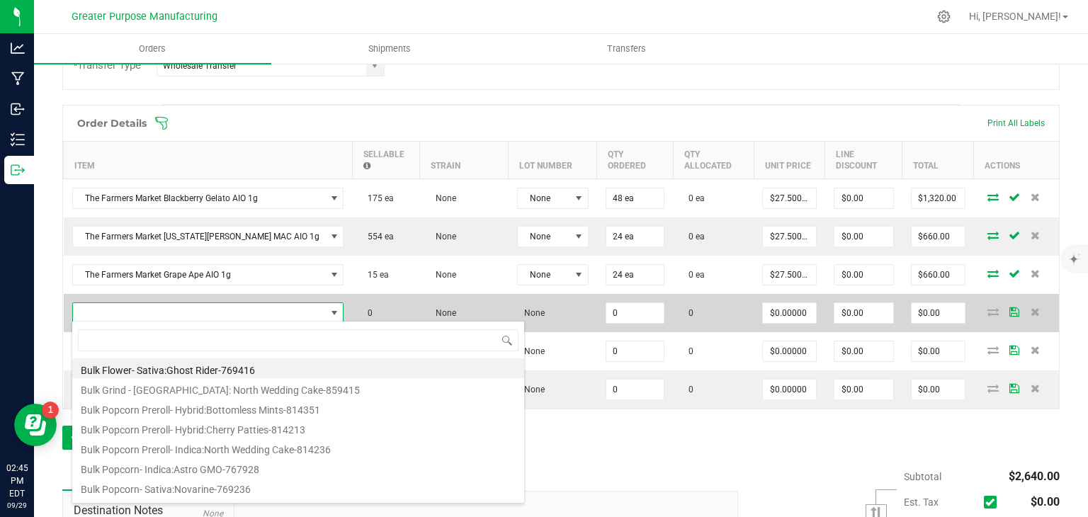
type input "1.3.13.1016.0"
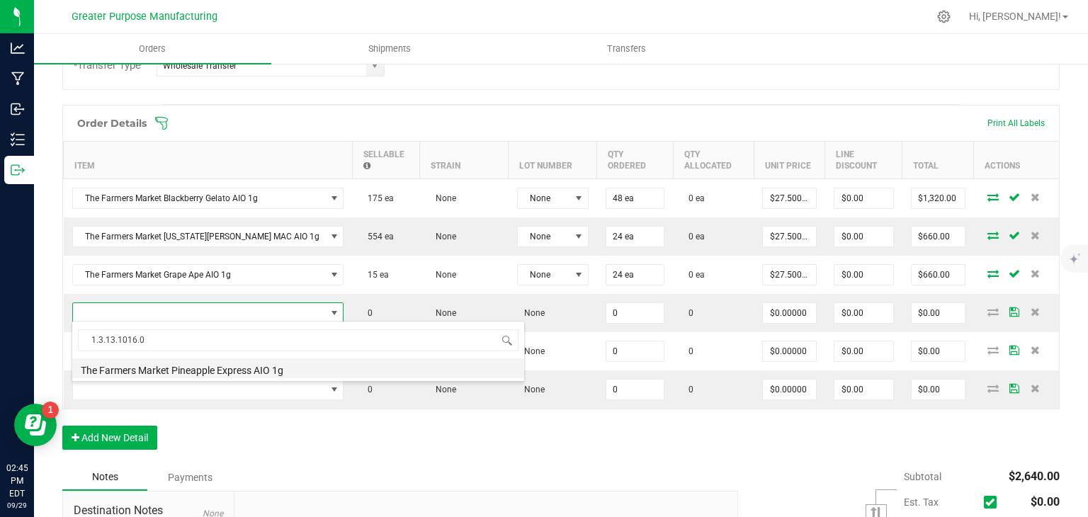
click at [164, 373] on li "The Farmers Market Pineapple Express AIO 1g" at bounding box center [298, 368] width 452 height 20
type input "0 ea"
type input "$30.00000"
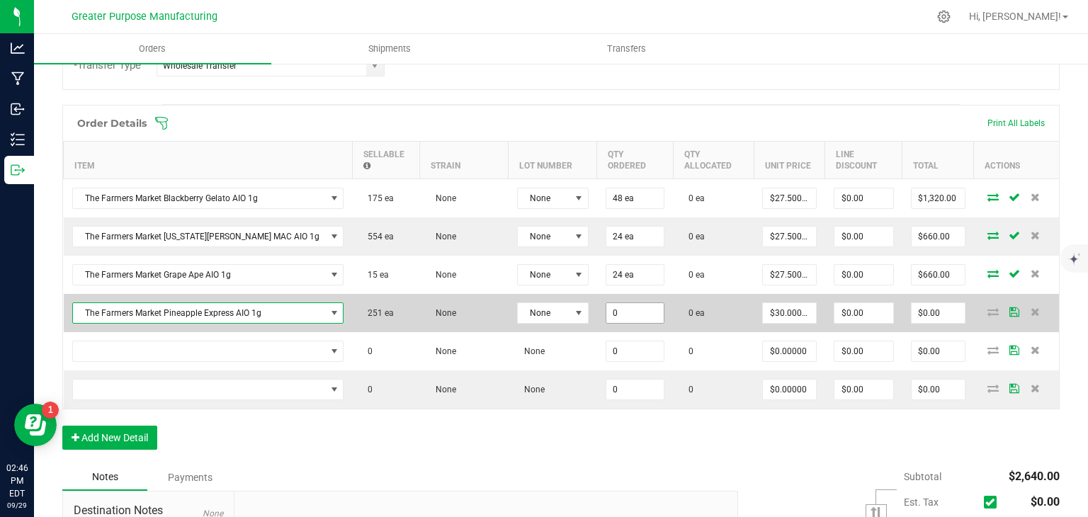
click at [606, 315] on input "0" at bounding box center [635, 313] width 58 height 20
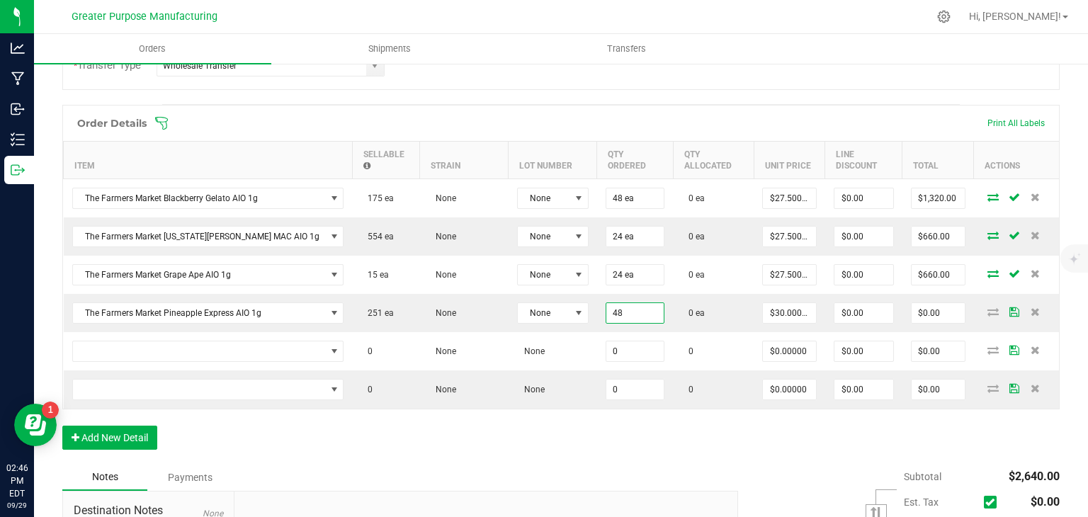
type input "48 ea"
type input "$1,440.00"
click at [576, 446] on div "Order Details Print All Labels Item Sellable Strain Lot Number Qty Ordered Qty …" at bounding box center [560, 284] width 997 height 359
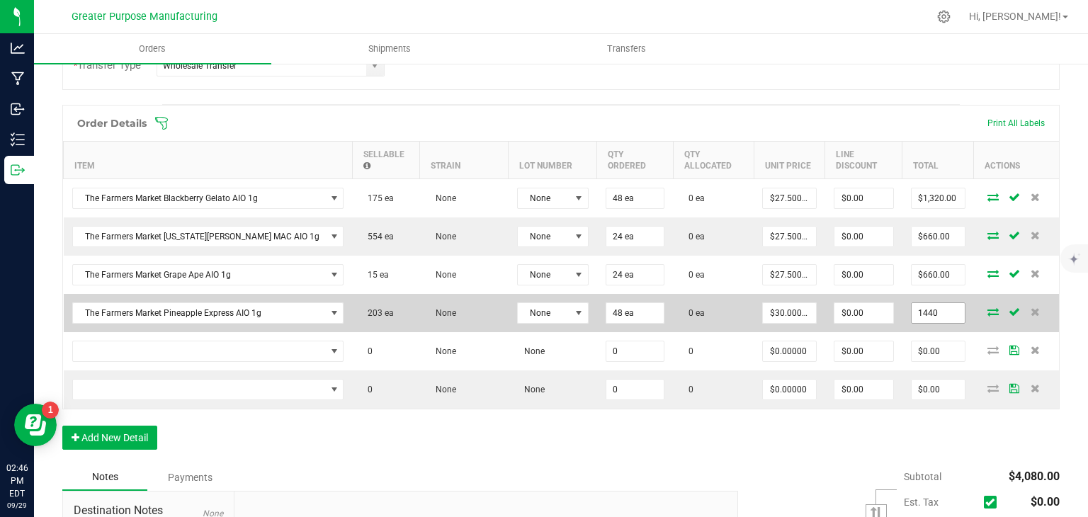
click at [919, 305] on input "1440" at bounding box center [938, 313] width 53 height 20
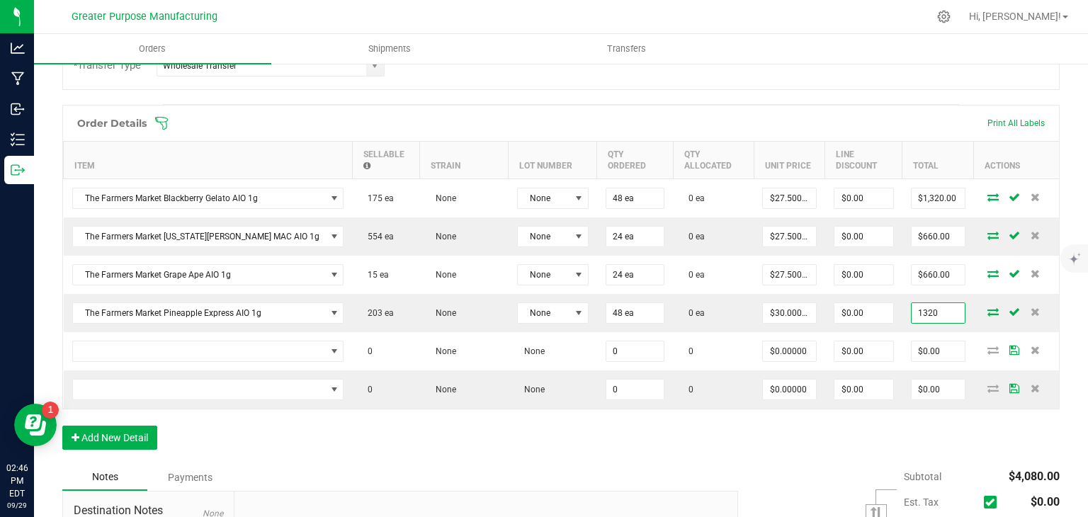
type input "1320"
type input "$27.50000"
type input "$1,320.00"
click at [740, 431] on div "Order Details Print All Labels Item Sellable Strain Lot Number Qty Ordered Qty …" at bounding box center [560, 284] width 997 height 359
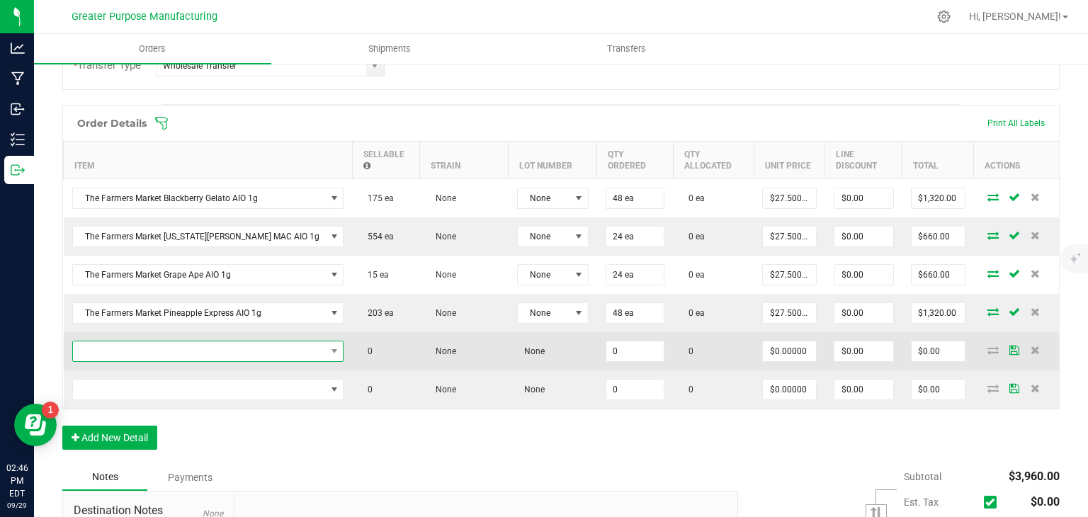
click at [230, 346] on span "NO DATA FOUND" at bounding box center [199, 351] width 253 height 20
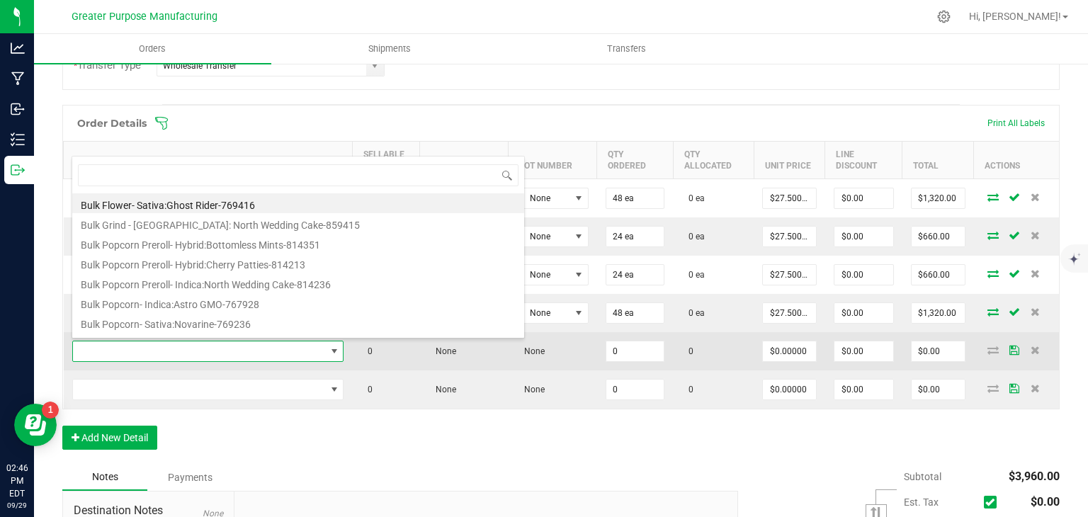
type input "1.3.13.1017.0"
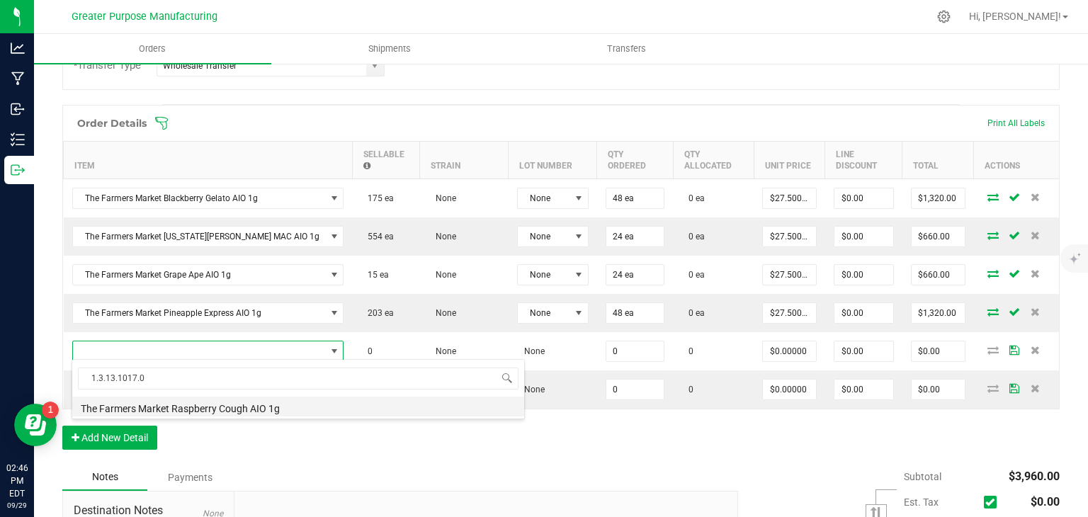
click at [220, 408] on li "The Farmers Market Raspberry Cough AIO 1g" at bounding box center [298, 407] width 452 height 20
type input "0 ea"
type input "$30.00000"
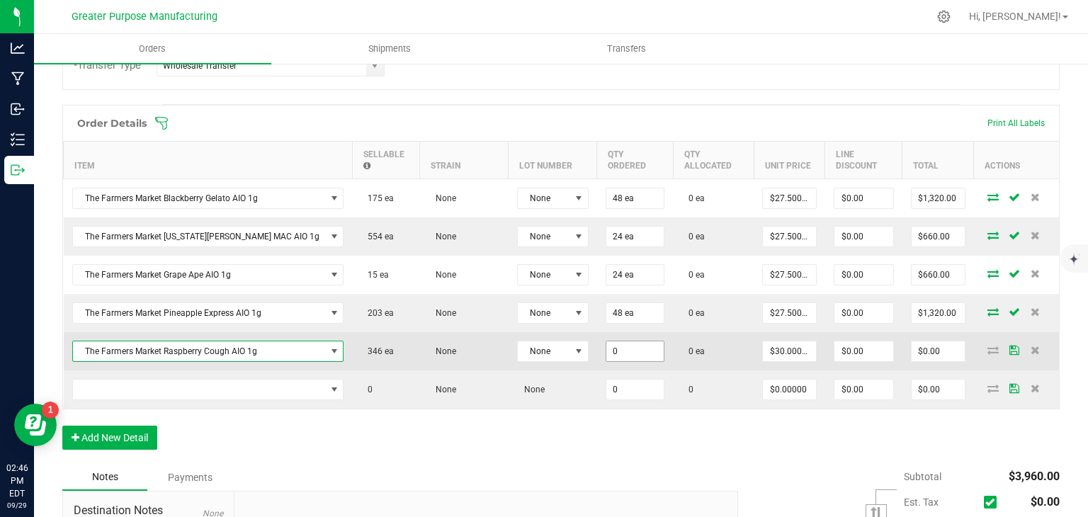
click at [606, 354] on input "0" at bounding box center [635, 351] width 58 height 20
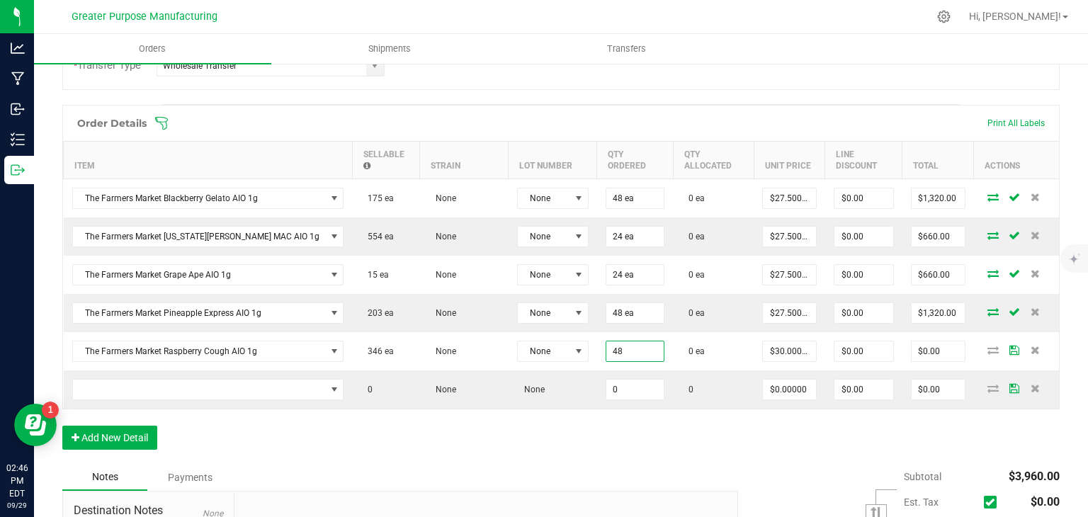
type input "48 ea"
type input "$1,440.00"
click at [580, 448] on div "Order Details Print All Labels Item Sellable Strain Lot Number Qty Ordered Qty …" at bounding box center [560, 284] width 997 height 359
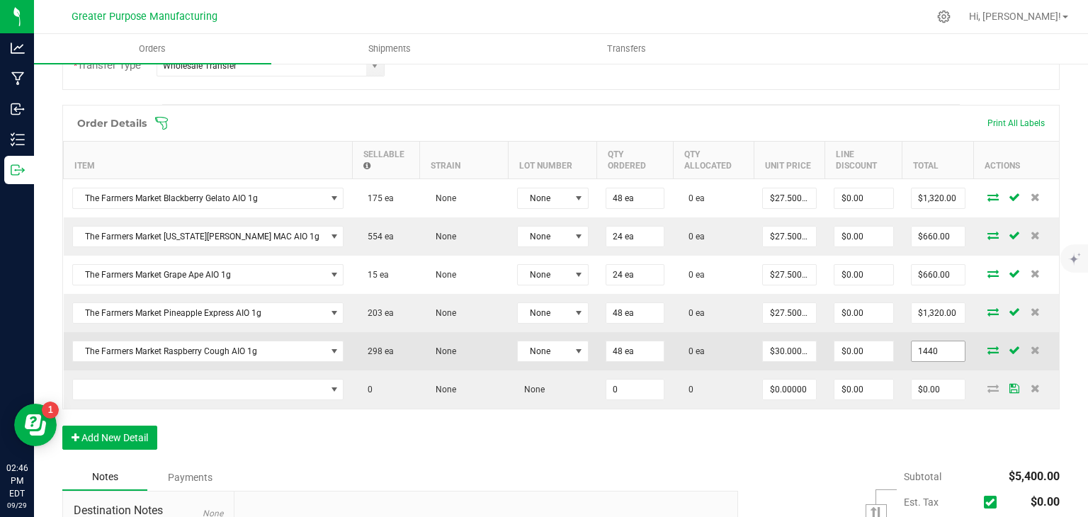
click at [938, 348] on input "1440" at bounding box center [938, 351] width 53 height 20
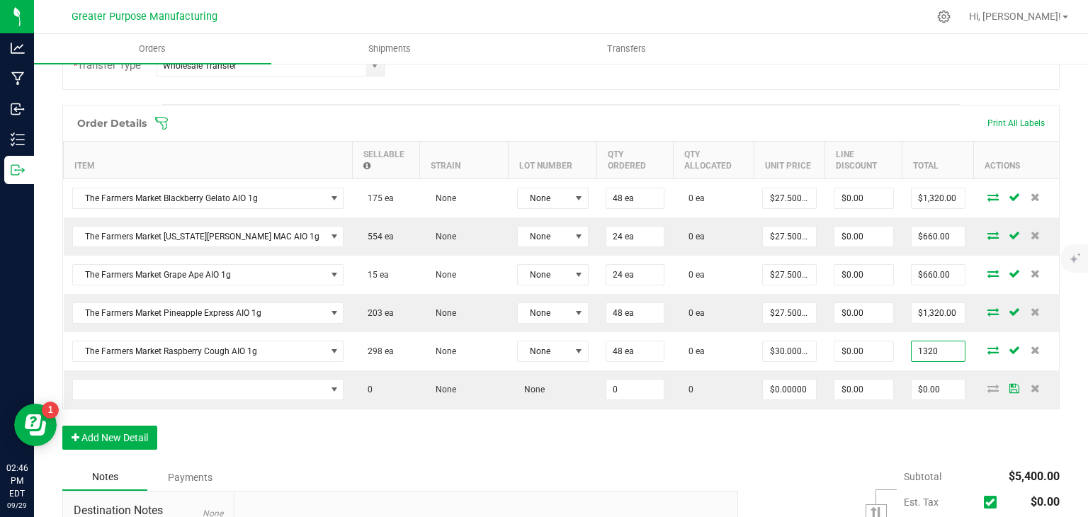
type input "1320"
type input "$27.50000"
type input "$1,320.00"
click at [679, 443] on div "Order Details Print All Labels Item Sellable Strain Lot Number Qty Ordered Qty …" at bounding box center [560, 284] width 997 height 359
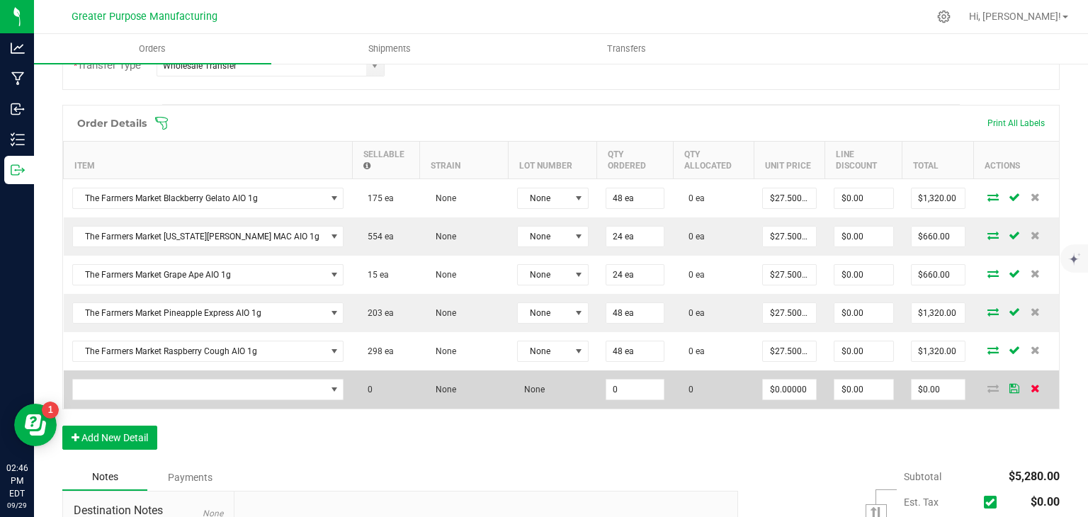
click at [1031, 388] on icon at bounding box center [1035, 388] width 9 height 9
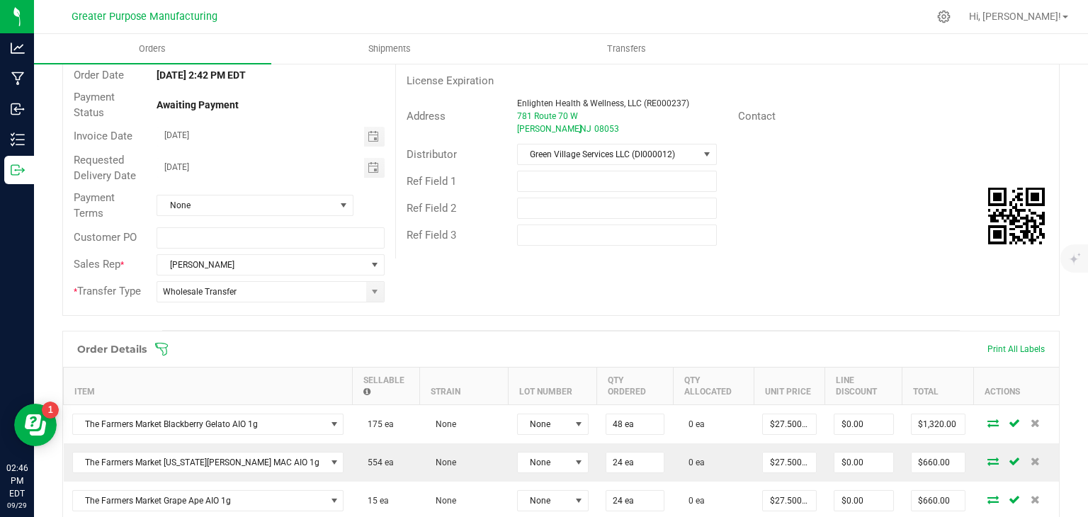
scroll to position [0, 0]
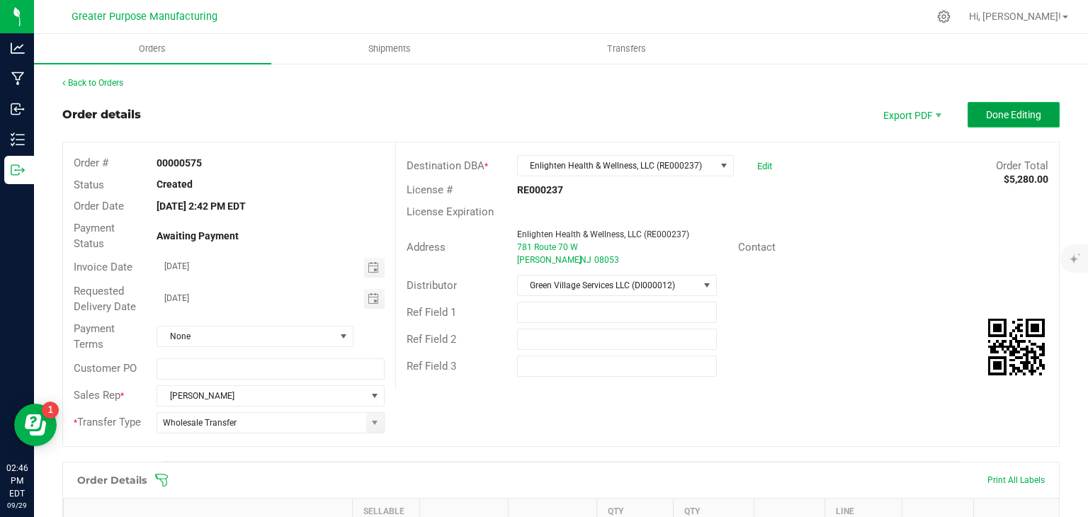
click at [986, 113] on span "Done Editing" at bounding box center [1013, 114] width 55 height 11
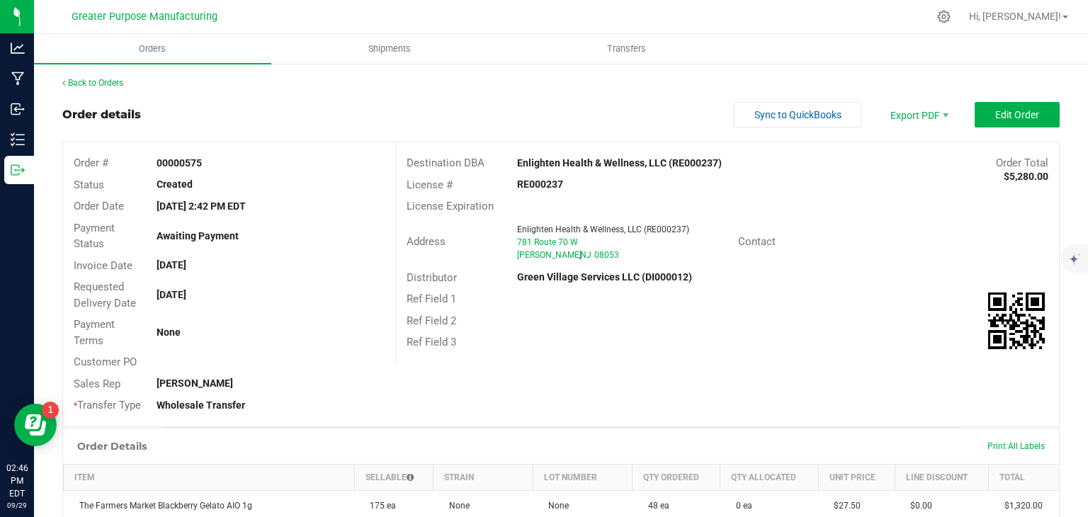
click at [126, 81] on div "Back to Orders" at bounding box center [560, 83] width 997 height 13
click at [111, 83] on link "Back to Orders" at bounding box center [92, 83] width 61 height 10
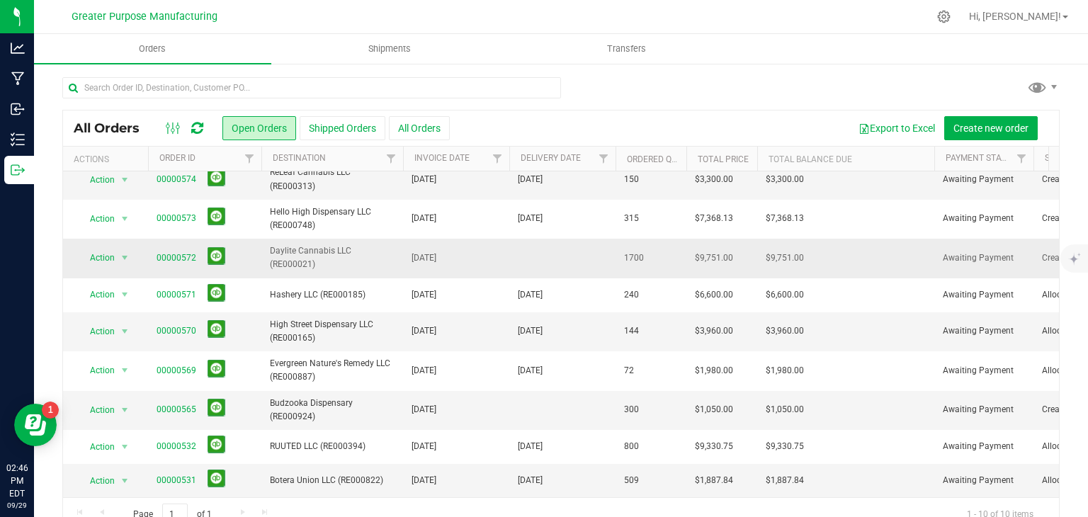
scroll to position [58, 0]
click at [128, 252] on span "select" at bounding box center [124, 257] width 11 height 11
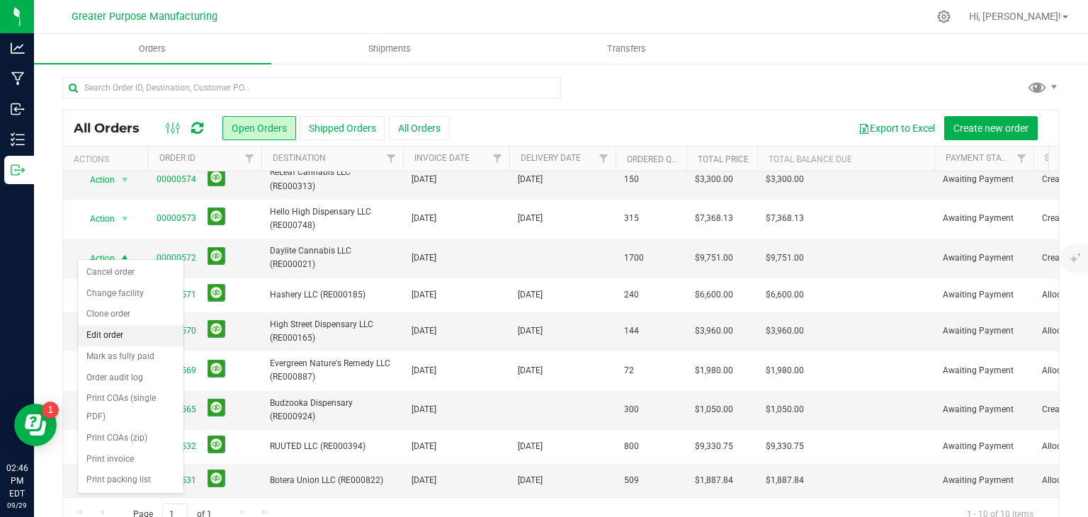
click at [135, 329] on li "Edit order" at bounding box center [131, 335] width 106 height 21
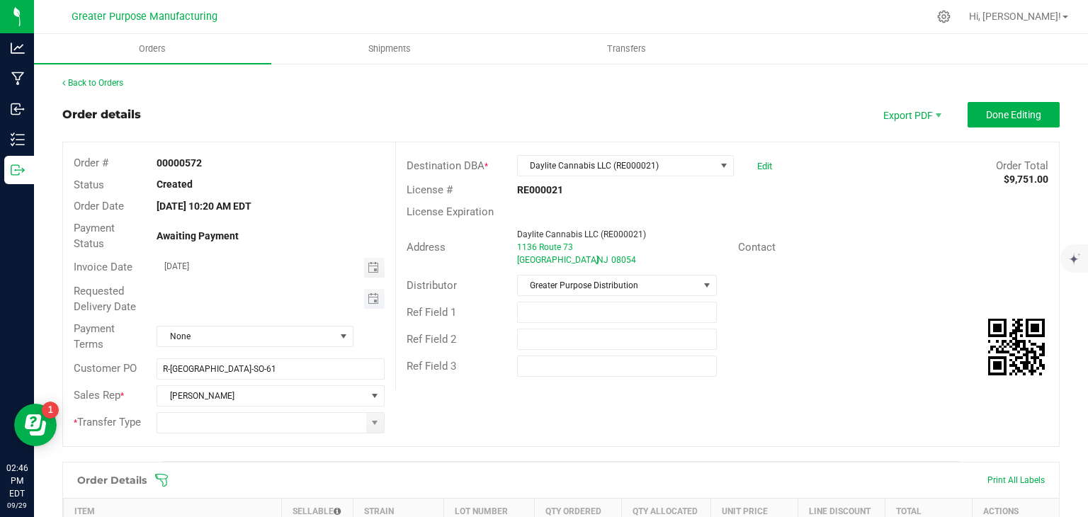
type input "month/day/year"
click at [295, 295] on input "month/day/year" at bounding box center [260, 298] width 207 height 18
click at [368, 295] on span "Toggle calendar" at bounding box center [373, 298] width 11 height 11
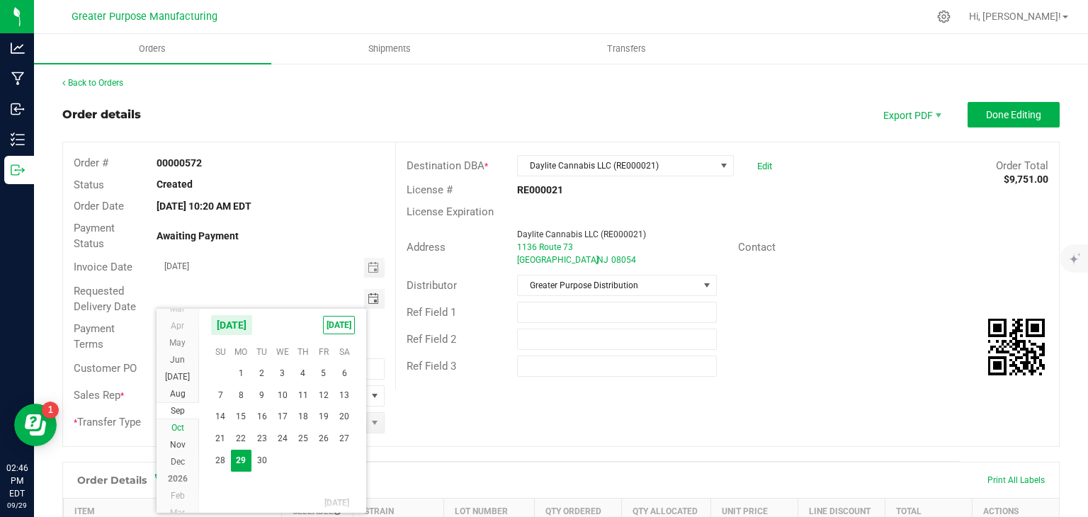
click at [176, 431] on span "Oct" at bounding box center [177, 428] width 13 height 10
click at [329, 371] on span "3" at bounding box center [323, 373] width 21 height 22
type input "10/03/2025"
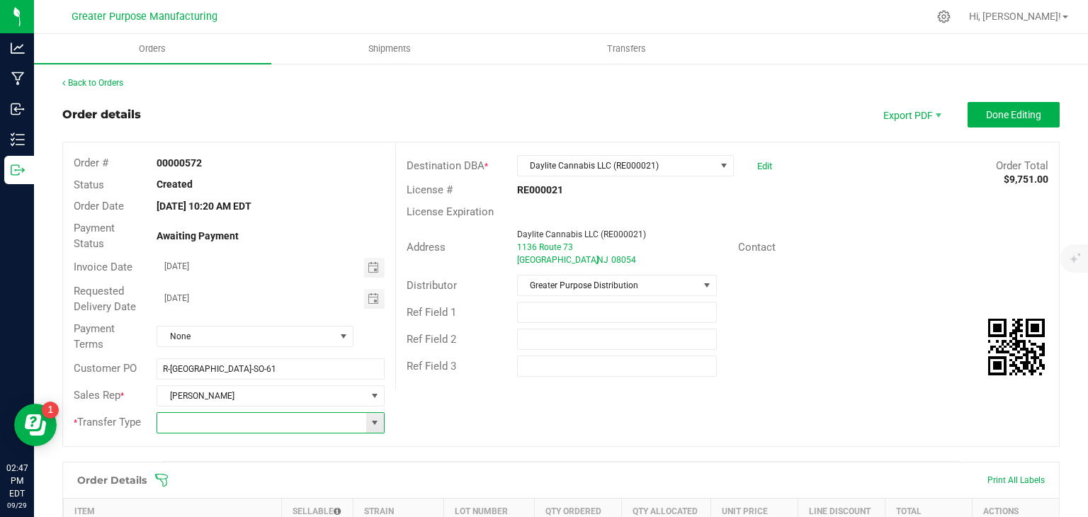
click at [322, 420] on input at bounding box center [261, 423] width 208 height 20
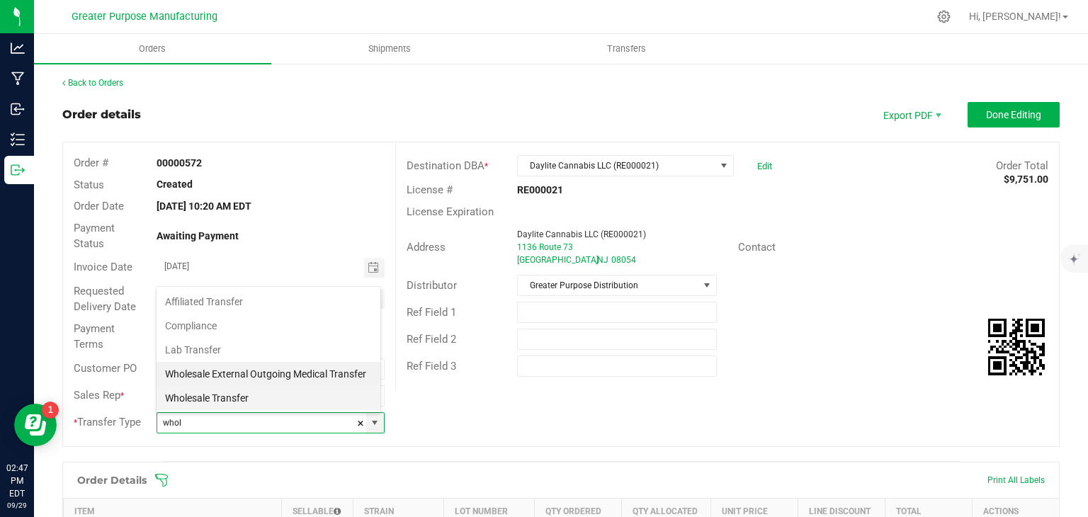
click at [293, 396] on li "Wholesale Transfer" at bounding box center [269, 398] width 224 height 24
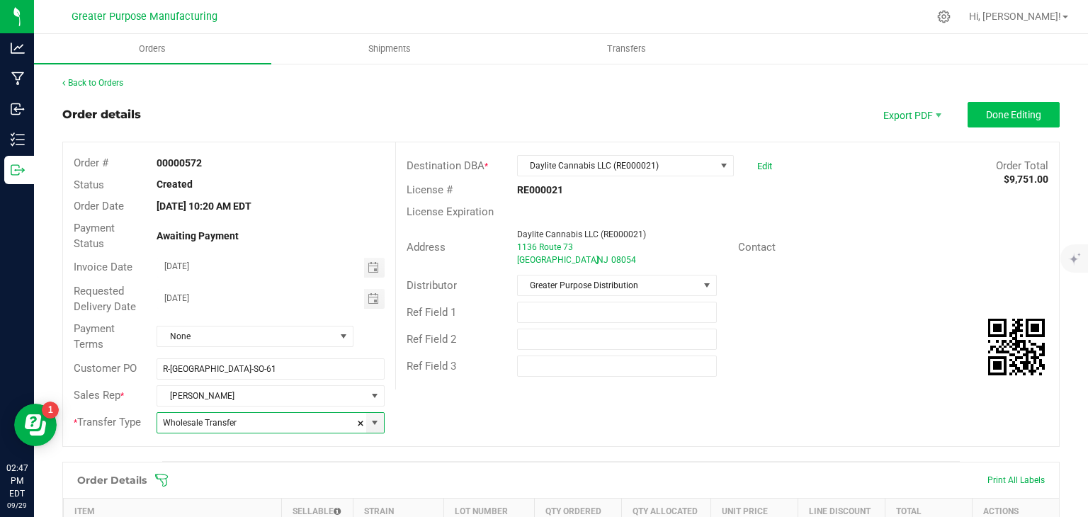
type input "Wholesale Transfer"
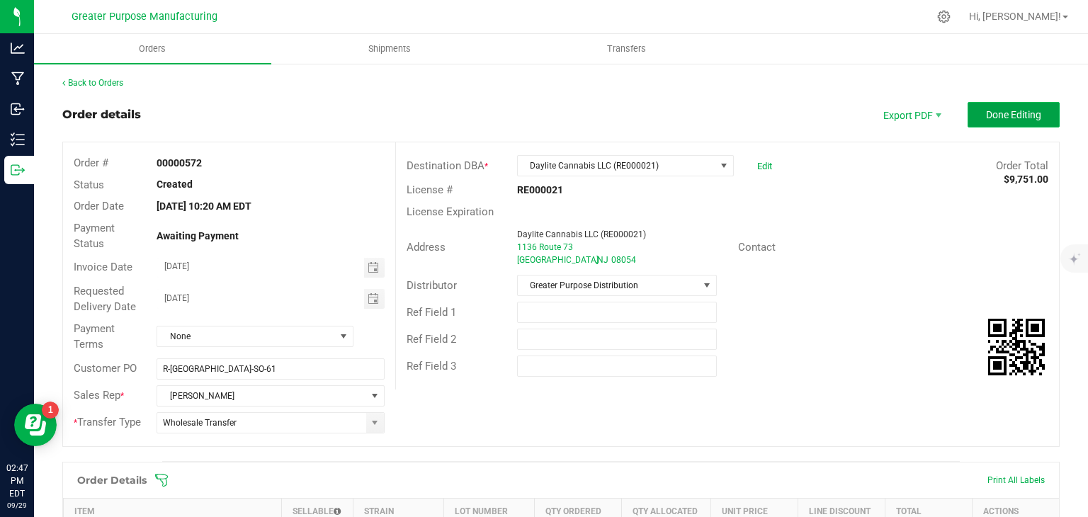
click at [990, 121] on button "Done Editing" at bounding box center [1014, 115] width 92 height 26
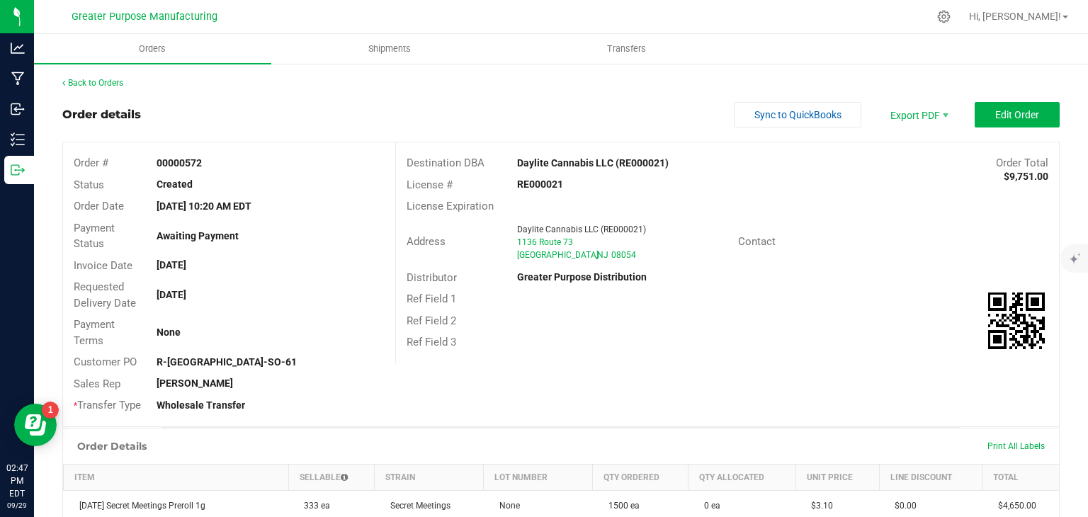
click at [120, 88] on div "Back to Orders" at bounding box center [560, 83] width 997 height 13
click at [103, 78] on link "Back to Orders" at bounding box center [92, 83] width 61 height 10
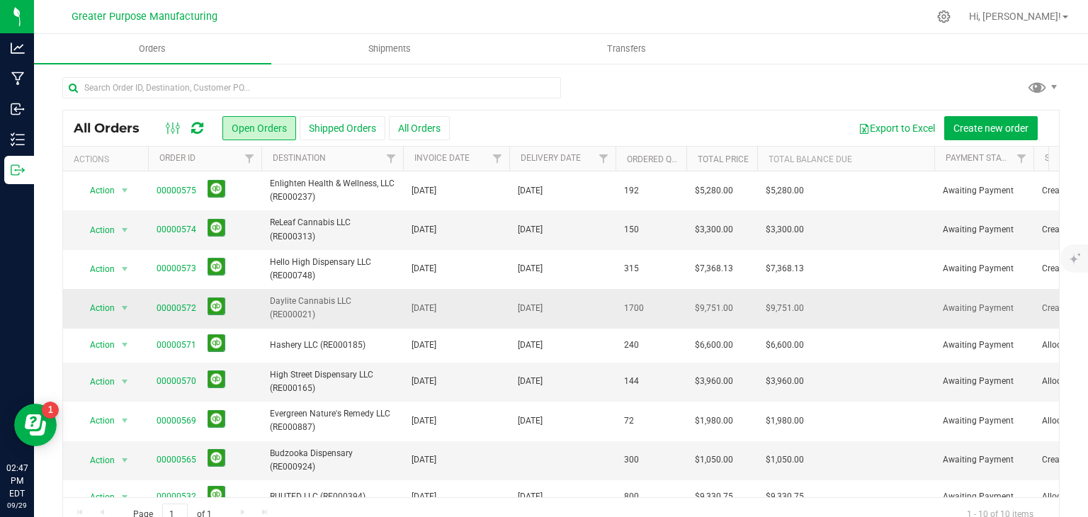
scroll to position [59, 0]
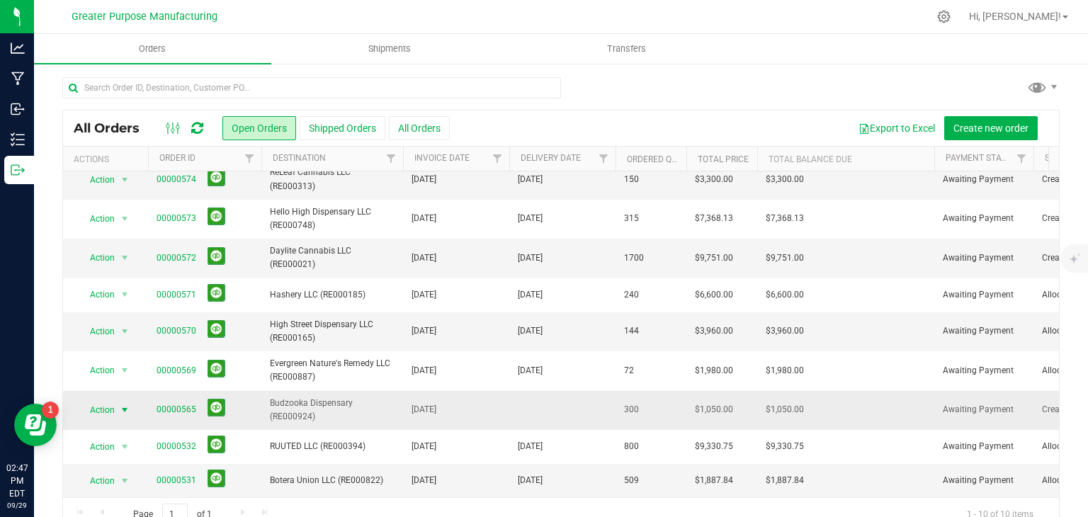
click at [124, 405] on span "select" at bounding box center [124, 410] width 11 height 11
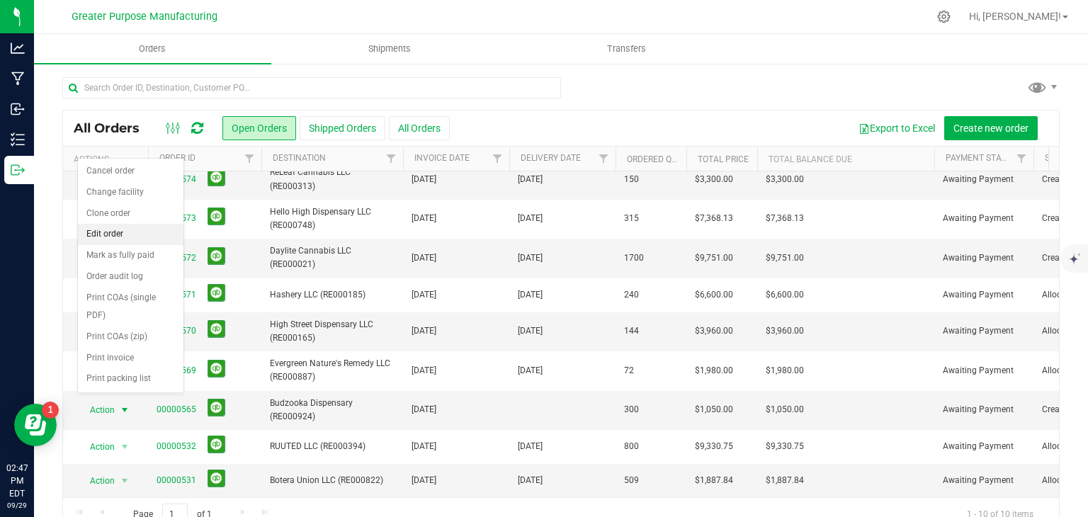
click at [105, 236] on li "Edit order" at bounding box center [131, 234] width 106 height 21
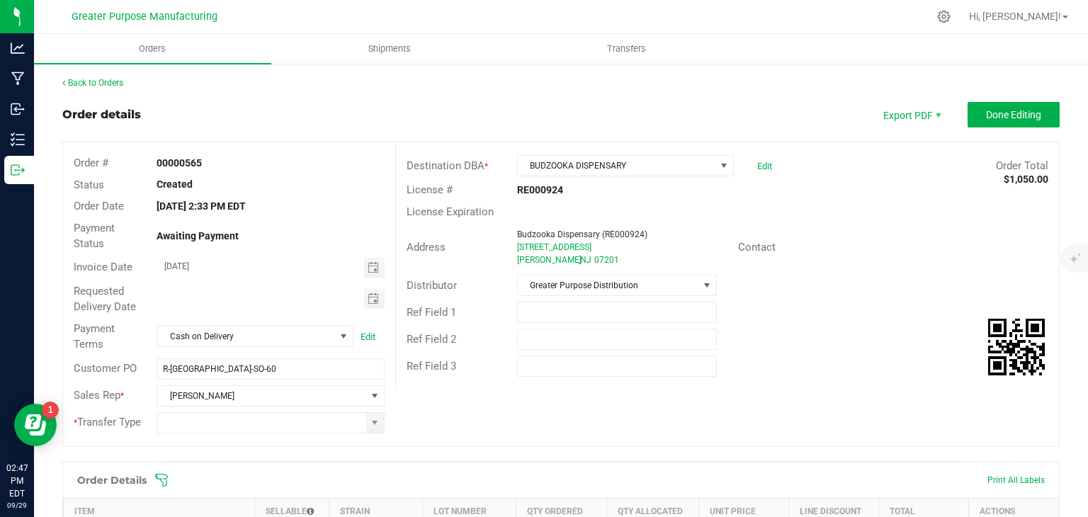
type input "month/day/year"
click at [312, 300] on input "month/day/year" at bounding box center [260, 298] width 207 height 18
click at [368, 300] on span "Toggle calendar" at bounding box center [373, 298] width 11 height 11
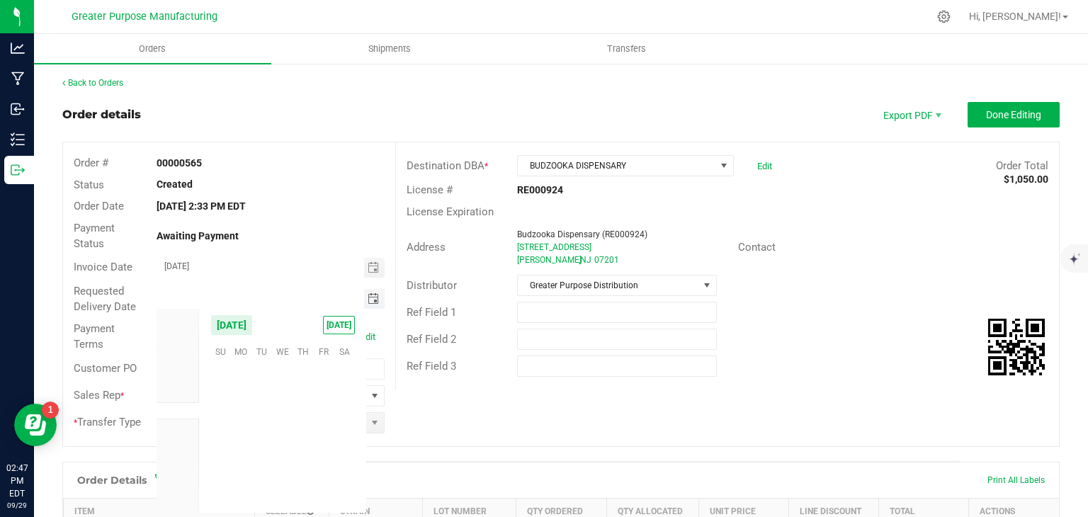
scroll to position [229801, 0]
click at [281, 458] on td at bounding box center [282, 461] width 21 height 22
click at [181, 428] on span "Oct" at bounding box center [177, 428] width 13 height 10
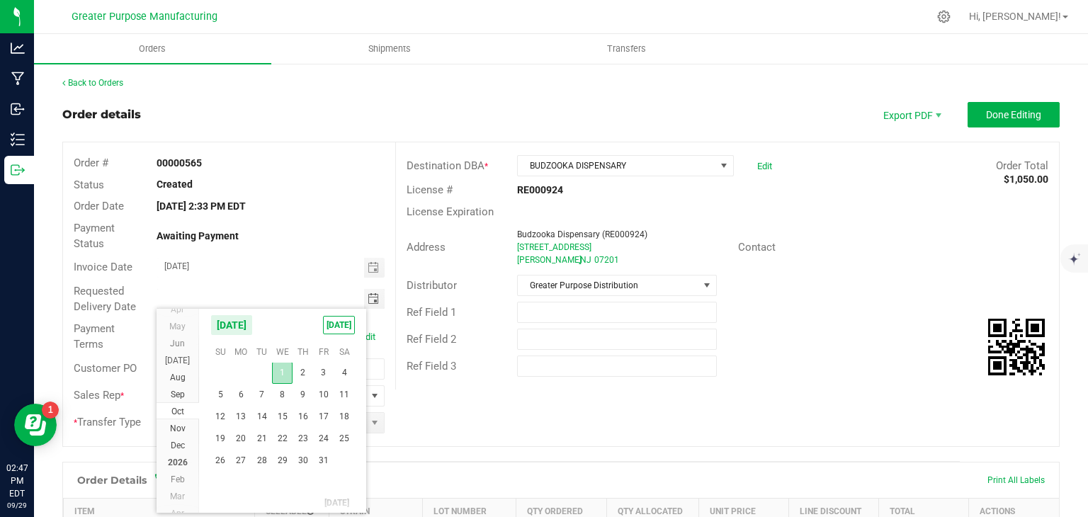
click at [281, 373] on span "1" at bounding box center [282, 373] width 21 height 22
type input "10/01/2025"
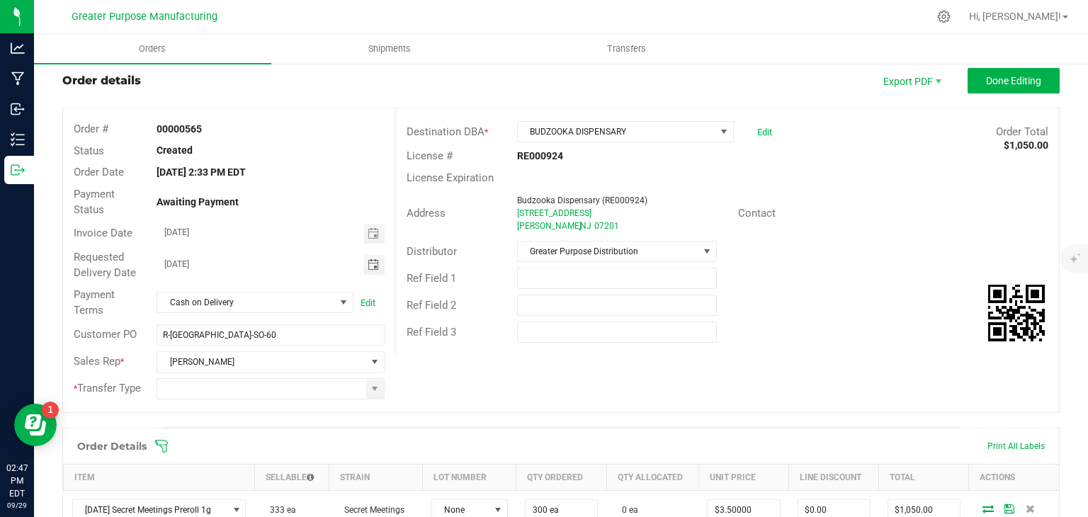
scroll to position [36, 0]
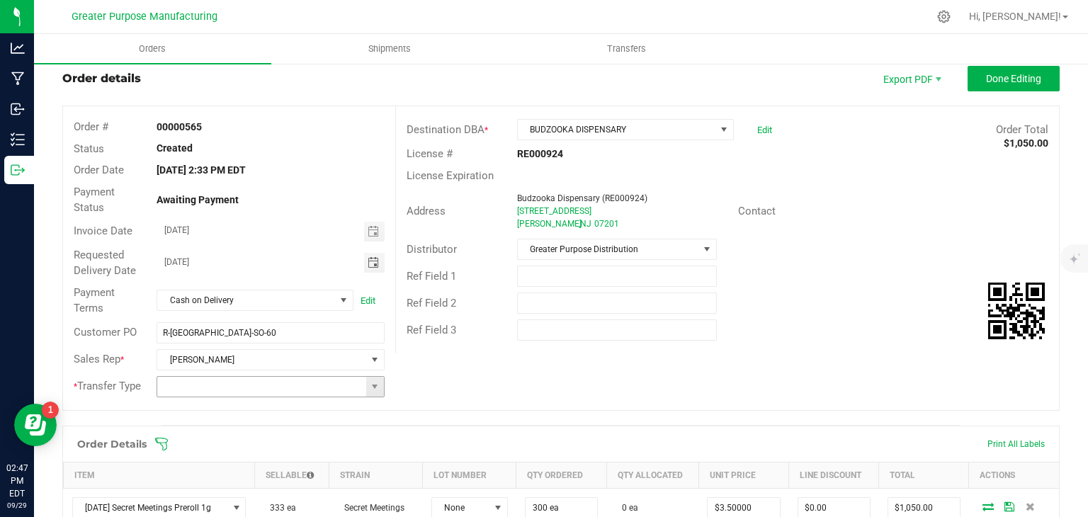
click at [341, 380] on input at bounding box center [261, 387] width 208 height 20
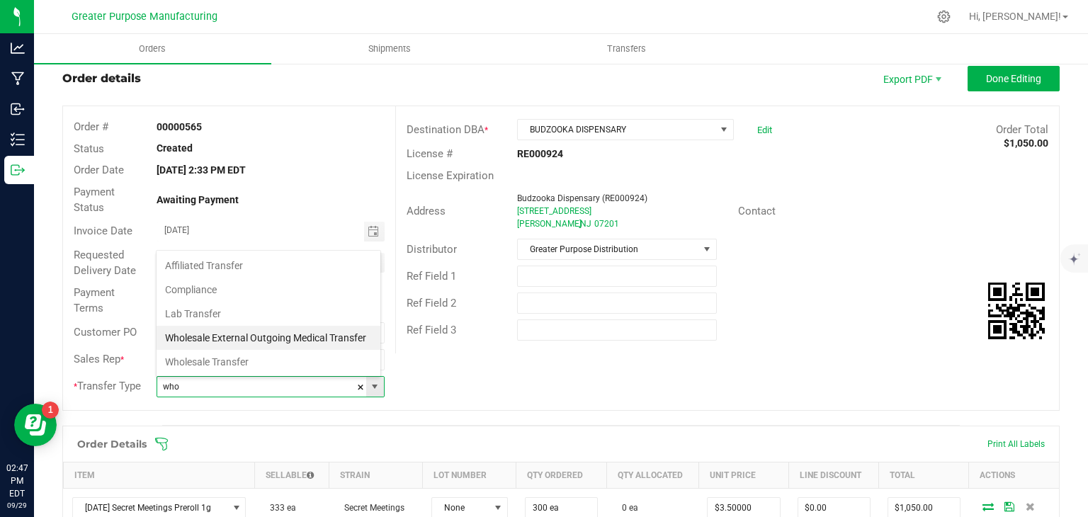
scroll to position [21, 222]
click at [314, 362] on li "Wholesale Transfer" at bounding box center [269, 362] width 224 height 24
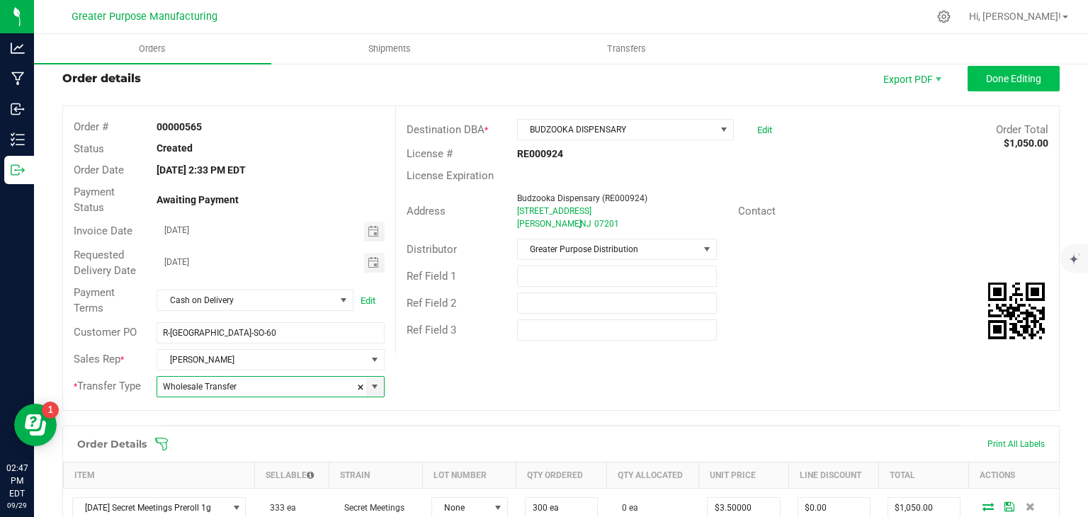
type input "Wholesale Transfer"
click at [1007, 82] on span "Done Editing" at bounding box center [1013, 78] width 55 height 11
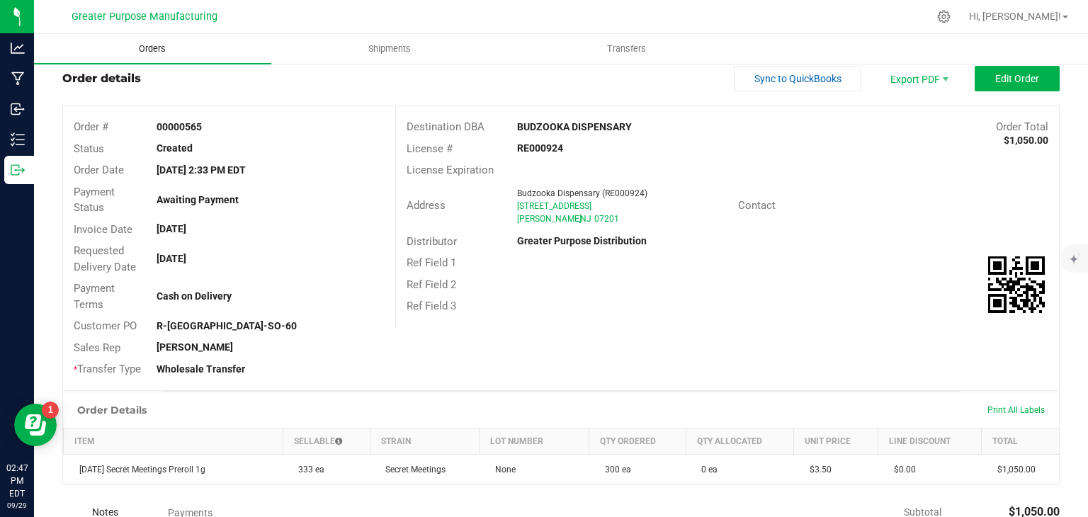
click at [181, 52] on span "Orders" at bounding box center [152, 49] width 65 height 13
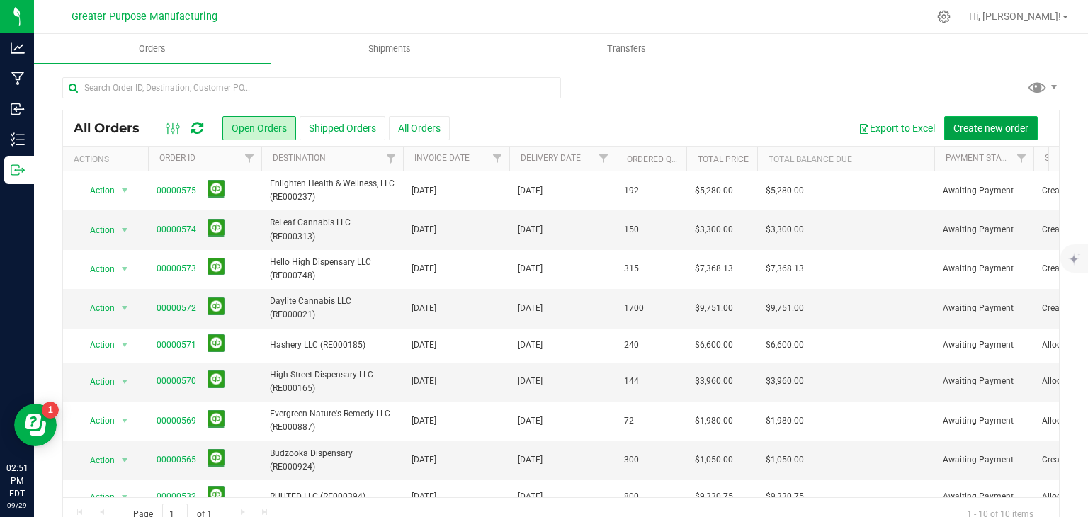
click at [976, 130] on span "Create new order" at bounding box center [991, 128] width 75 height 11
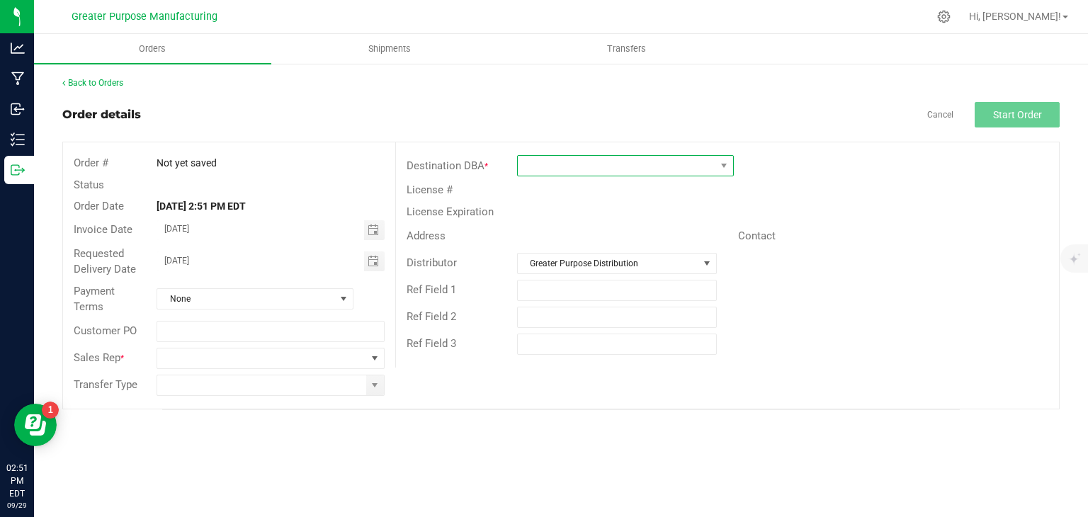
click at [587, 164] on span at bounding box center [617, 166] width 198 height 20
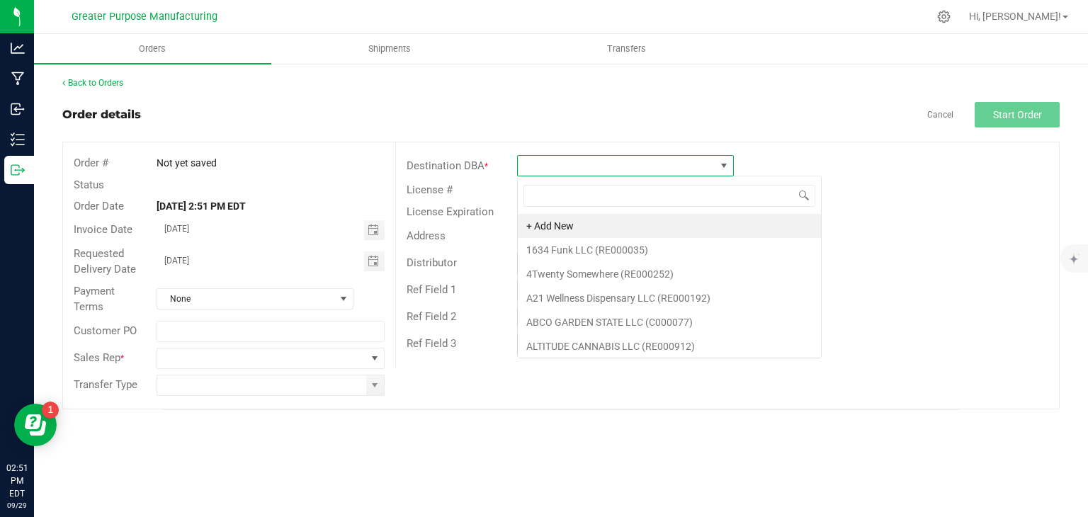
scroll to position [21, 217]
type input "station"
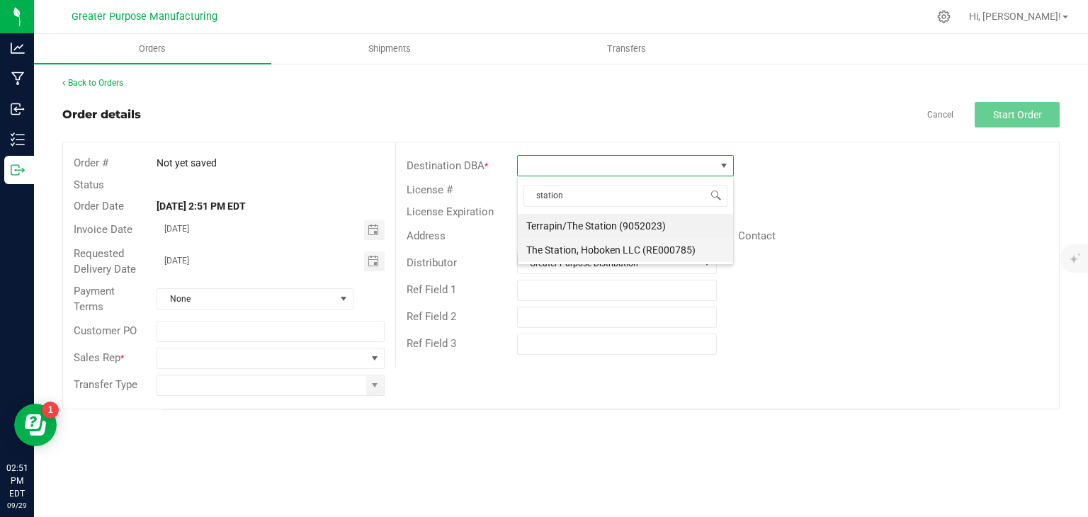
click at [592, 251] on li "The Station, Hoboken LLC (RE000785)" at bounding box center [625, 250] width 215 height 24
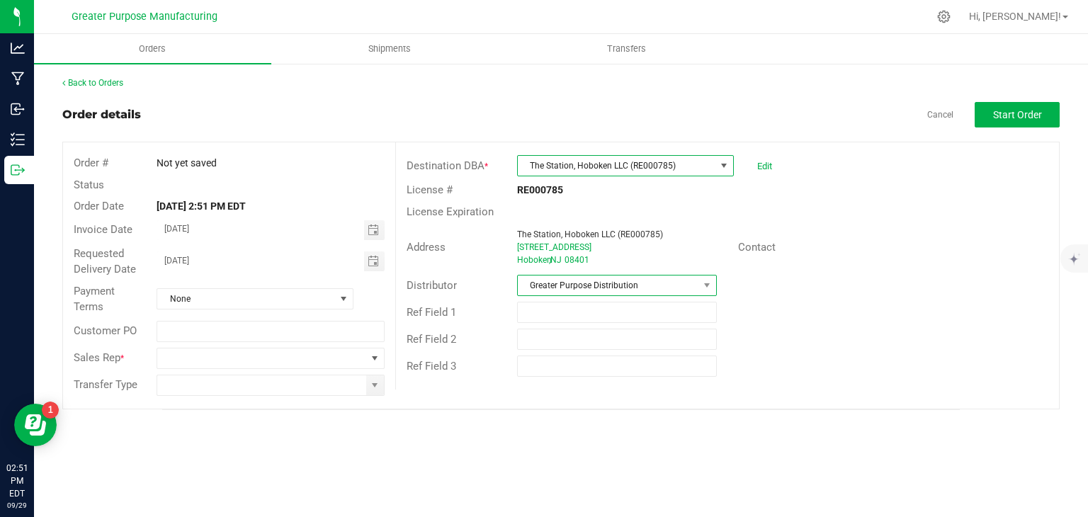
click at [579, 280] on span "Greater Purpose Distribution" at bounding box center [608, 286] width 181 height 20
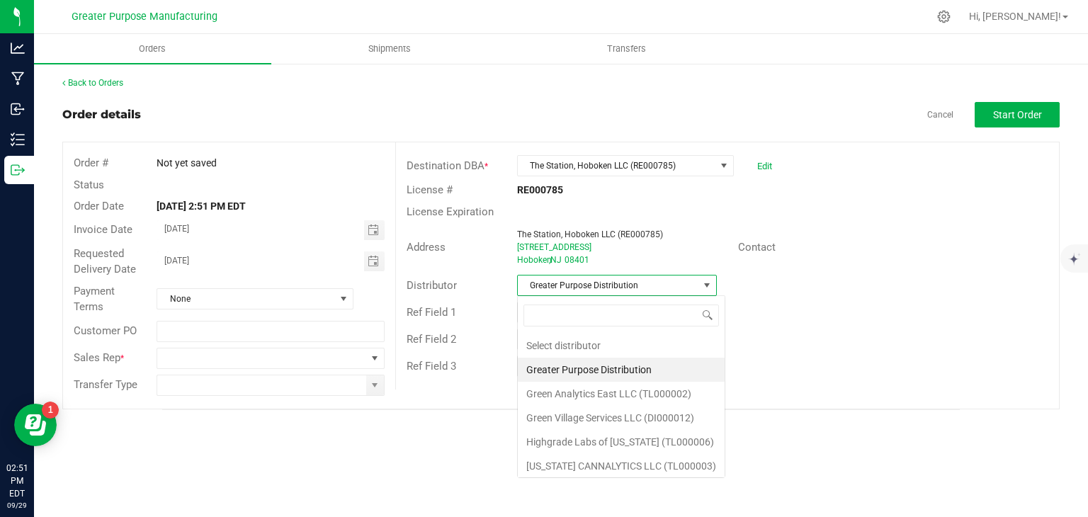
scroll to position [21, 200]
click at [583, 414] on li "Green Village Services LLC (DI000012)" at bounding box center [621, 418] width 207 height 24
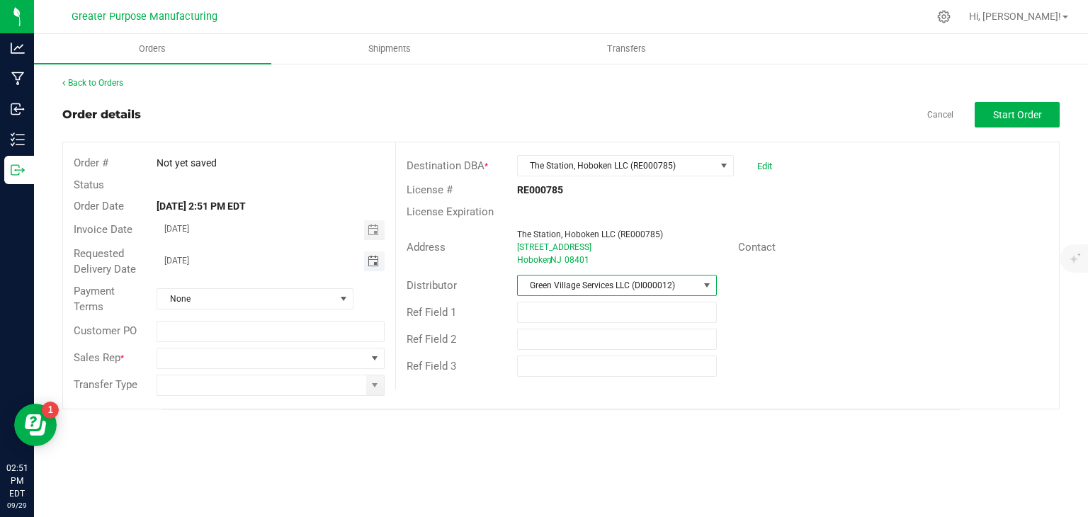
click at [368, 260] on span "Toggle calendar" at bounding box center [373, 261] width 11 height 11
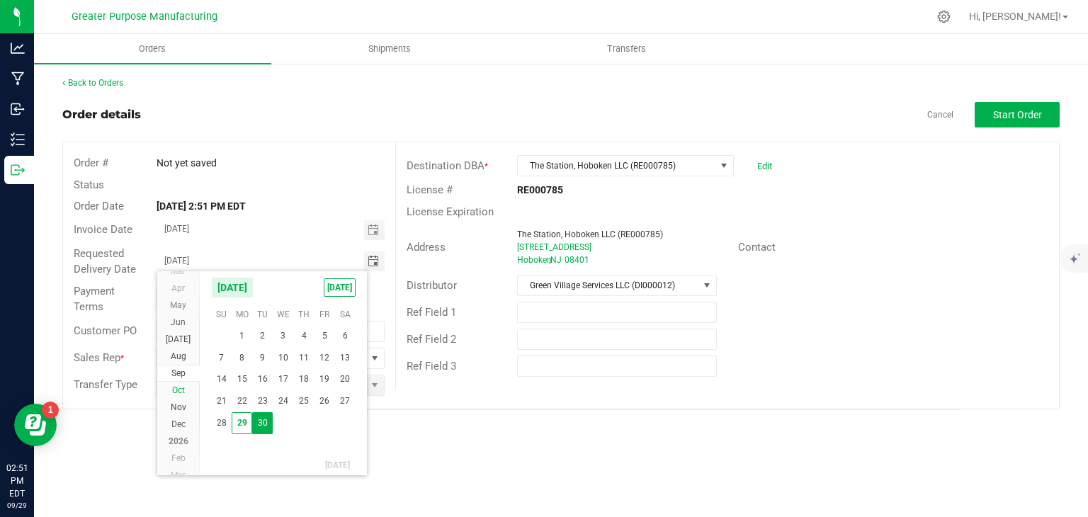
click at [181, 389] on span "Oct" at bounding box center [178, 390] width 13 height 10
click at [278, 330] on span "1" at bounding box center [283, 335] width 21 height 22
type input "10/01/2025"
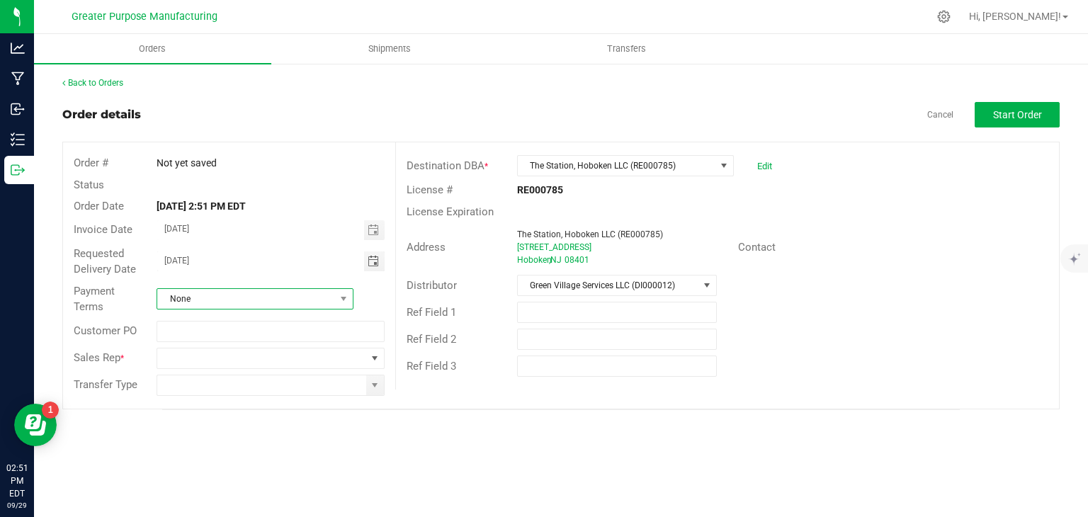
click at [225, 301] on span "None" at bounding box center [246, 299] width 178 height 20
click at [195, 402] on li "Net 15" at bounding box center [255, 414] width 196 height 24
click at [203, 363] on span at bounding box center [261, 359] width 208 height 20
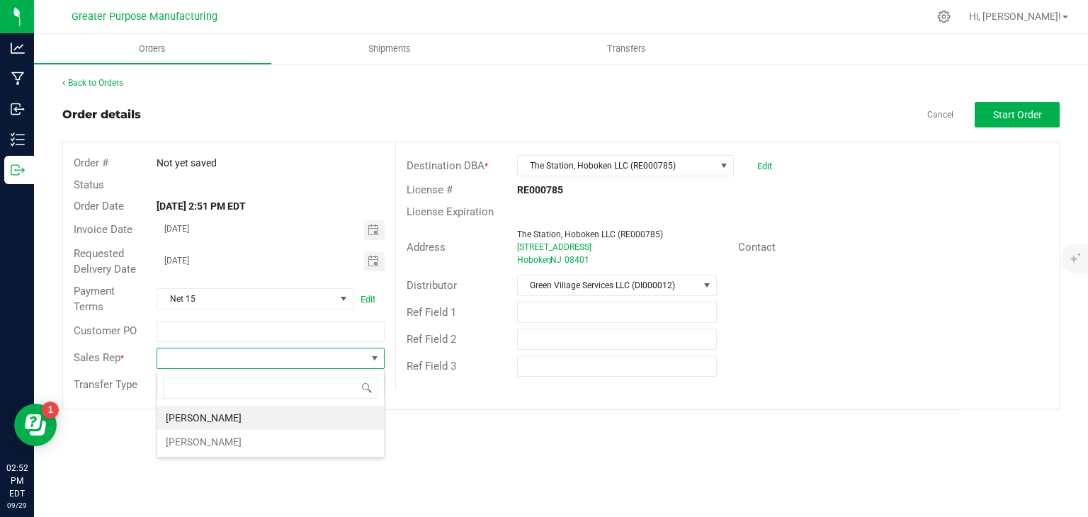
scroll to position [21, 227]
click at [205, 447] on li "Hrishikesh Vimadalal" at bounding box center [270, 442] width 227 height 24
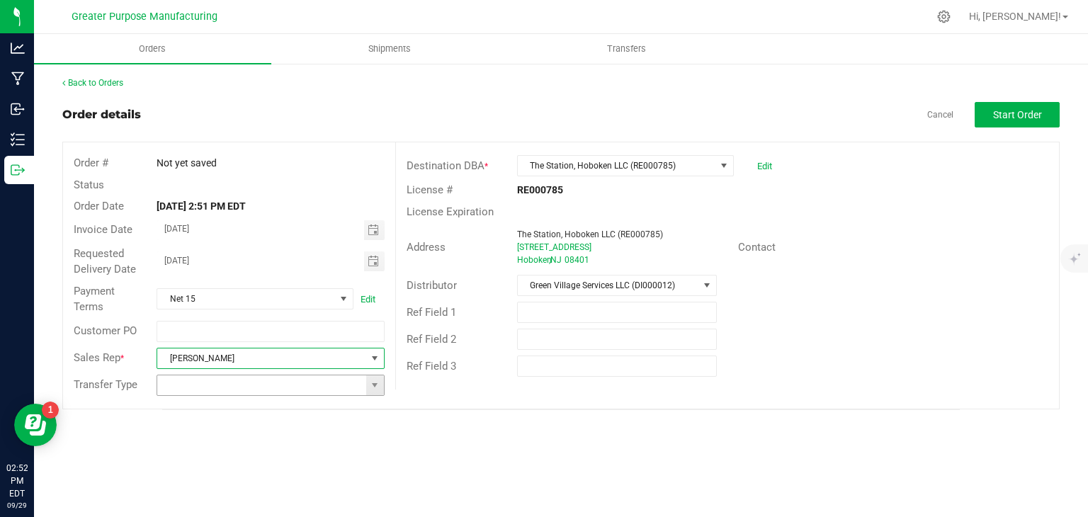
click at [179, 382] on input at bounding box center [261, 385] width 208 height 20
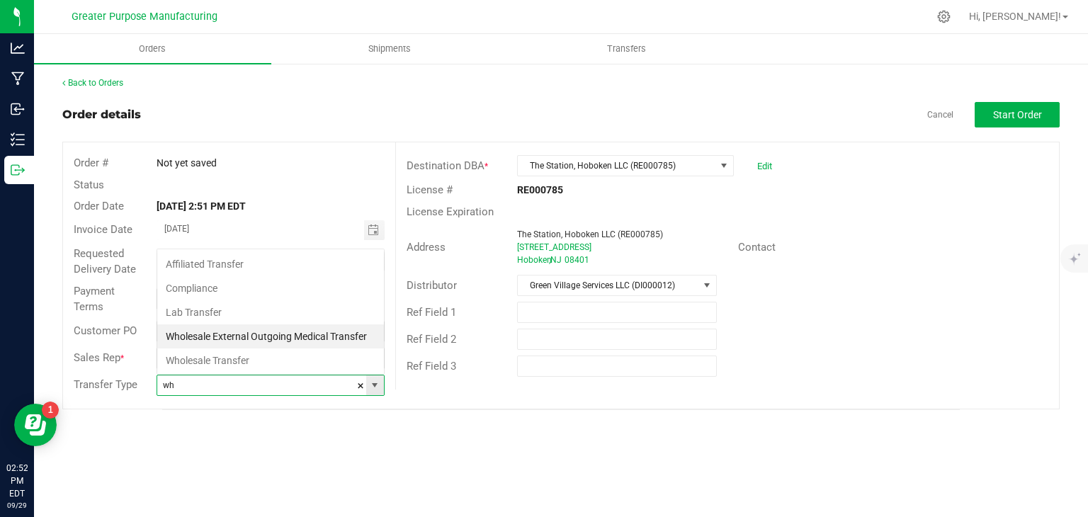
scroll to position [21, 225]
click at [208, 359] on li "Wholesale Transfer" at bounding box center [270, 361] width 227 height 24
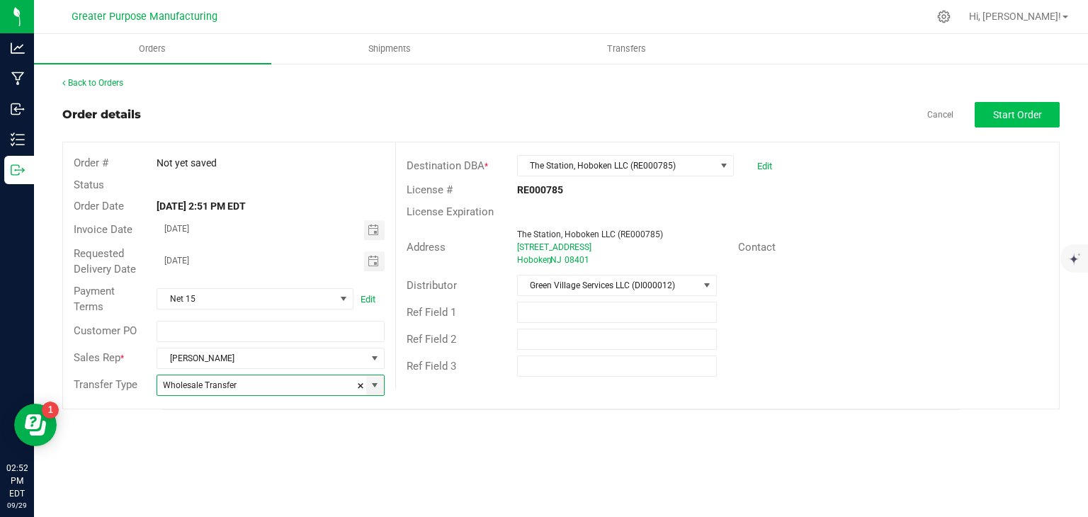
type input "Wholesale Transfer"
click at [1014, 124] on button "Start Order" at bounding box center [1017, 115] width 85 height 26
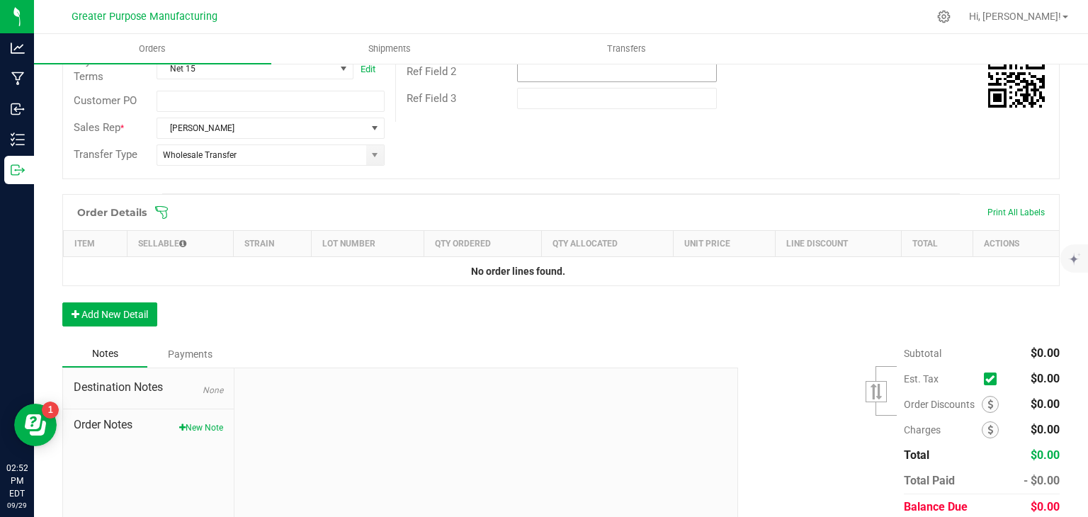
scroll to position [271, 0]
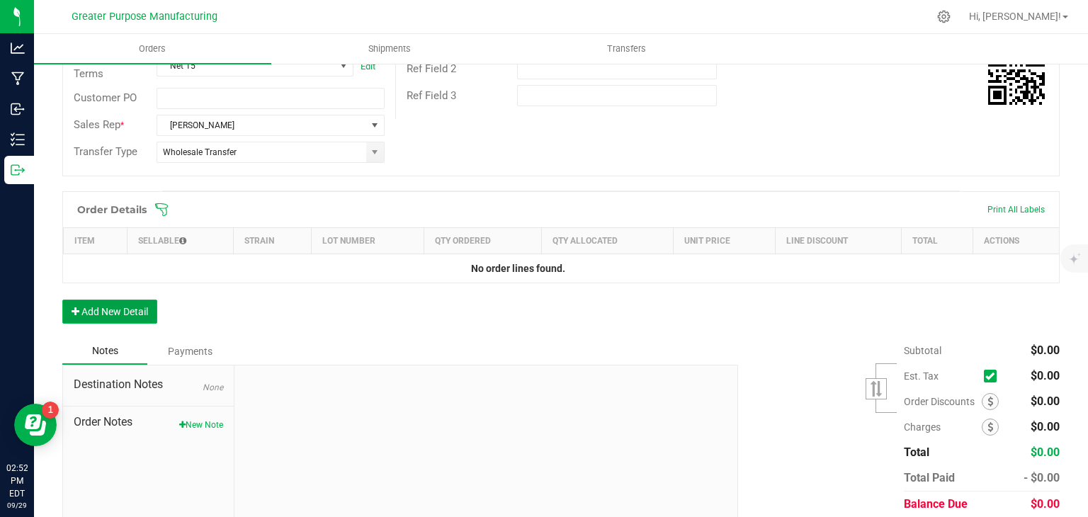
click at [123, 303] on button "Add New Detail" at bounding box center [109, 312] width 95 height 24
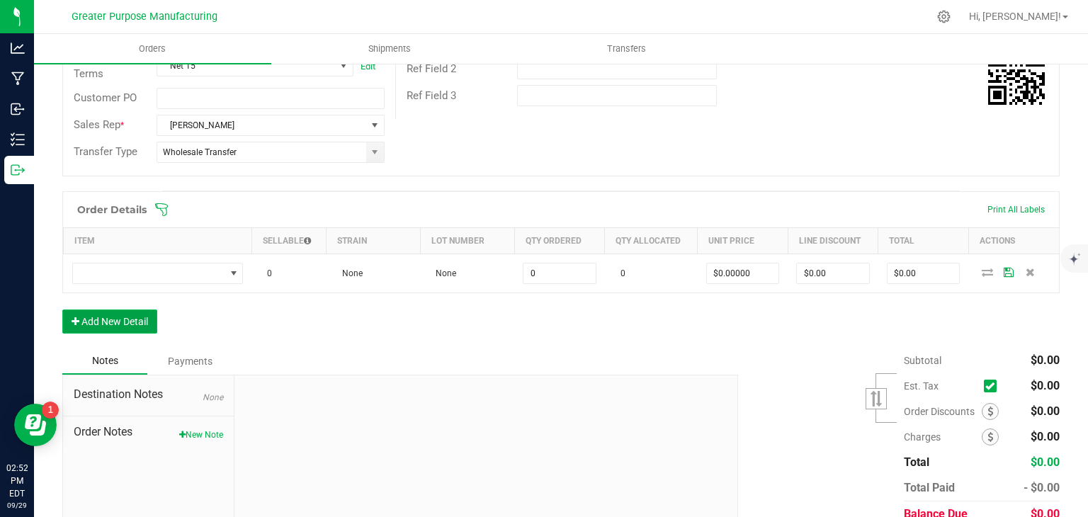
click at [133, 318] on button "Add New Detail" at bounding box center [109, 322] width 95 height 24
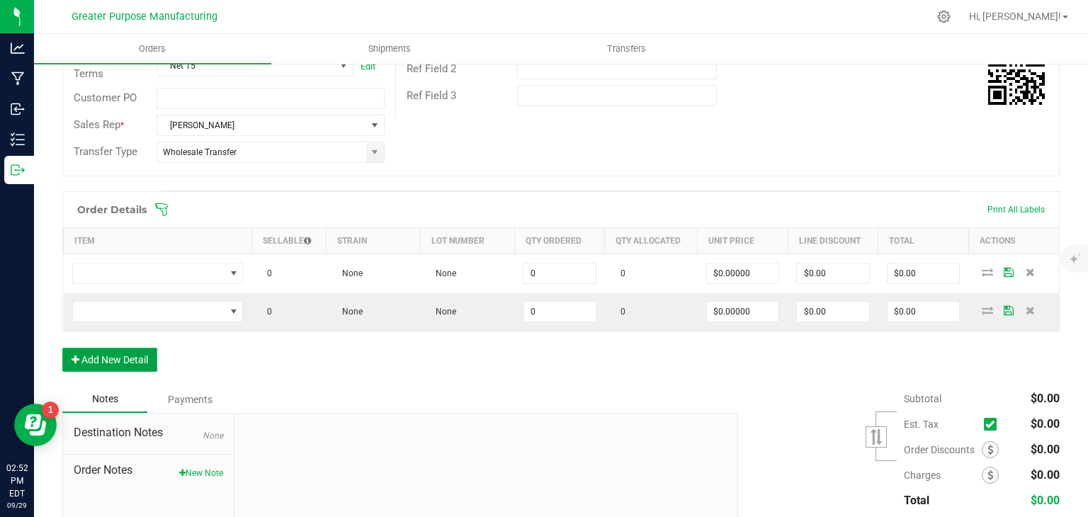
click at [107, 348] on button "Add New Detail" at bounding box center [109, 360] width 95 height 24
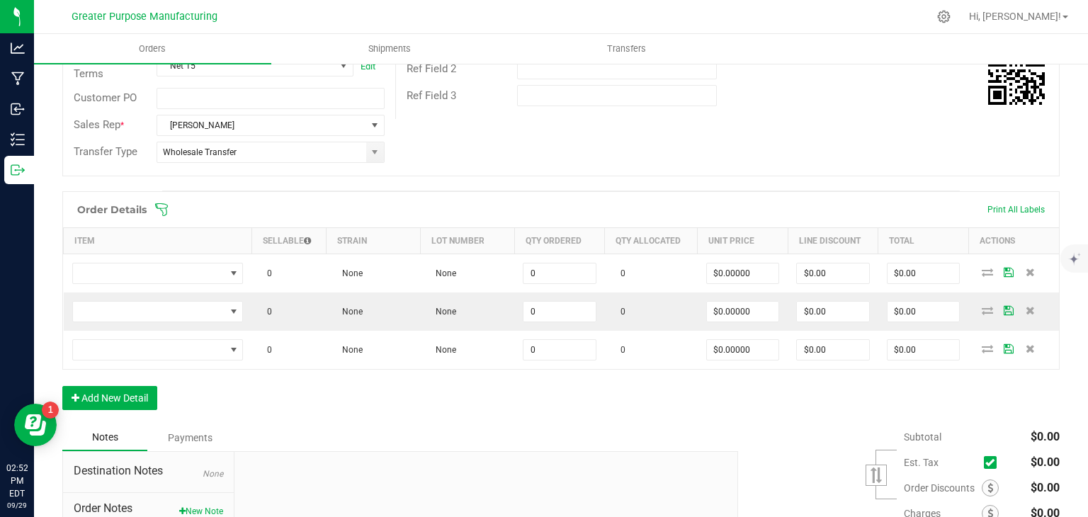
click at [114, 380] on div "Order Details Print All Labels Item Sellable Strain Lot Number Qty Ordered Qty …" at bounding box center [560, 307] width 997 height 233
click at [107, 392] on button "Add New Detail" at bounding box center [109, 398] width 95 height 24
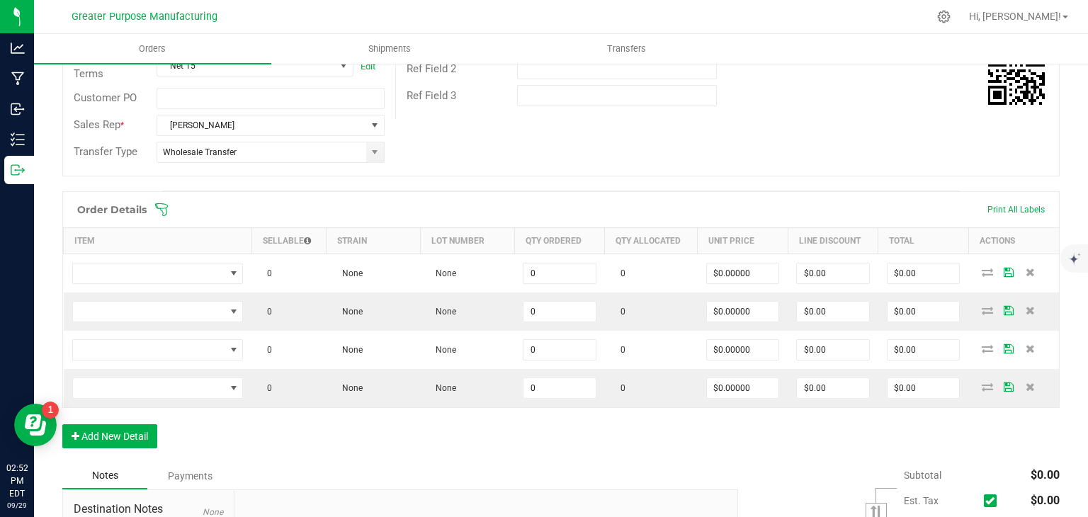
click at [844, 145] on div "Order # 00000576 Status Created Order Date Sep 29, 2025 2:51 PM EDT Payment Sta…" at bounding box center [561, 24] width 996 height 304
click at [124, 426] on button "Add New Detail" at bounding box center [109, 436] width 95 height 24
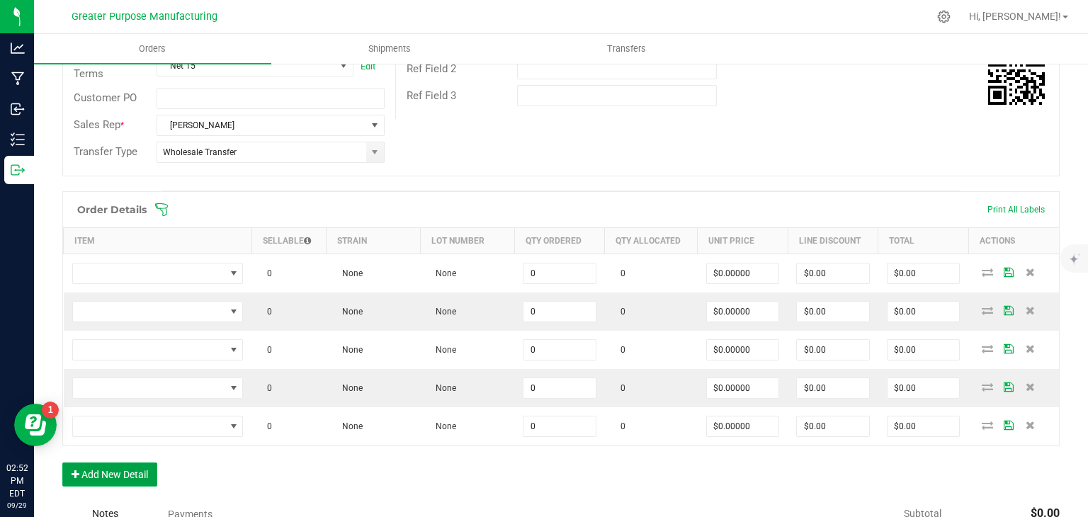
drag, startPoint x: 133, startPoint y: 468, endPoint x: 18, endPoint y: 550, distance: 141.3
click at [18, 516] on html "Analytics Manufacturing Inbound Inventory Outbound 02:52 PM EDT 09/29/2025 09/2…" at bounding box center [544, 258] width 1088 height 517
click at [822, 123] on div "Order # 00000576 Status Created Order Date Sep 29, 2025 2:51 PM EDT Payment Sta…" at bounding box center [561, 24] width 996 height 304
click at [132, 463] on button "Add New Detail" at bounding box center [109, 475] width 95 height 24
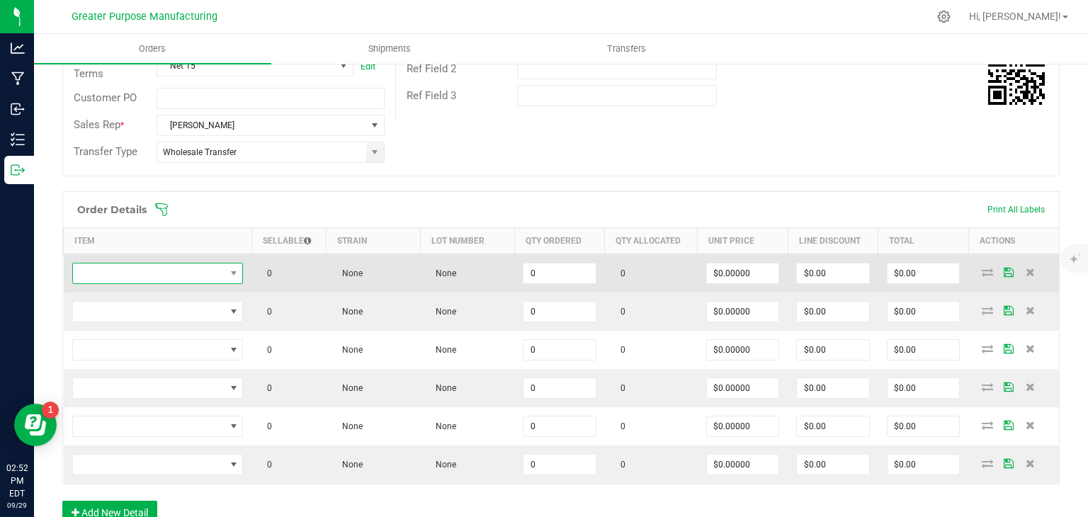
click at [196, 264] on span "NO DATA FOUND" at bounding box center [149, 274] width 152 height 20
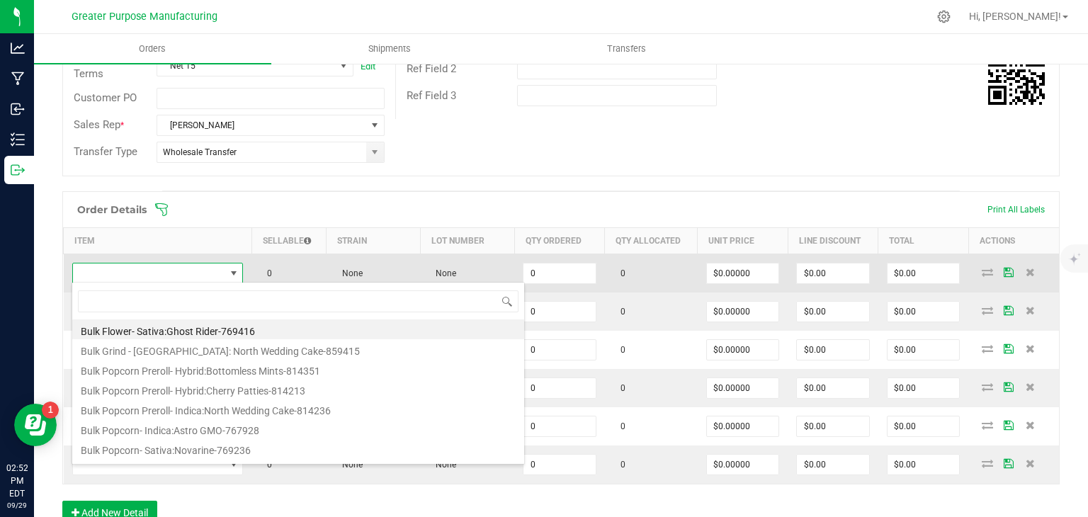
scroll to position [21, 167]
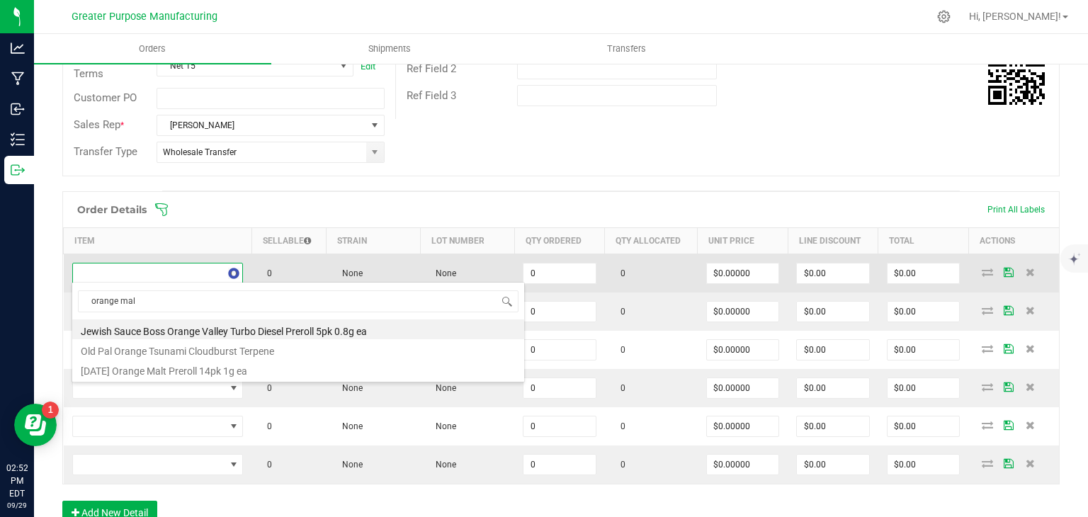
type input "orange malt"
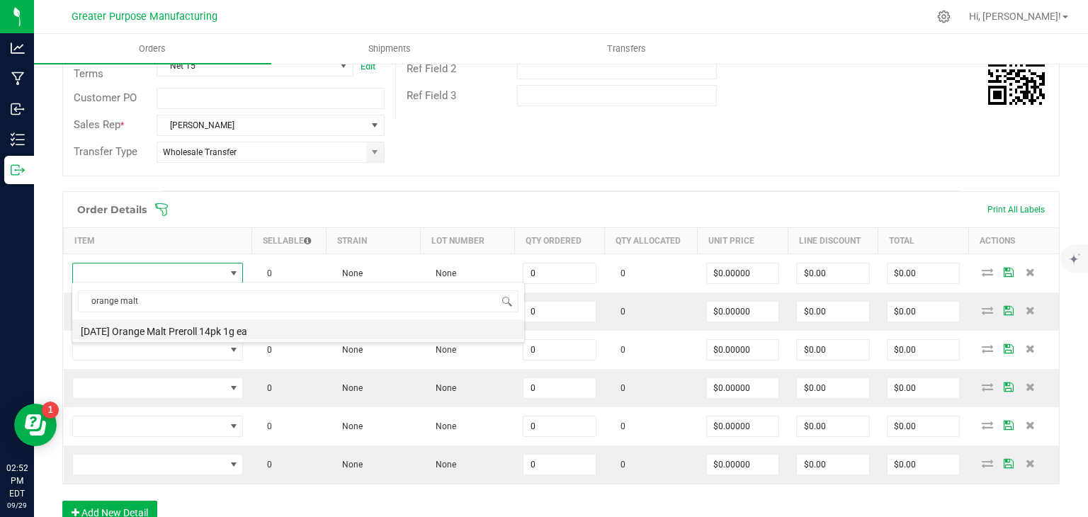
click at [196, 334] on li "Sunday Orange Malt Preroll 14pk 1g ea" at bounding box center [298, 330] width 452 height 20
type input "0 ea"
type input "$39.00000"
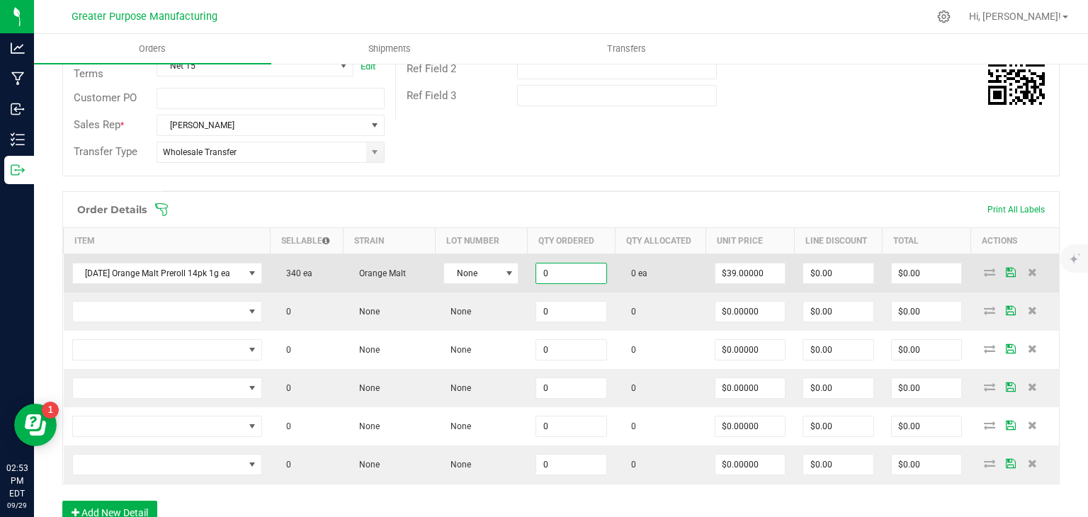
click at [580, 267] on input "0" at bounding box center [571, 274] width 70 height 20
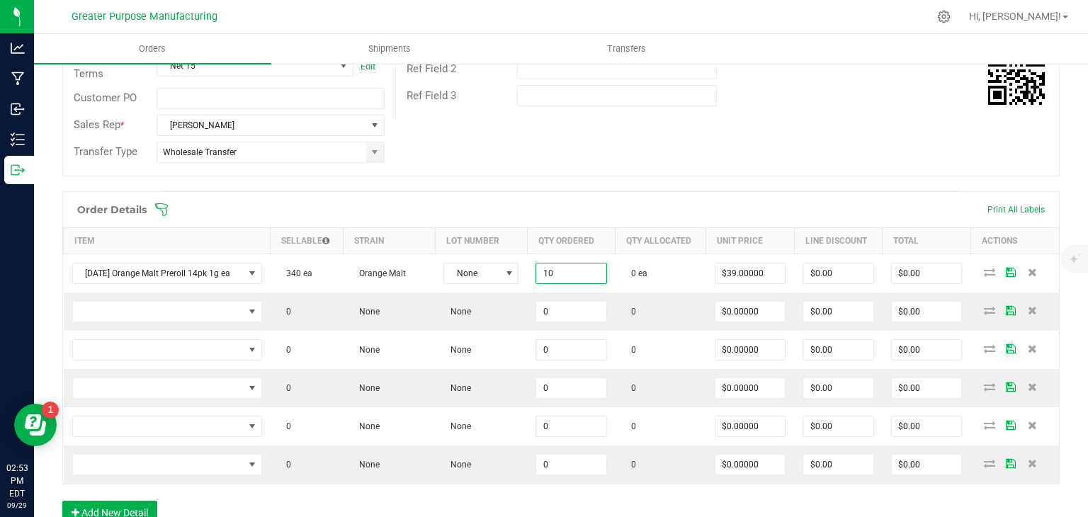
type input "10 ea"
type input "$390.00"
click at [589, 212] on span at bounding box center [652, 210] width 997 height 14
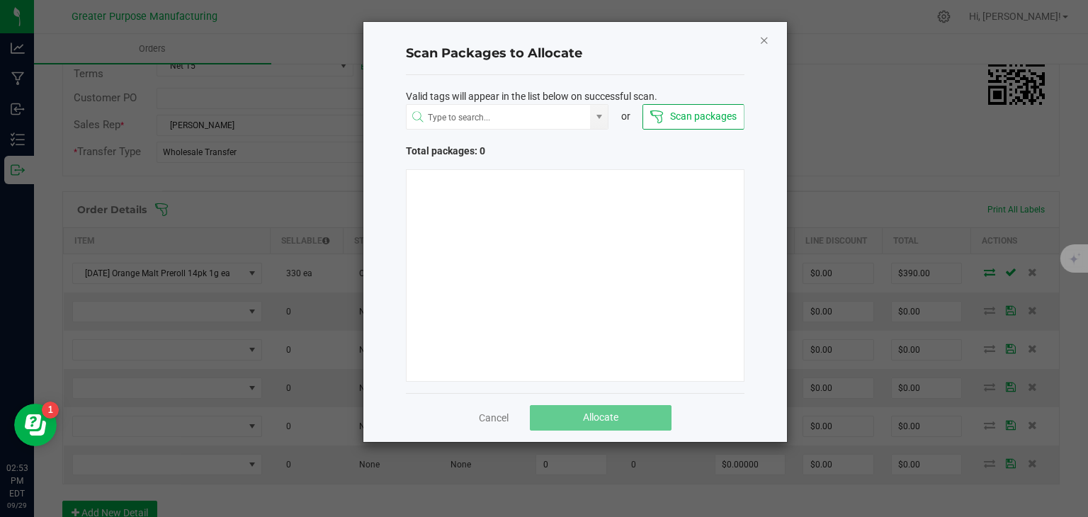
click at [767, 39] on icon "Close" at bounding box center [764, 39] width 10 height 17
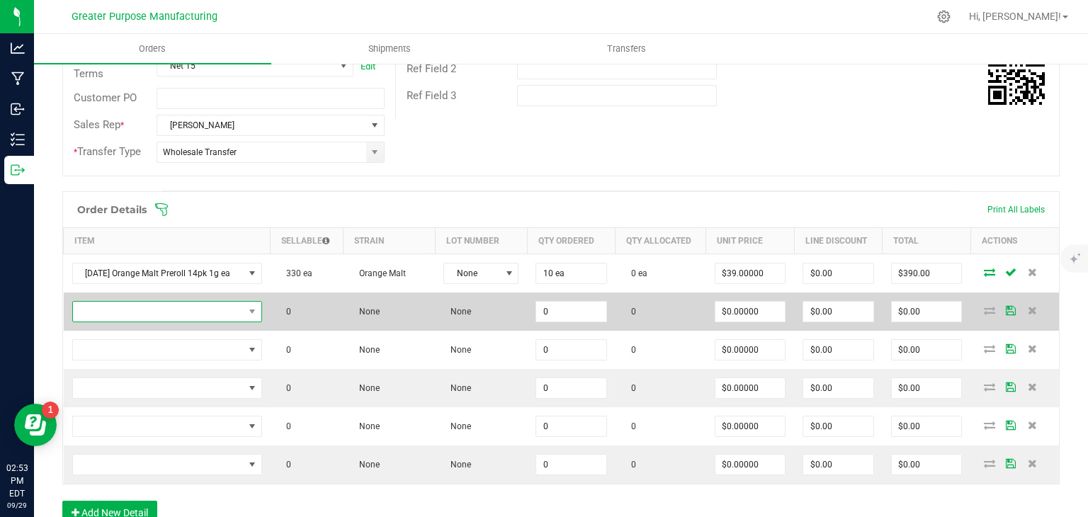
click at [134, 302] on span "NO DATA FOUND" at bounding box center [158, 312] width 171 height 20
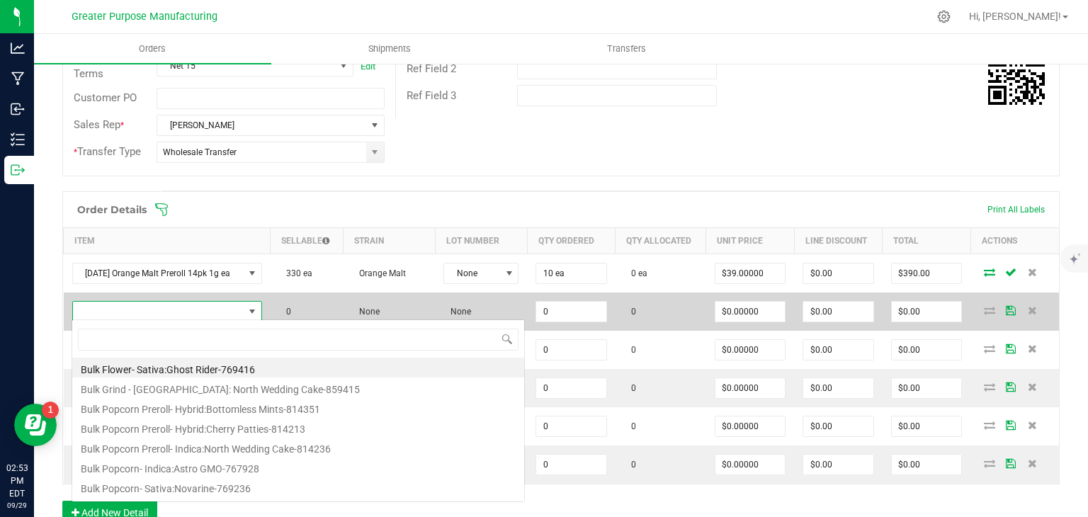
scroll to position [21, 186]
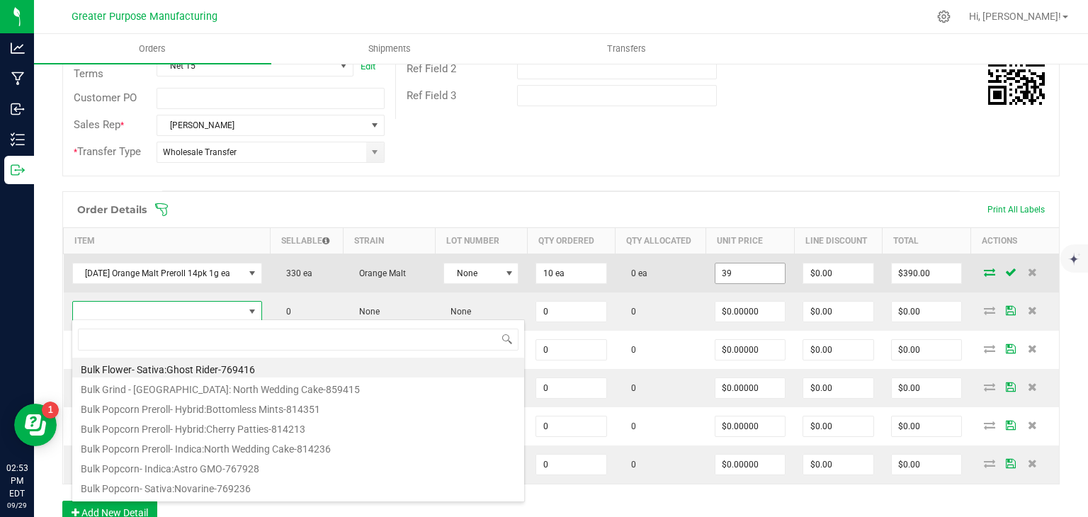
click at [738, 277] on input "39" at bounding box center [751, 274] width 70 height 20
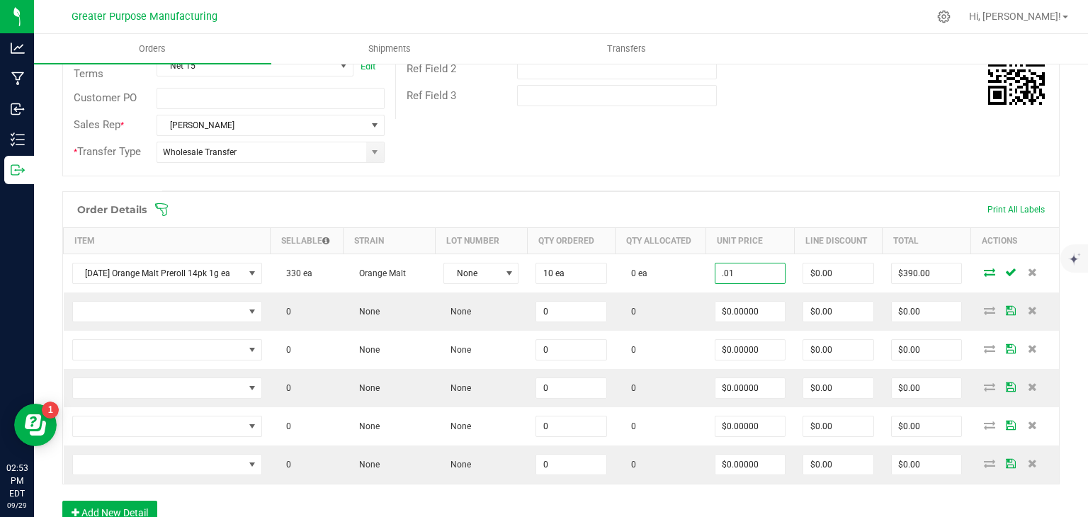
type input "$0.01000"
type input "$0.10"
click at [693, 192] on div "Order Details Print All Labels" at bounding box center [561, 209] width 996 height 35
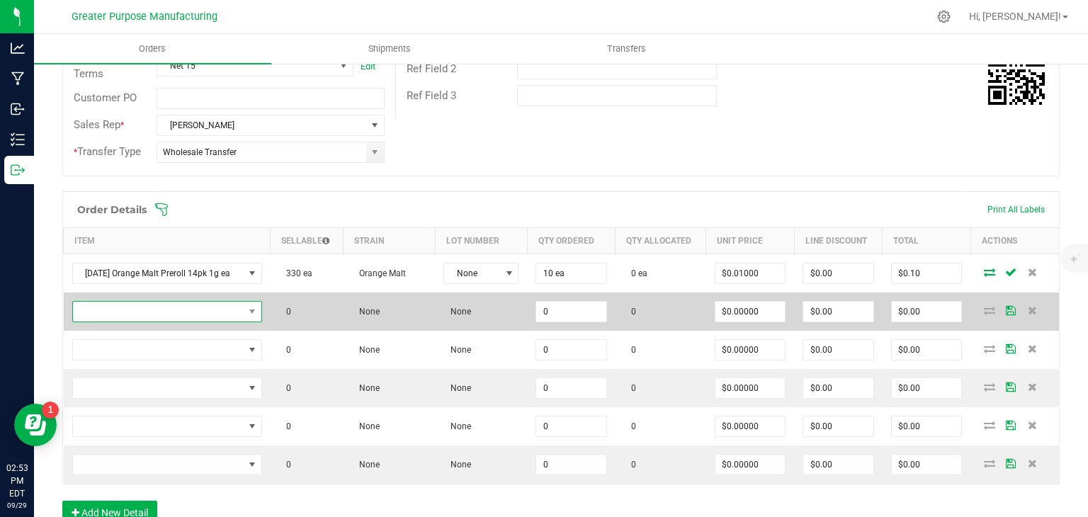
click at [198, 307] on span "NO DATA FOUND" at bounding box center [158, 312] width 171 height 20
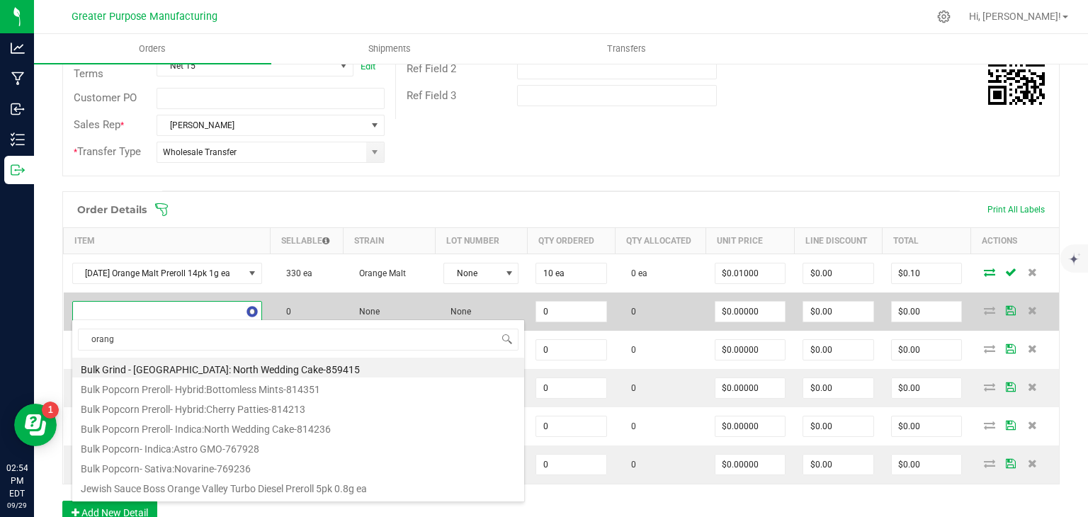
type input "orange"
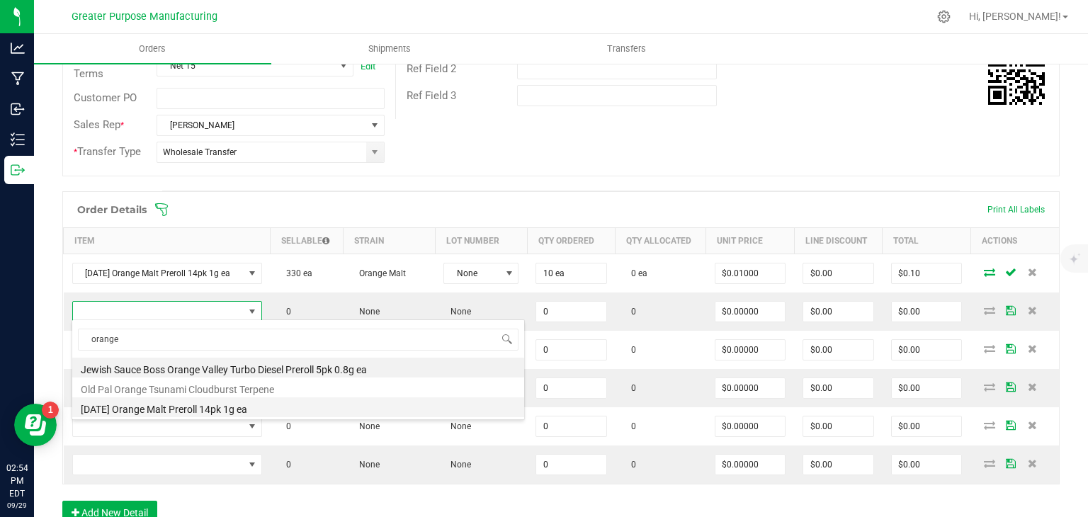
click at [171, 401] on li "Sunday Orange Malt Preroll 14pk 1g ea" at bounding box center [298, 407] width 452 height 20
type input "0 ea"
type input "$39.00000"
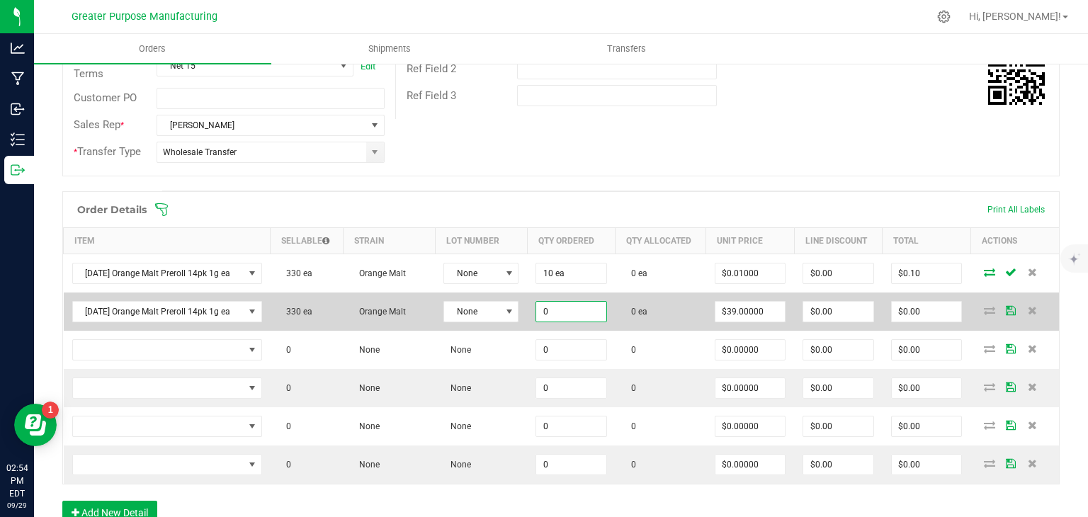
click at [553, 308] on input "0" at bounding box center [571, 312] width 70 height 20
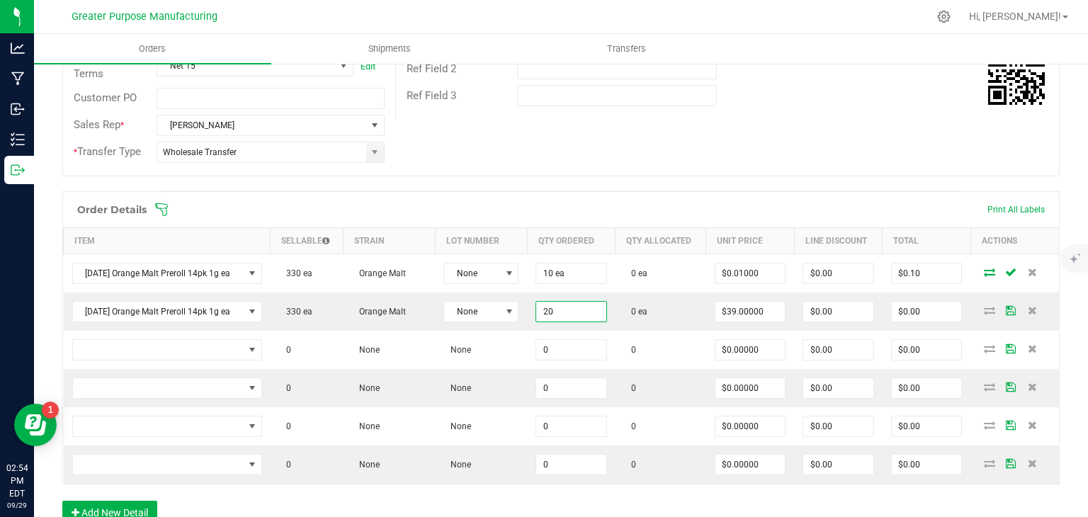
type input "20 ea"
type input "$780.00"
click at [660, 205] on span at bounding box center [652, 210] width 997 height 14
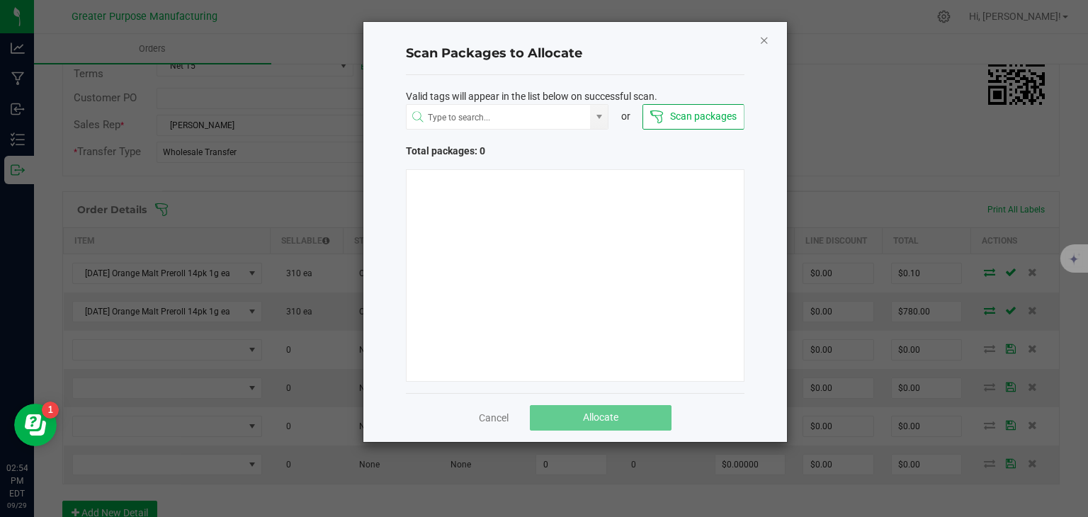
click at [767, 40] on icon "Close" at bounding box center [764, 39] width 10 height 17
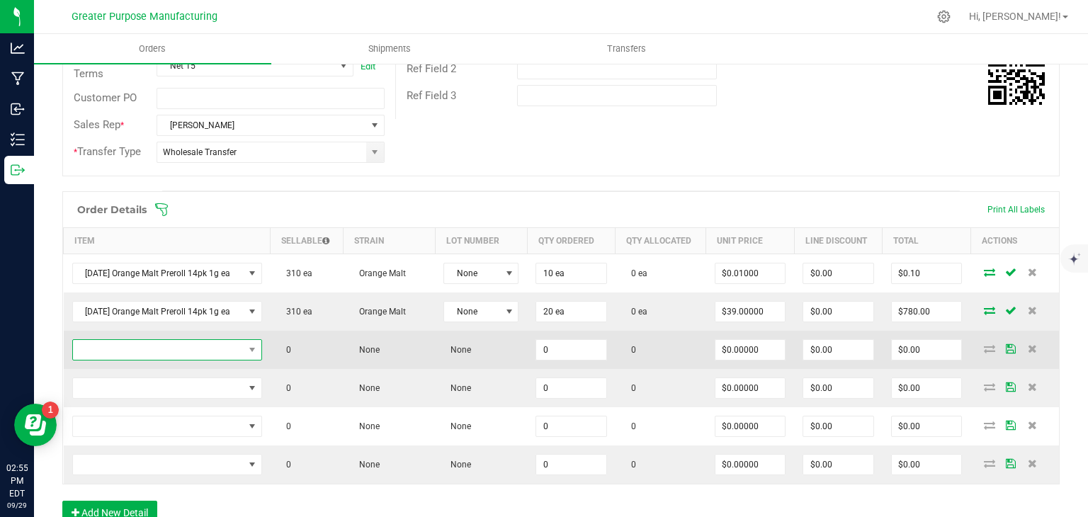
click at [103, 340] on span "NO DATA FOUND" at bounding box center [158, 350] width 171 height 20
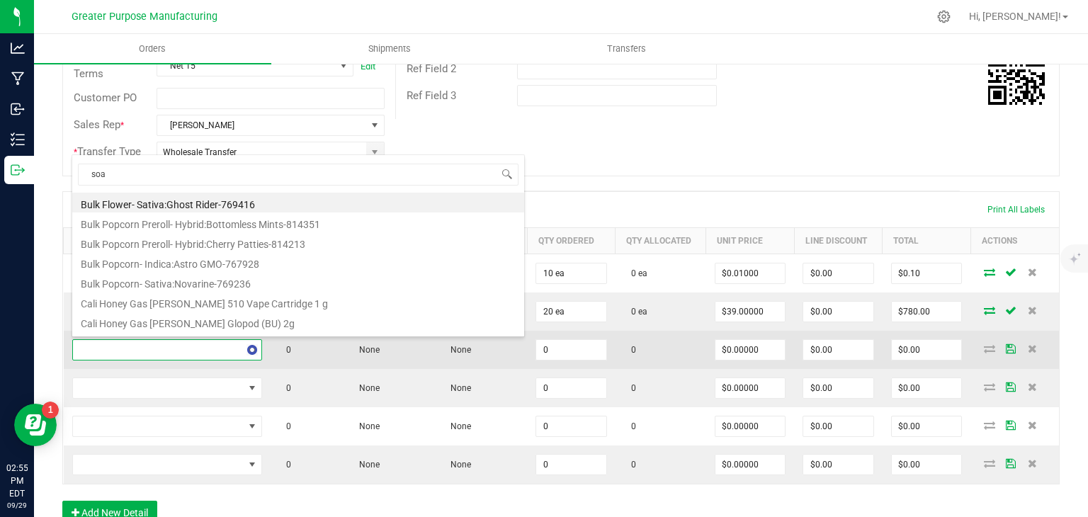
type input "soap"
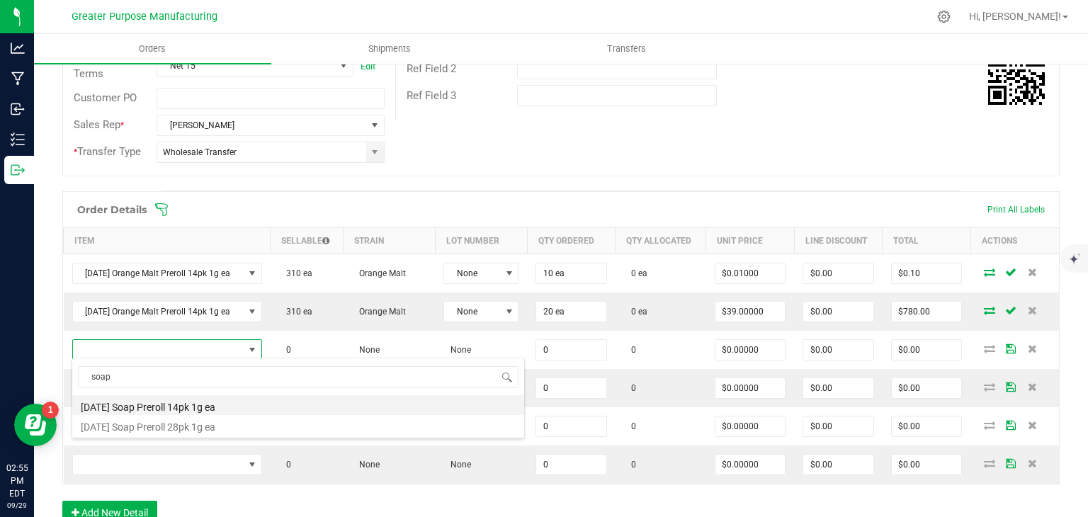
click at [156, 403] on li "Sunday Soap Preroll 14pk 1g ea" at bounding box center [298, 405] width 452 height 20
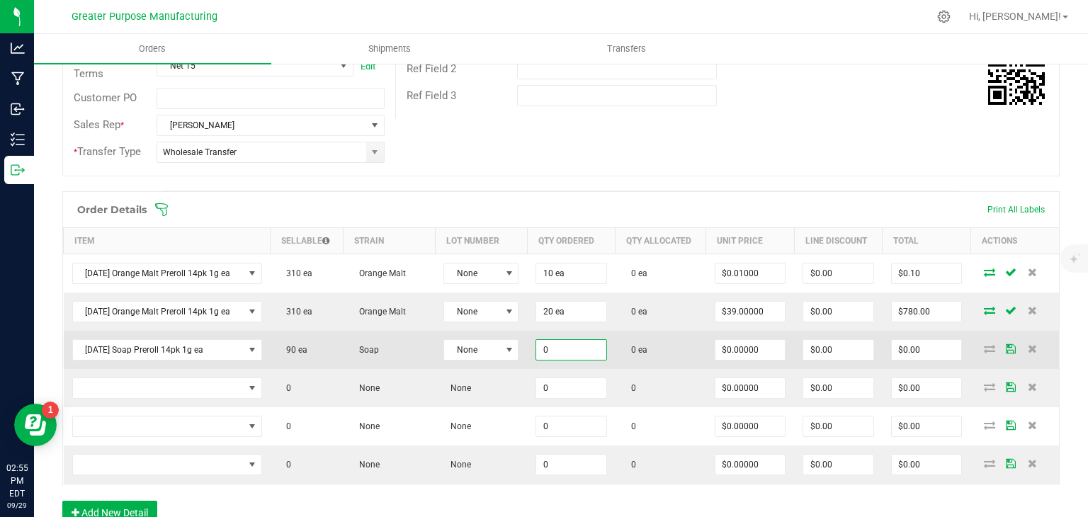
click at [587, 346] on input "0" at bounding box center [571, 350] width 70 height 20
type input "20 ea"
type input "0"
click at [722, 349] on input "0" at bounding box center [751, 350] width 70 height 20
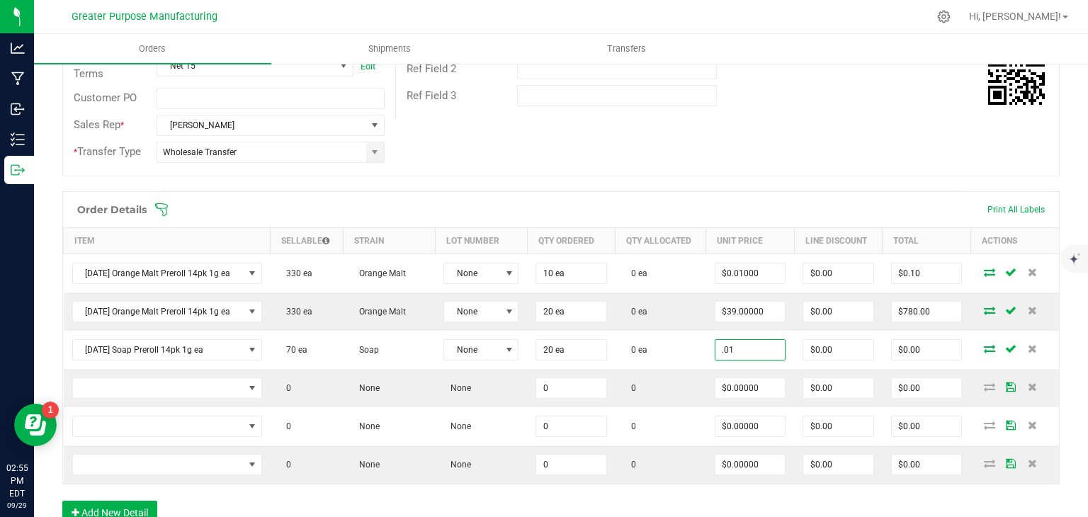
type input "$0.01000"
type input "$0.20"
click at [711, 205] on span at bounding box center [652, 210] width 997 height 14
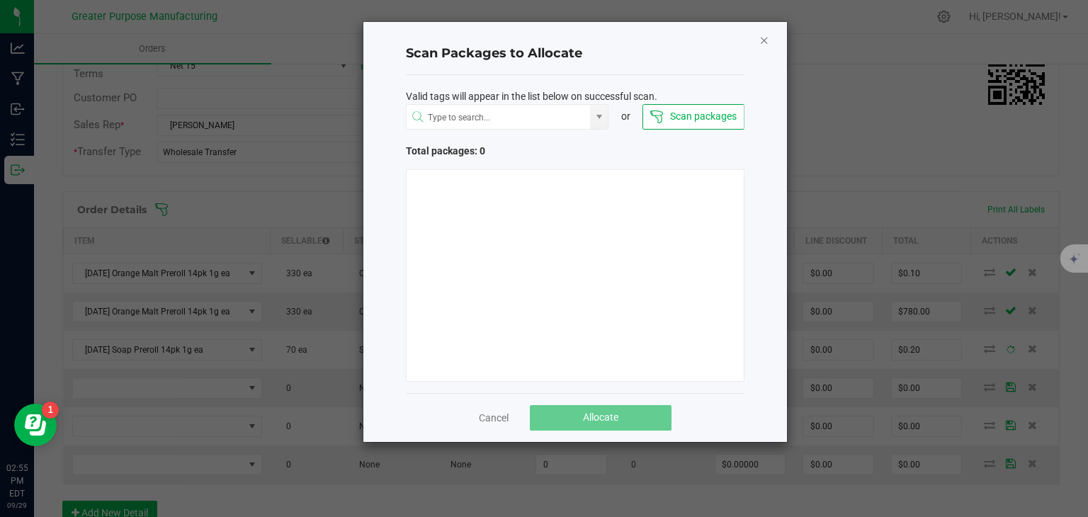
click at [762, 40] on icon "Close" at bounding box center [764, 39] width 10 height 17
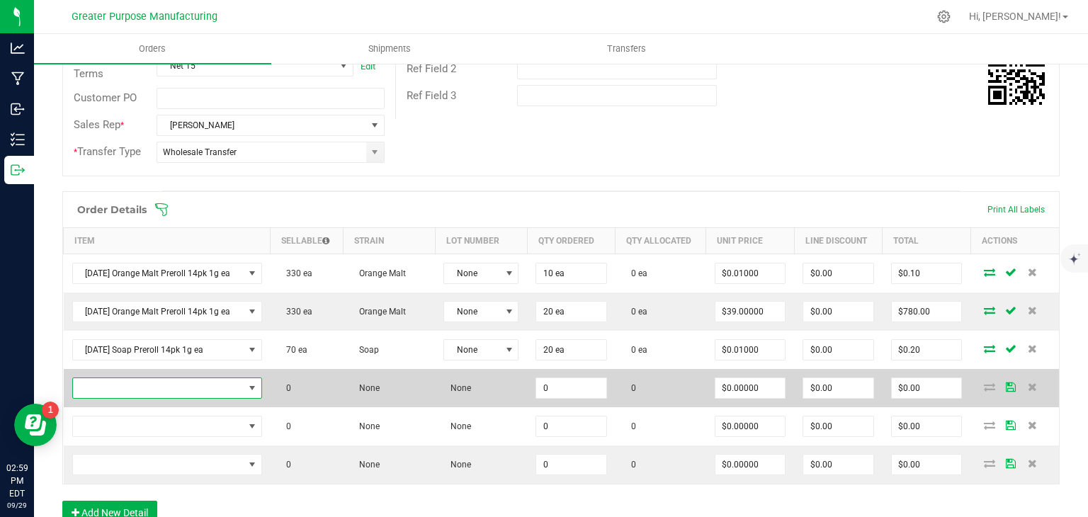
click at [147, 389] on span "NO DATA FOUND" at bounding box center [158, 388] width 171 height 20
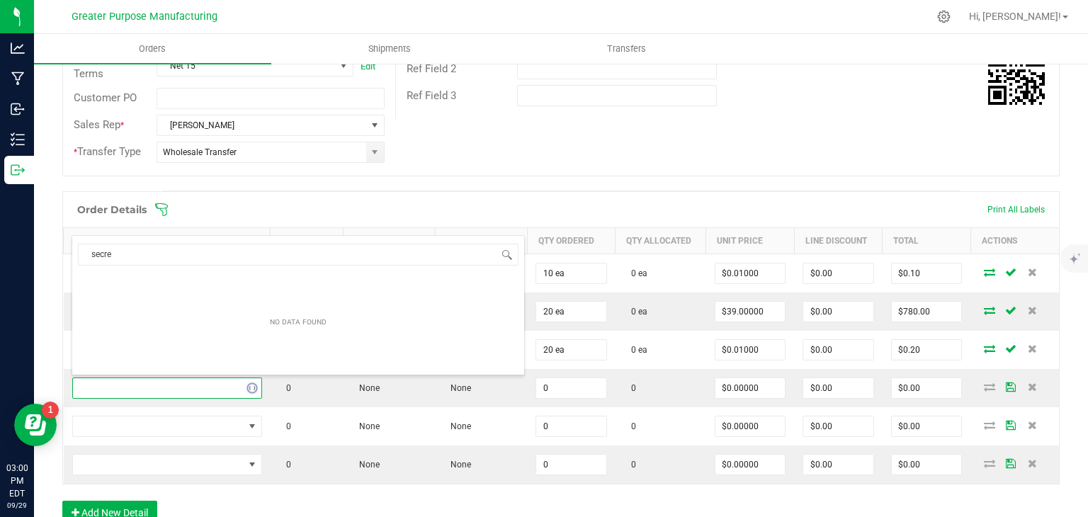
type input "secr"
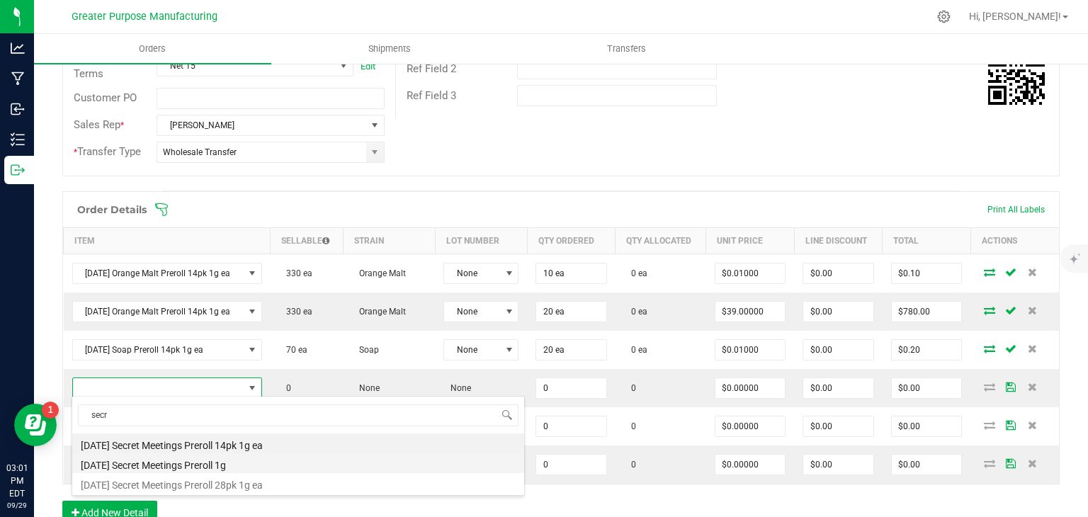
click at [194, 465] on li "[DATE] Secret Meetings Preroll 1g" at bounding box center [298, 463] width 452 height 20
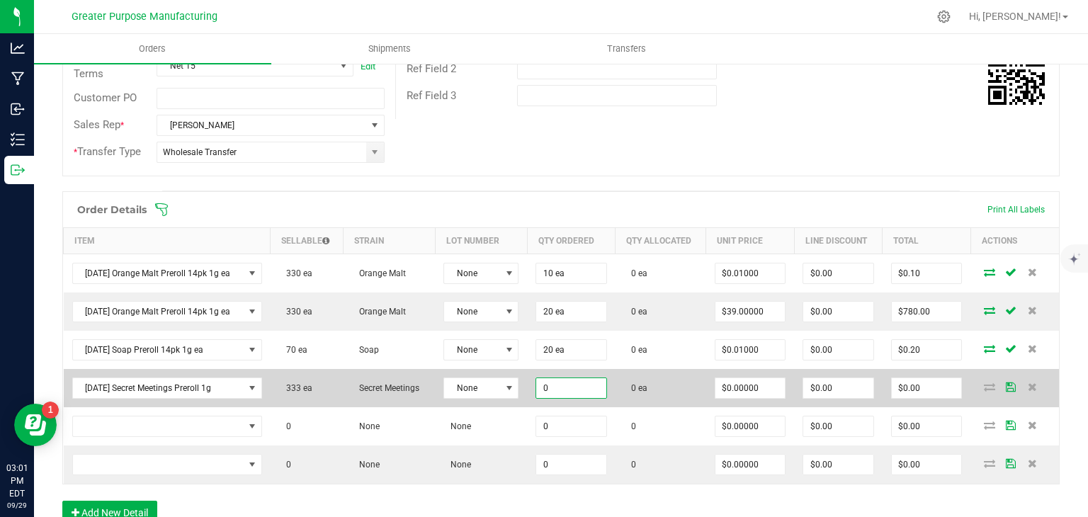
click at [559, 395] on input "0" at bounding box center [571, 388] width 70 height 20
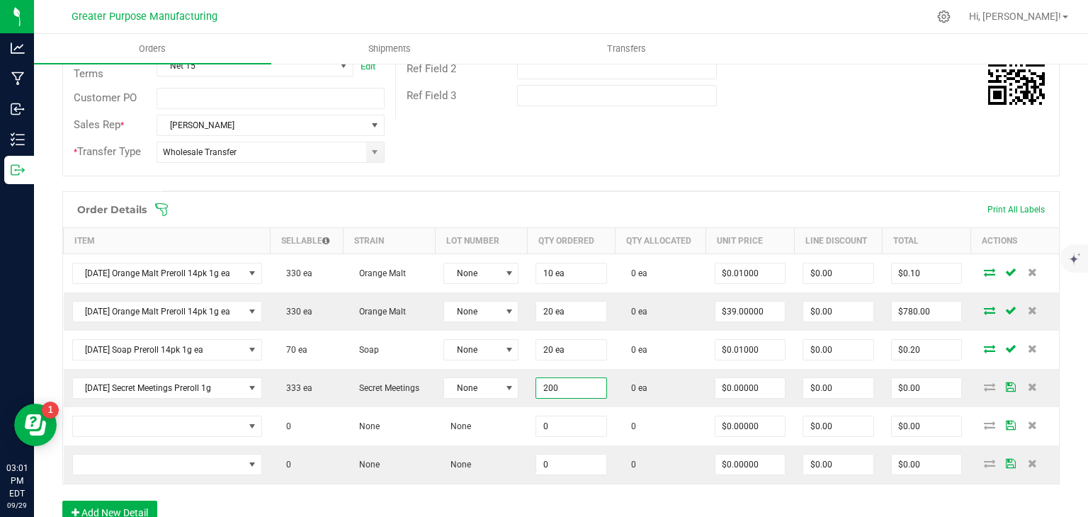
type input "200 ea"
click at [757, 165] on div "Order # 00000576 Status Created Order Date Sep 29, 2025 2:51 PM EDT Payment Sta…" at bounding box center [561, 24] width 996 height 304
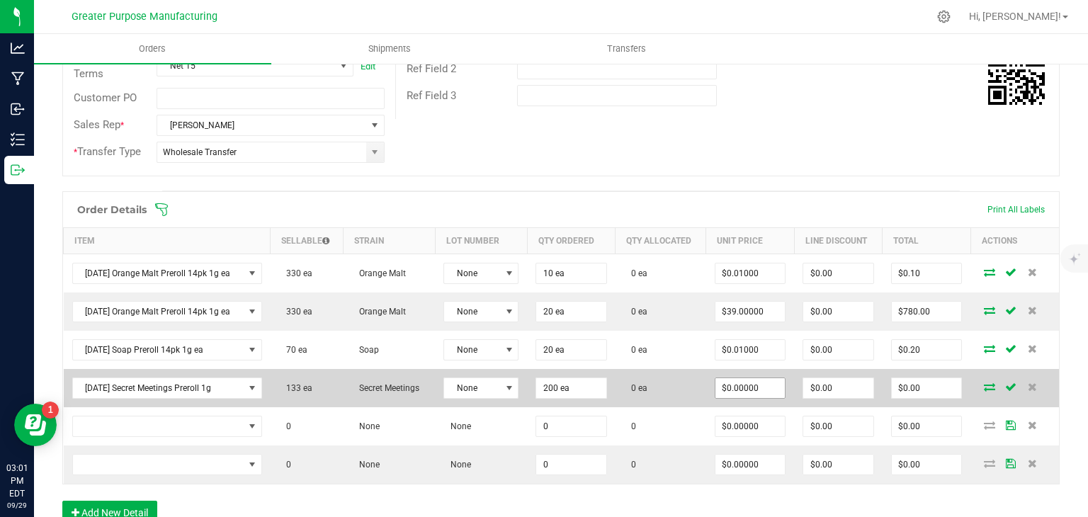
type input "0"
drag, startPoint x: 742, startPoint y: 375, endPoint x: 735, endPoint y: 378, distance: 7.6
click at [735, 378] on input "0" at bounding box center [751, 388] width 70 height 20
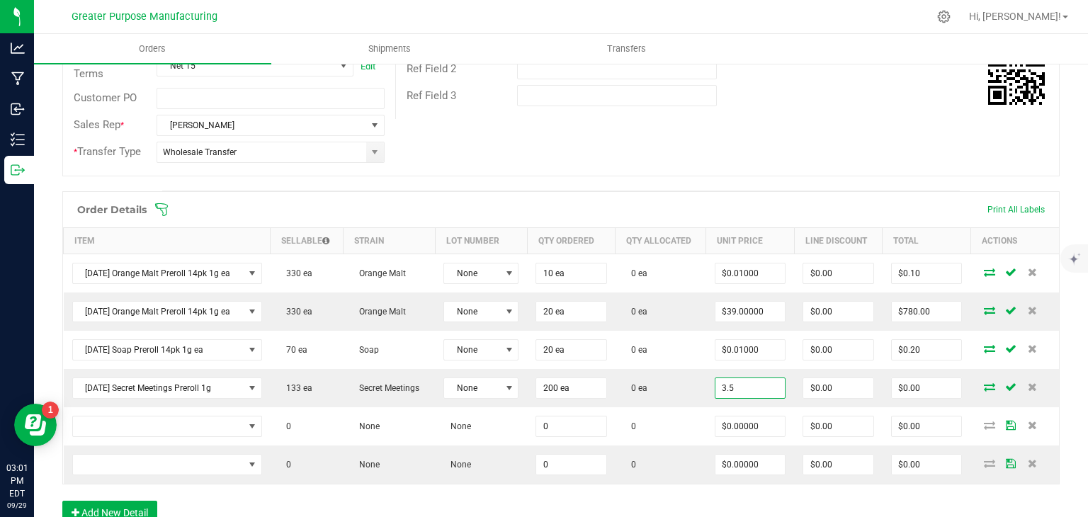
type input "$3.50000"
type input "$700.00"
click at [729, 151] on div "Order # 00000576 Status Created Order Date Sep 29, 2025 2:51 PM EDT Payment Sta…" at bounding box center [561, 24] width 996 height 304
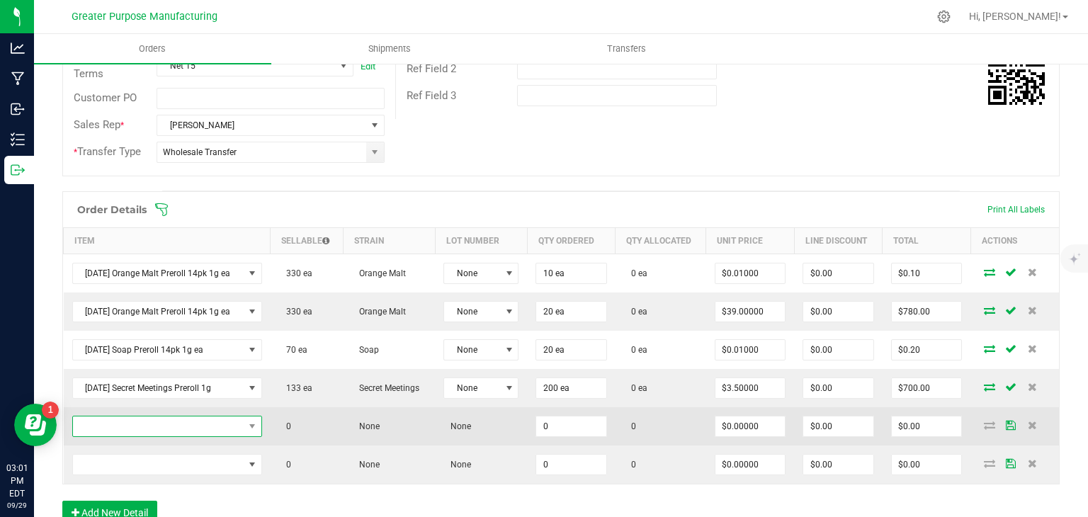
click at [186, 423] on span "NO DATA FOUND" at bounding box center [158, 427] width 171 height 20
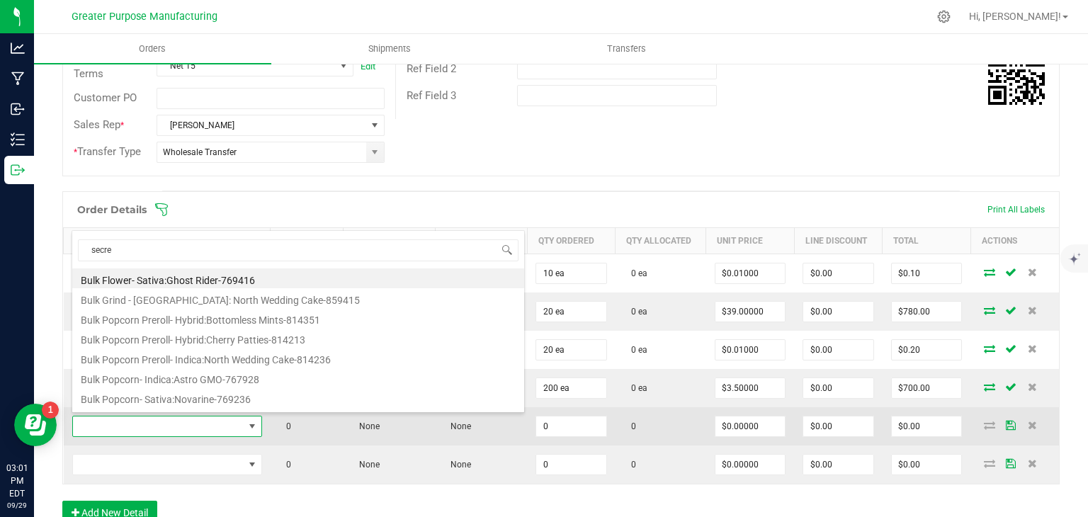
type input "secret"
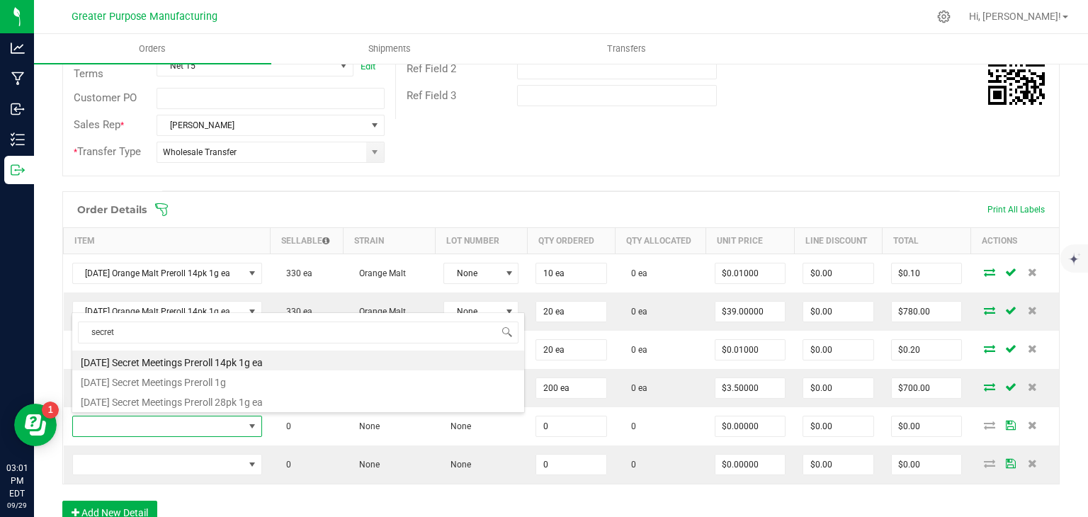
click at [207, 386] on li "[DATE] Secret Meetings Preroll 1g" at bounding box center [298, 381] width 452 height 20
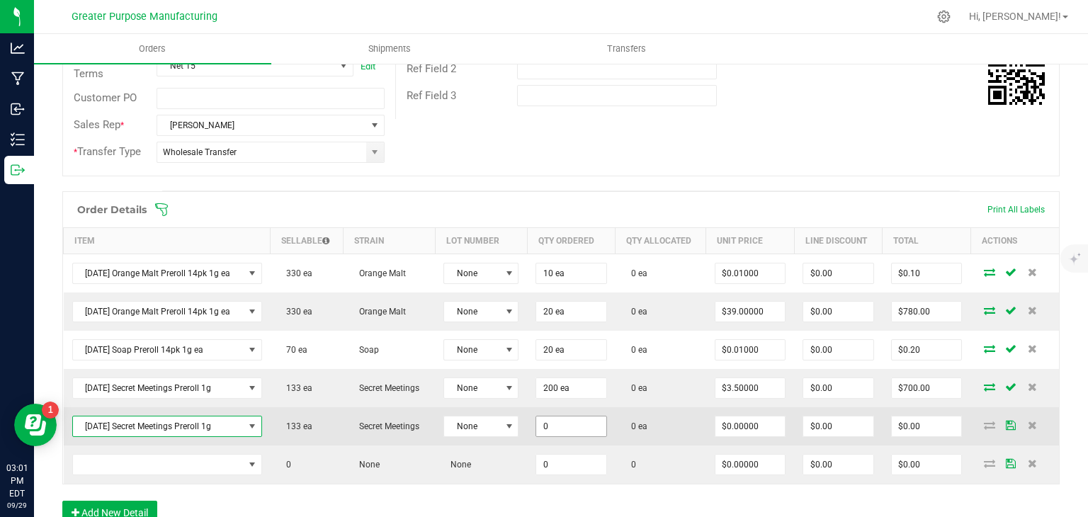
click at [582, 417] on input "0" at bounding box center [571, 427] width 70 height 20
type input "50 ea"
type input "0"
click at [745, 420] on input "0" at bounding box center [751, 427] width 70 height 20
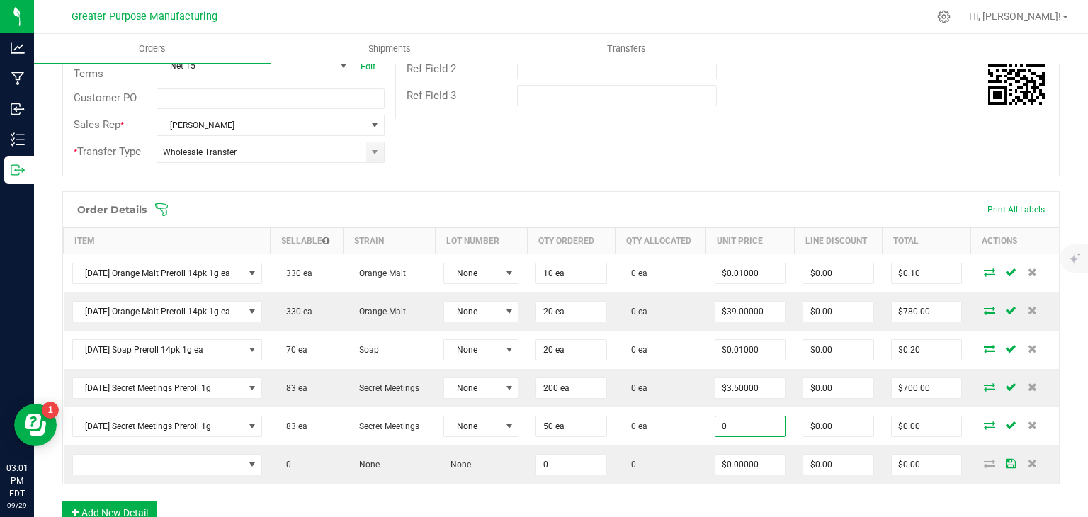
click at [745, 420] on input "0" at bounding box center [751, 427] width 70 height 20
type input "$0.01000"
type input "$0.50"
click at [772, 203] on span at bounding box center [652, 210] width 997 height 14
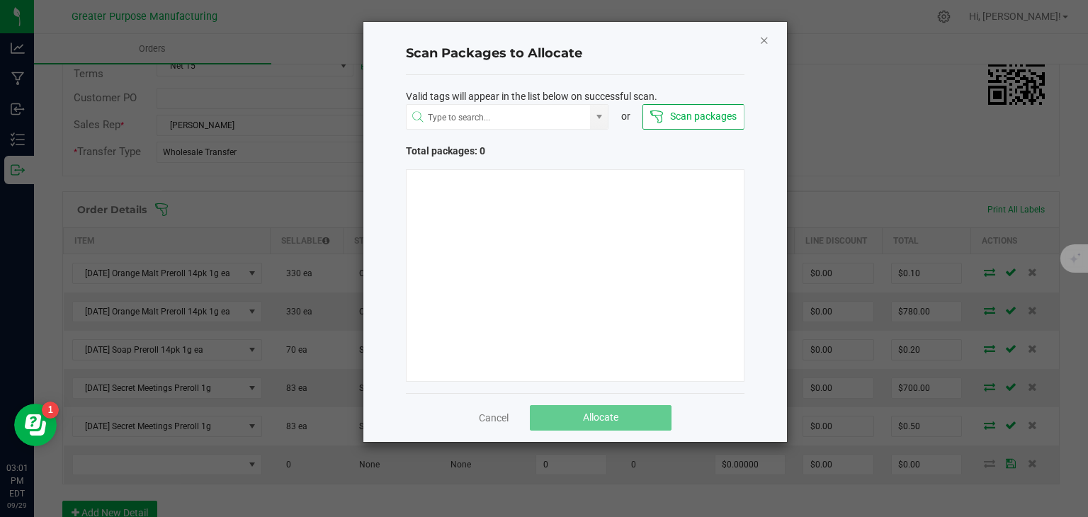
click at [765, 43] on icon "Close" at bounding box center [764, 39] width 10 height 17
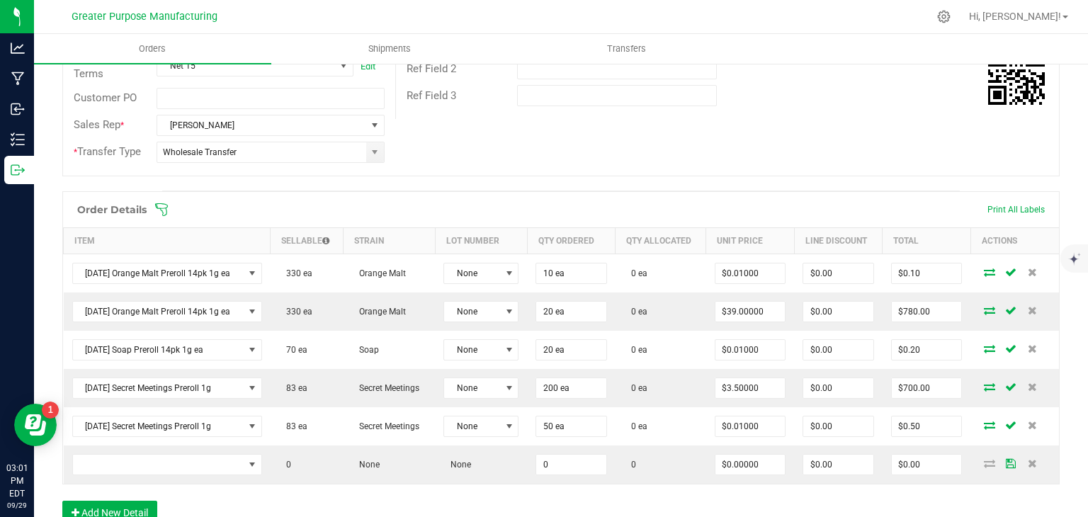
scroll to position [323, 0]
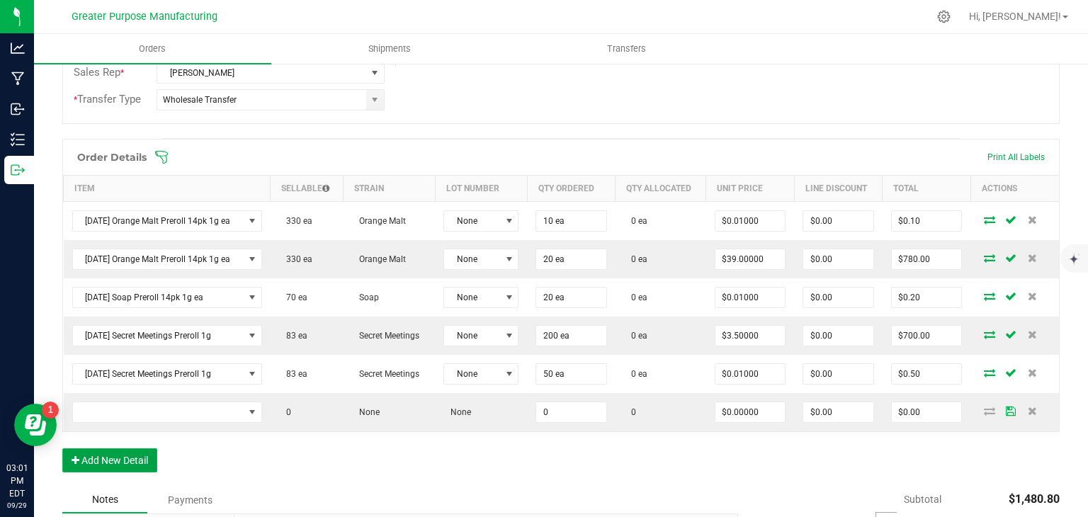
click at [111, 455] on button "Add New Detail" at bounding box center [109, 460] width 95 height 24
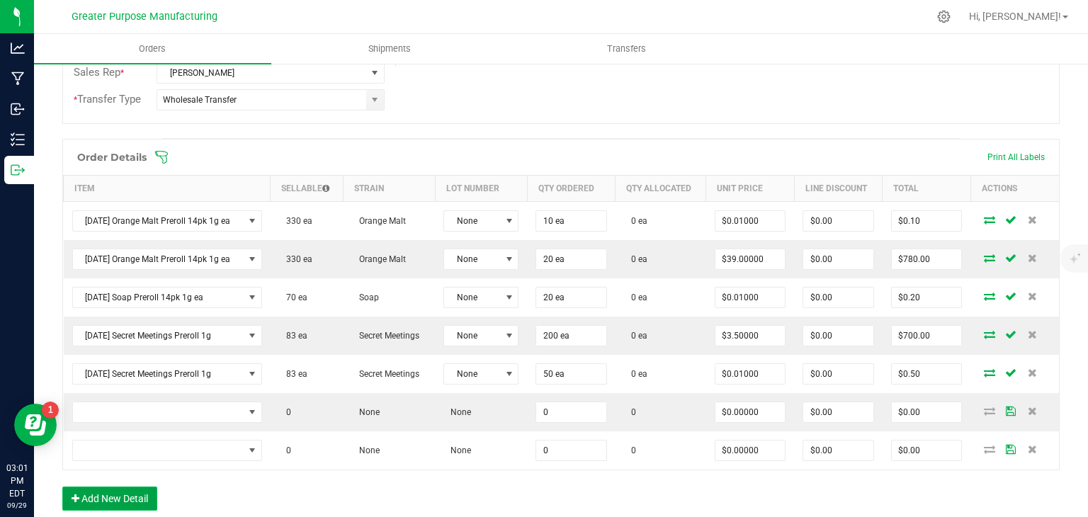
click at [103, 487] on button "Add New Detail" at bounding box center [109, 499] width 95 height 24
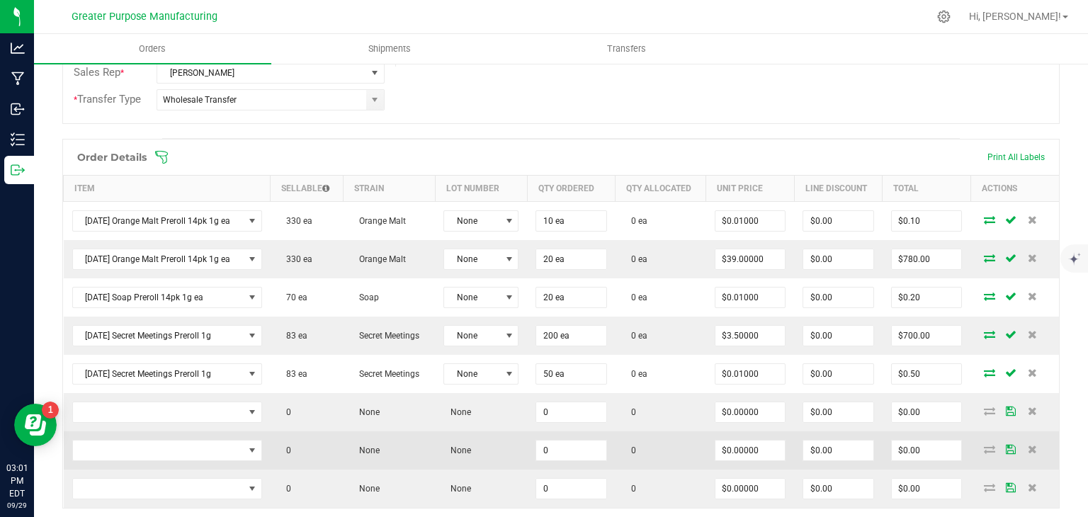
scroll to position [391, 0]
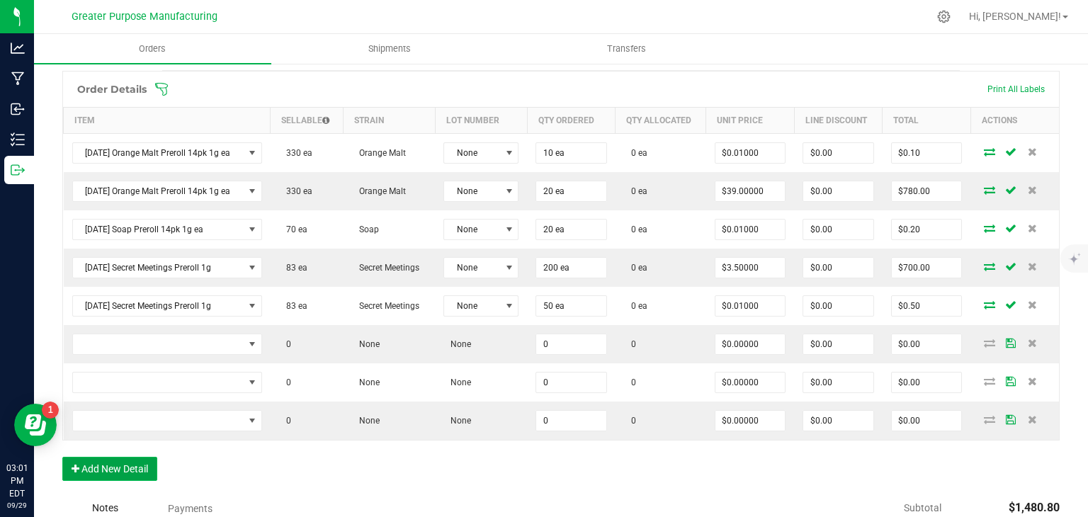
click at [147, 464] on button "Add New Detail" at bounding box center [109, 469] width 95 height 24
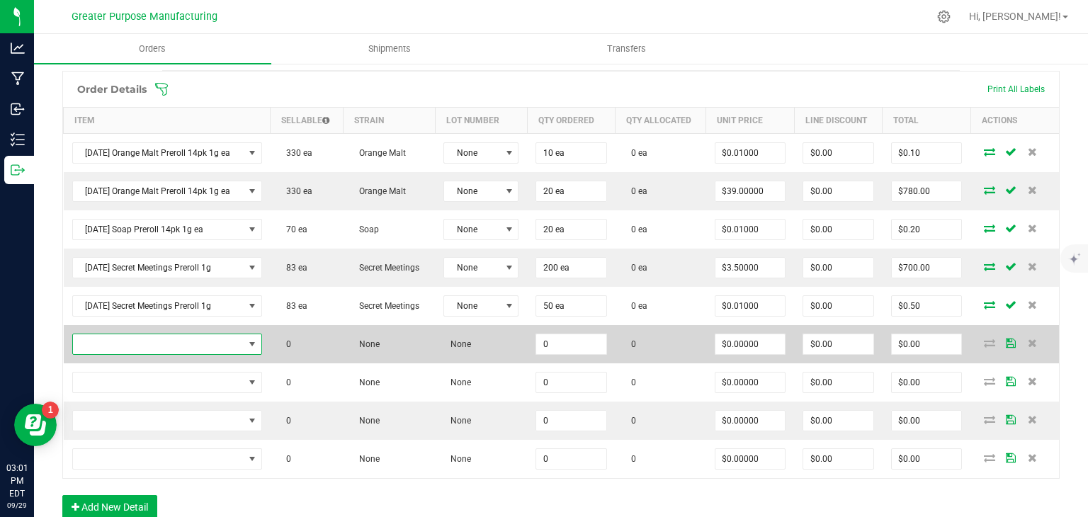
click at [154, 342] on span "NO DATA FOUND" at bounding box center [158, 344] width 171 height 20
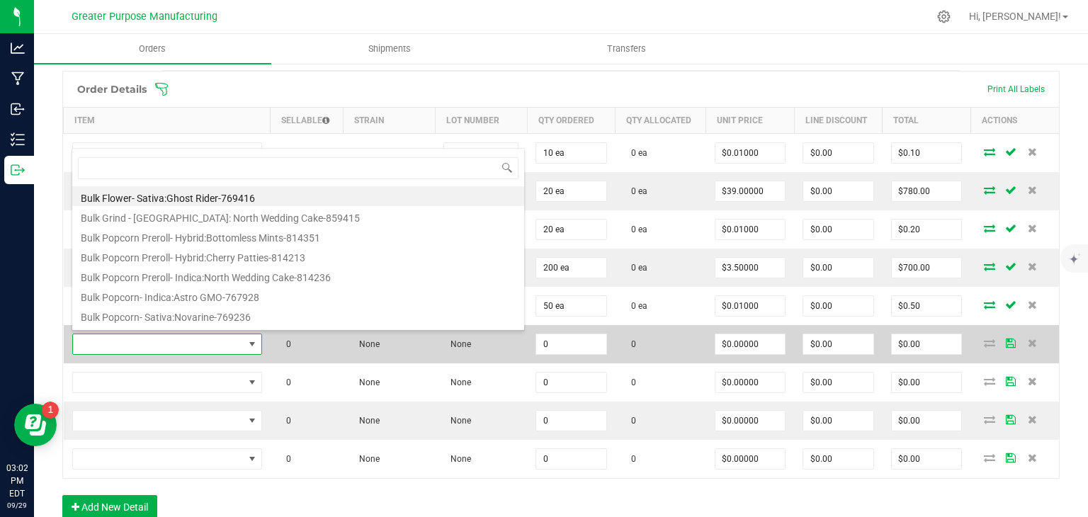
scroll to position [21, 186]
type input "sour z"
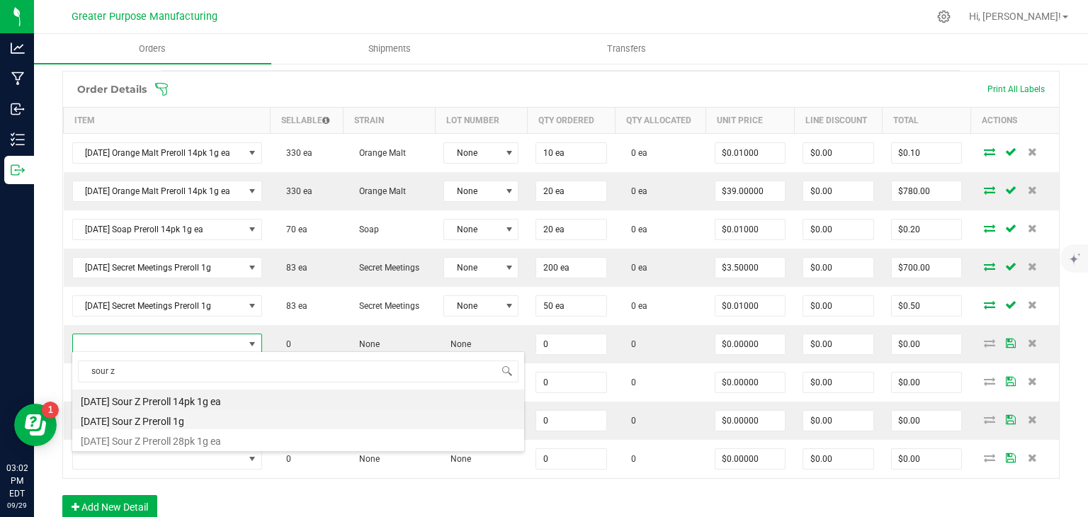
click at [159, 418] on li "[DATE] Sour Z Preroll 1g" at bounding box center [298, 419] width 452 height 20
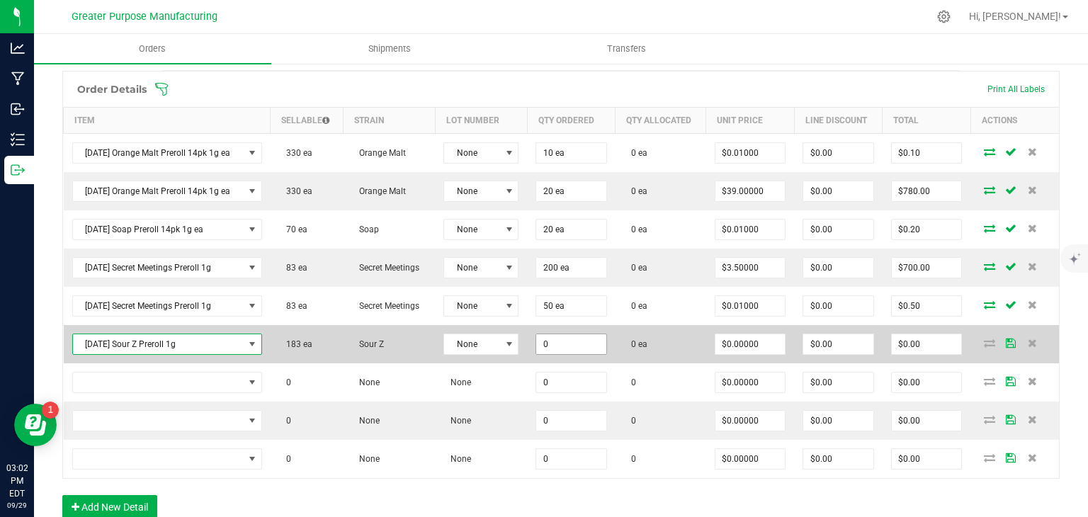
click at [577, 343] on input "0" at bounding box center [571, 344] width 70 height 20
type input "200 ea"
click at [735, 341] on input "0" at bounding box center [751, 344] width 70 height 20
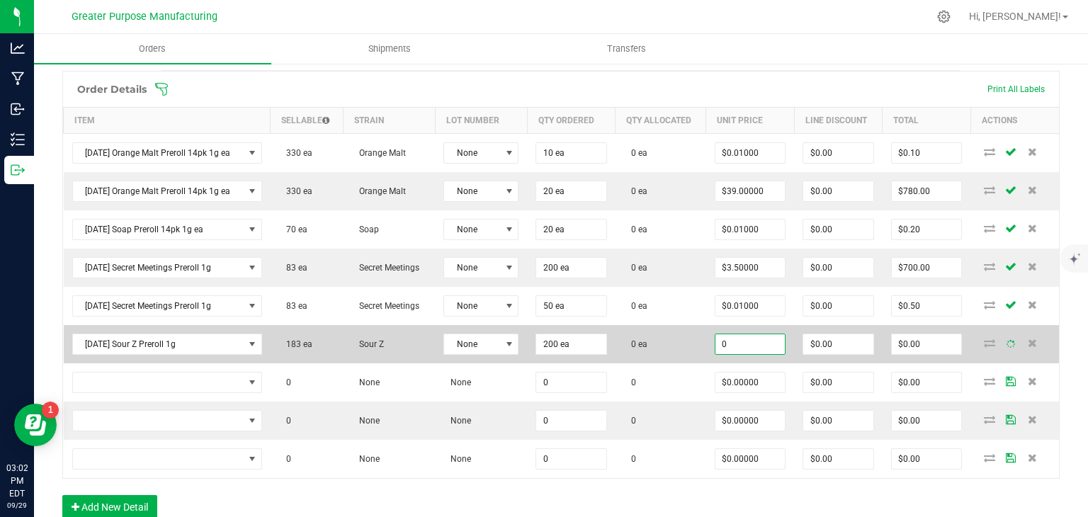
type input "3"
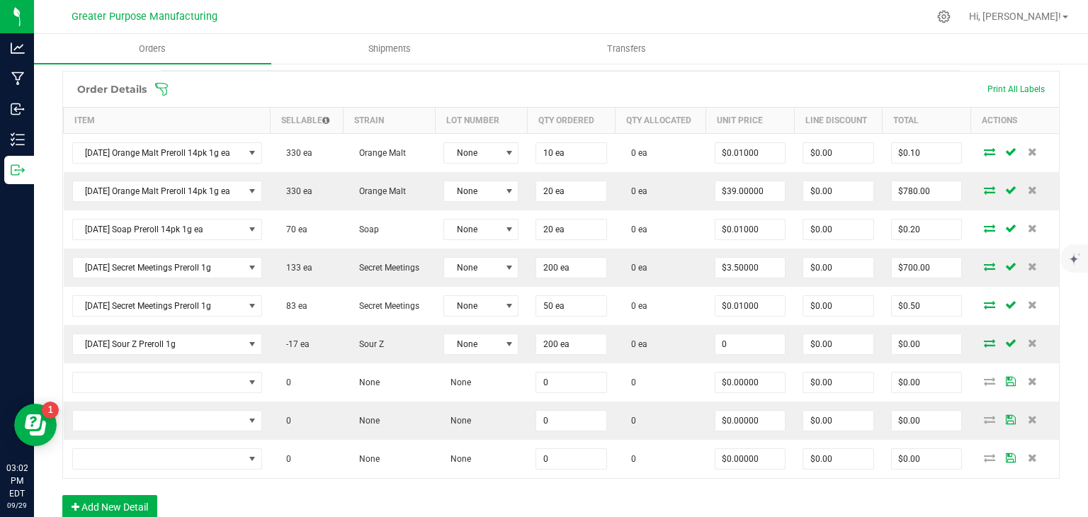
click at [735, 341] on input "0" at bounding box center [751, 344] width 70 height 20
click at [886, 488] on div "Order Details Print All Labels Item Sellable Strain Lot Number Qty Ordered Qty …" at bounding box center [560, 302] width 997 height 463
click at [1028, 453] on icon at bounding box center [1032, 457] width 9 height 9
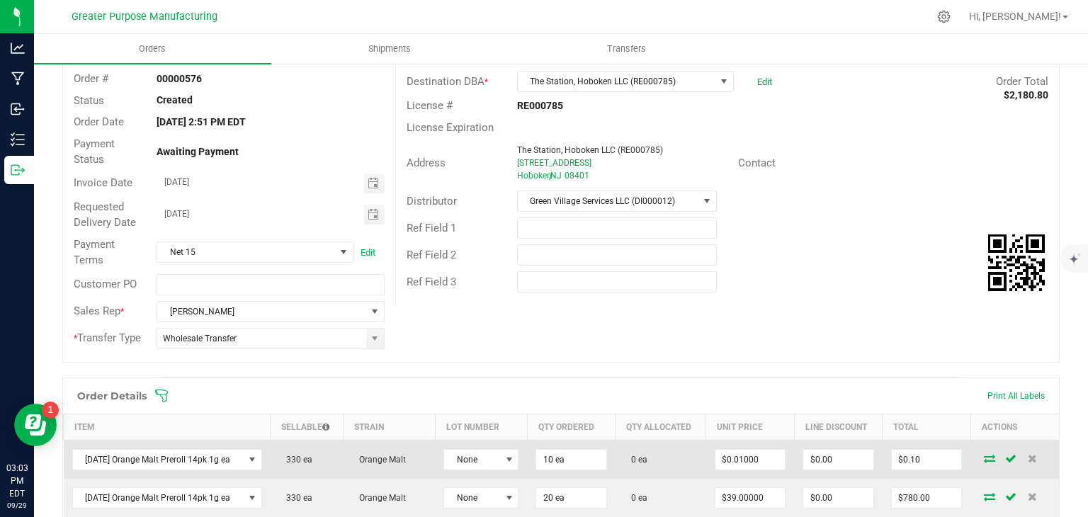
scroll to position [0, 0]
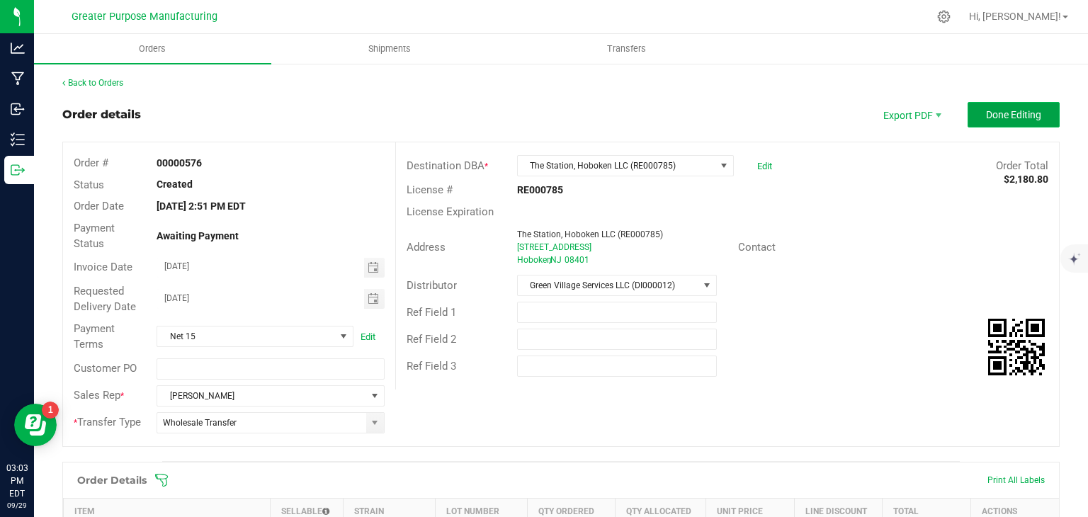
click at [1001, 114] on span "Done Editing" at bounding box center [1013, 114] width 55 height 11
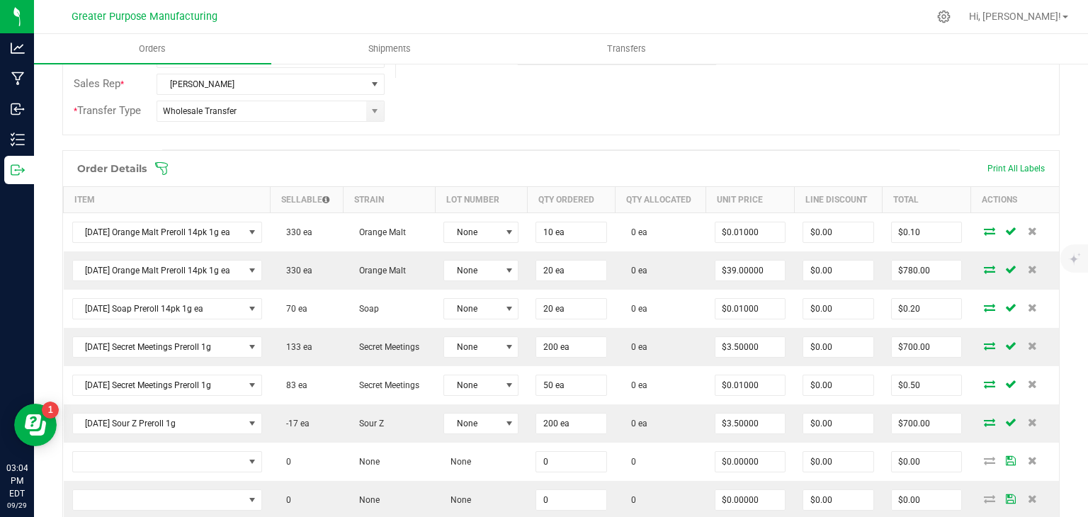
scroll to position [468, 0]
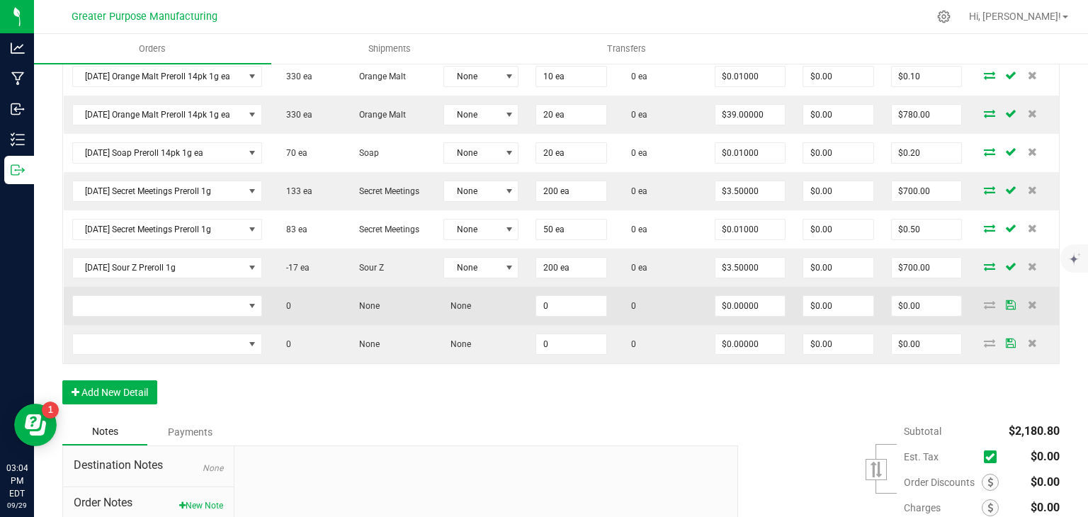
click at [136, 290] on td at bounding box center [167, 306] width 207 height 38
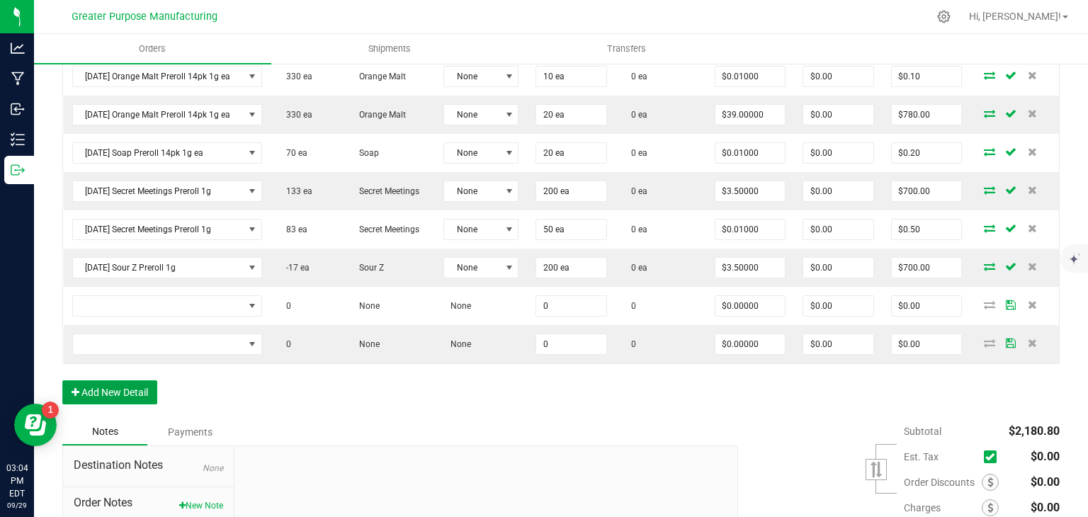
click at [51, 482] on div "Back to Orders Order details Export PDF Done Editing Order # 00000576 Status Cr…" at bounding box center [561, 123] width 1054 height 1056
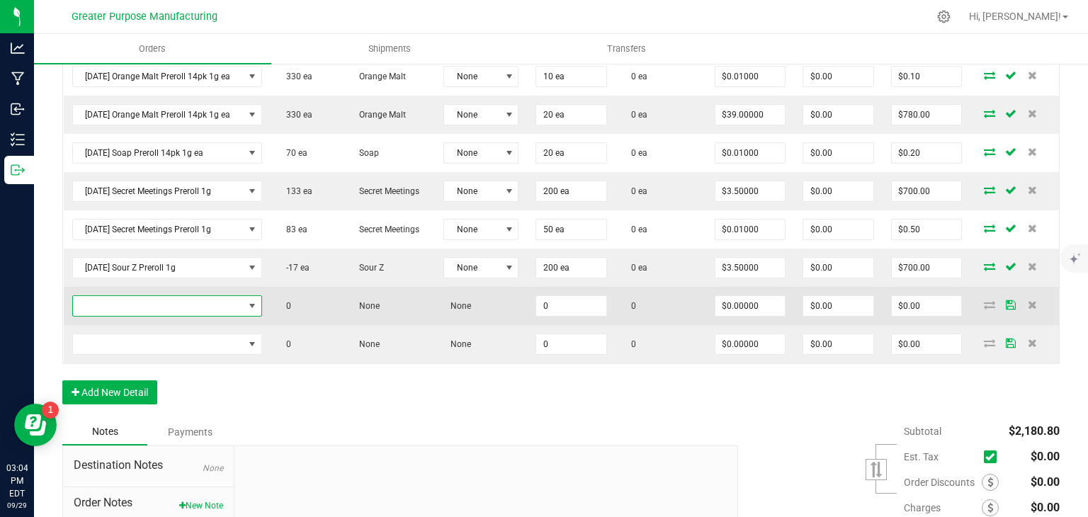
click at [190, 297] on span "NO DATA FOUND" at bounding box center [158, 306] width 171 height 20
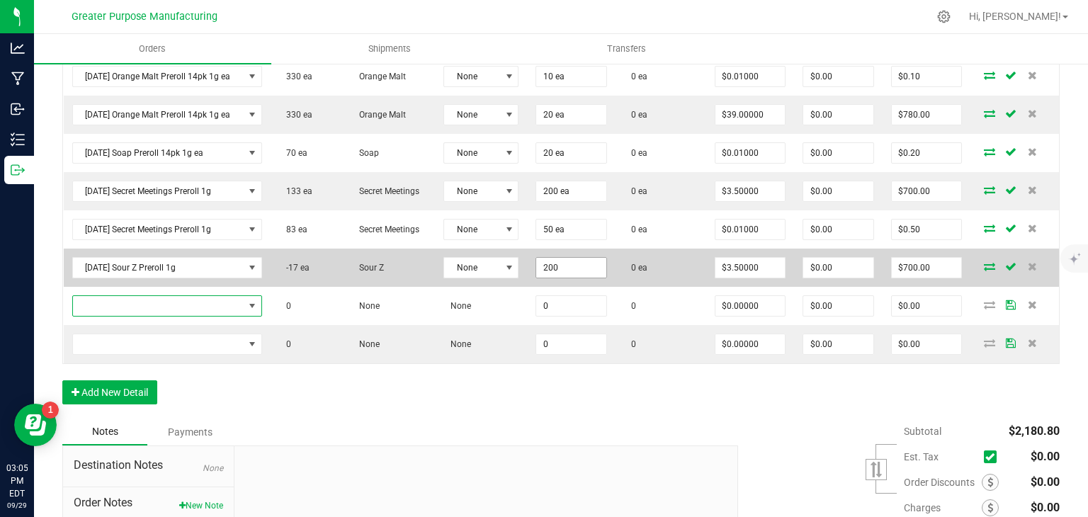
click at [558, 267] on input "200" at bounding box center [571, 268] width 70 height 20
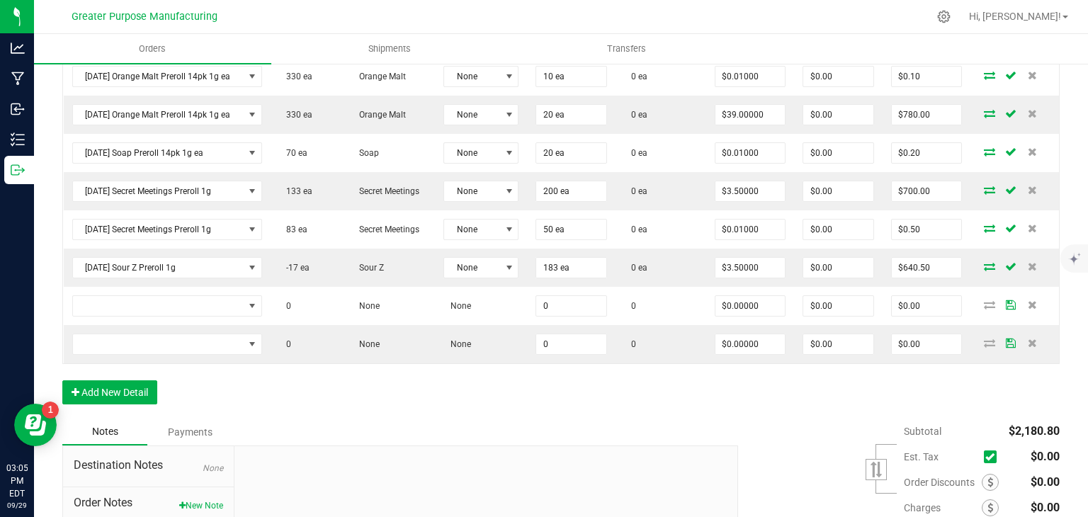
click at [634, 403] on div "Order Details Print All Labels Item Sellable Strain Lot Number Qty Ordered Qty …" at bounding box center [560, 206] width 997 height 424
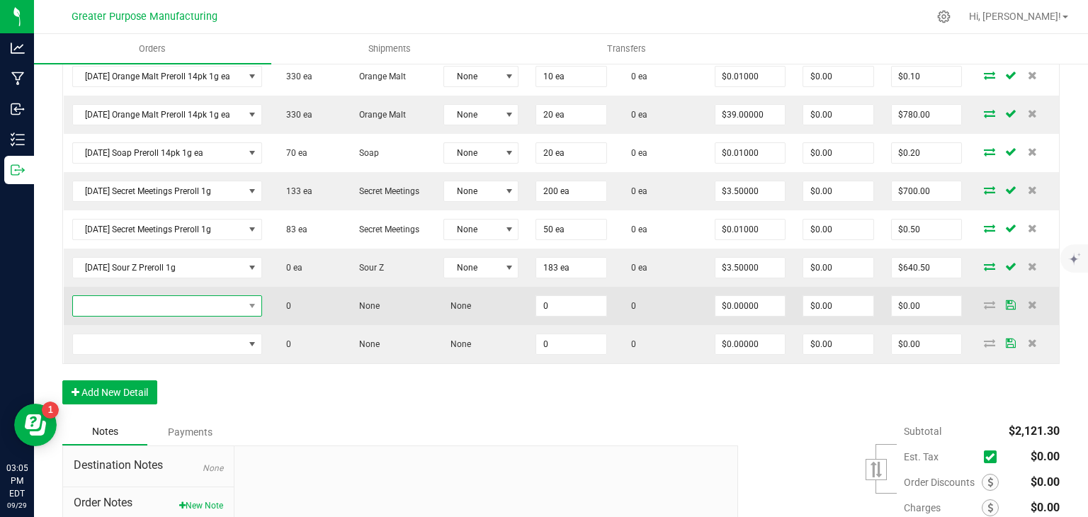
click at [218, 302] on span "NO DATA FOUND" at bounding box center [158, 306] width 171 height 20
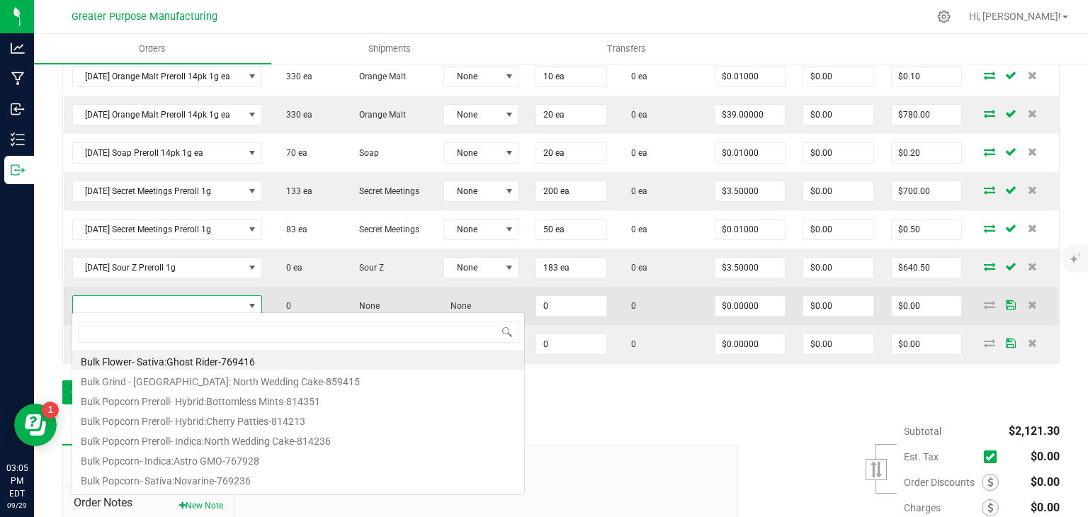
scroll to position [21, 186]
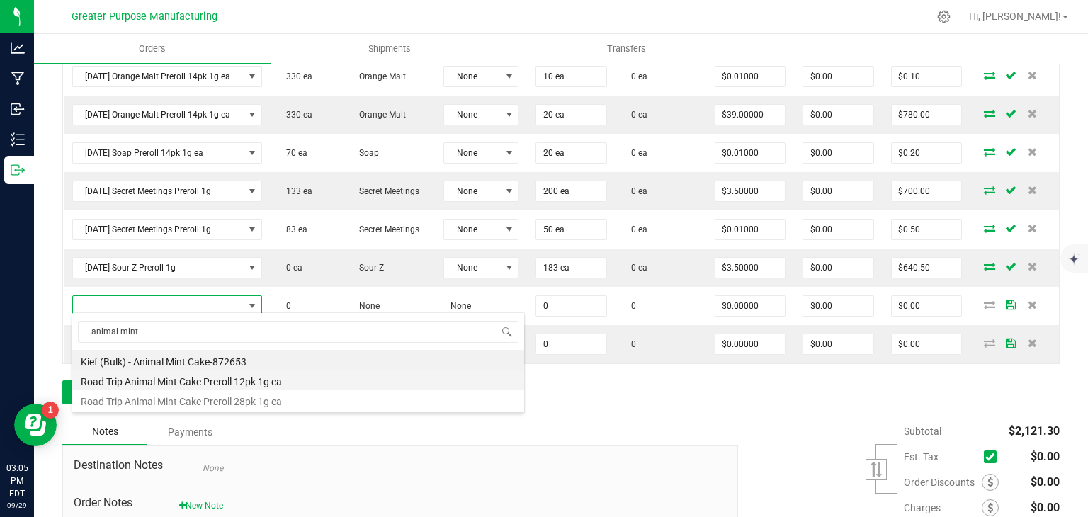
click at [244, 387] on li "Road Trip Animal Mint Cake Preroll 12pk 1g ea" at bounding box center [298, 380] width 452 height 20
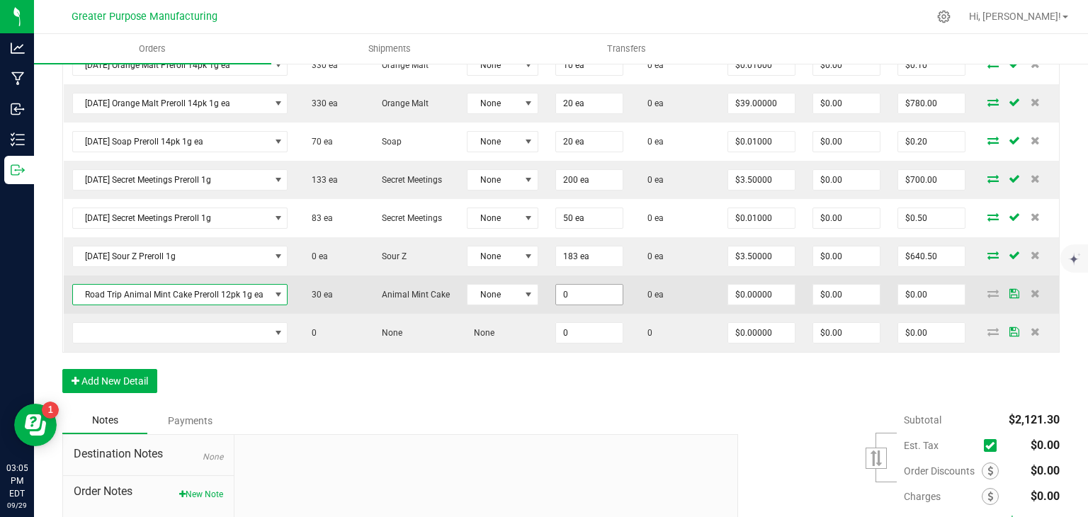
click at [570, 300] on input "0" at bounding box center [589, 295] width 67 height 20
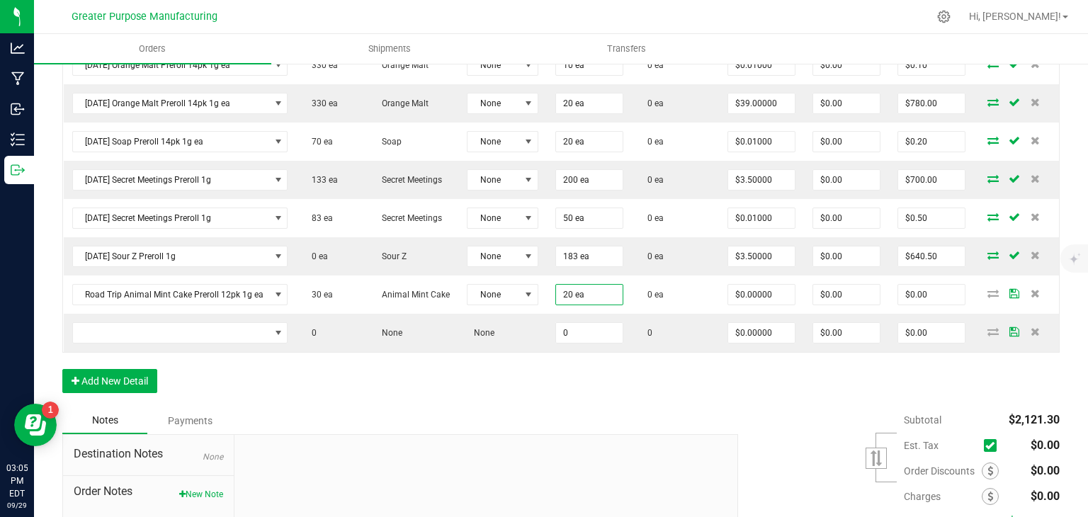
click at [559, 407] on div "Order Details Print All Labels Item Sellable Strain Lot Number Qty Ordered Qty …" at bounding box center [560, 195] width 997 height 424
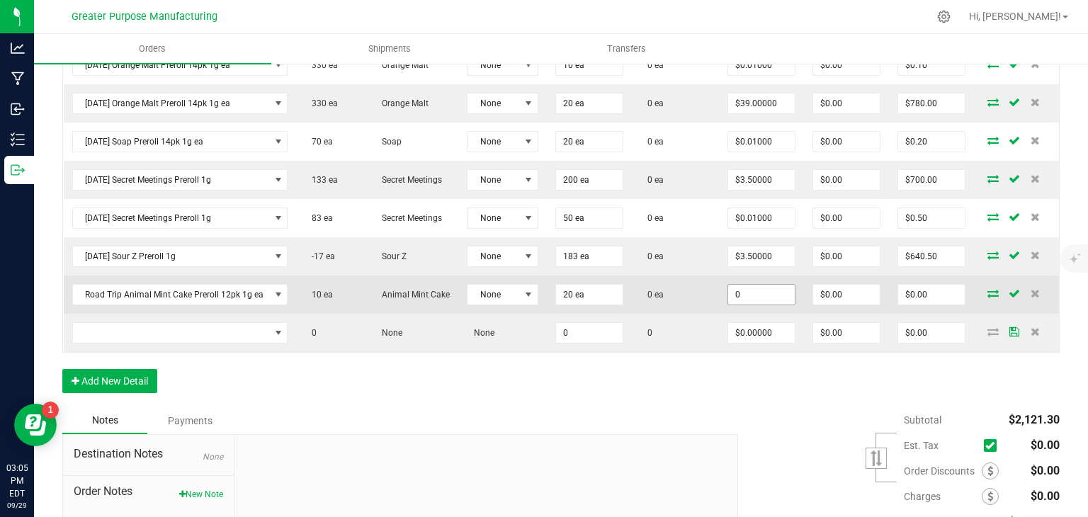
click at [741, 305] on input "0" at bounding box center [761, 295] width 67 height 20
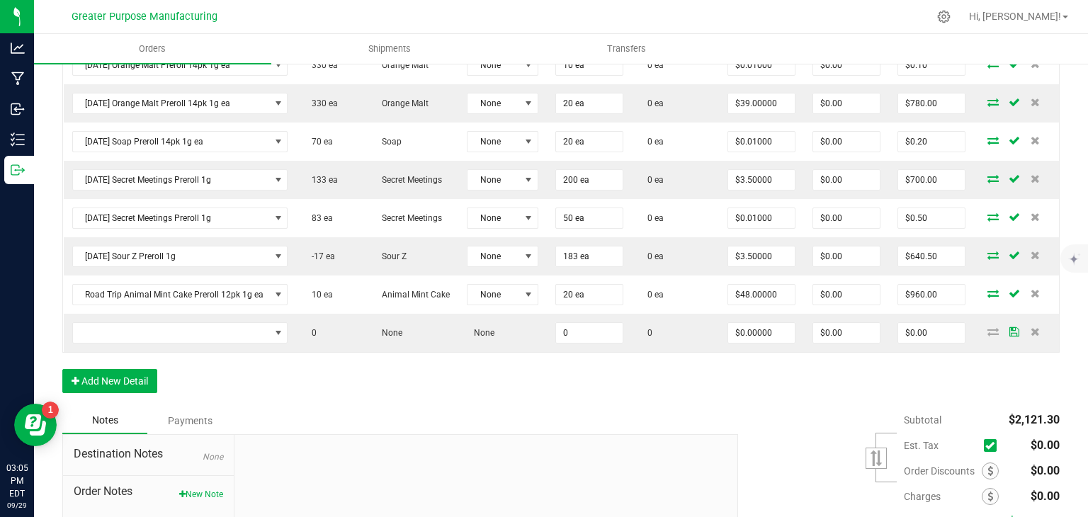
click at [627, 434] on div "Notes Payments" at bounding box center [394, 420] width 665 height 27
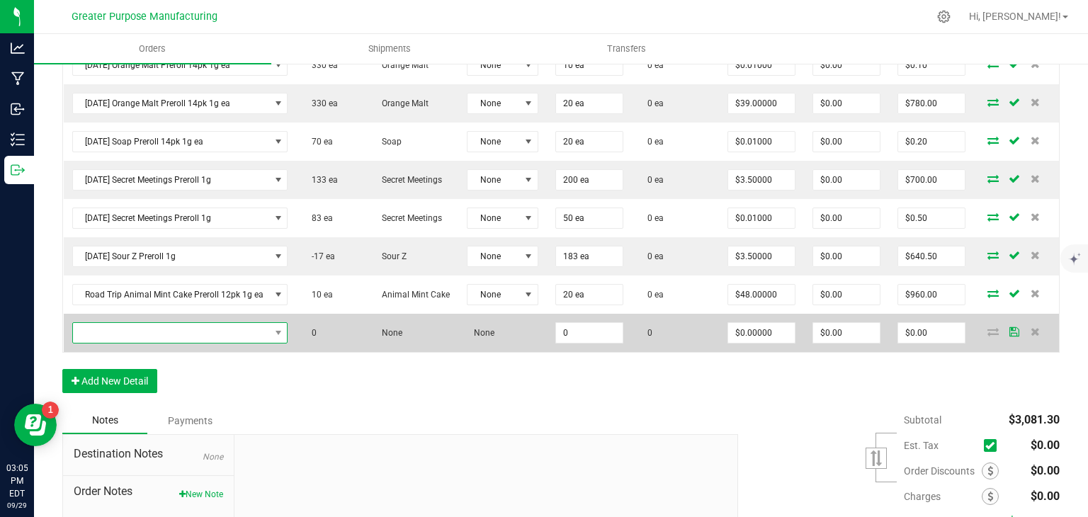
click at [215, 343] on span "NO DATA FOUND" at bounding box center [171, 333] width 197 height 20
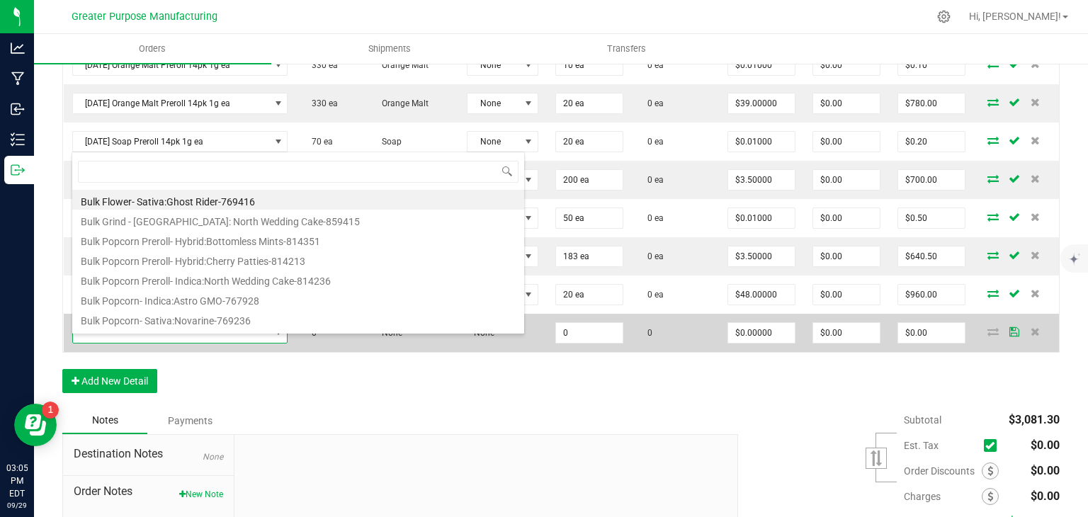
scroll to position [21, 211]
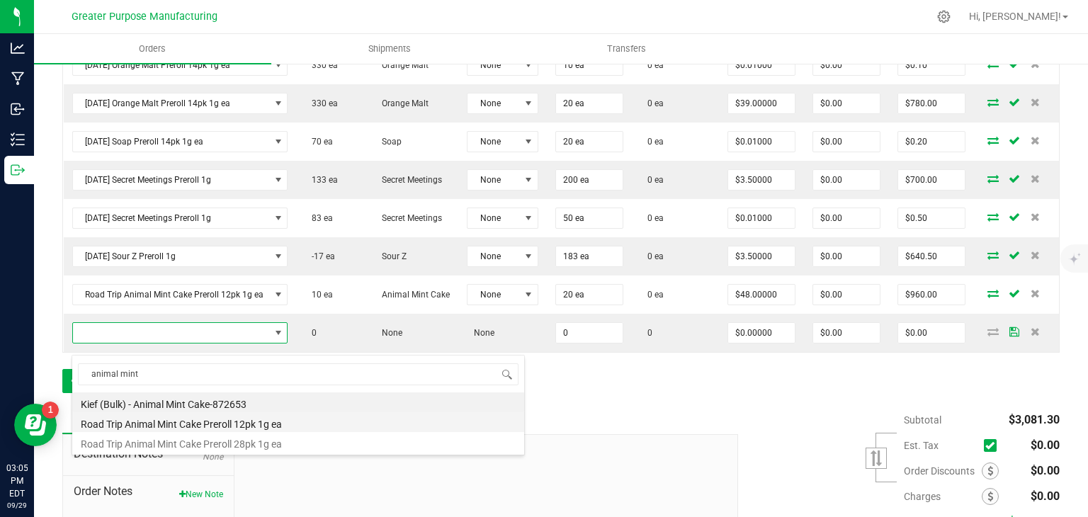
click at [232, 422] on li "Road Trip Animal Mint Cake Preroll 12pk 1g ea" at bounding box center [298, 422] width 452 height 20
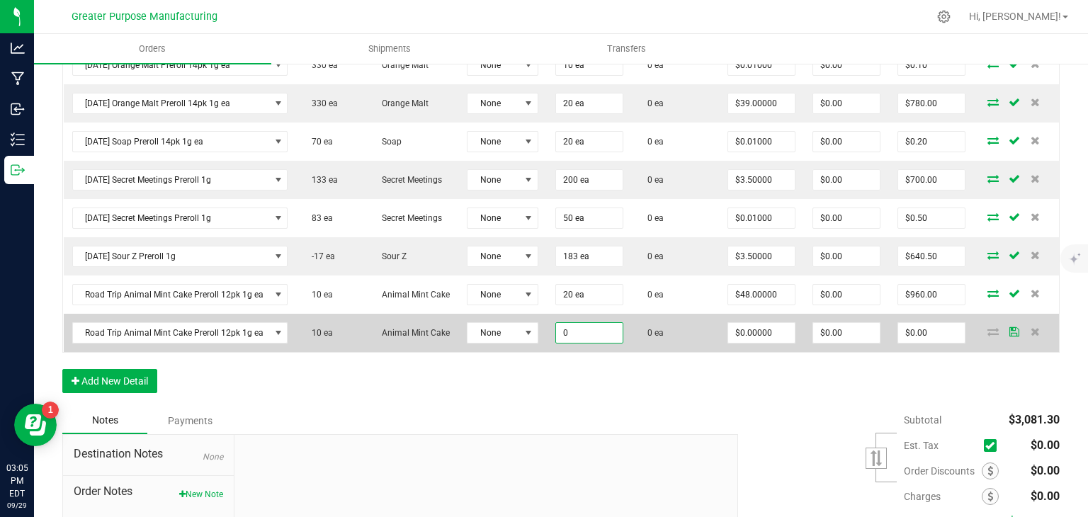
click at [565, 343] on input "0" at bounding box center [589, 333] width 67 height 20
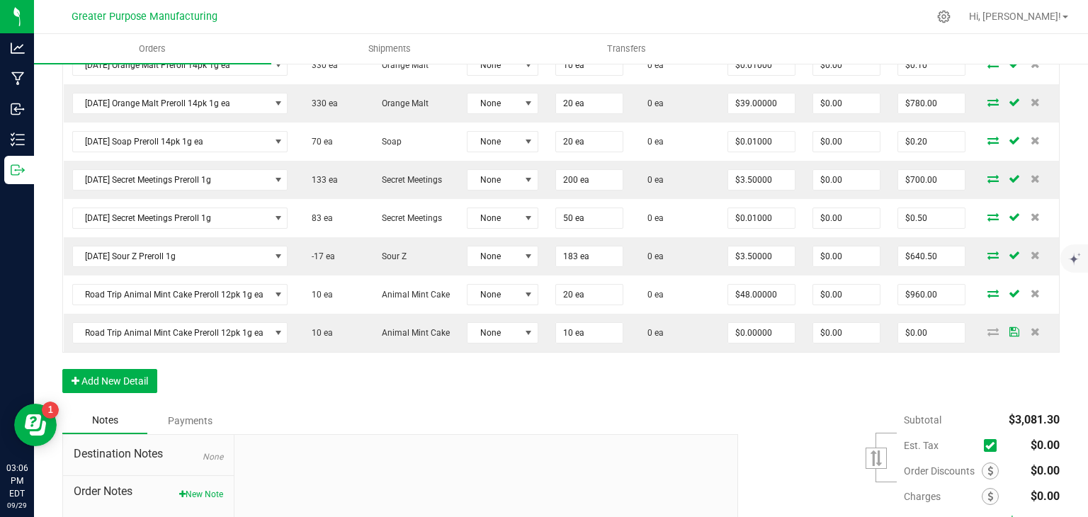
click at [565, 385] on div "Order Details Print All Labels Item Sellable Strain Lot Number Qty Ordered Qty …" at bounding box center [560, 195] width 997 height 424
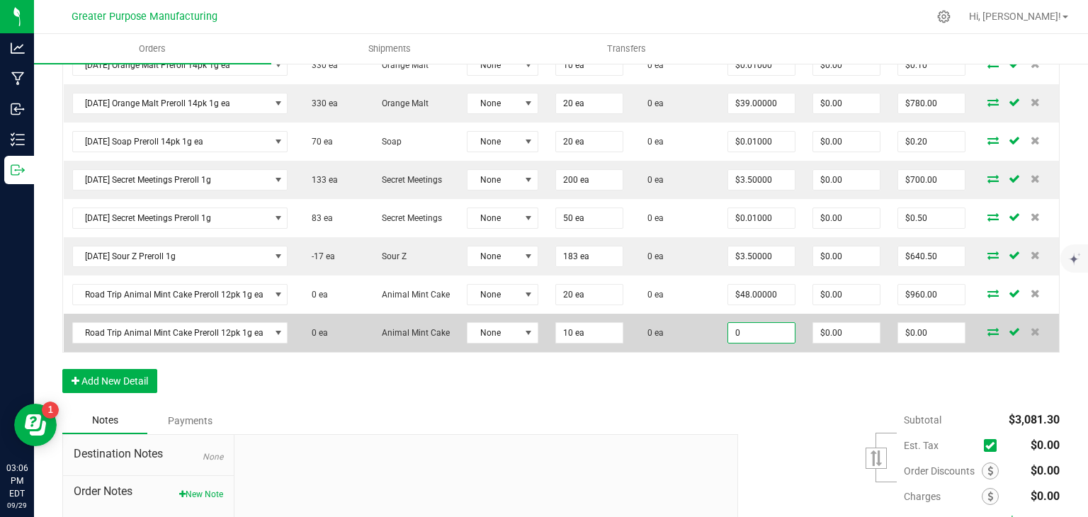
click at [762, 343] on input "0" at bounding box center [761, 333] width 67 height 20
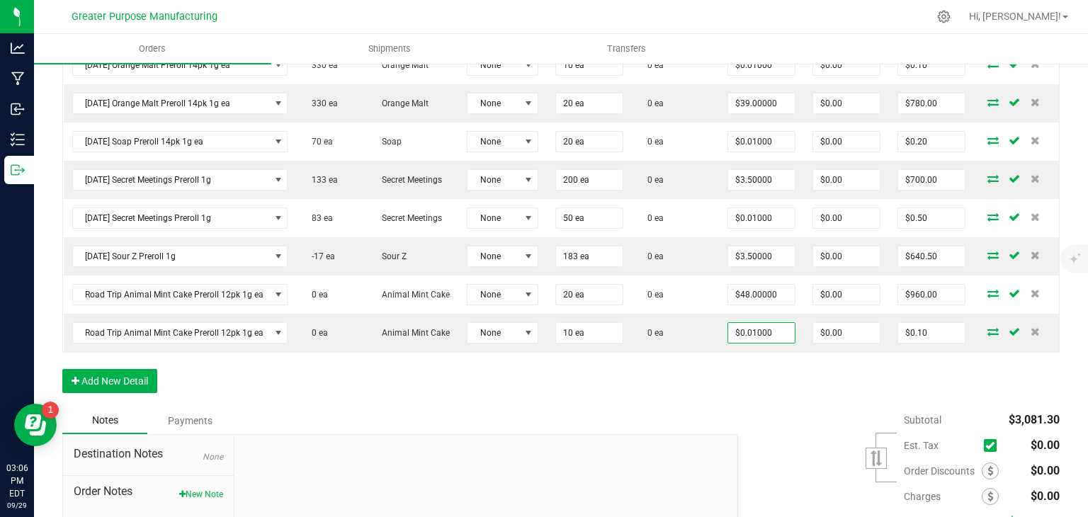
click at [723, 383] on div "Order Details Print All Labels Item Sellable Strain Lot Number Qty Ordered Qty …" at bounding box center [560, 195] width 997 height 424
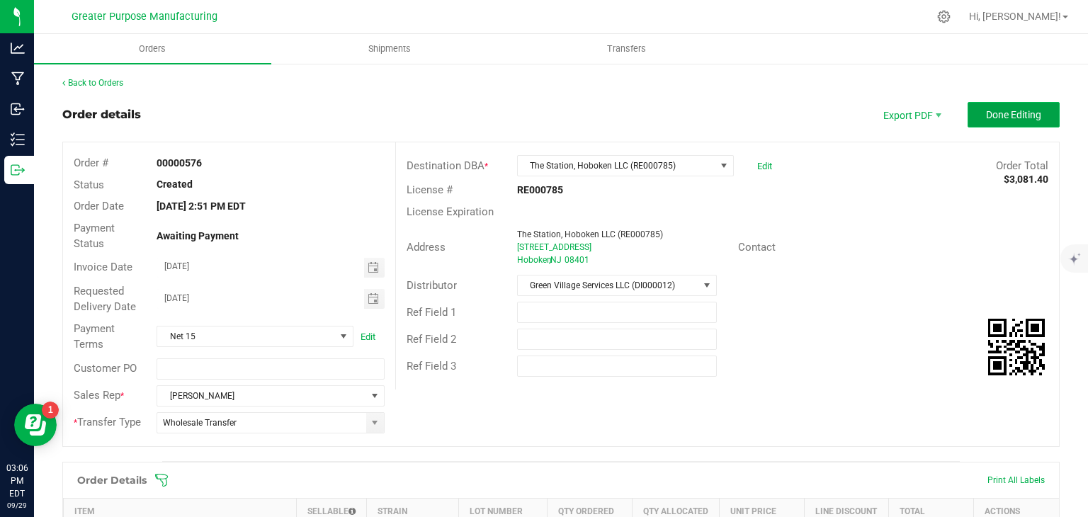
click at [1012, 111] on span "Done Editing" at bounding box center [1013, 114] width 55 height 11
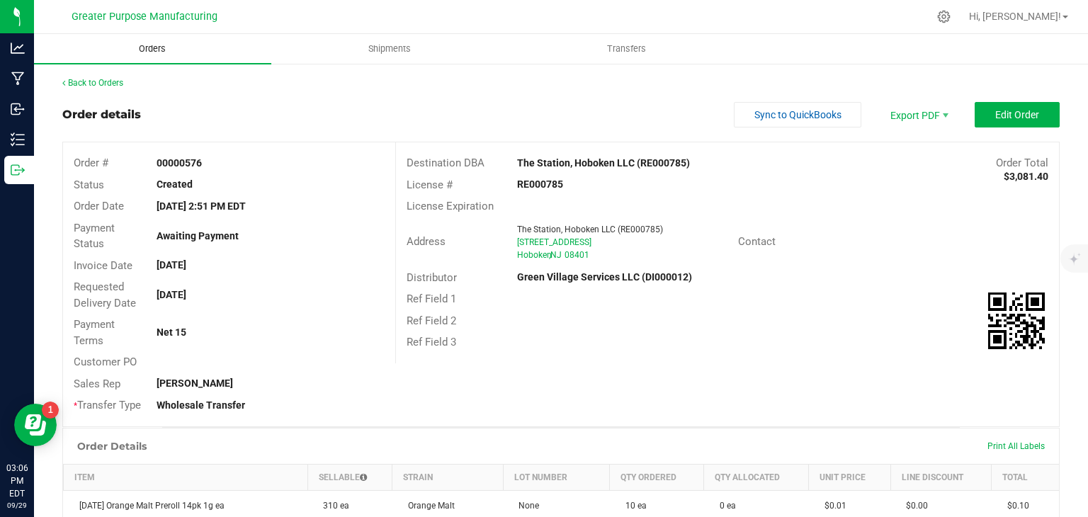
click at [150, 46] on span "Orders" at bounding box center [152, 49] width 65 height 13
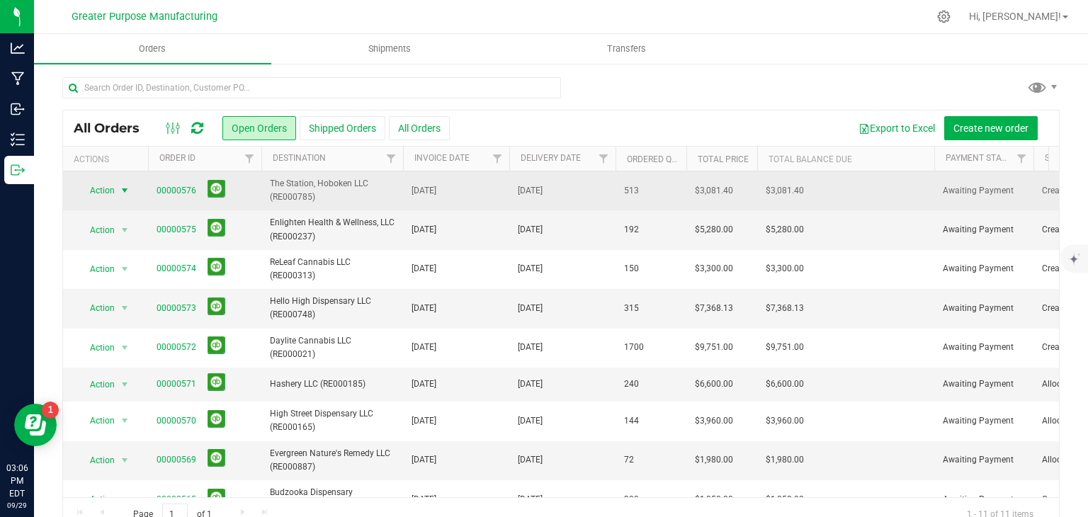
click at [113, 190] on span "Action" at bounding box center [96, 191] width 38 height 20
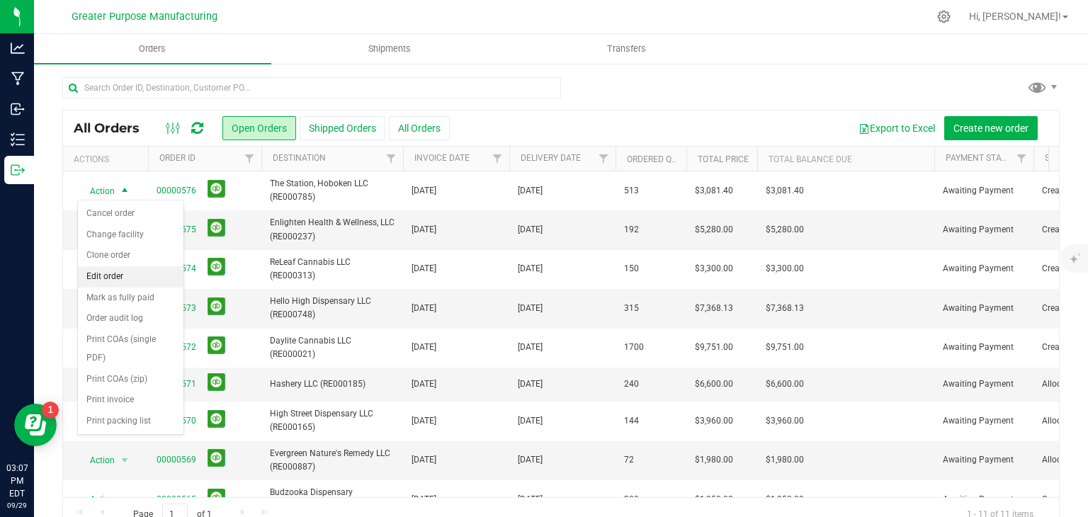
click at [127, 268] on li "Edit order" at bounding box center [131, 276] width 106 height 21
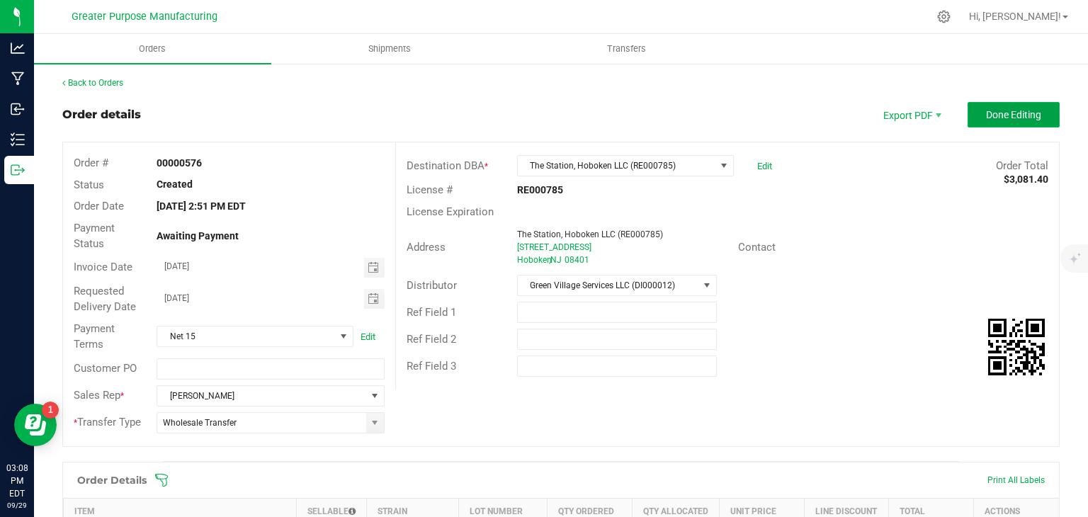
click at [977, 123] on button "Done Editing" at bounding box center [1014, 115] width 92 height 26
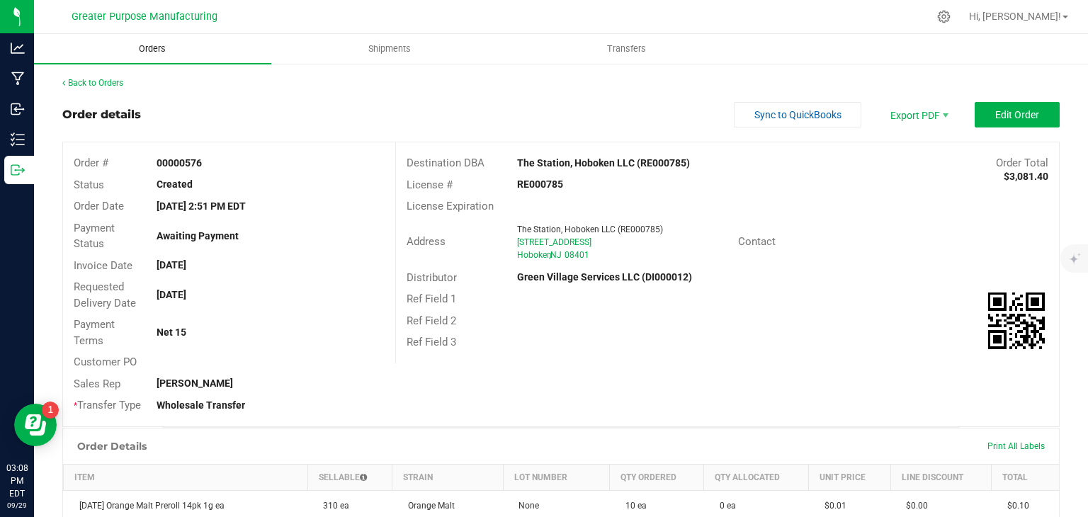
click at [159, 50] on span "Orders" at bounding box center [152, 49] width 65 height 13
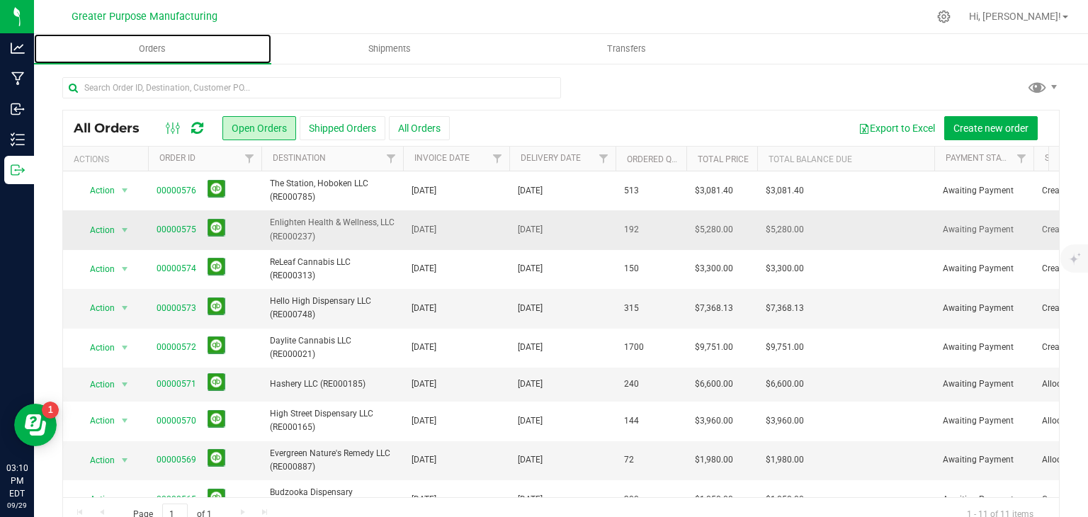
scroll to position [27, 0]
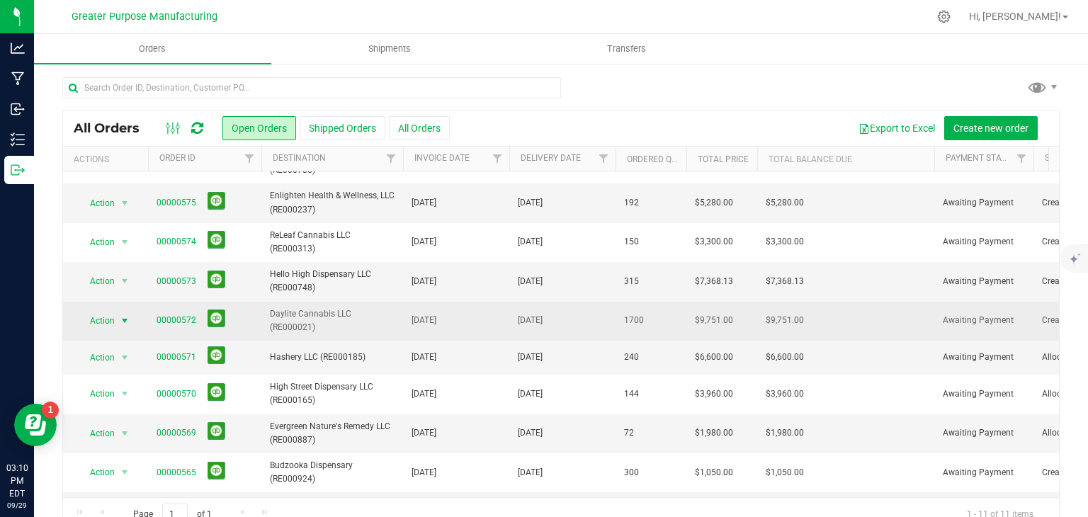
click at [111, 316] on span "Action" at bounding box center [96, 321] width 38 height 20
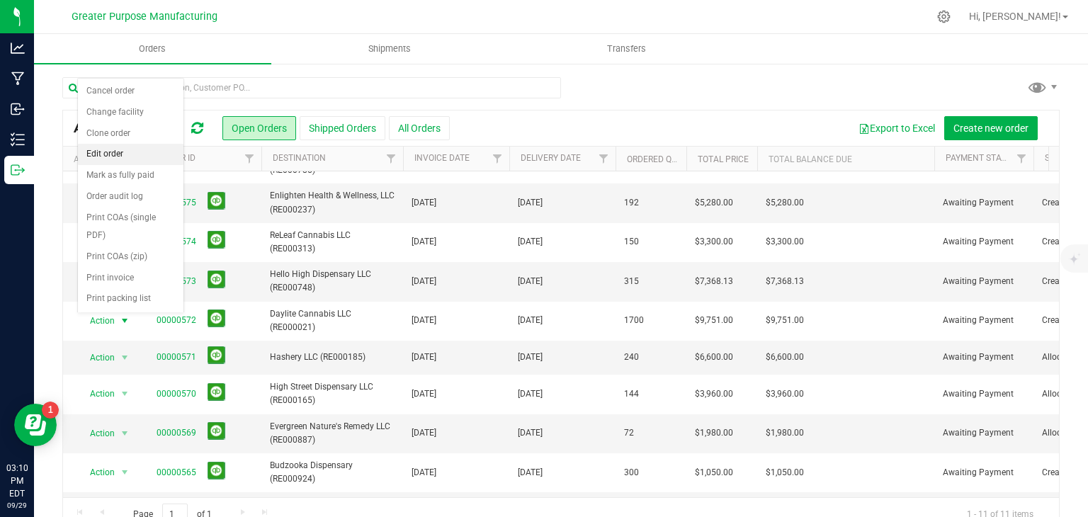
click at [105, 153] on li "Edit order" at bounding box center [131, 154] width 106 height 21
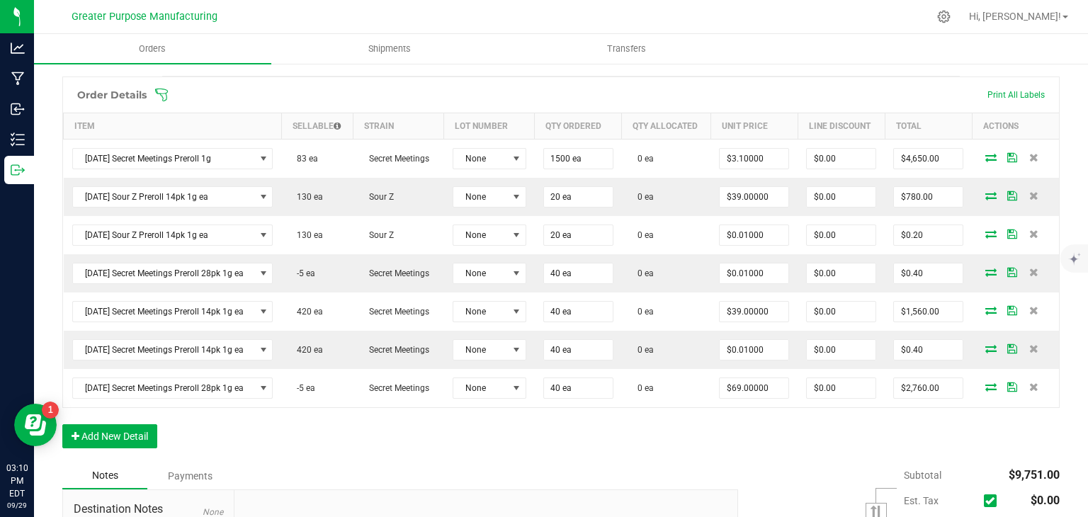
scroll to position [388, 0]
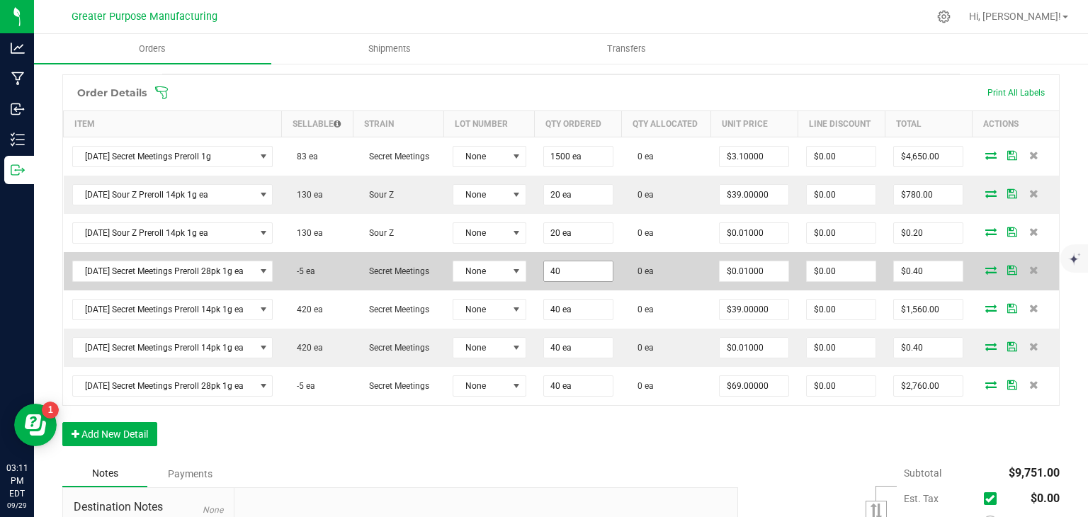
click at [554, 276] on input "40" at bounding box center [578, 271] width 69 height 20
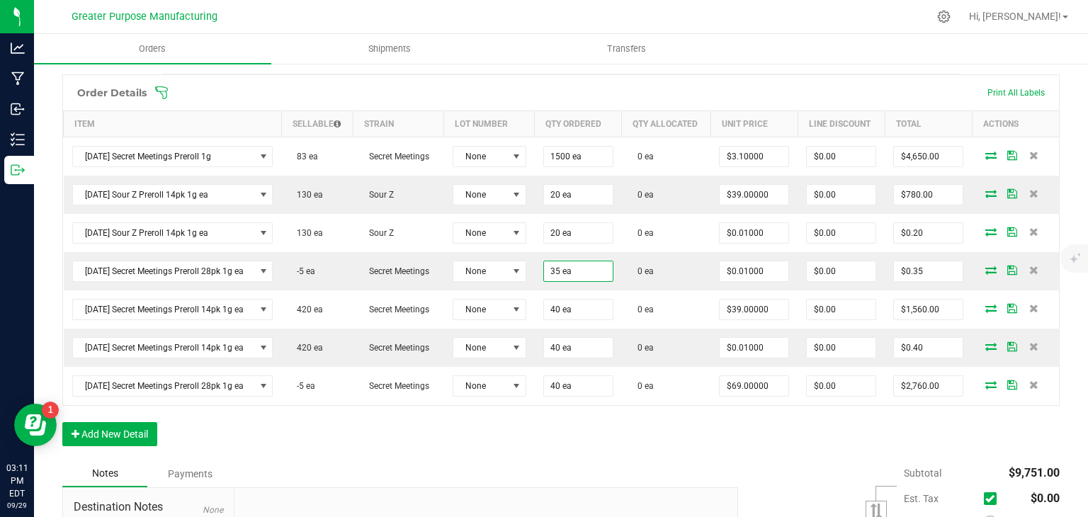
click at [667, 469] on div "Notes Payments" at bounding box center [394, 473] width 665 height 27
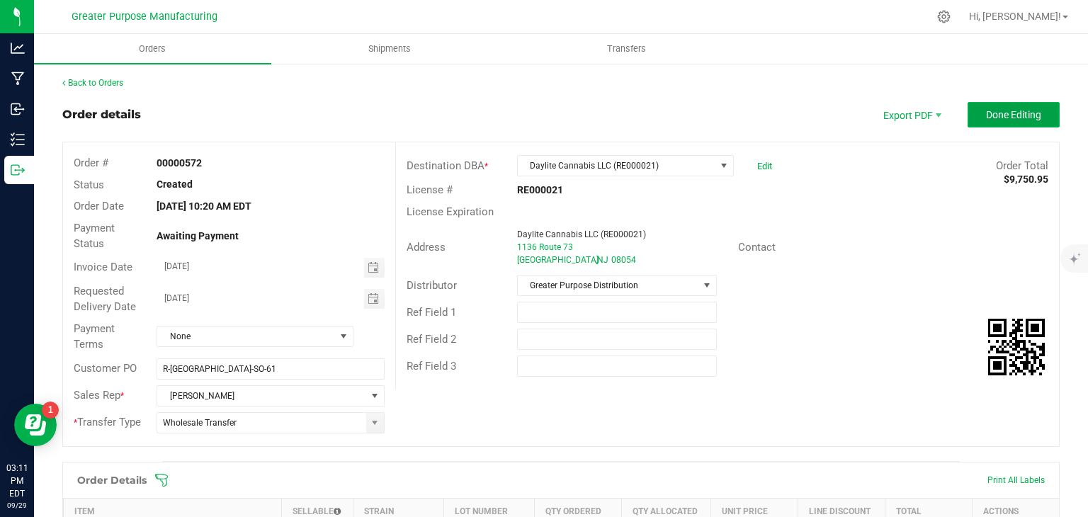
click at [986, 114] on span "Done Editing" at bounding box center [1013, 114] width 55 height 11
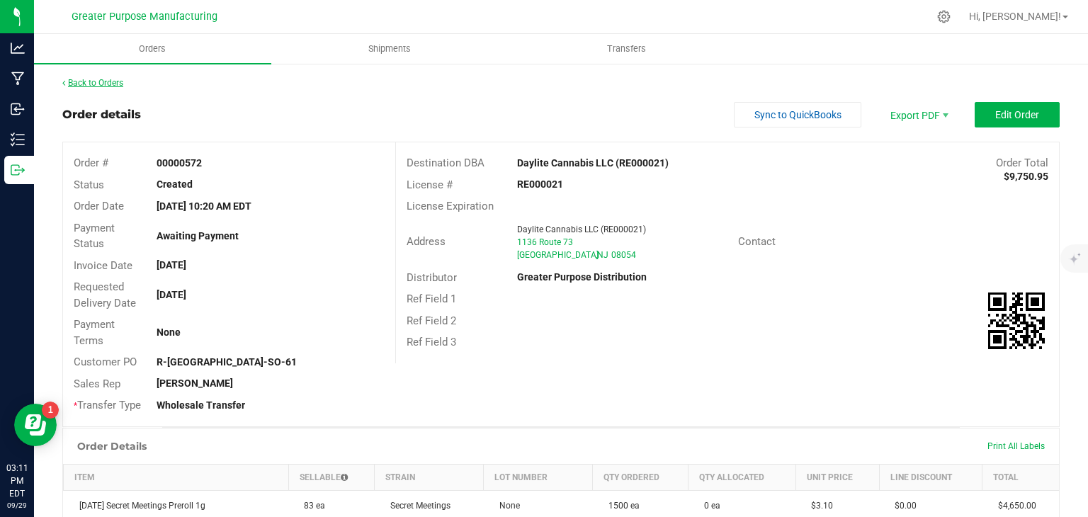
click at [119, 81] on link "Back to Orders" at bounding box center [92, 83] width 61 height 10
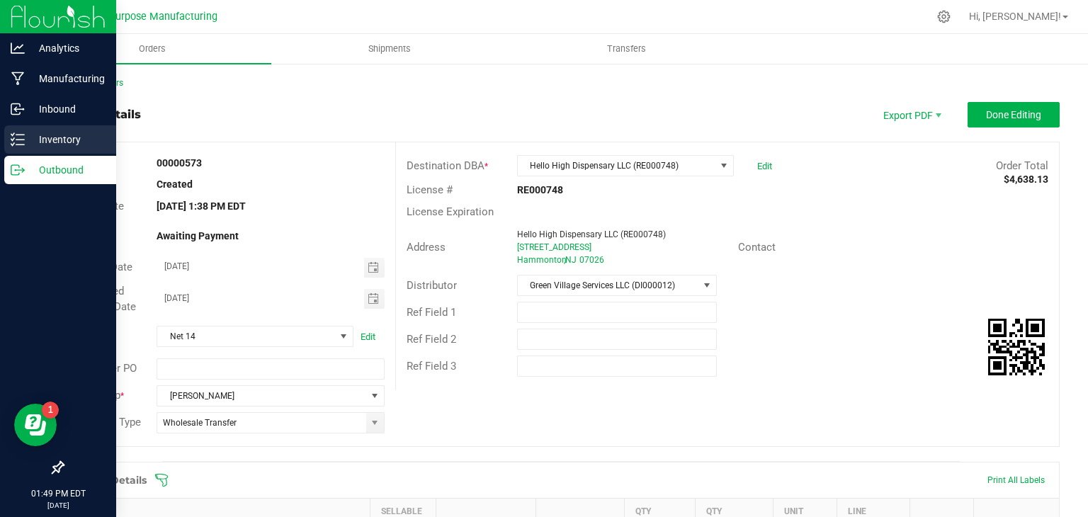
click at [55, 148] on div "Inventory" at bounding box center [60, 139] width 112 height 28
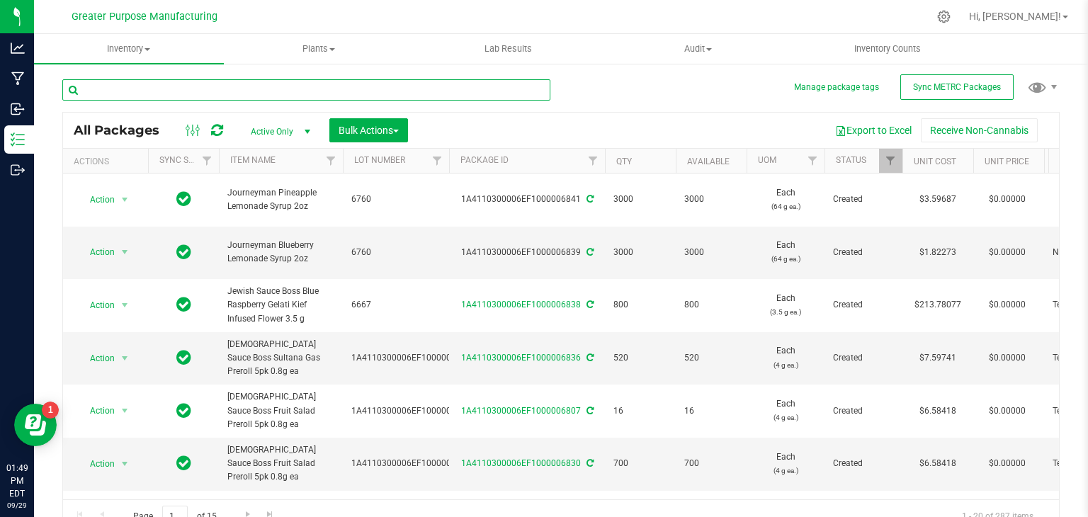
click at [140, 91] on input "text" at bounding box center [306, 89] width 488 height 21
type input "jewish sauce"
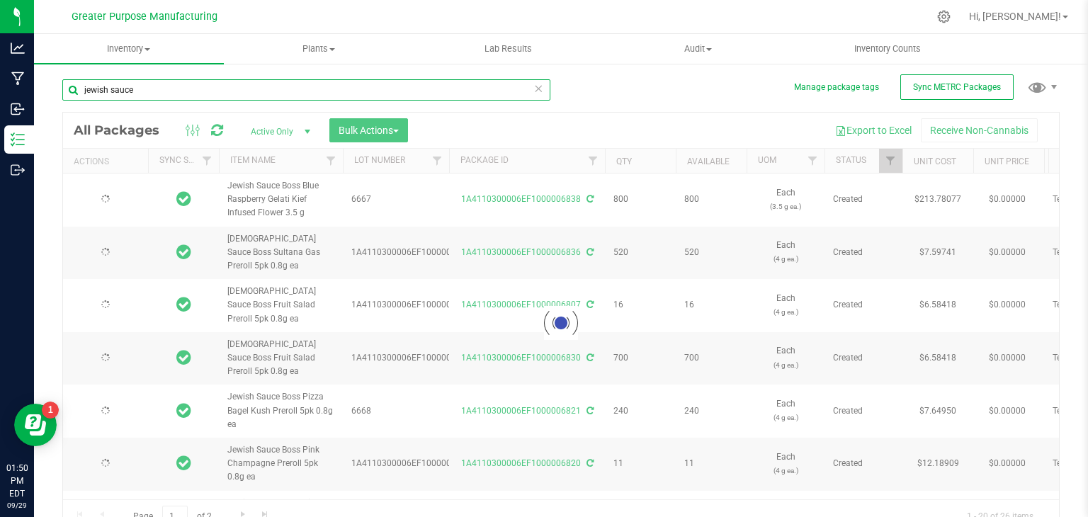
type input "[DATE]"
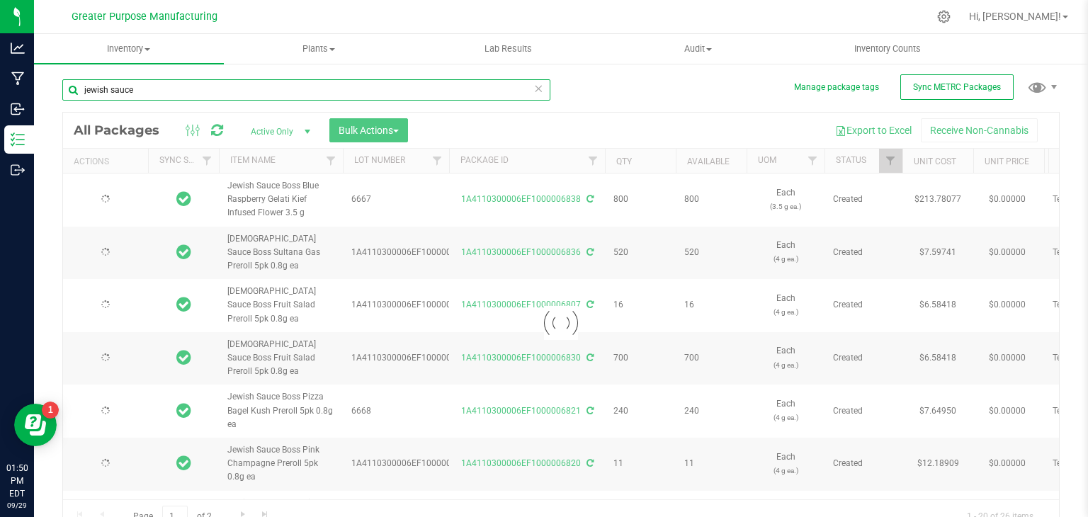
type input "[DATE]"
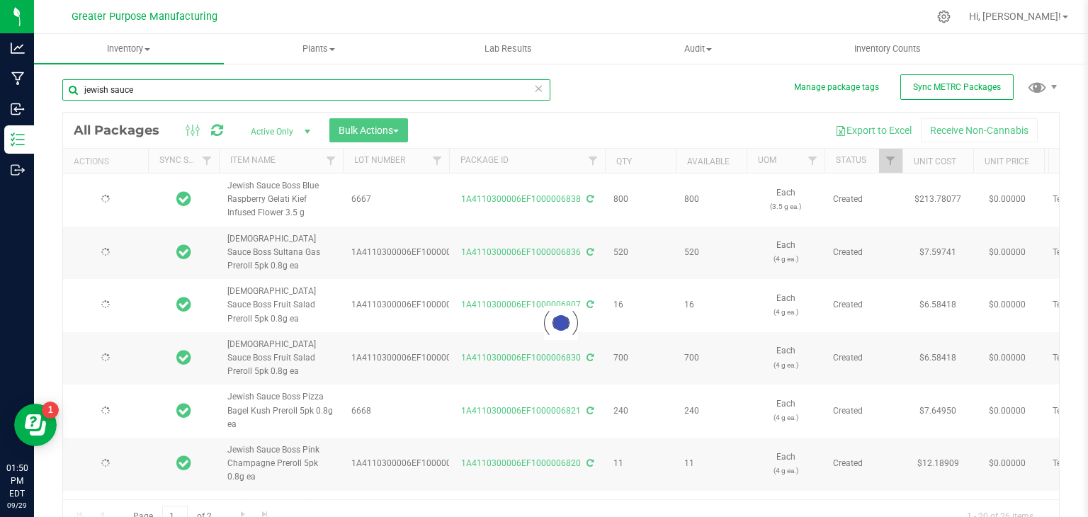
type input "[DATE]"
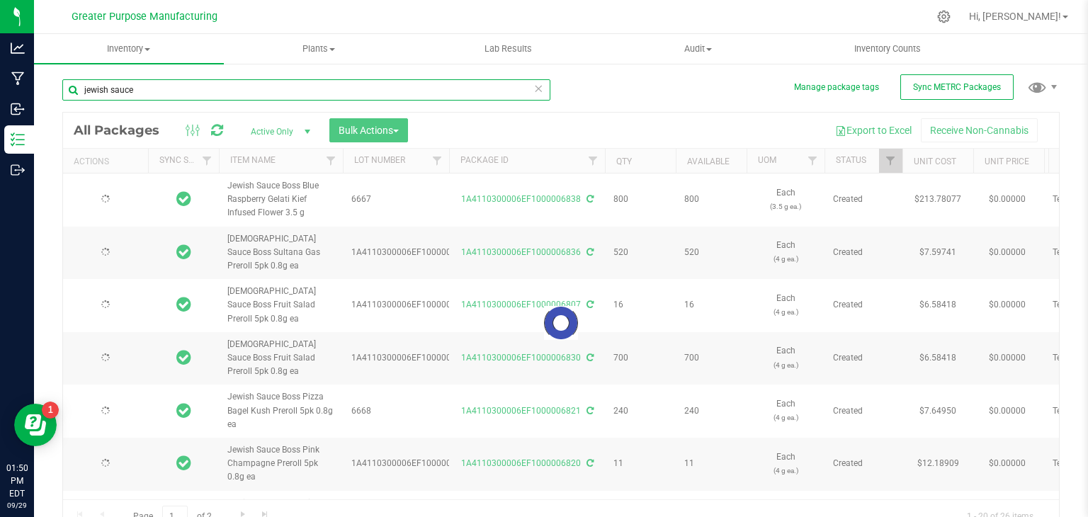
type input "[DATE]"
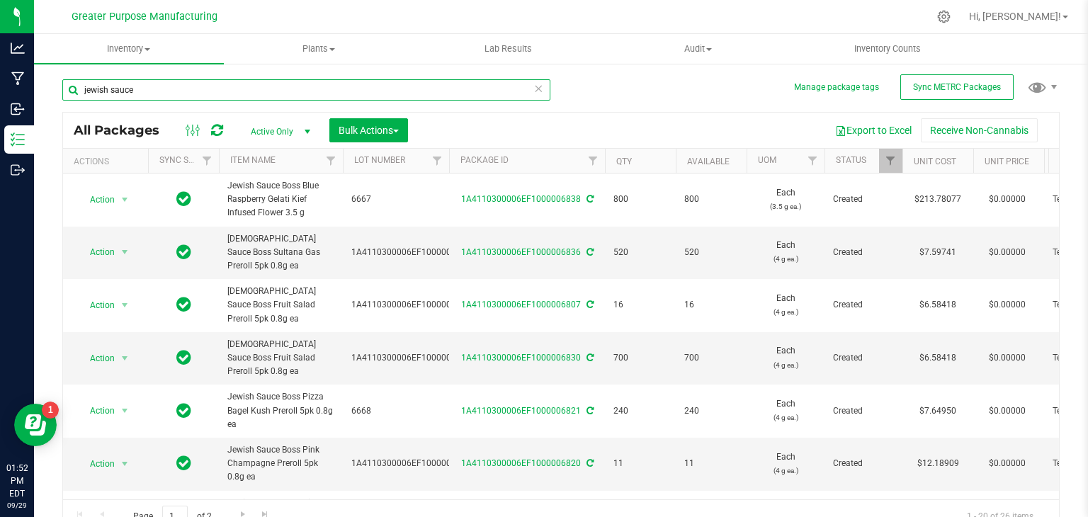
drag, startPoint x: 140, startPoint y: 90, endPoint x: 35, endPoint y: 94, distance: 104.9
click at [35, 94] on div "Manage package tags Sync METRC Packages jewish sauce All Packages Active Only A…" at bounding box center [561, 278] width 1054 height 432
type input "[PERSON_NAME]"
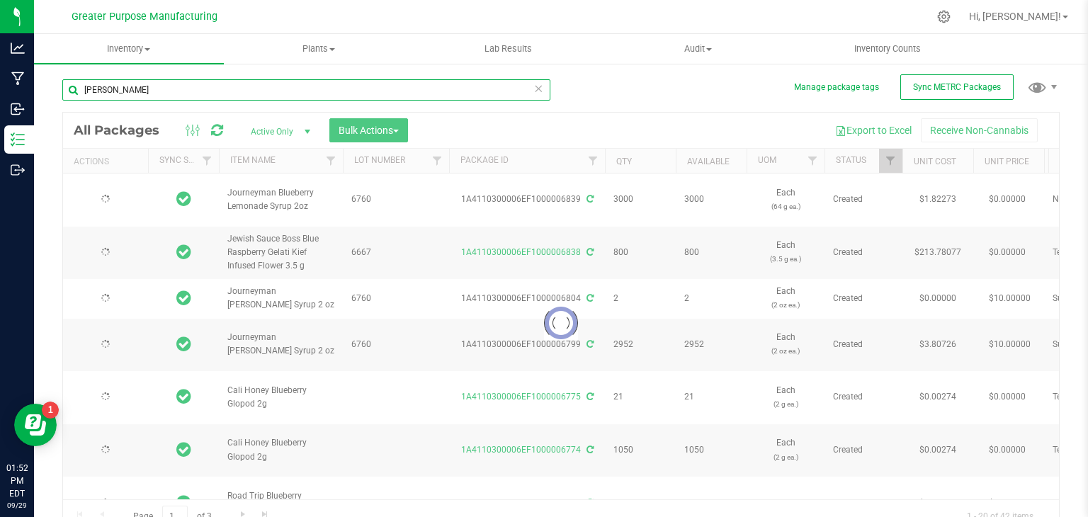
type input "[DATE]"
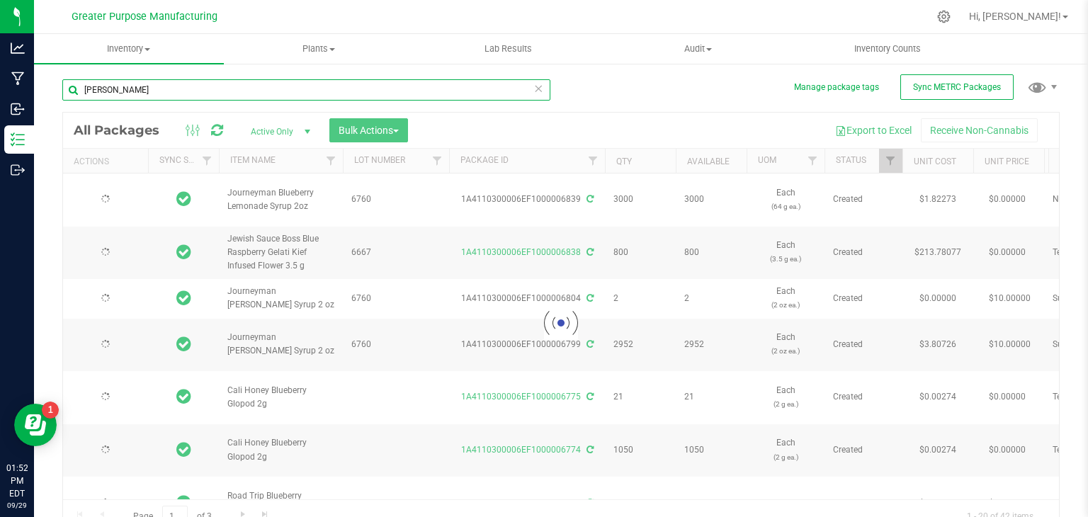
type input "[DATE]"
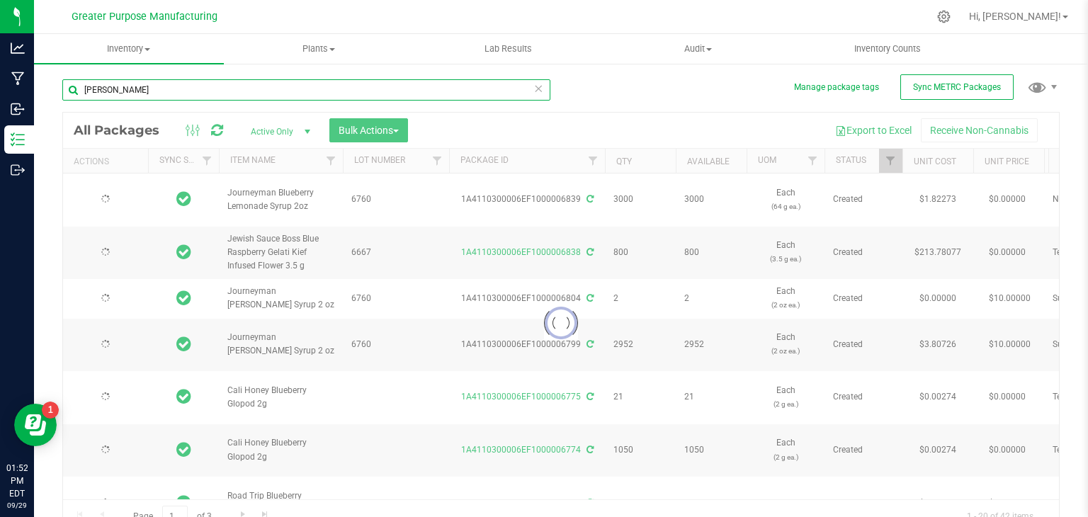
type input "[DATE]"
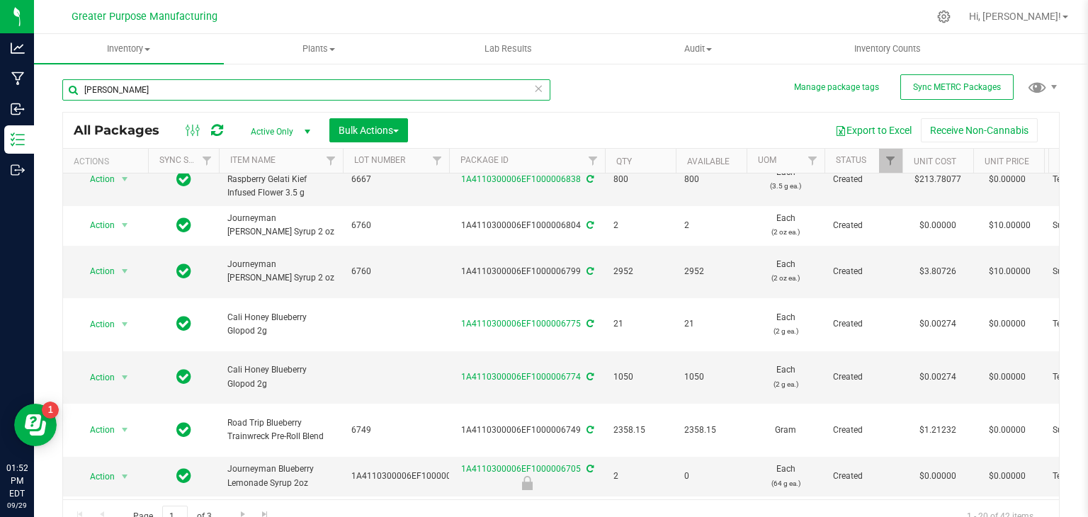
type input "[PERSON_NAME]"
